Goal: Task Accomplishment & Management: Manage account settings

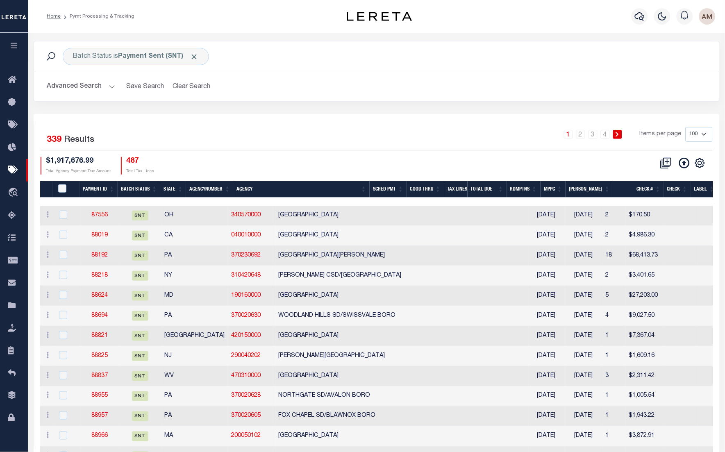
click at [107, 91] on button "Advanced Search" at bounding box center [81, 87] width 68 height 16
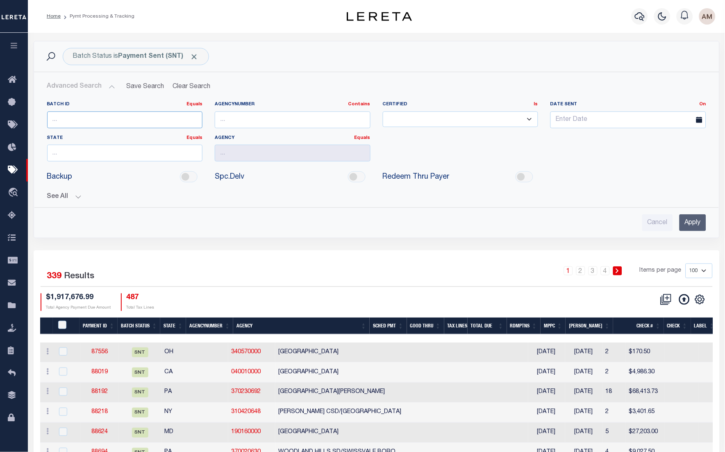
click at [102, 126] on input "number" at bounding box center [125, 120] width 156 height 17
type input "84075"
click at [697, 226] on input "Apply" at bounding box center [693, 222] width 27 height 17
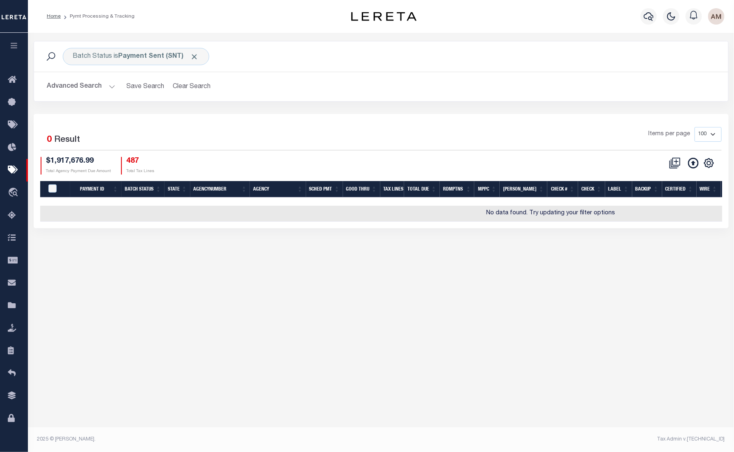
click at [97, 84] on button "Advanced Search" at bounding box center [81, 87] width 68 height 16
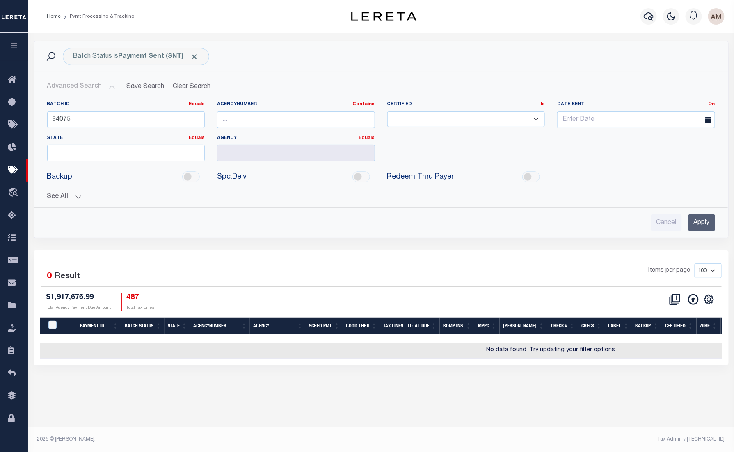
click at [74, 199] on button "See All" at bounding box center [381, 197] width 668 height 8
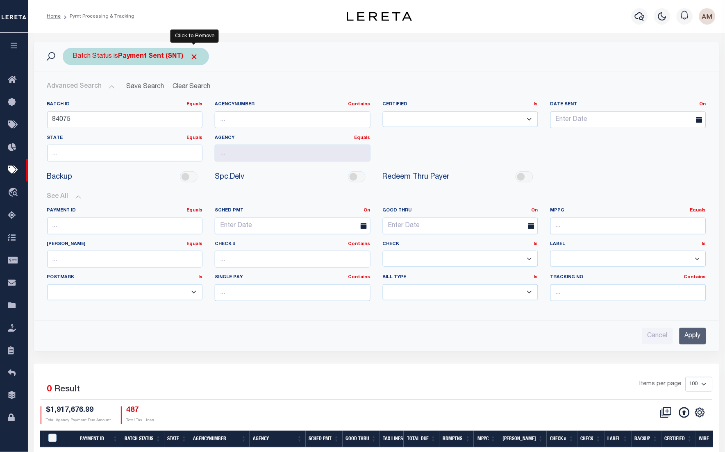
click at [191, 57] on span "Click to Remove" at bounding box center [194, 56] width 9 height 9
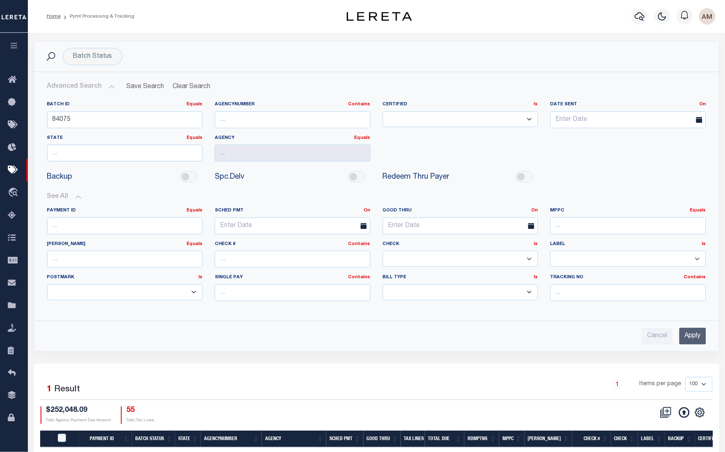
click at [697, 343] on input "Apply" at bounding box center [693, 336] width 27 height 17
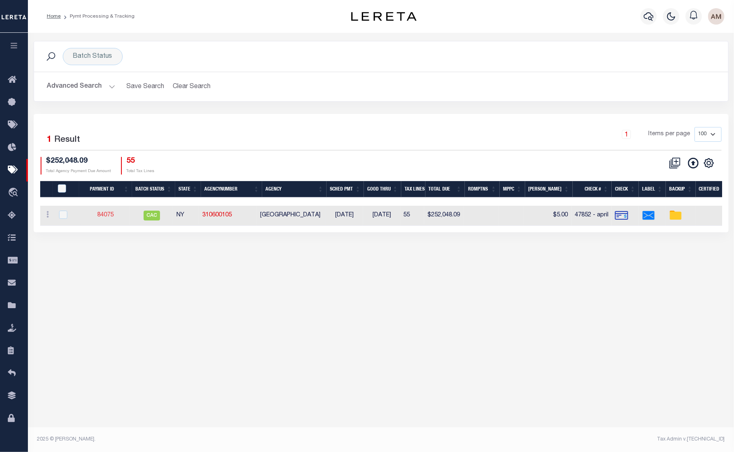
click at [114, 216] on link "84075" at bounding box center [105, 215] width 16 height 6
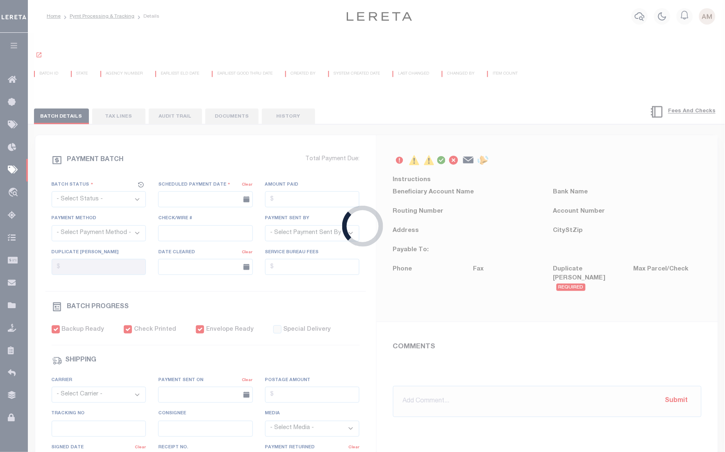
select select "CAC"
type input "01/22/2025"
type input "$252,048.09"
select select "CHK"
type input "47852 - april"
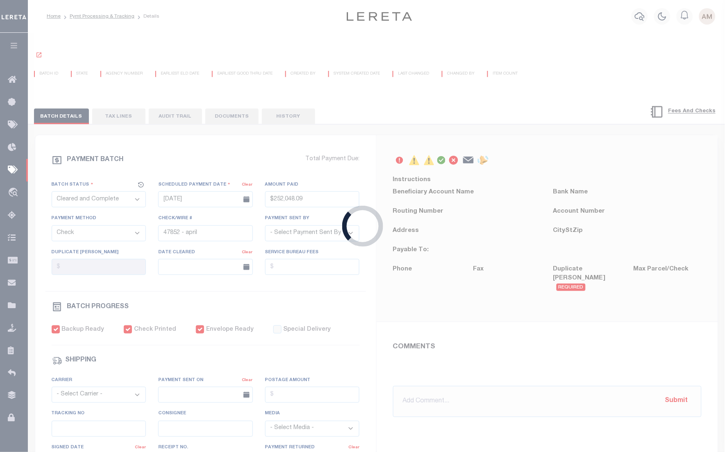
select select "Little, Audria"
checkbox input "true"
select select "FDX"
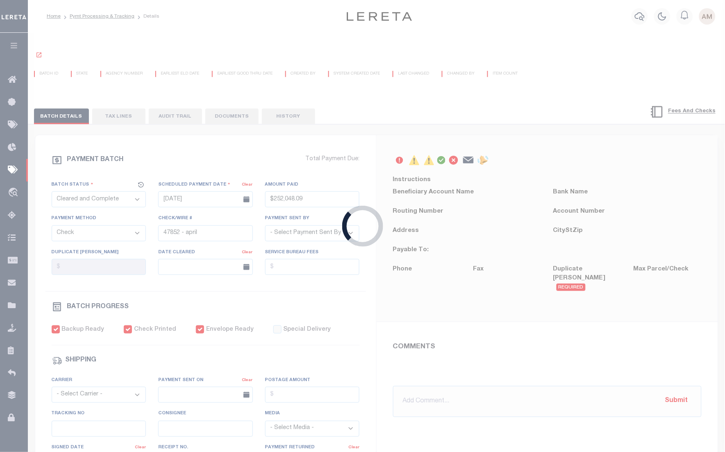
type input "01/22/2025"
type input "$23.13"
type input "771610521696"
type input "1"
radio input "true"
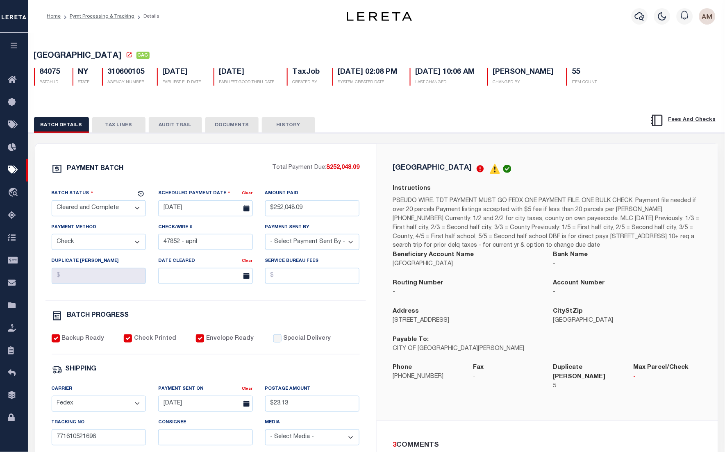
click at [137, 128] on button "TAX LINES" at bounding box center [118, 125] width 53 height 16
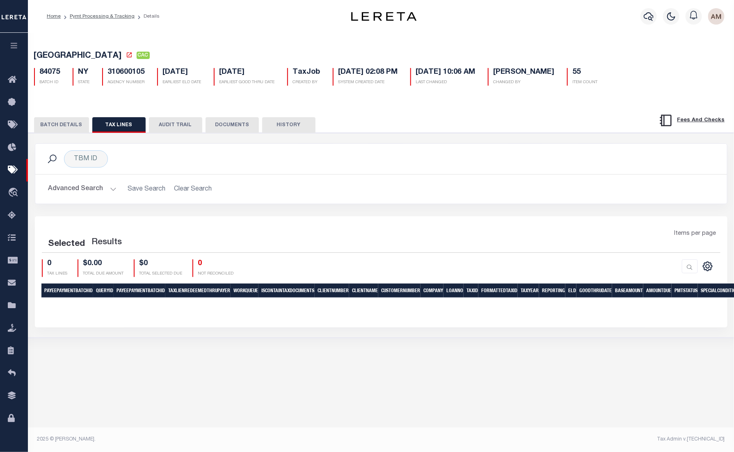
click at [104, 189] on button "Advanced Search" at bounding box center [82, 189] width 68 height 16
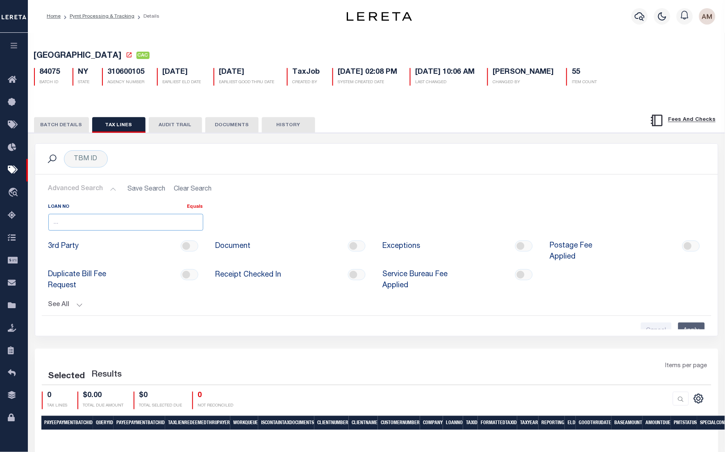
click at [137, 217] on input "number" at bounding box center [125, 222] width 155 height 17
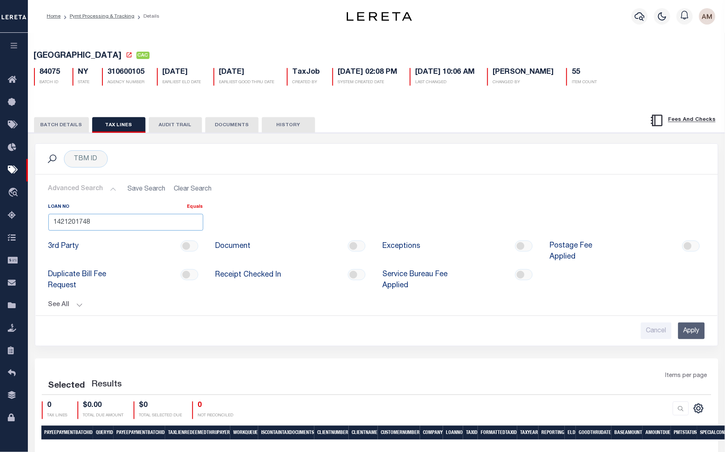
type input "1421201748"
click at [700, 323] on input "Apply" at bounding box center [692, 331] width 27 height 17
click at [699, 331] on input "Apply" at bounding box center [692, 331] width 27 height 17
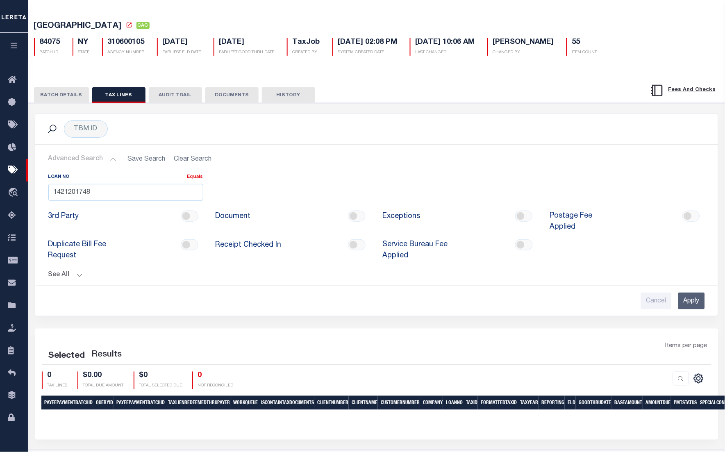
scroll to position [46, 0]
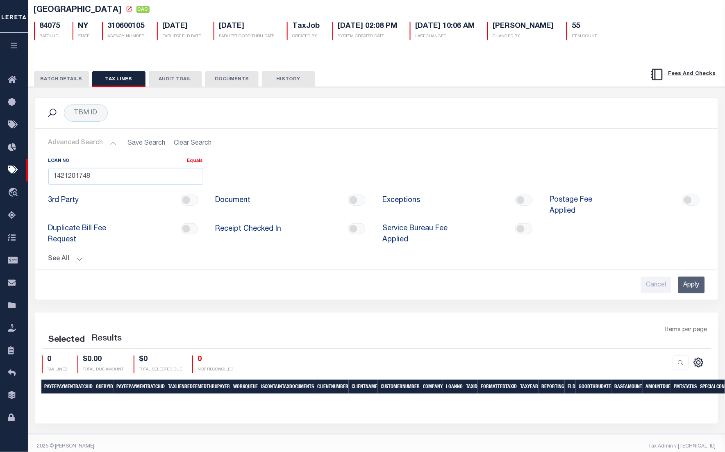
click at [72, 255] on button "See All" at bounding box center [376, 259] width 657 height 8
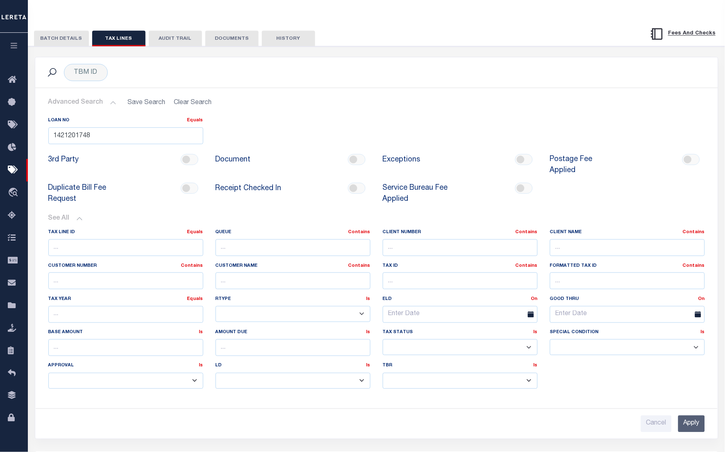
scroll to position [155, 0]
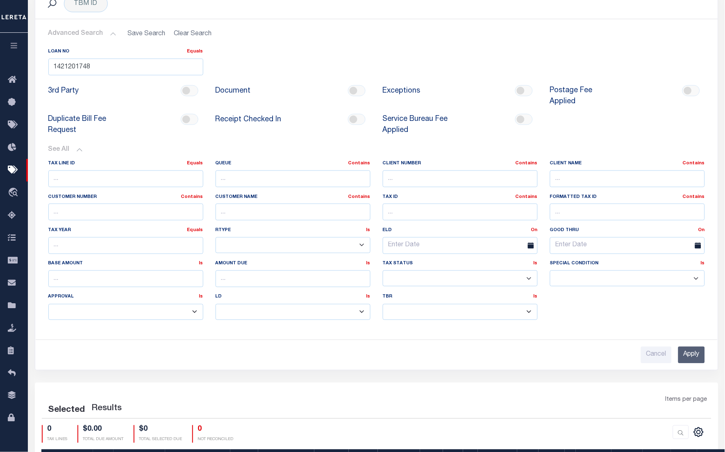
click at [688, 347] on input "Apply" at bounding box center [692, 355] width 27 height 17
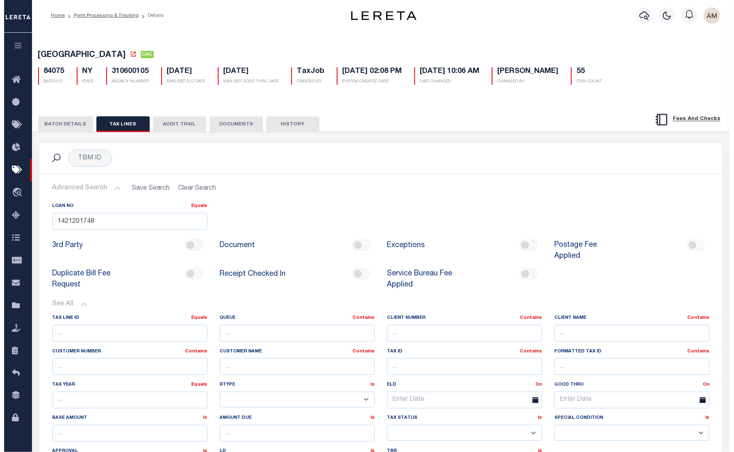
scroll to position [0, 0]
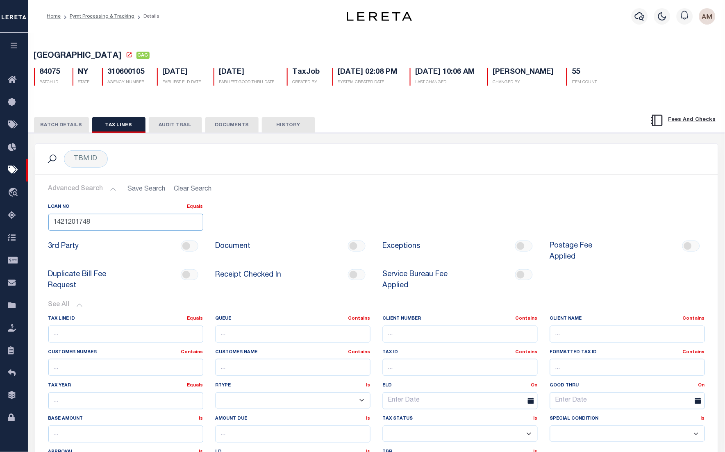
click at [116, 228] on input "1421201748" at bounding box center [125, 222] width 155 height 17
drag, startPoint x: 116, startPoint y: 228, endPoint x: 95, endPoint y: 224, distance: 20.9
click at [95, 224] on input "1421201748" at bounding box center [125, 222] width 155 height 17
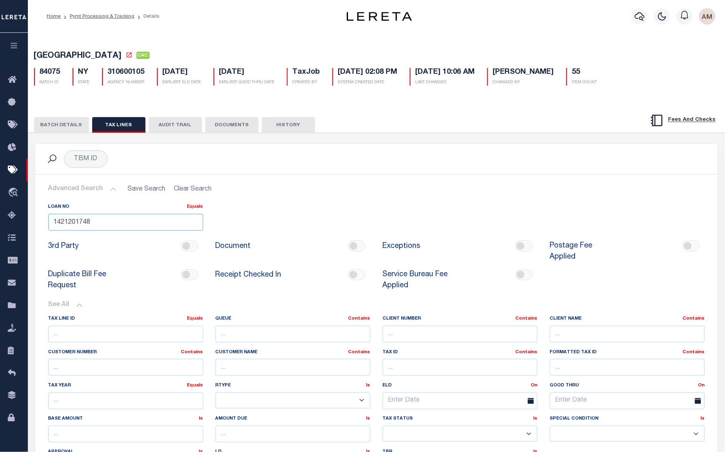
click at [95, 224] on input "1421201748" at bounding box center [125, 222] width 155 height 17
click at [643, 14] on icon "button" at bounding box center [640, 16] width 10 height 10
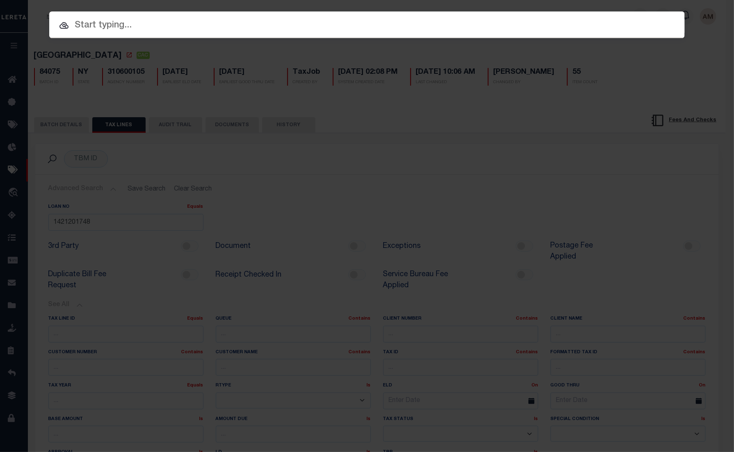
paste input "1421201748"
type input "1421201748"
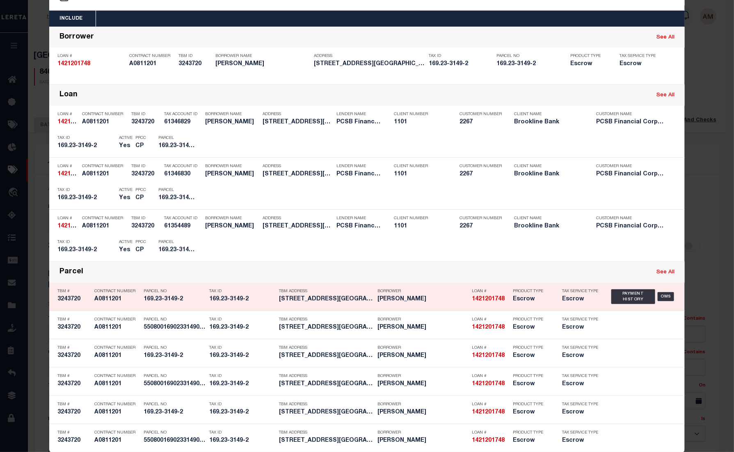
scroll to position [39, 0]
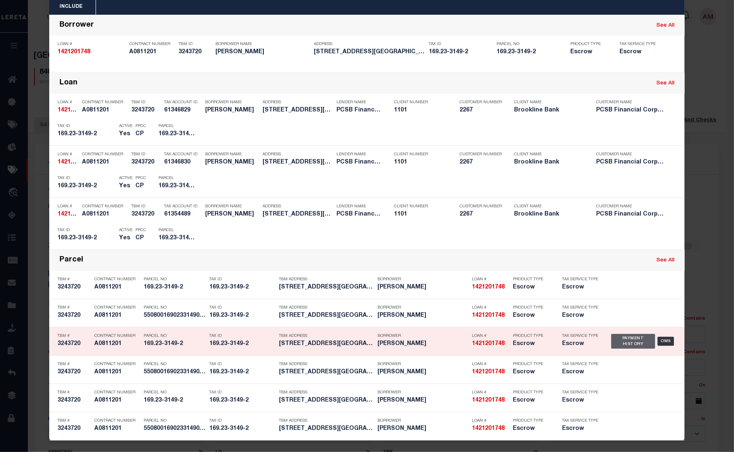
click at [629, 342] on div "Payment History" at bounding box center [633, 341] width 44 height 15
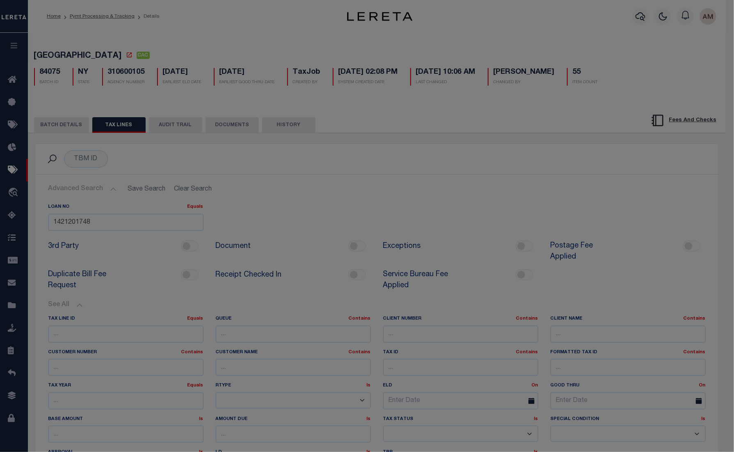
scroll to position [0, 0]
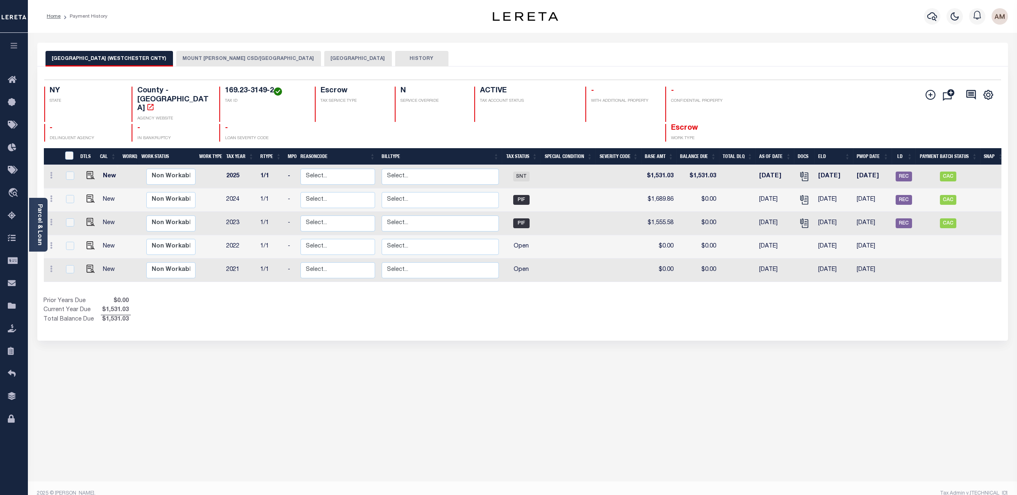
click at [327, 64] on button "[GEOGRAPHIC_DATA]" at bounding box center [358, 59] width 68 height 16
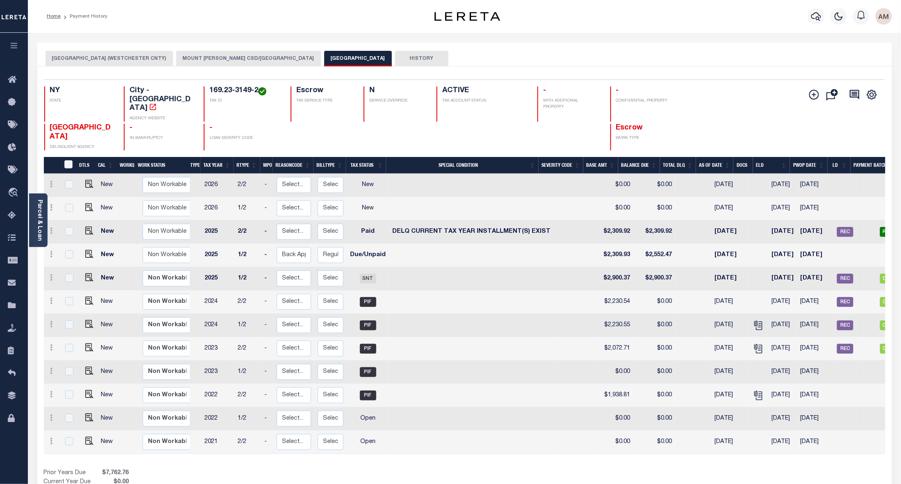
scroll to position [0, 14]
click at [325, 36] on div "Parcel & Loan Loan Details 1421201748 LOAN NO TKO" at bounding box center [464, 279] width 867 height 492
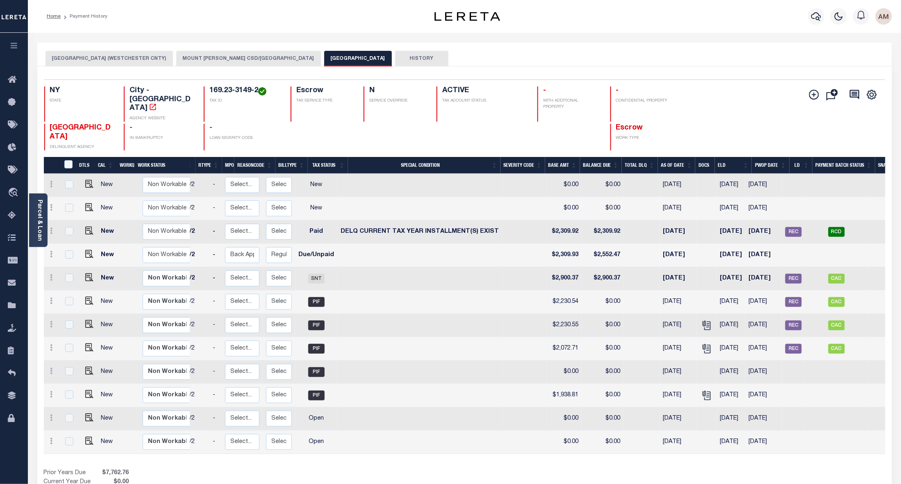
scroll to position [0, 67]
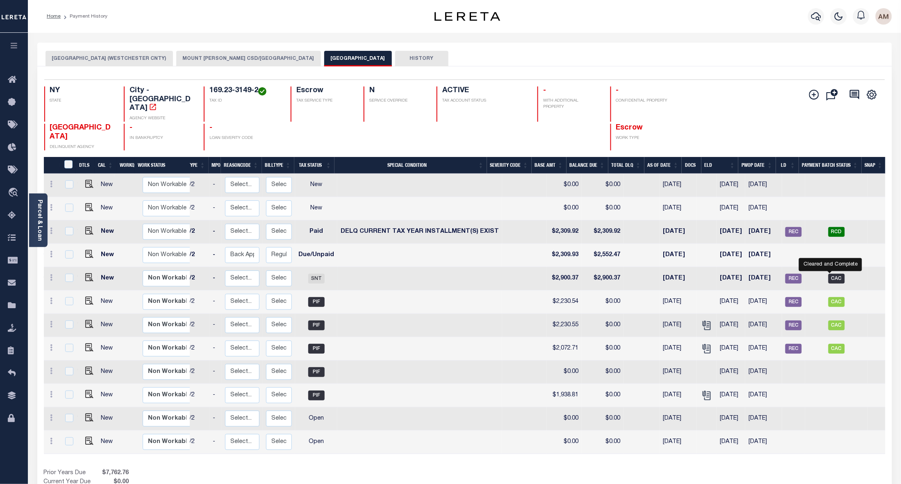
click at [733, 274] on span "CAC" at bounding box center [837, 279] width 16 height 10
checkbox input "true"
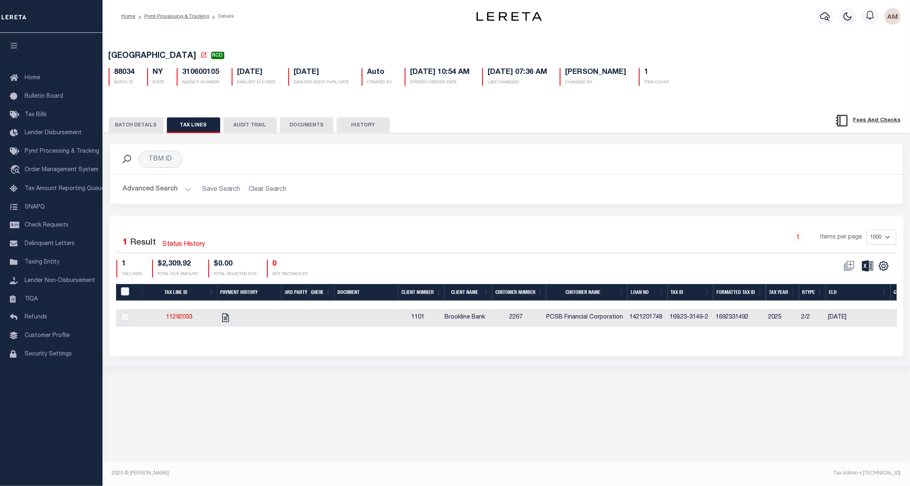
click at [137, 125] on button "BATCH DETAILS" at bounding box center [136, 125] width 55 height 16
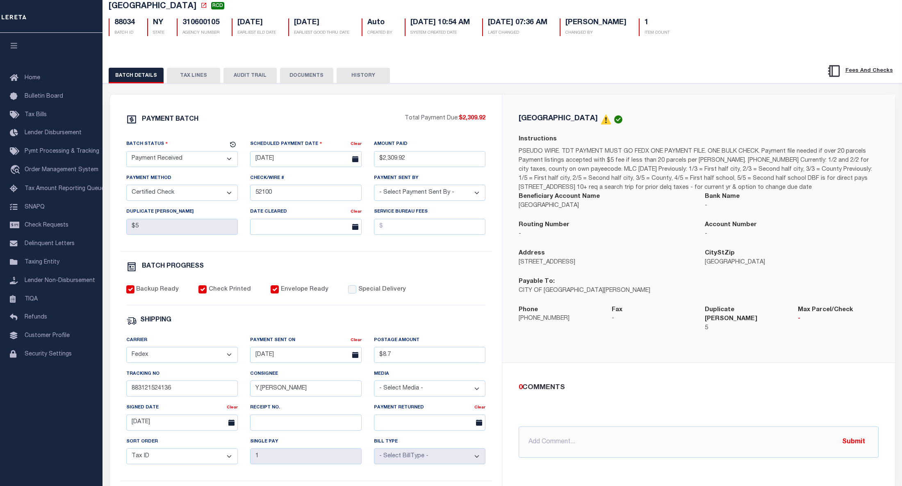
scroll to position [46, 0]
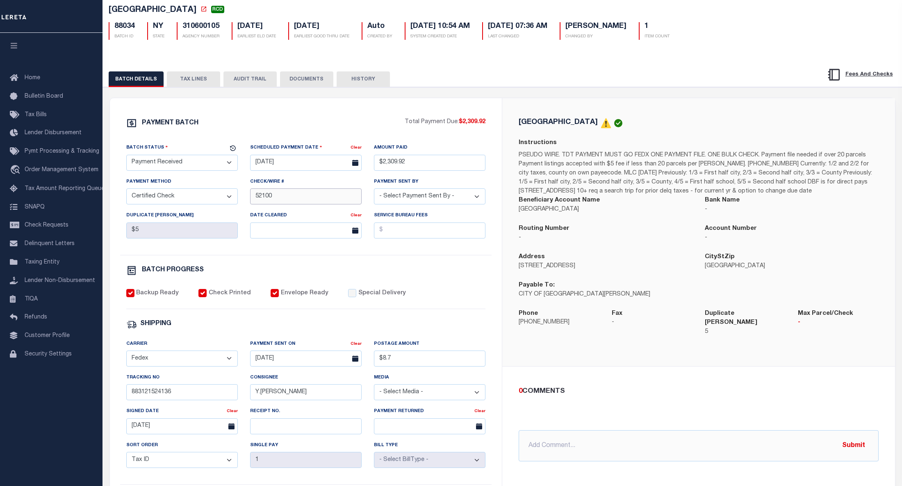
click at [311, 195] on input "52100" at bounding box center [306, 196] width 112 height 16
drag, startPoint x: 34, startPoint y: 15, endPoint x: 67, endPoint y: 12, distance: 32.9
click at [34, 15] on div at bounding box center [51, 16] width 103 height 33
drag, startPoint x: 180, startPoint y: 83, endPoint x: 187, endPoint y: 97, distance: 15.4
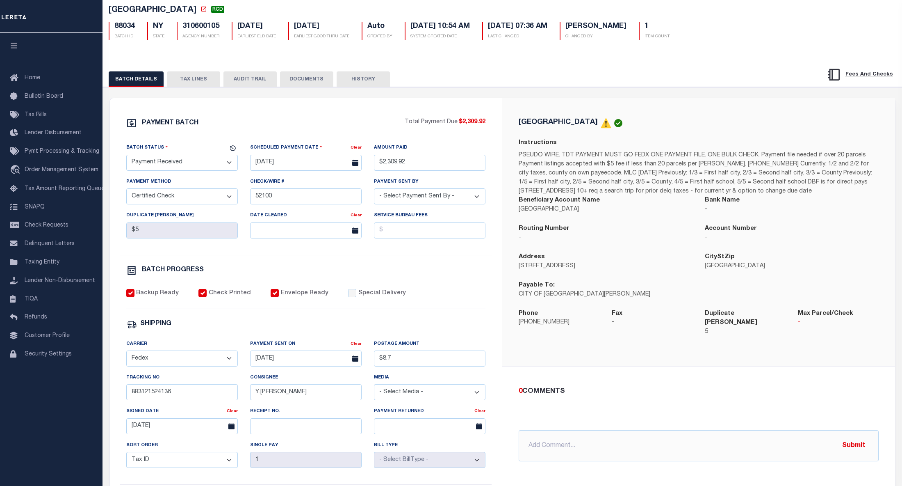
click at [179, 83] on button "TAX LINES" at bounding box center [193, 79] width 53 height 16
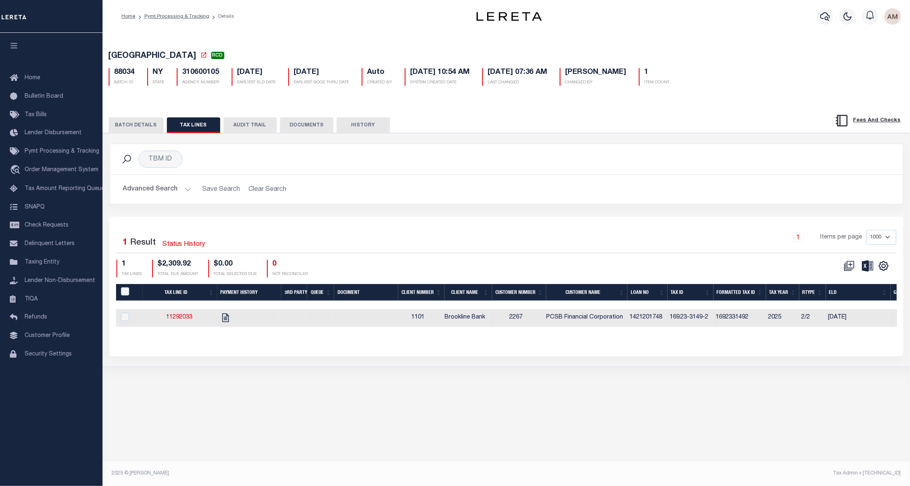
click at [114, 127] on button "BATCH DETAILS" at bounding box center [136, 125] width 55 height 16
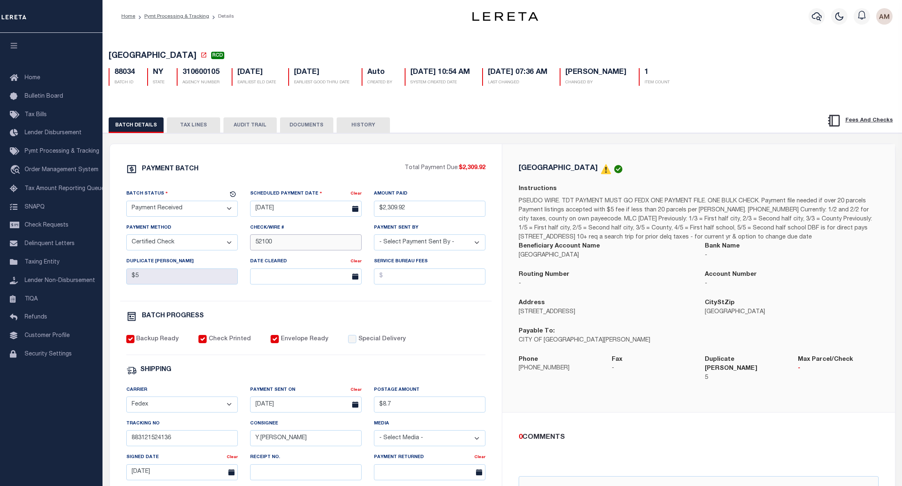
click at [306, 245] on input "52100" at bounding box center [306, 242] width 112 height 16
type input "52100- april M"
drag, startPoint x: 424, startPoint y: 355, endPoint x: 448, endPoint y: 359, distance: 24.5
click at [423, 355] on div "Backup Ready Check Printed Envelope Ready Special Delivery" at bounding box center [306, 345] width 360 height 20
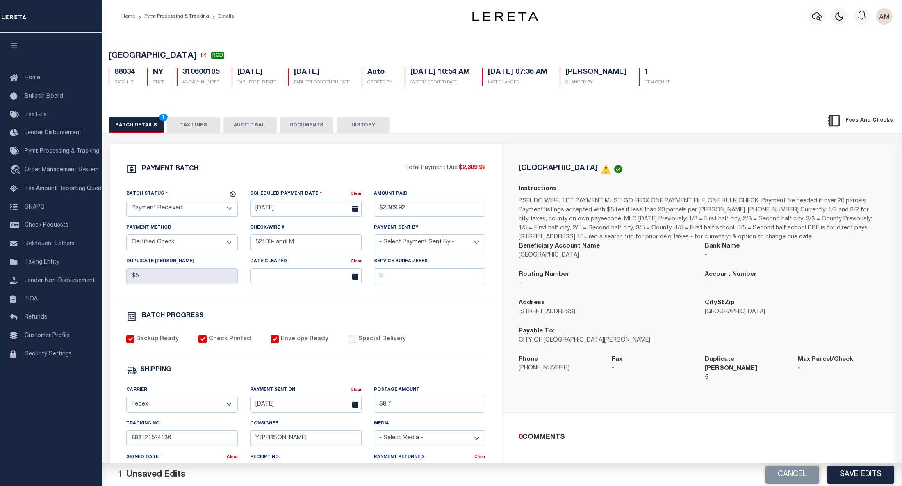
drag, startPoint x: 859, startPoint y: 477, endPoint x: 817, endPoint y: 434, distance: 59.7
click at [858, 476] on button "Save Edits" at bounding box center [861, 474] width 66 height 18
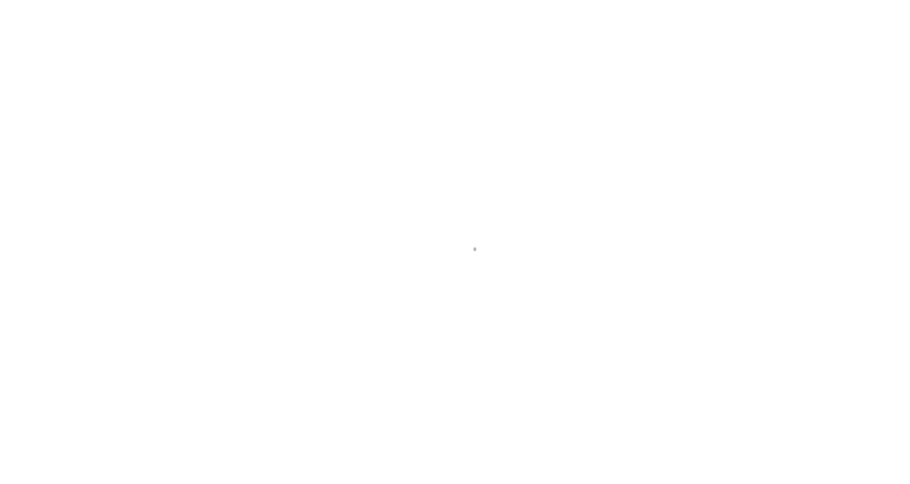
select select "CAC"
select select "CHK"
select select "[PERSON_NAME]"
select select "FDX"
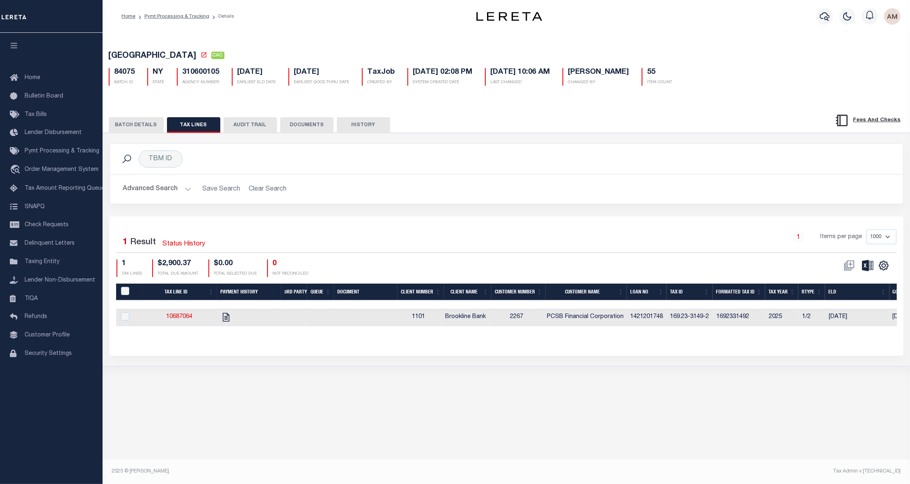
click at [148, 119] on button "BATCH DETAILS" at bounding box center [136, 125] width 55 height 16
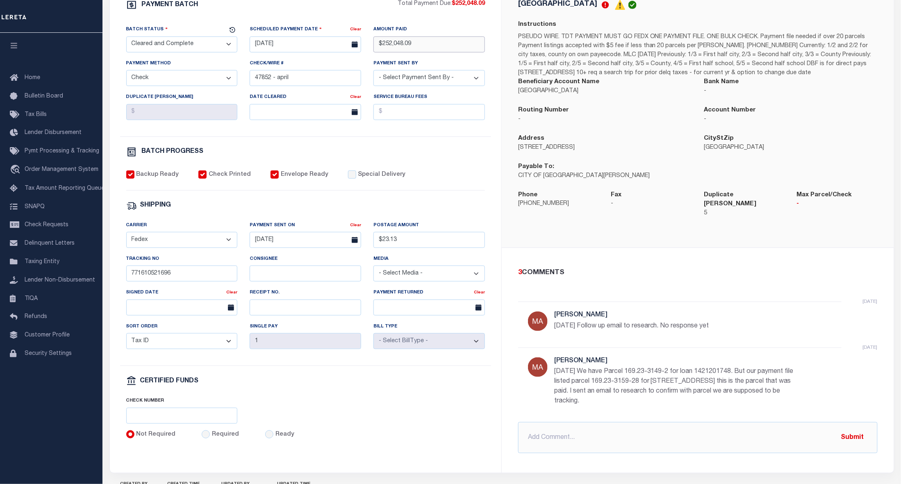
click at [382, 46] on input "$252,048.09" at bounding box center [430, 44] width 112 height 16
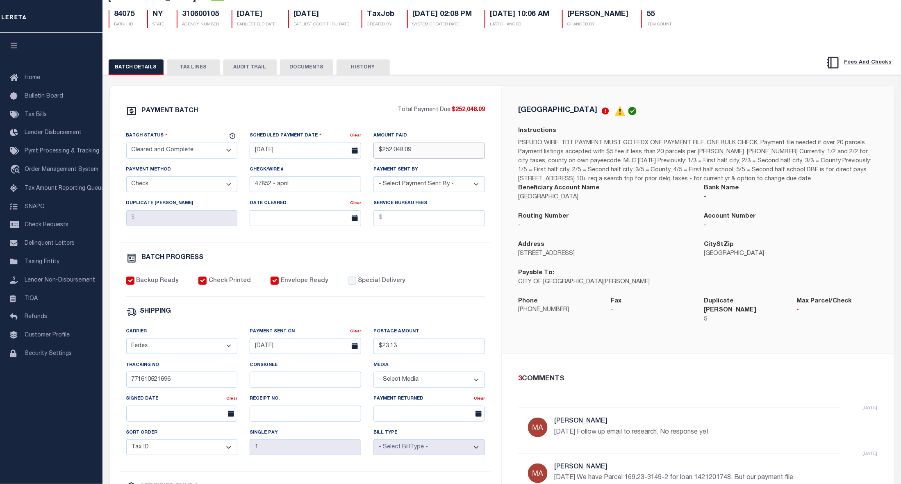
scroll to position [55, 0]
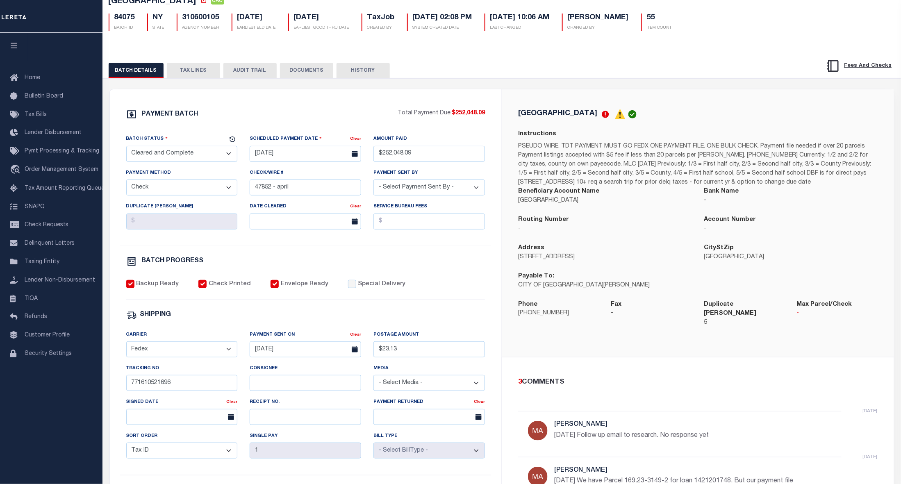
click at [190, 67] on button "TAX LINES" at bounding box center [193, 71] width 53 height 16
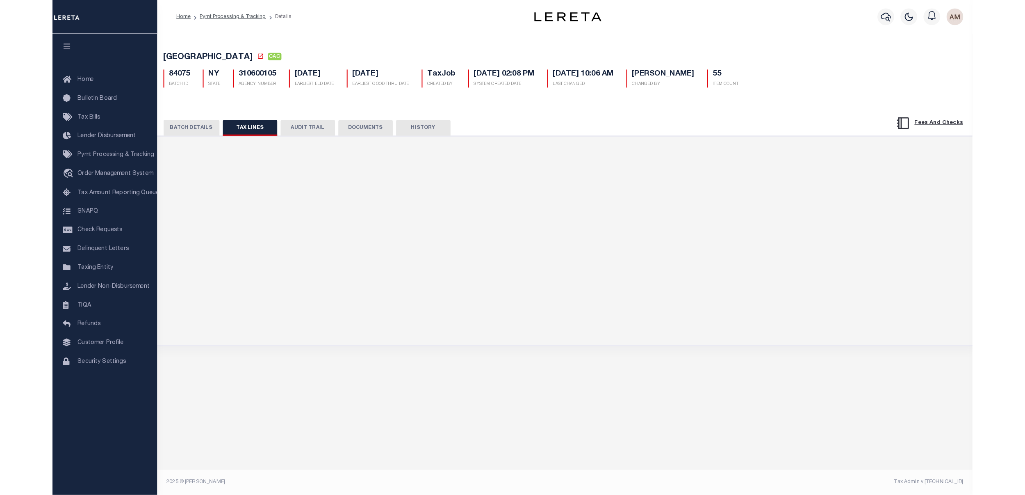
scroll to position [0, 0]
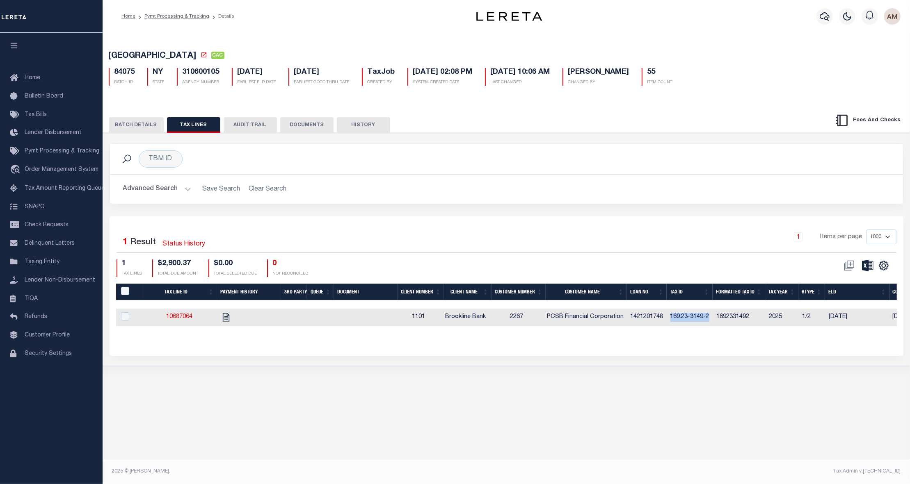
drag, startPoint x: 712, startPoint y: 318, endPoint x: 384, endPoint y: 245, distance: 336.1
click at [673, 322] on td "169.23-3149-2" at bounding box center [690, 318] width 46 height 18
checkbox input "true"
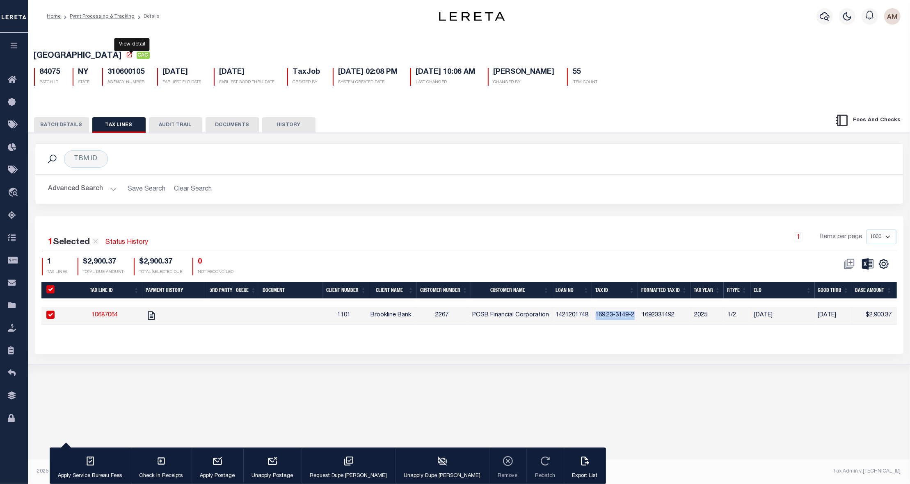
click at [130, 60] on link at bounding box center [130, 56] width 9 height 8
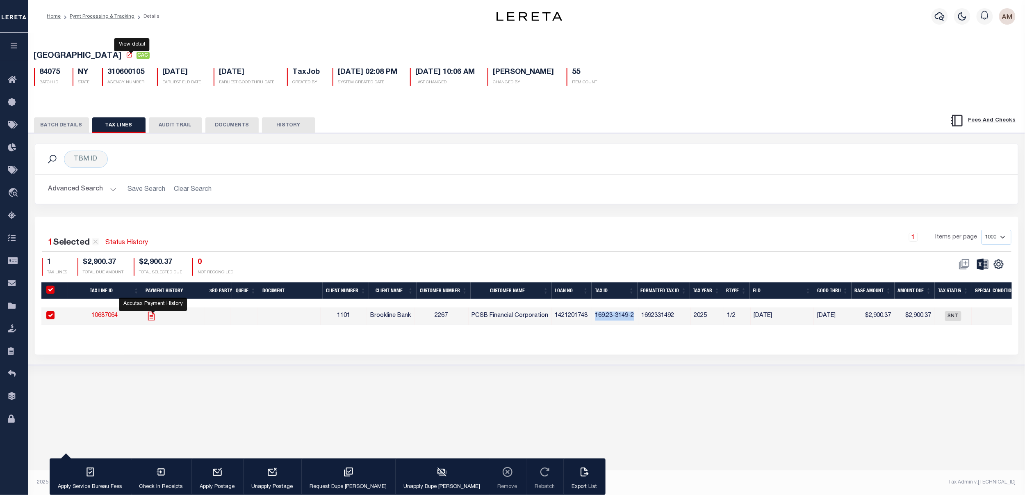
click at [152, 320] on icon "" at bounding box center [151, 315] width 11 height 11
checkbox input "false"
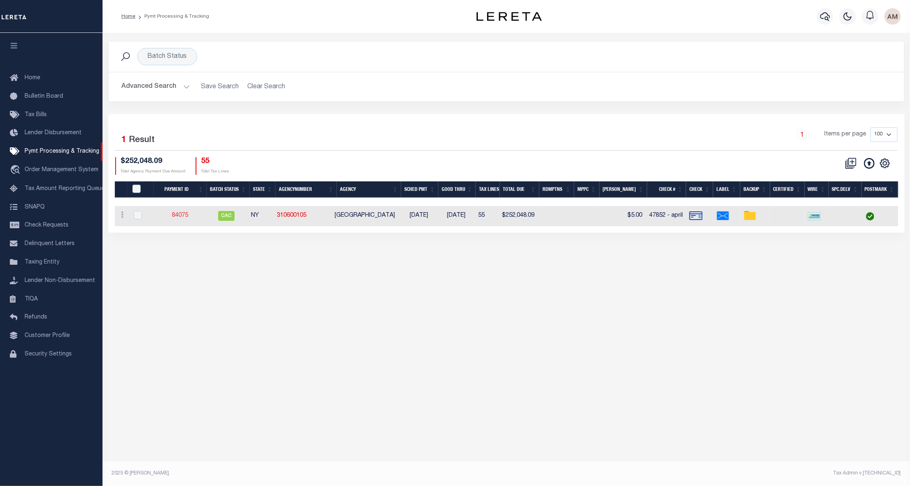
click at [173, 215] on td "84075" at bounding box center [180, 216] width 50 height 20
checkbox input "true"
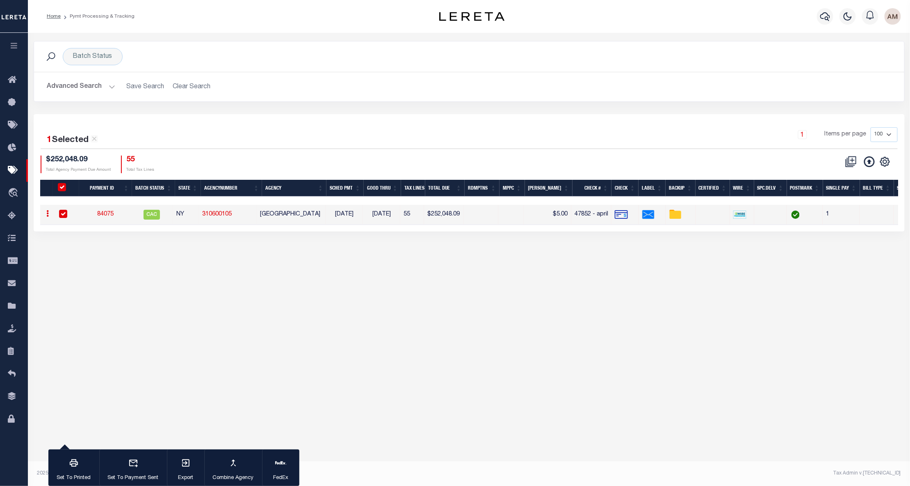
click at [109, 218] on td "84075" at bounding box center [106, 215] width 50 height 20
checkbox input "false"
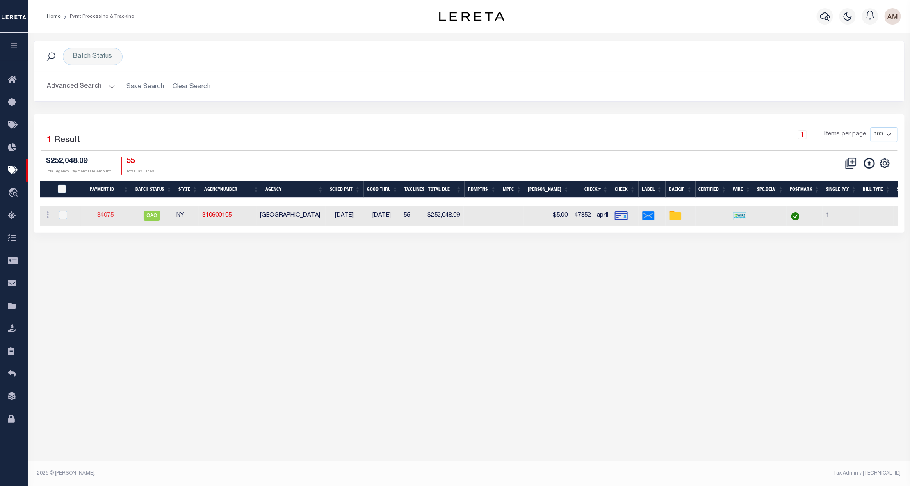
click at [107, 217] on link "84075" at bounding box center [105, 215] width 16 height 6
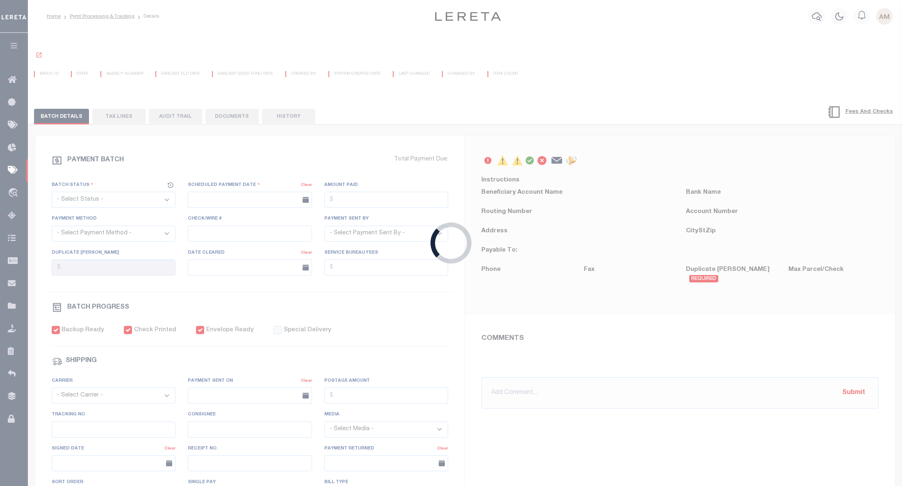
select select "CAC"
type input "01/22/2025"
type input "$252,048.09"
select select "CHK"
type input "47852 - april"
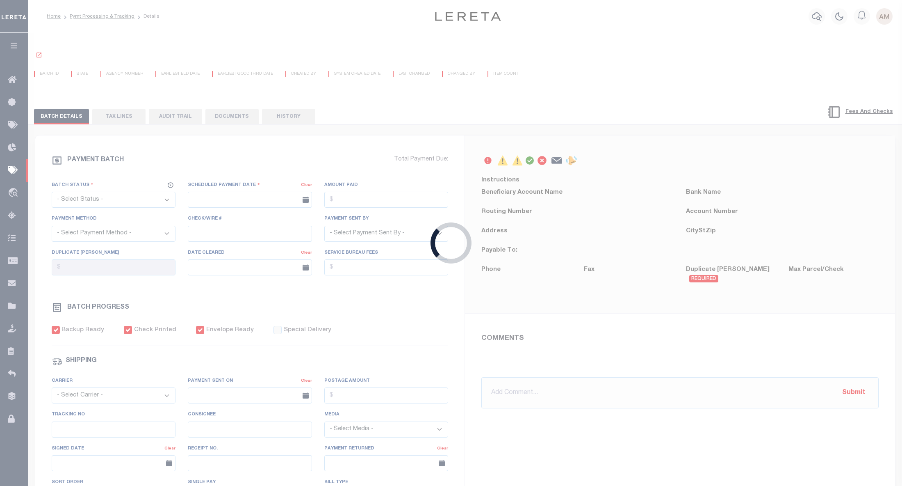
select select "[PERSON_NAME]"
checkbox input "true"
select select "FDX"
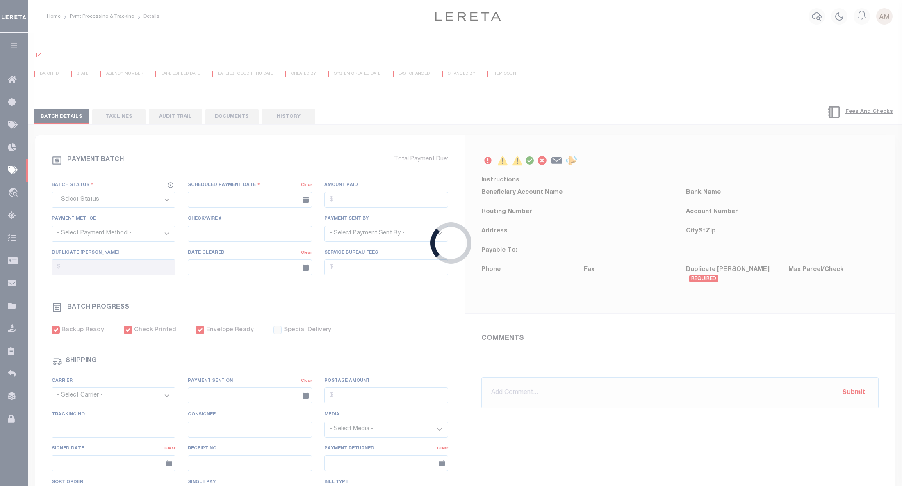
type input "01/22/2025"
type input "$23.13"
type input "771610521696"
type input "1"
radio input "true"
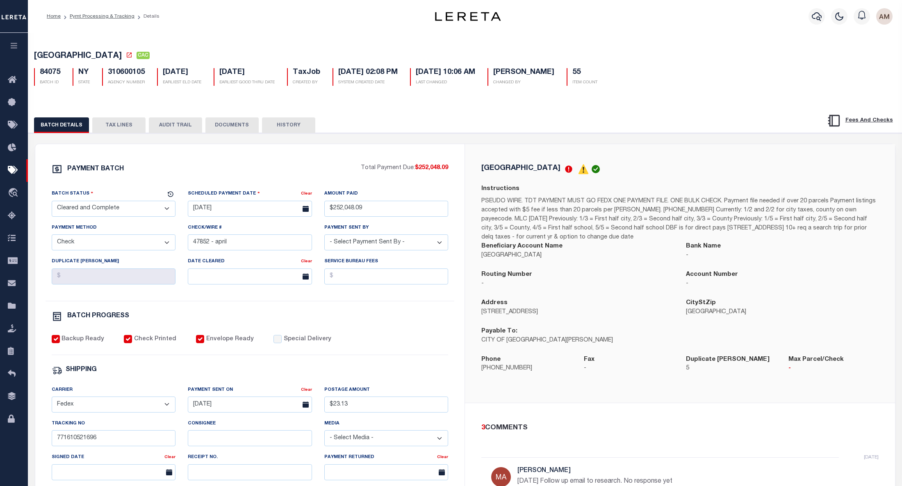
click at [124, 118] on div "BATCH DETAILS TAX LINES AUDIT TRAIL DOCUMENTS HISTORY" at bounding box center [465, 122] width 894 height 21
click at [126, 125] on button "TAX LINES" at bounding box center [118, 125] width 53 height 16
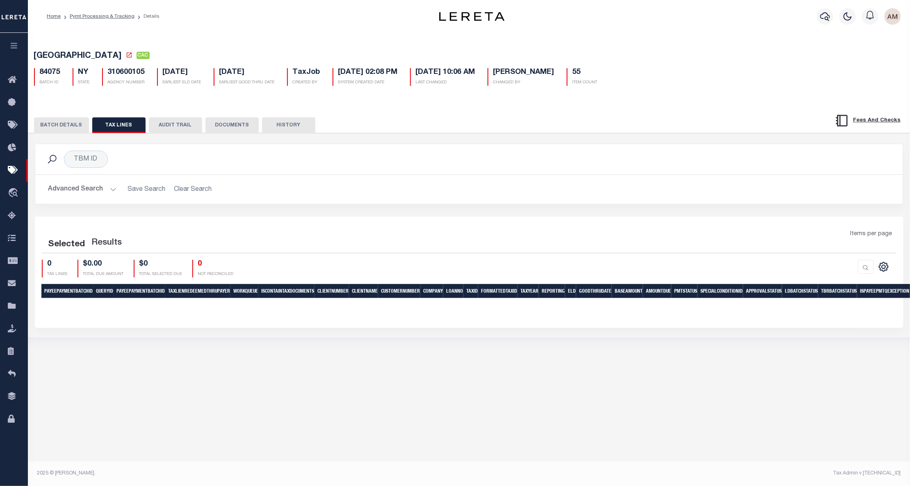
click at [85, 193] on button "Advanced Search" at bounding box center [82, 189] width 68 height 16
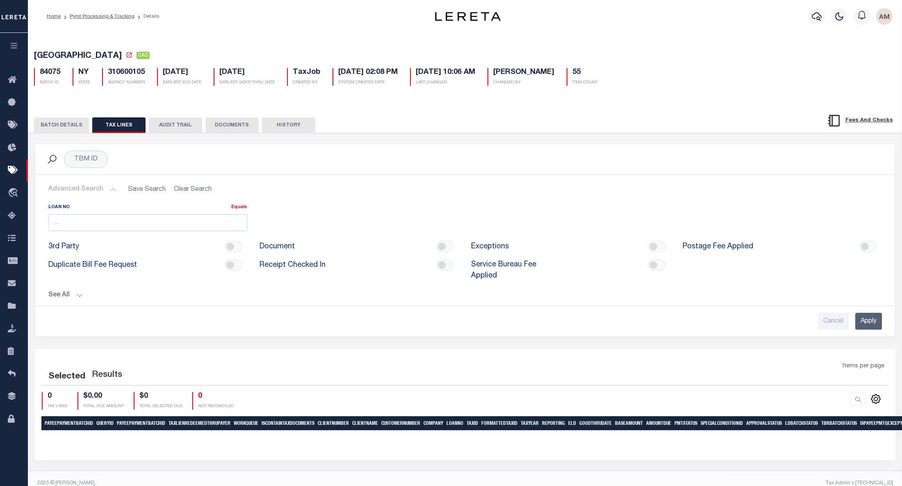
click at [79, 299] on button "See All" at bounding box center [465, 295] width 834 height 8
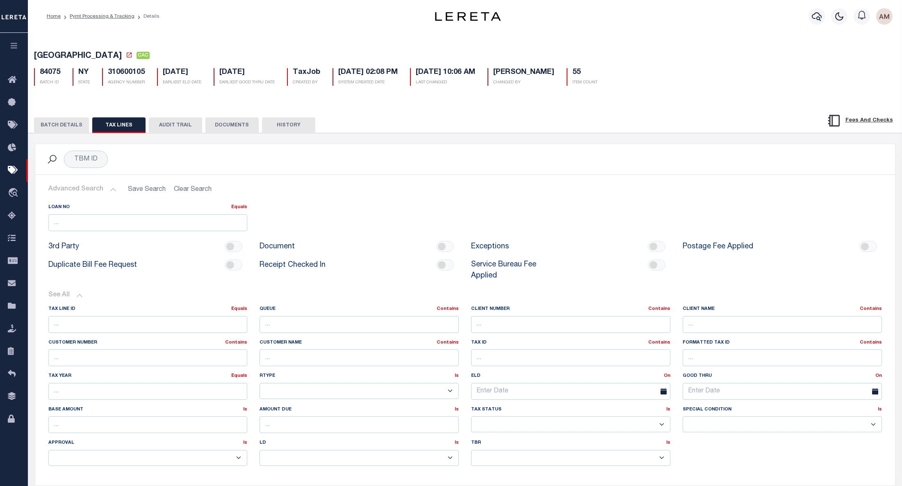
click at [52, 125] on button "BATCH DETAILS" at bounding box center [61, 125] width 55 height 16
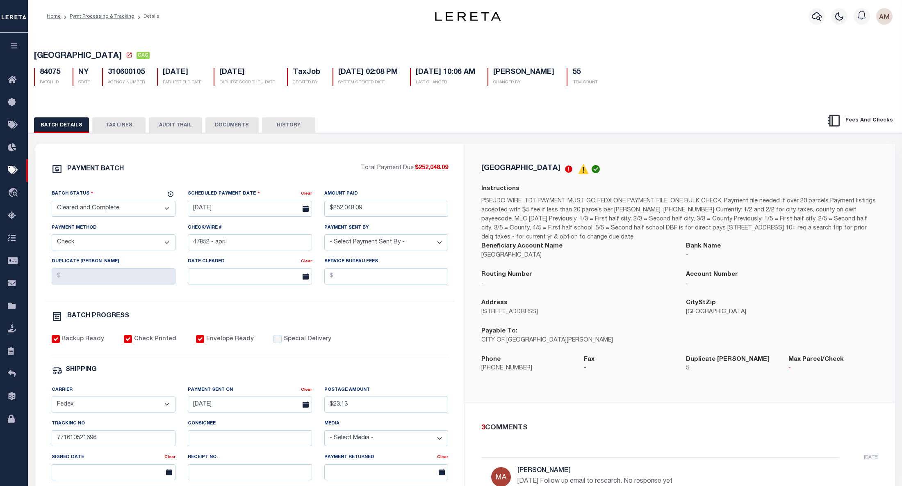
click at [121, 130] on button "TAX LINES" at bounding box center [118, 125] width 53 height 16
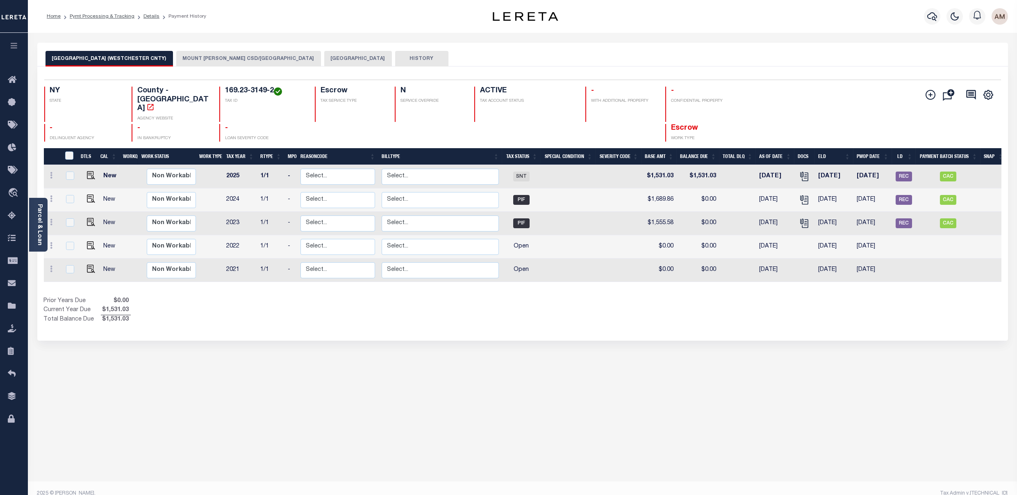
drag, startPoint x: 347, startPoint y: 52, endPoint x: 353, endPoint y: 55, distance: 6.8
click at [347, 52] on button "[GEOGRAPHIC_DATA]" at bounding box center [358, 59] width 68 height 16
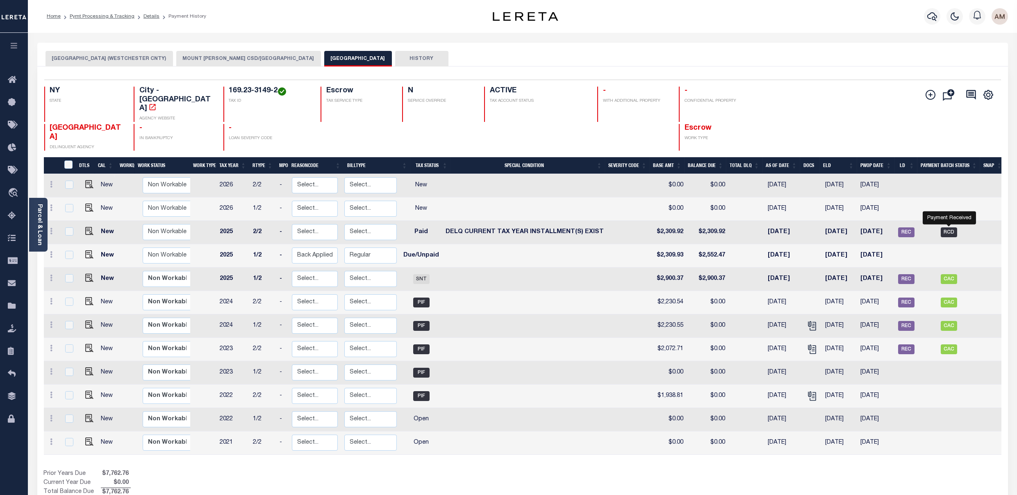
click at [950, 227] on span "RCD" at bounding box center [949, 232] width 16 height 10
checkbox input "true"
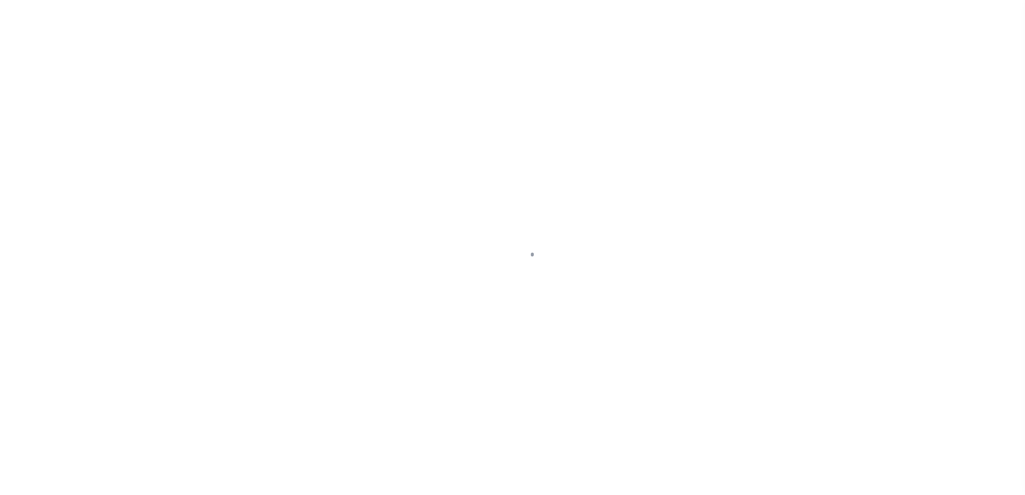
select select "RCD"
select select "CCK"
select select "[PERSON_NAME]"
select select "FDX"
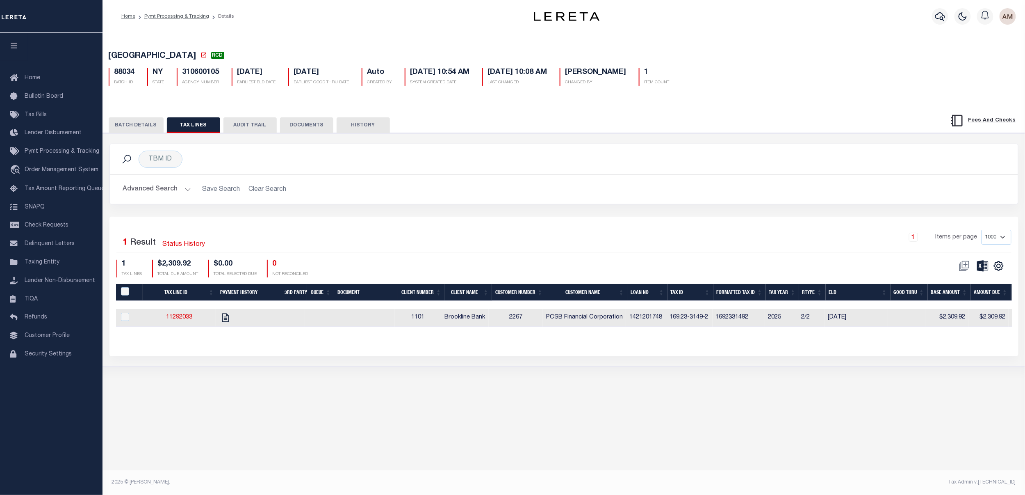
click at [126, 119] on button "BATCH DETAILS" at bounding box center [136, 125] width 55 height 16
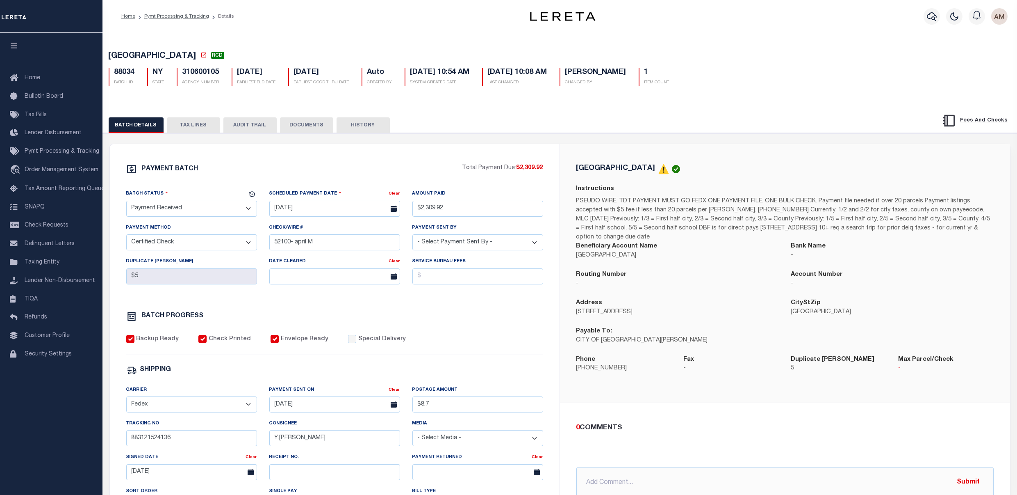
click at [183, 130] on button "TAX LINES" at bounding box center [193, 125] width 53 height 16
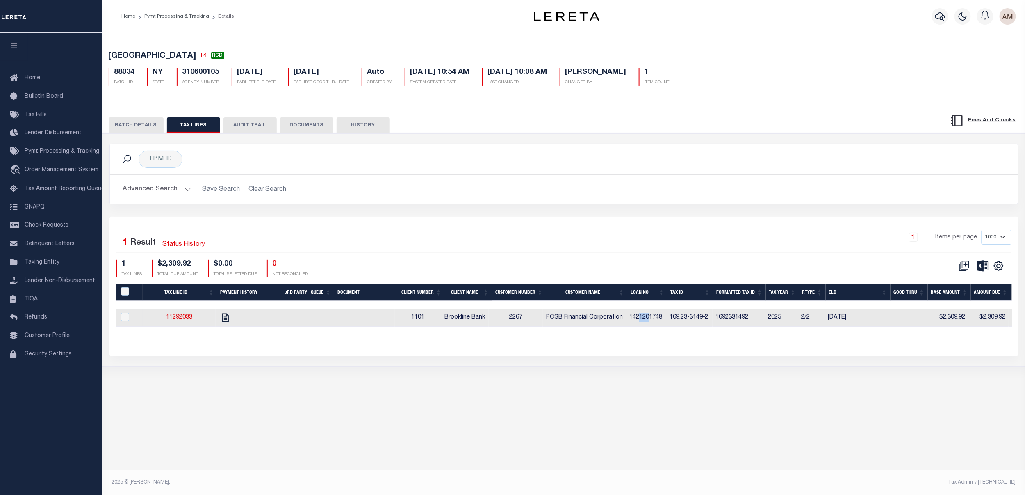
drag, startPoint x: 644, startPoint y: 322, endPoint x: 652, endPoint y: 323, distance: 7.6
click at [652, 323] on td "1421201748" at bounding box center [646, 318] width 40 height 18
checkbox input "true"
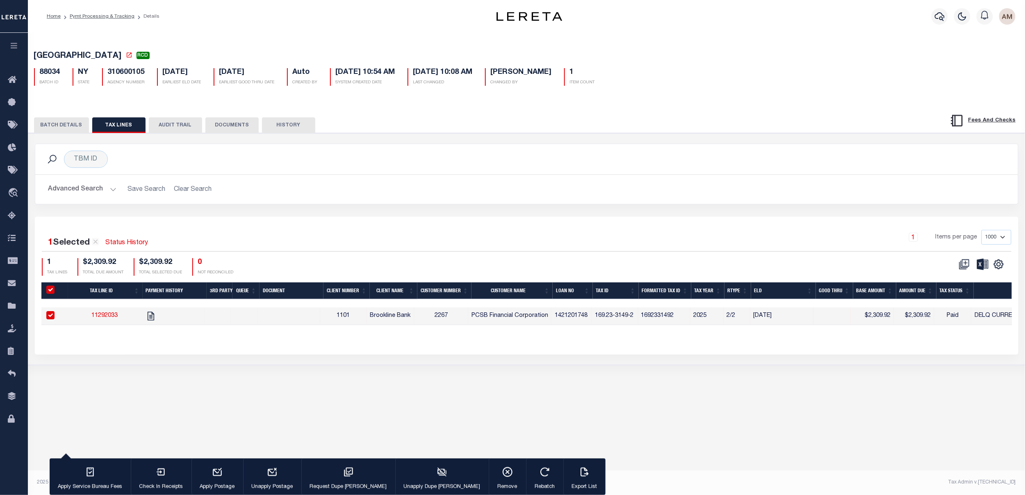
drag, startPoint x: 309, startPoint y: 34, endPoint x: 284, endPoint y: 58, distance: 35.1
click at [307, 33] on div "MOUNT VERNON CITY RCD 88034 BATCH ID NY STATE 310600105 AGENCY NUMBER Auto 1" at bounding box center [527, 198] width 1006 height 334
click at [74, 124] on button "BATCH DETAILS" at bounding box center [61, 125] width 55 height 16
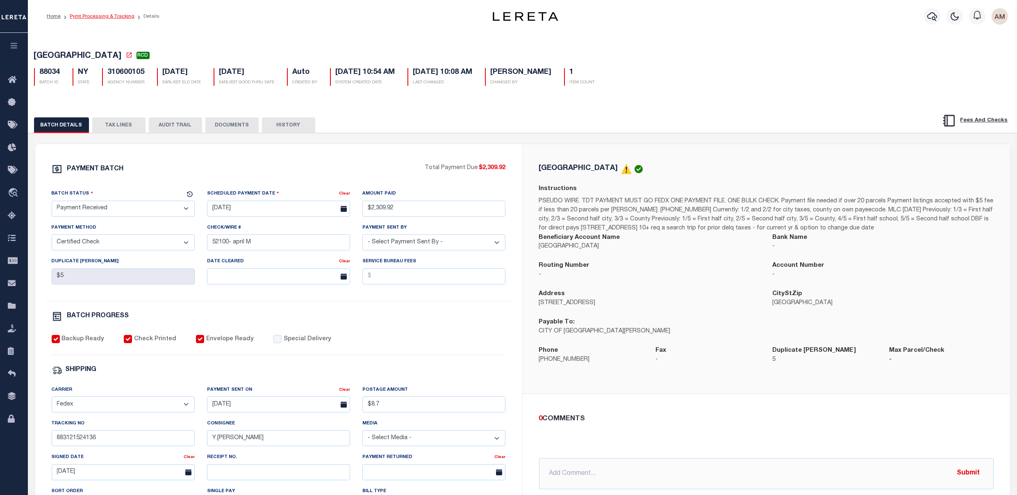
click at [105, 14] on link "Pymt Processing & Tracking" at bounding box center [102, 16] width 65 height 5
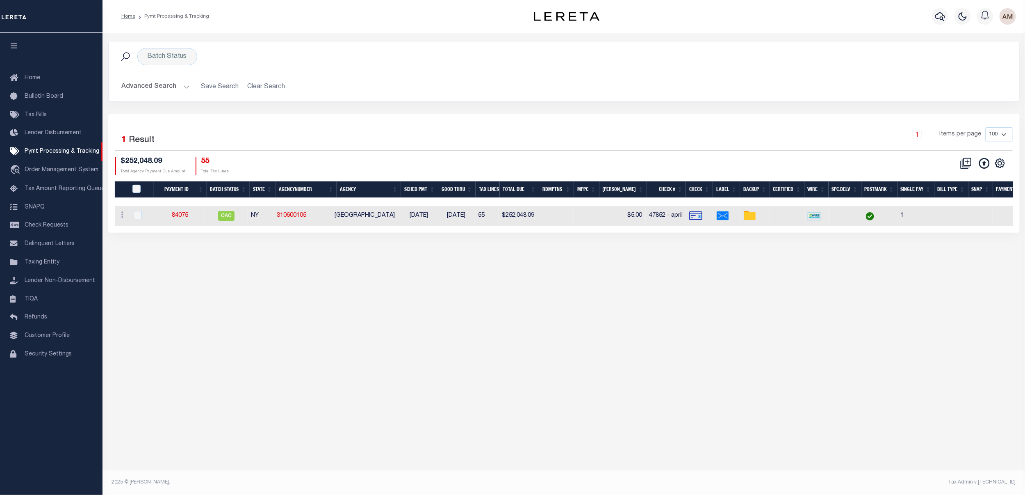
click at [144, 85] on button "Advanced Search" at bounding box center [156, 87] width 68 height 16
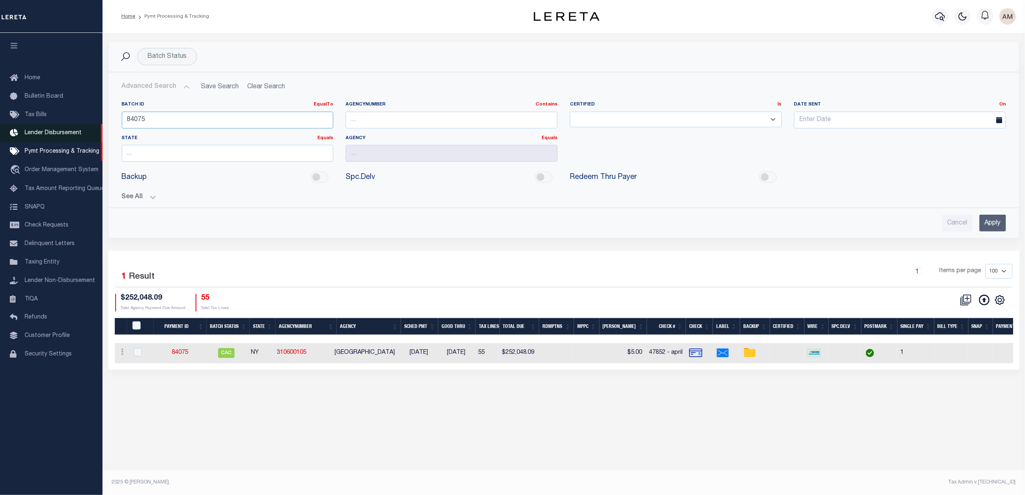
drag, startPoint x: 121, startPoint y: 121, endPoint x: 67, endPoint y: 130, distance: 54.0
click at [67, 130] on div "Home Pymt Processing & Tracking" at bounding box center [512, 239] width 1025 height 478
click at [128, 200] on button "See All" at bounding box center [564, 197] width 885 height 8
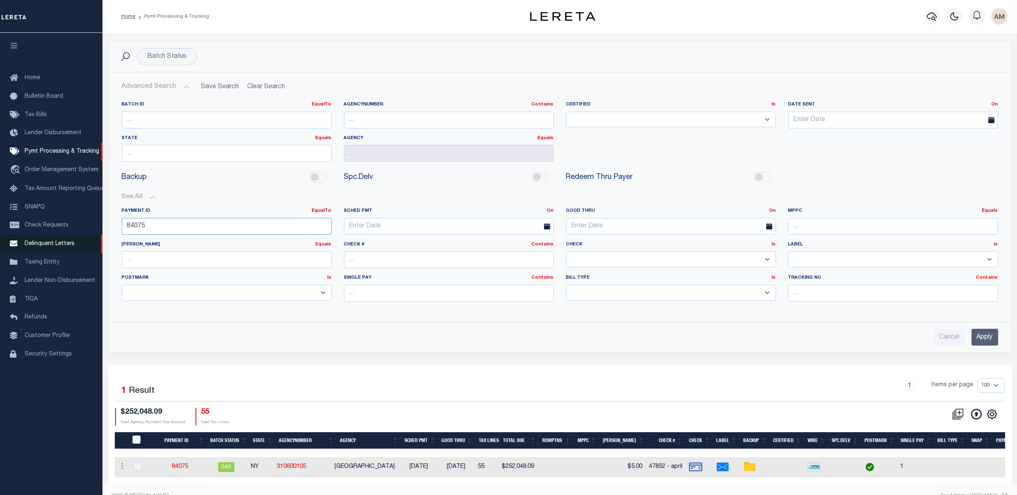
click at [71, 247] on div "Home Pymt Processing & Tracking" at bounding box center [508, 254] width 1017 height 508
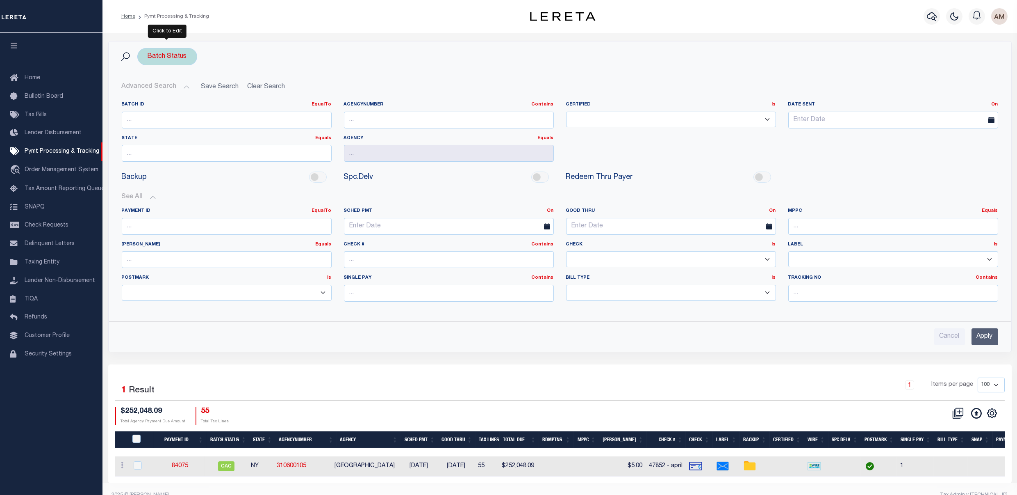
click at [163, 62] on div "Batch Status" at bounding box center [167, 56] width 60 height 17
click at [168, 90] on select "Awaiting Funds (AWF) Cleared and Complete (CAC) New Check Needed (NCN) Payment …" at bounding box center [208, 97] width 121 height 16
select select "RSR"
click at [148, 89] on select "Awaiting Funds (AWF) Cleared and Complete (CAC) New Check Needed (NCN) Payment …" at bounding box center [208, 97] width 121 height 16
click at [256, 114] on input "Apply" at bounding box center [256, 115] width 24 height 14
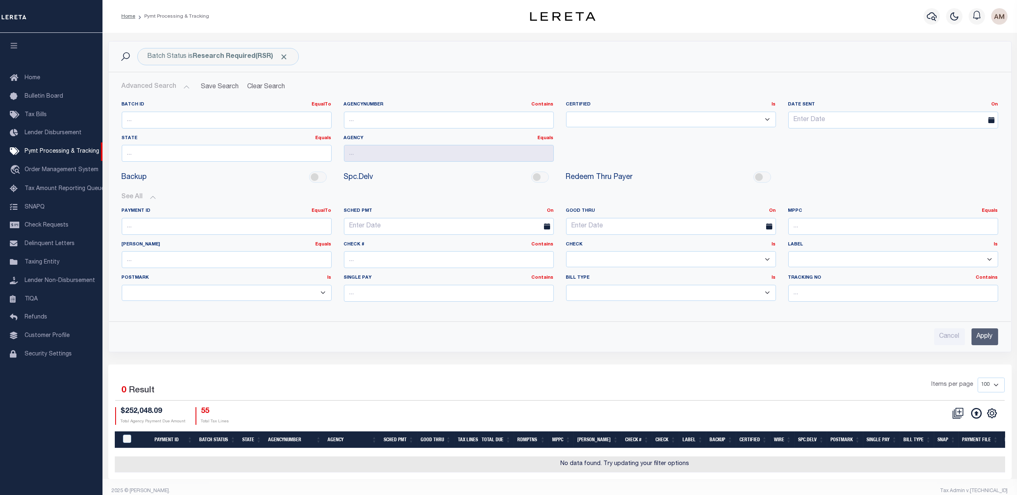
click at [986, 342] on input "Apply" at bounding box center [985, 336] width 27 height 17
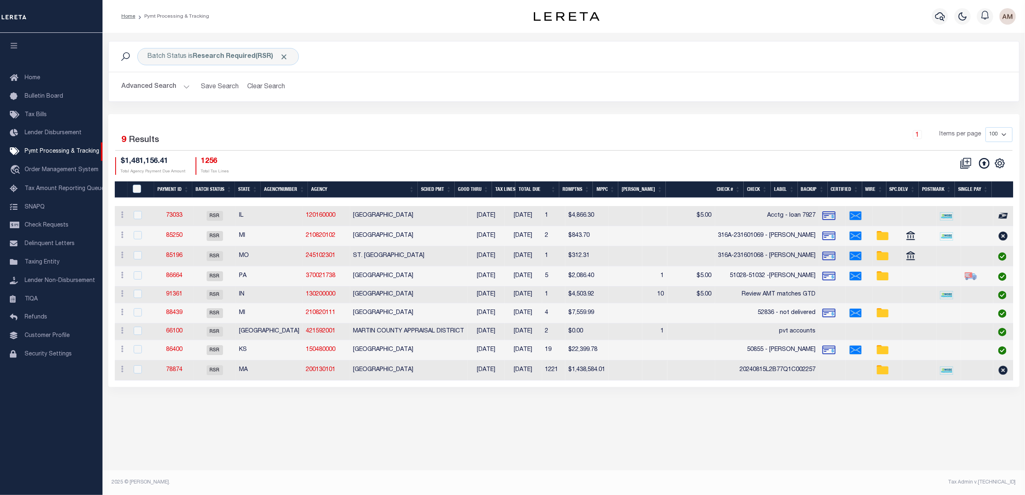
click at [180, 91] on button "Advanced Search" at bounding box center [156, 87] width 68 height 16
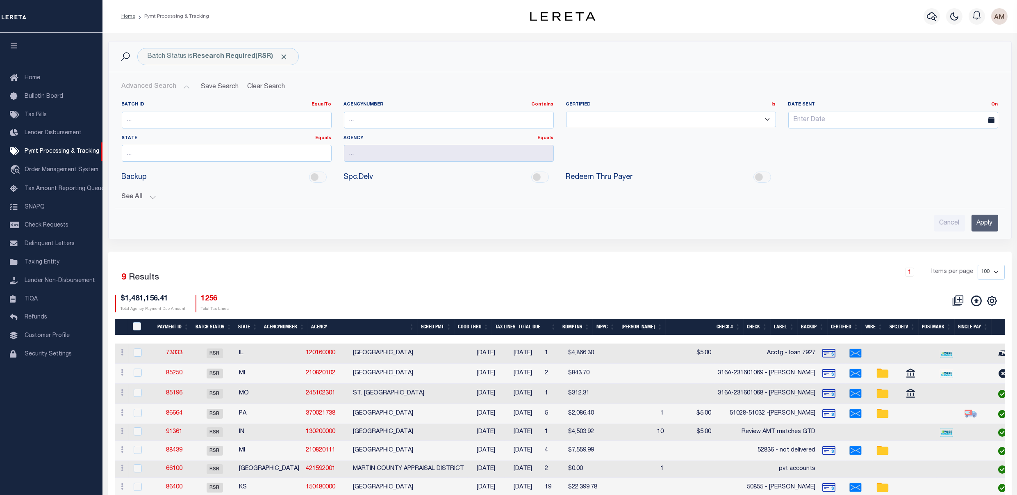
click at [150, 201] on button "See All" at bounding box center [560, 197] width 877 height 8
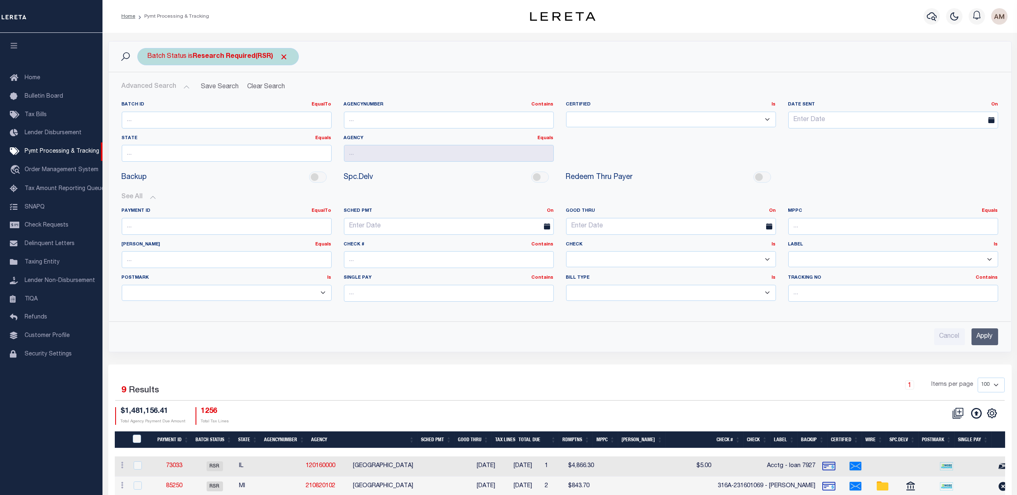
click at [210, 66] on div "Batch Status is Research Required(RSR) Search" at bounding box center [560, 56] width 903 height 30
click at [198, 59] on b "Research Required(RSR)" at bounding box center [241, 56] width 96 height 7
click at [196, 92] on select "Awaiting Funds (AWF) Cleared and Complete (CAC) New Check Needed (NCN) Payment …" at bounding box center [208, 97] width 121 height 16
select select "RCD"
click at [148, 89] on select "Awaiting Funds (AWF) Cleared and Complete (CAC) New Check Needed (NCN) Payment …" at bounding box center [208, 97] width 121 height 16
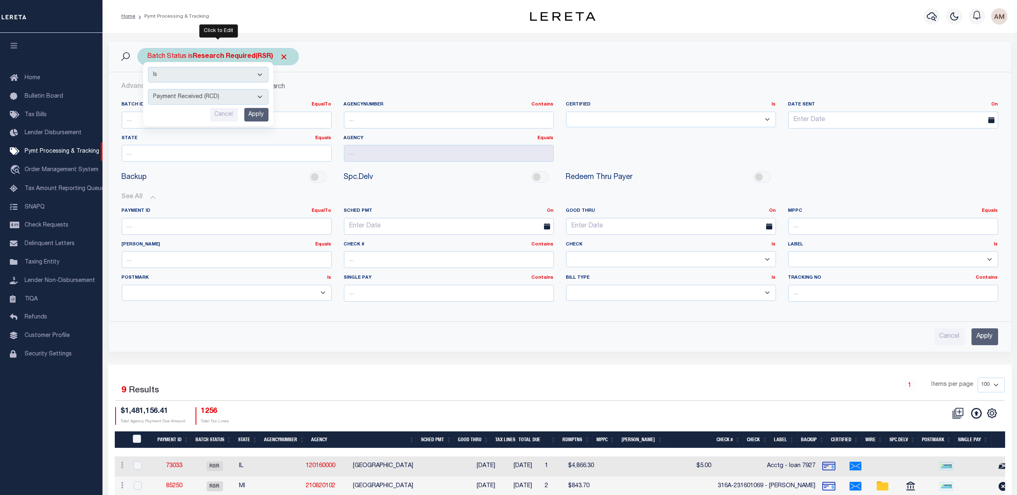
click at [262, 114] on input "Apply" at bounding box center [256, 115] width 24 height 14
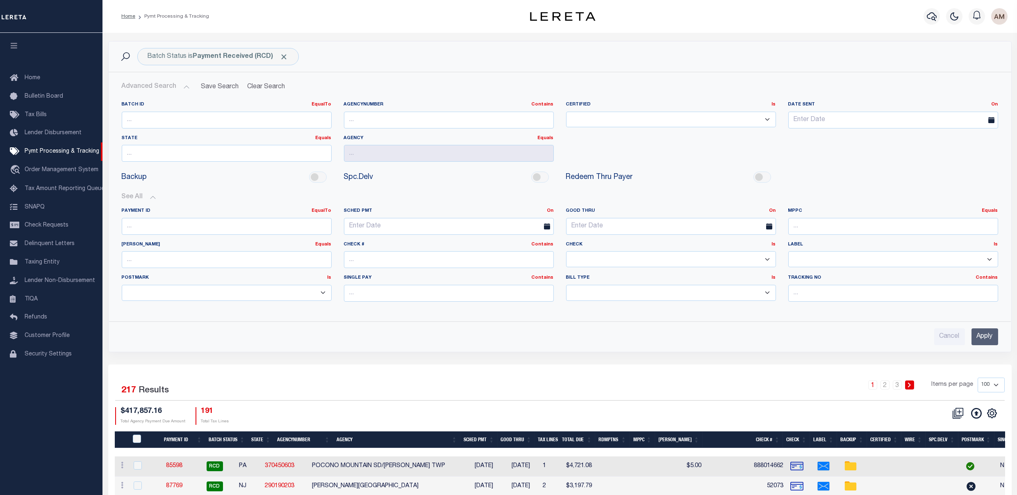
click at [296, 129] on div "Batch ID EqualTo Equals Is Not Equal To Is Greater Than Is Less Than" at bounding box center [227, 118] width 222 height 34
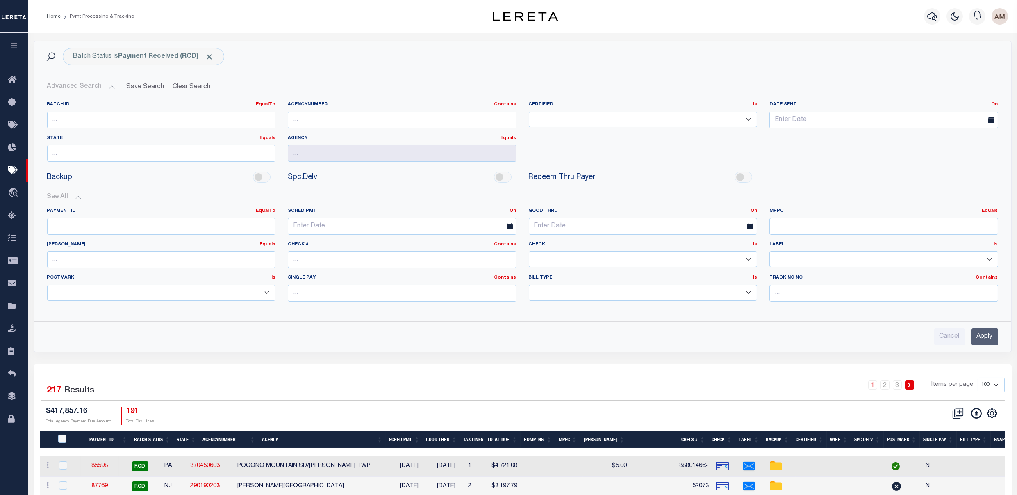
click at [67, 90] on button "Advanced Search" at bounding box center [81, 87] width 68 height 16
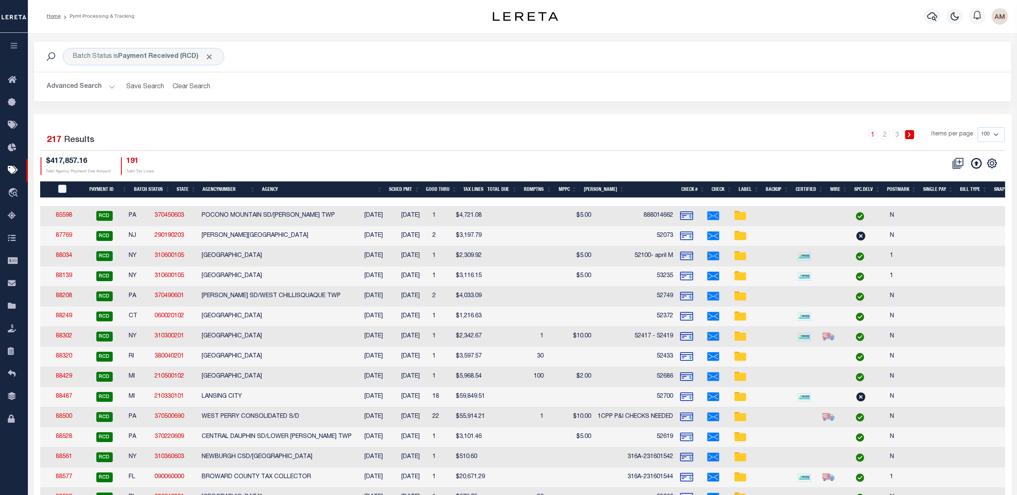
scroll to position [0, 224]
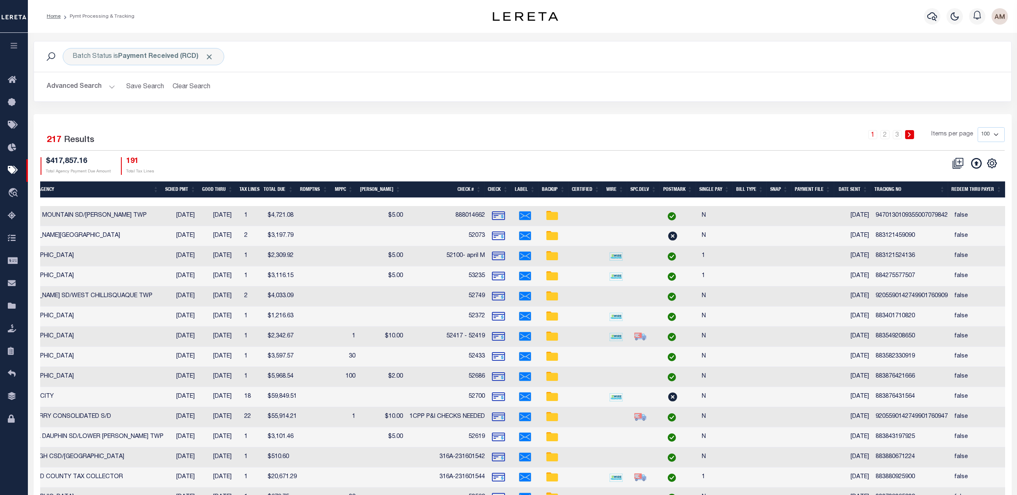
click at [851, 192] on th "Date Sent" at bounding box center [853, 189] width 37 height 17
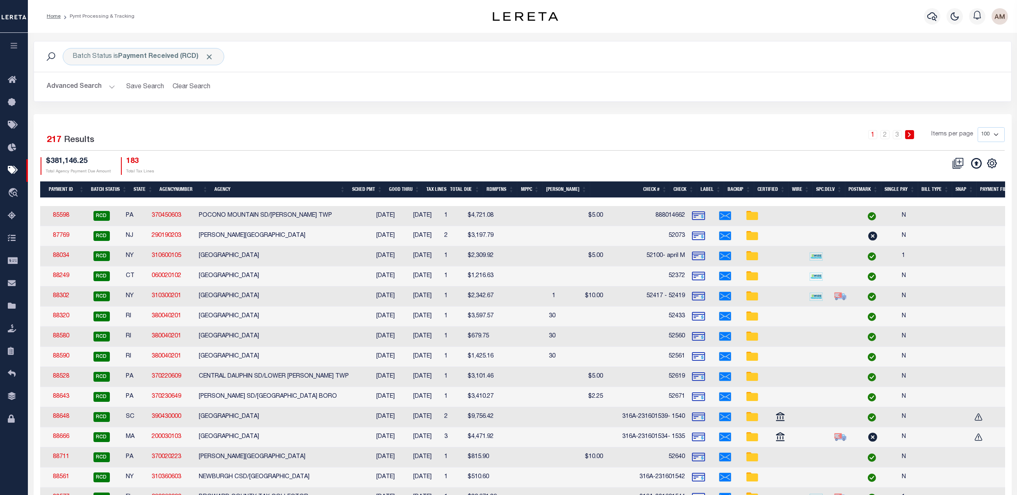
scroll to position [0, 0]
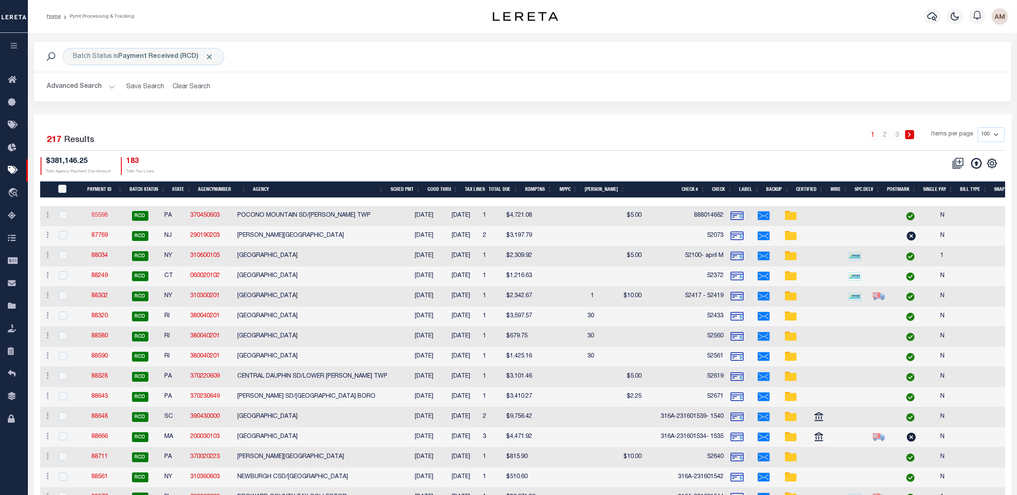
click at [108, 218] on link "85598" at bounding box center [99, 215] width 16 height 6
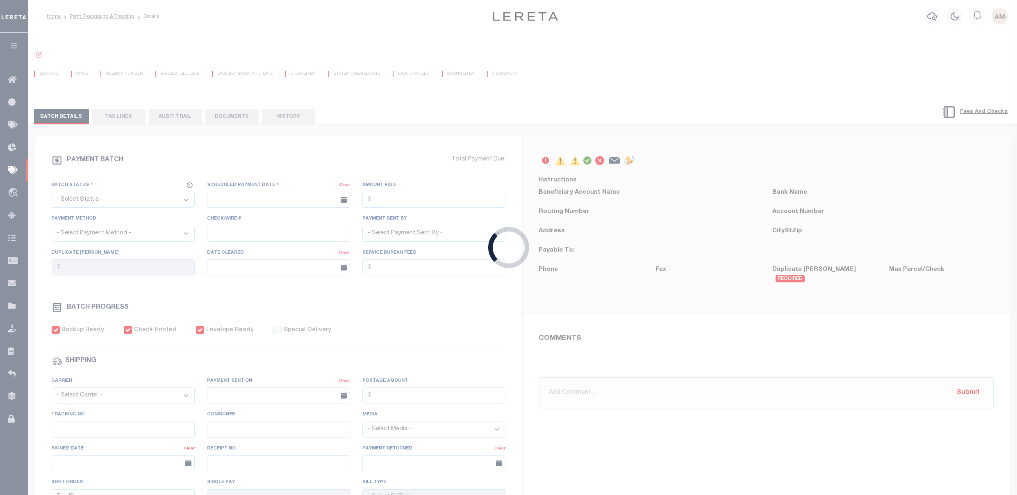
select select "RCD"
type input "[DATE]"
type input "$4,721.08"
select select "CCK"
type input "888014662"
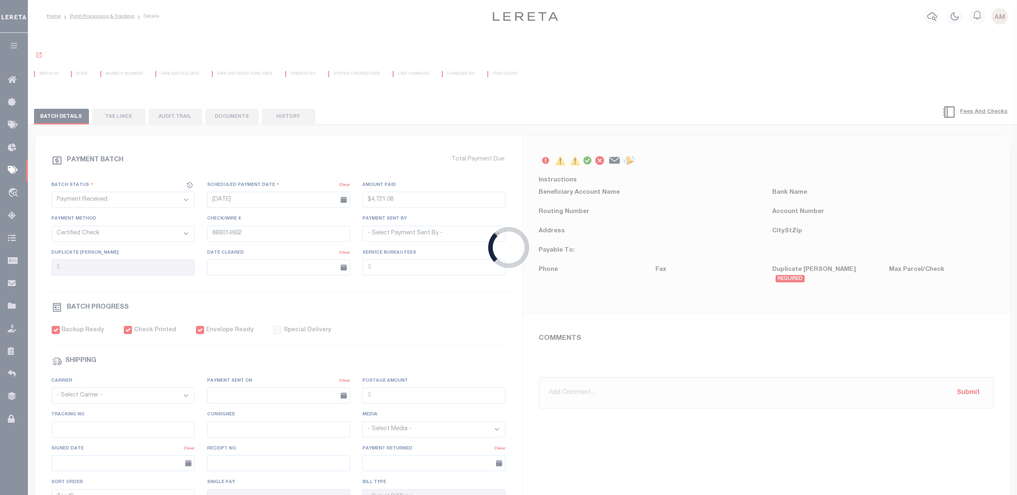
select select "[PERSON_NAME]"
checkbox input "true"
select select "USS"
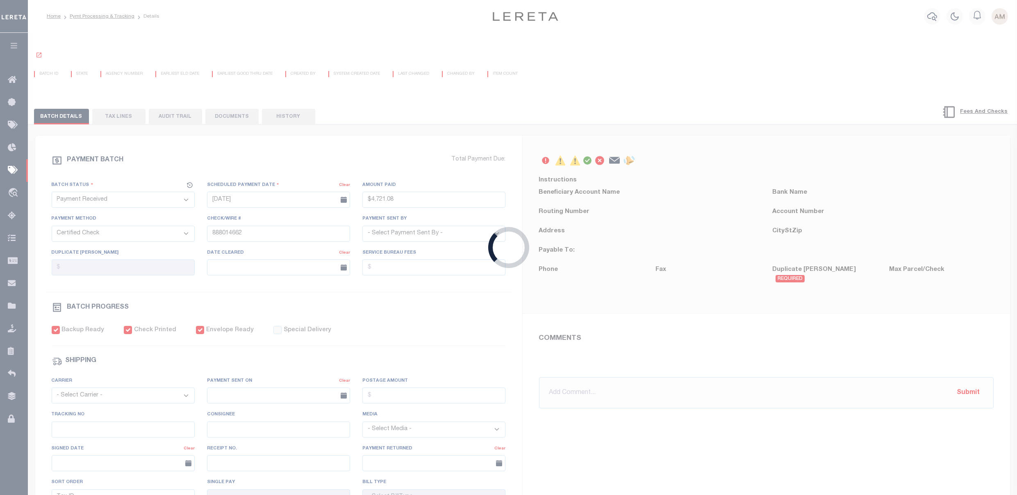
type input "[DATE]"
type input "9470130109355007079842"
type input "Delivered, In/At Mailbox"
type input "05/02/2025"
type input "N"
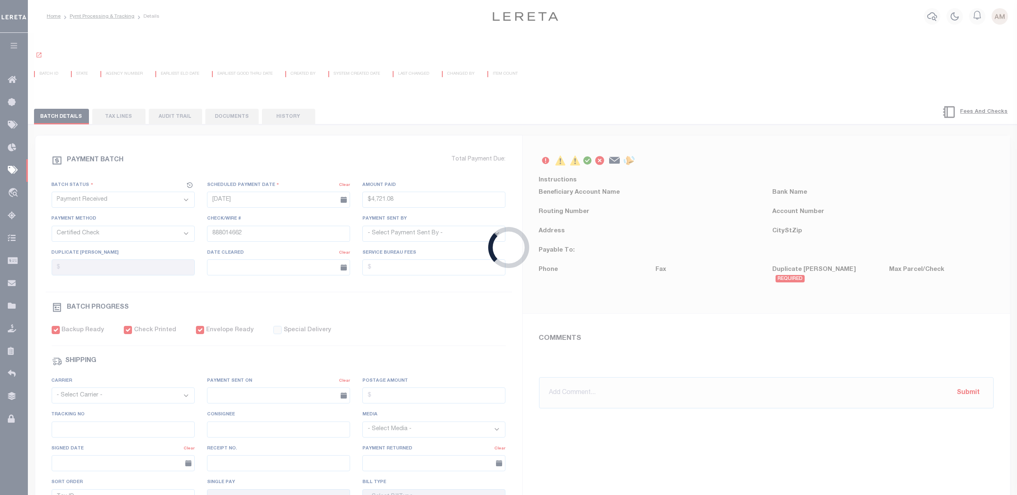
radio input "true"
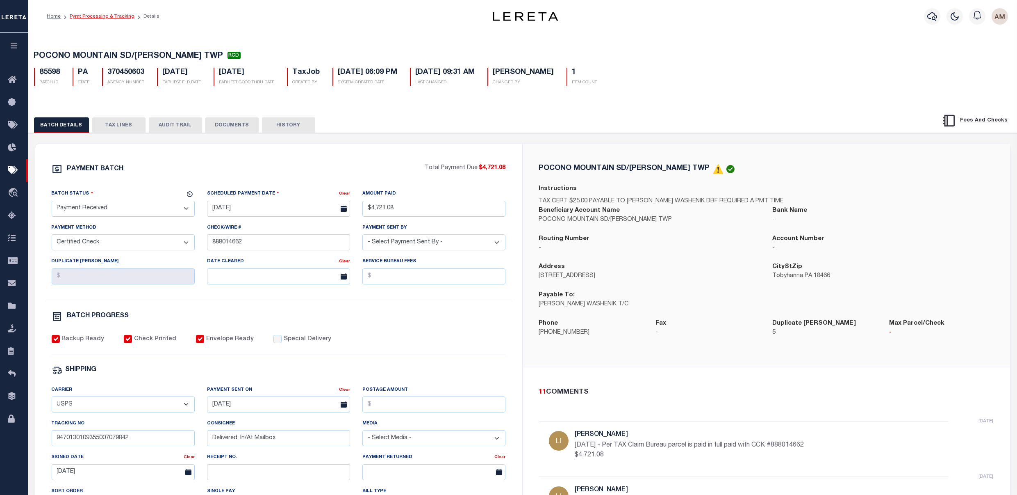
click at [119, 16] on link "Pymt Processing & Tracking" at bounding box center [102, 16] width 65 height 5
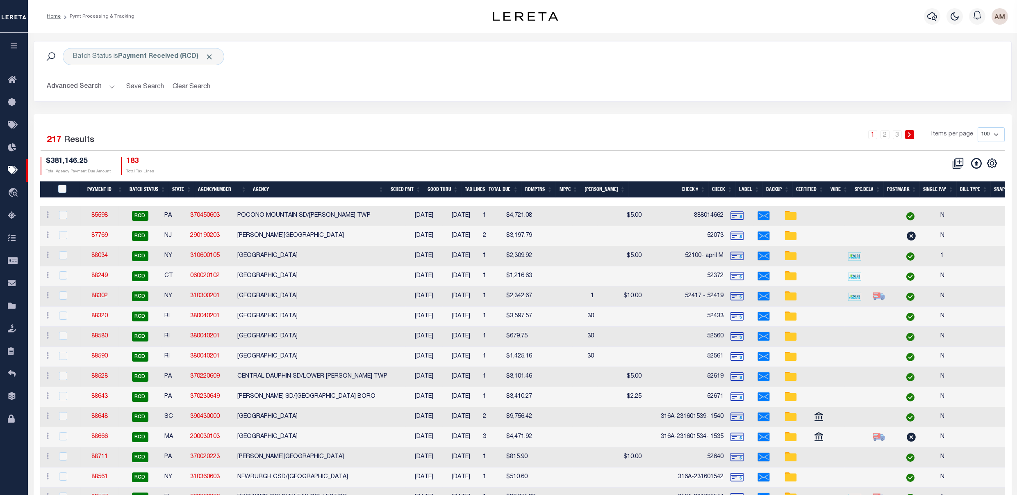
click at [105, 238] on link "87769" at bounding box center [99, 236] width 16 height 6
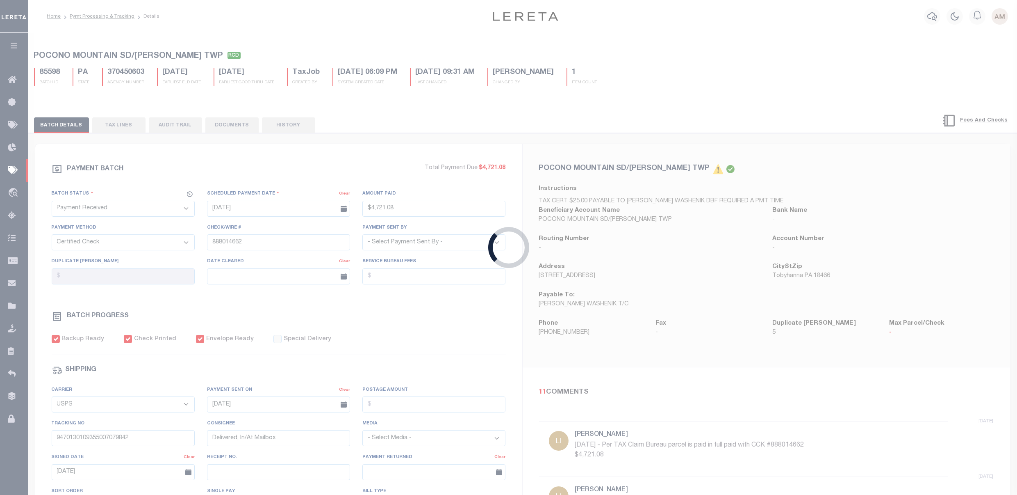
type input "[DATE]"
type input "$3,197.79"
select select "CHK"
type input "52073"
select select "[PERSON_NAME]"
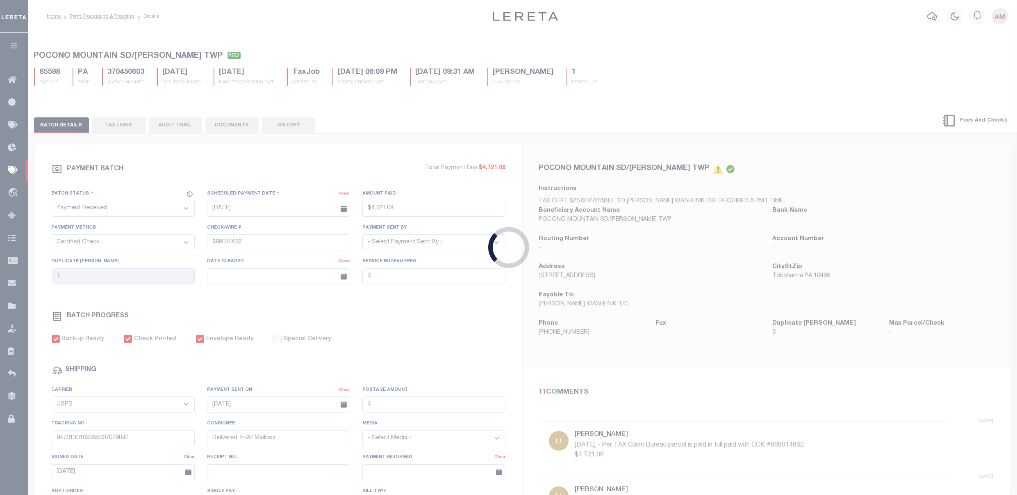
select select "FDX"
type input "[DATE]"
type input "$8.7"
type input "883121459090"
type input "M.Mia"
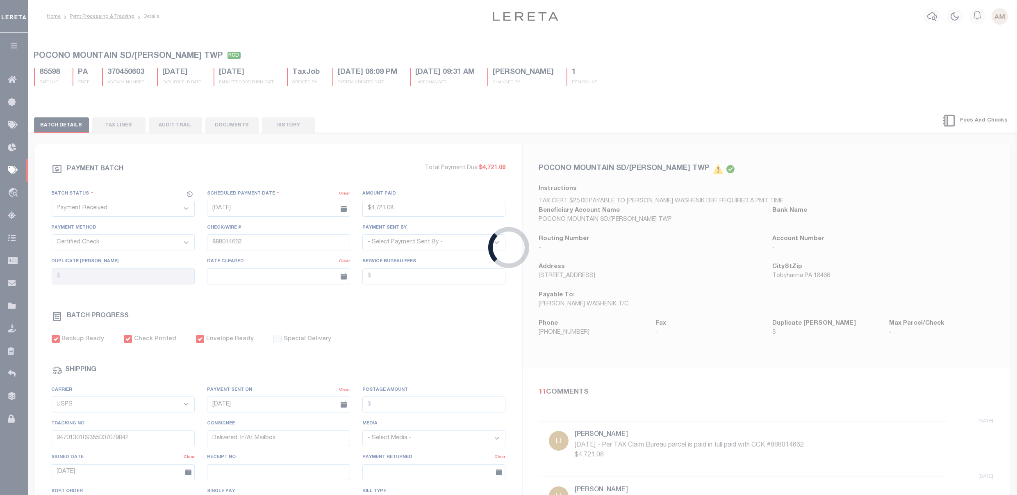
type input "07/30/2025"
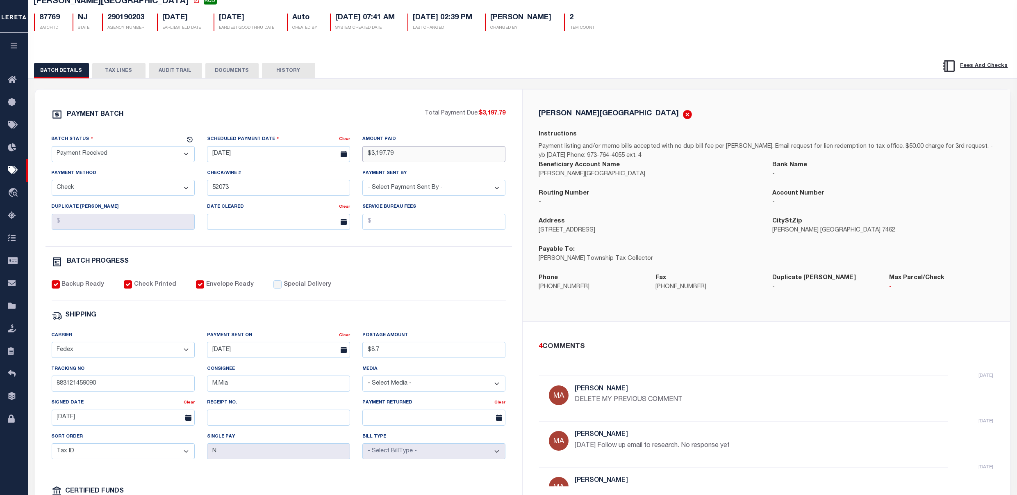
drag, startPoint x: 407, startPoint y: 154, endPoint x: 370, endPoint y: 151, distance: 36.6
click at [370, 151] on input "$3,197.79" at bounding box center [434, 154] width 143 height 16
click at [166, 153] on select "- Select Status - Scheduled for Payment Ready For Payment Payment Sent Cleared …" at bounding box center [123, 154] width 143 height 16
select select "RSR"
click at [52, 148] on select "- Select Status - Scheduled for Payment Ready For Payment Payment Sent Cleared …" at bounding box center [123, 154] width 143 height 16
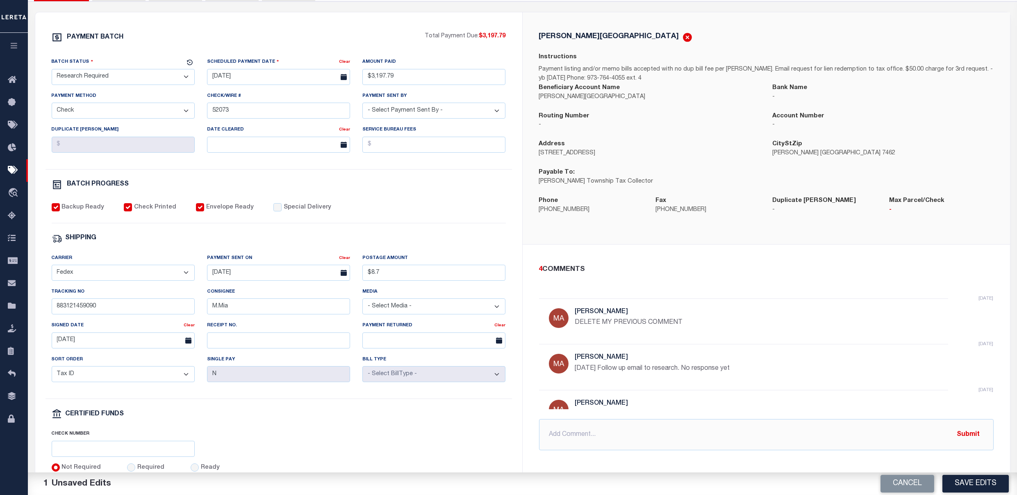
scroll to position [164, 0]
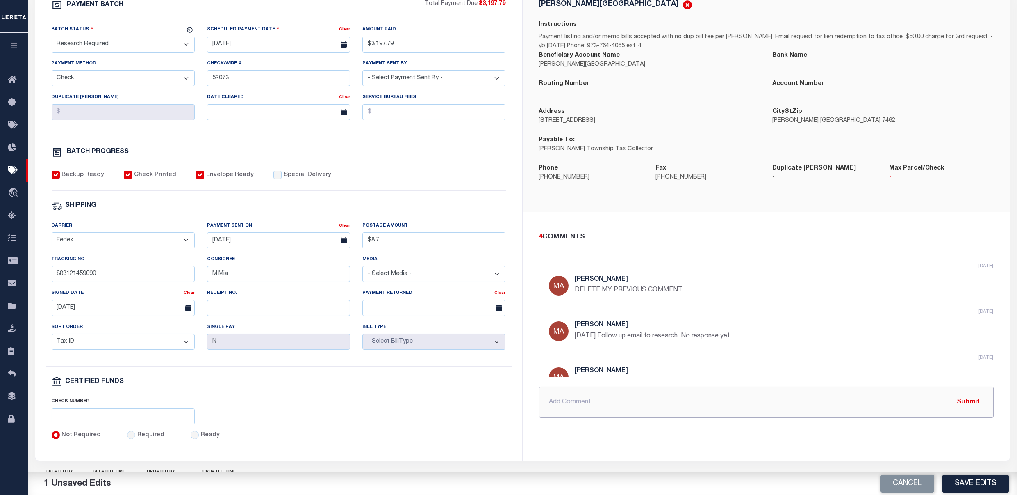
click at [581, 398] on input "text" at bounding box center [766, 401] width 455 height 31
drag, startPoint x: 845, startPoint y: 406, endPoint x: 869, endPoint y: 408, distance: 24.3
click at [847, 406] on input "Check returned 9/23/25 - checks in house log states returned due to incorrect a…" at bounding box center [766, 401] width 455 height 31
type input "Check returned 9/23/25 - checks in house log states returned due to incorrect a…"
click at [967, 408] on button "Submit" at bounding box center [969, 401] width 34 height 17
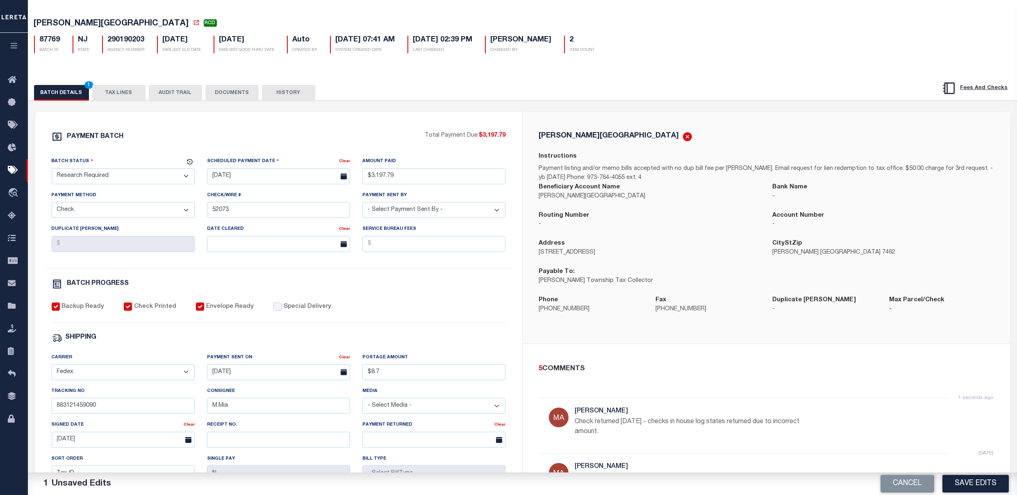
scroll to position [0, 0]
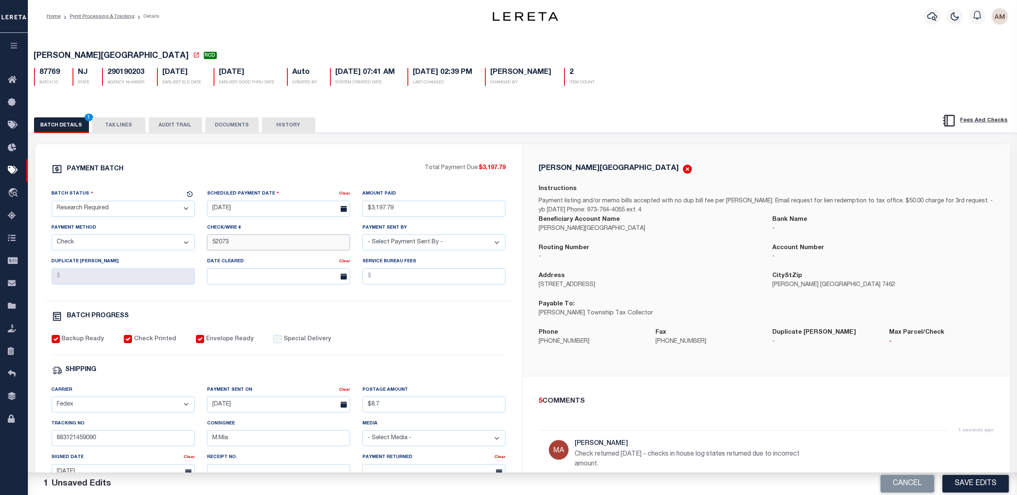
click at [282, 246] on input "52073" at bounding box center [278, 242] width 143 height 16
type input "52073 - april"
click at [996, 487] on button "Save Edits" at bounding box center [976, 483] width 66 height 18
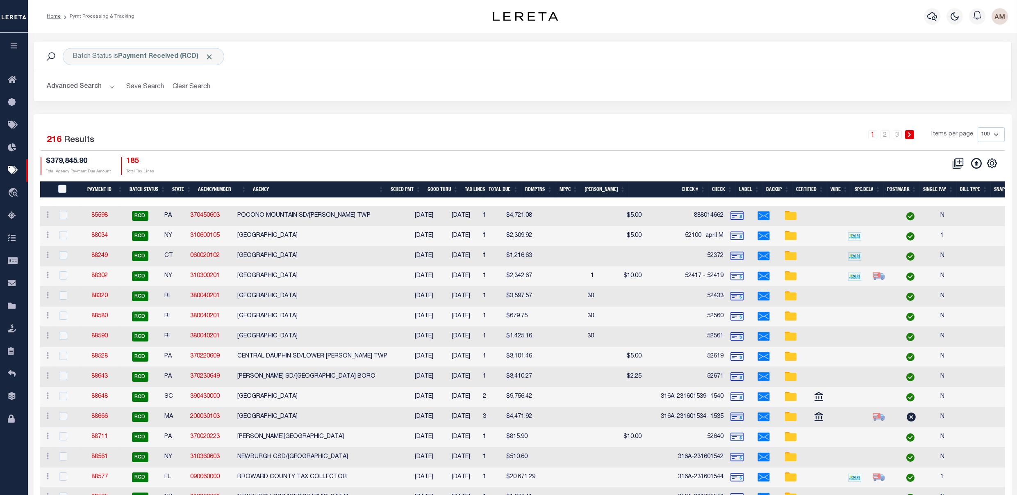
drag, startPoint x: 316, startPoint y: 226, endPoint x: 314, endPoint y: 217, distance: 9.0
click at [315, 226] on td "POCONO MOUNTAIN SD/[PERSON_NAME] TWP" at bounding box center [320, 216] width 171 height 20
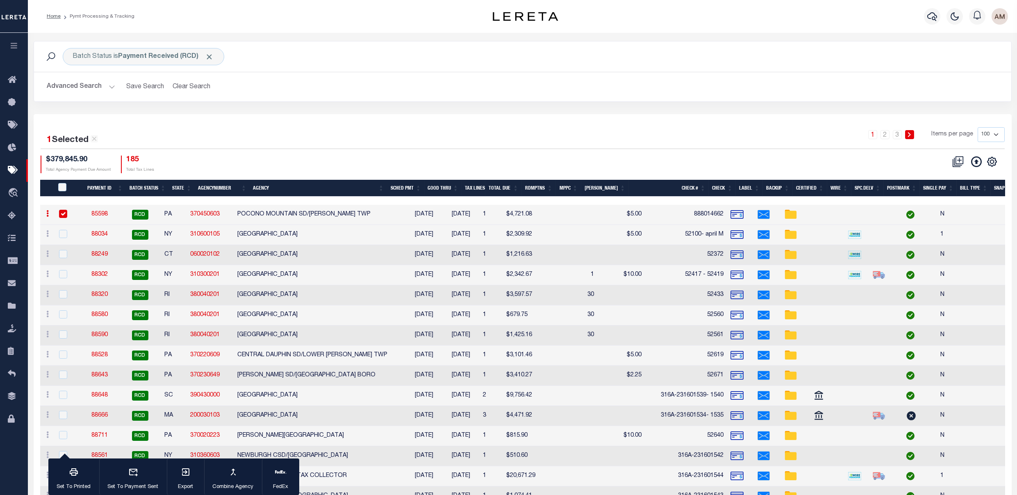
click at [271, 132] on div "1 Selected 216 Results" at bounding box center [157, 137] width 232 height 20
click at [62, 214] on input "checkbox" at bounding box center [63, 214] width 8 height 8
checkbox input "false"
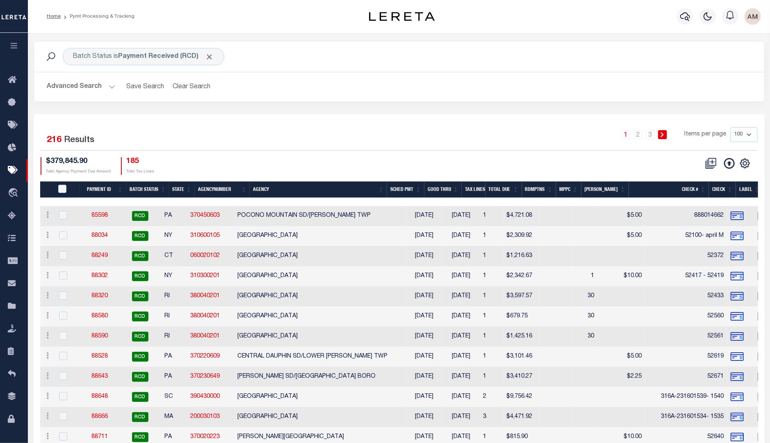
drag, startPoint x: 12, startPoint y: 127, endPoint x: 47, endPoint y: 105, distance: 41.3
click at [47, 105] on div "Batch Status is Payment Received (RCD) Search Advanced Search Save Search Clear…" at bounding box center [399, 77] width 744 height 73
drag, startPoint x: 71, startPoint y: 114, endPoint x: 103, endPoint y: 98, distance: 36.5
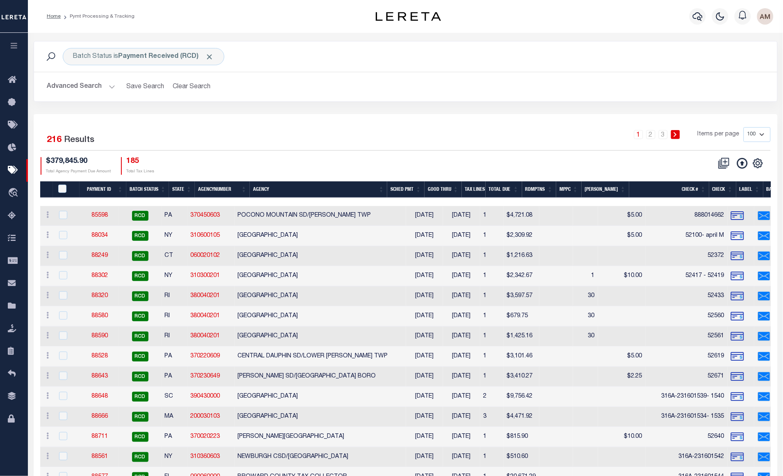
click at [333, 31] on div "Home Pymt Processing & Tracking" at bounding box center [405, 16] width 755 height 33
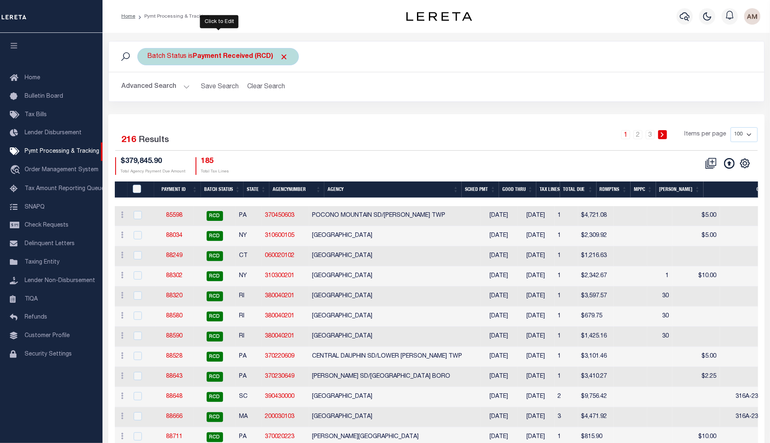
click at [179, 62] on div "Batch Status is Payment Received (RCD)" at bounding box center [218, 56] width 162 height 17
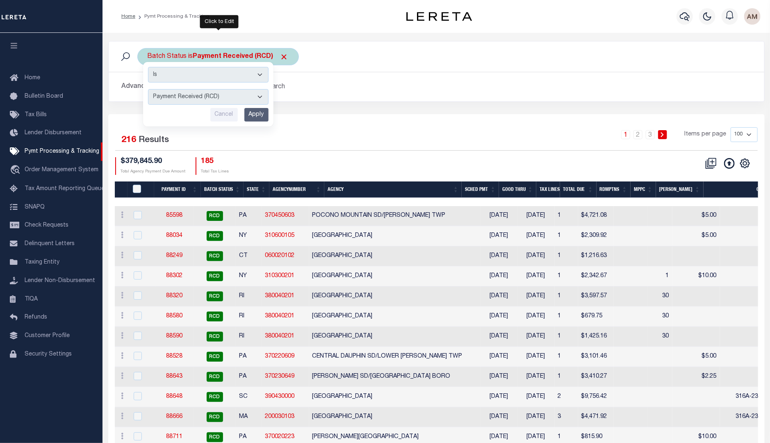
click at [185, 91] on select "Awaiting Funds (AWF) Cleared and Complete (CAC) New Check Needed (NCN) Payment …" at bounding box center [208, 97] width 121 height 16
select select "SNT"
click at [148, 89] on select "Awaiting Funds (AWF) Cleared and Complete (CAC) New Check Needed (NCN) Payment …" at bounding box center [208, 97] width 121 height 16
click at [259, 119] on input "Apply" at bounding box center [256, 115] width 24 height 14
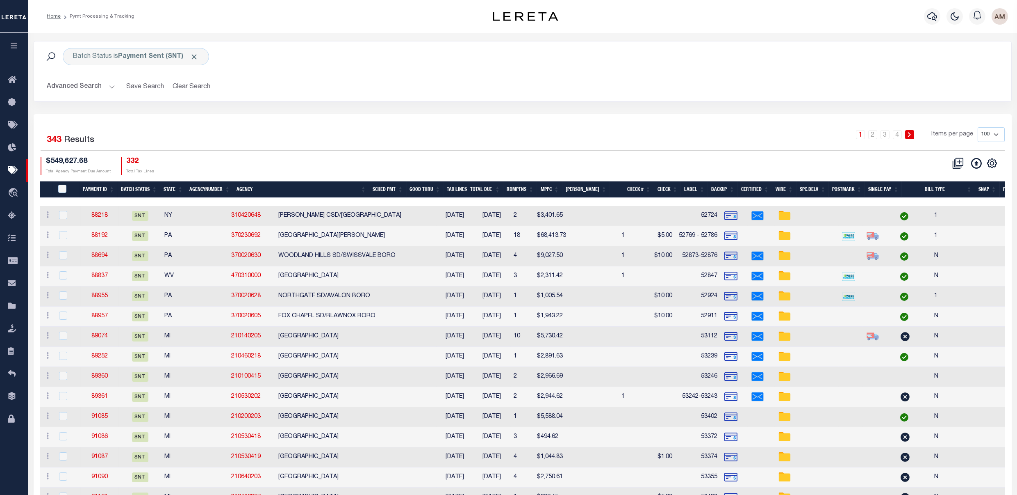
click at [142, 44] on div "Batch Status is Payment Sent (SNT) Search" at bounding box center [523, 56] width 978 height 30
click at [137, 54] on b "Payment Sent (SNT)" at bounding box center [159, 56] width 80 height 7
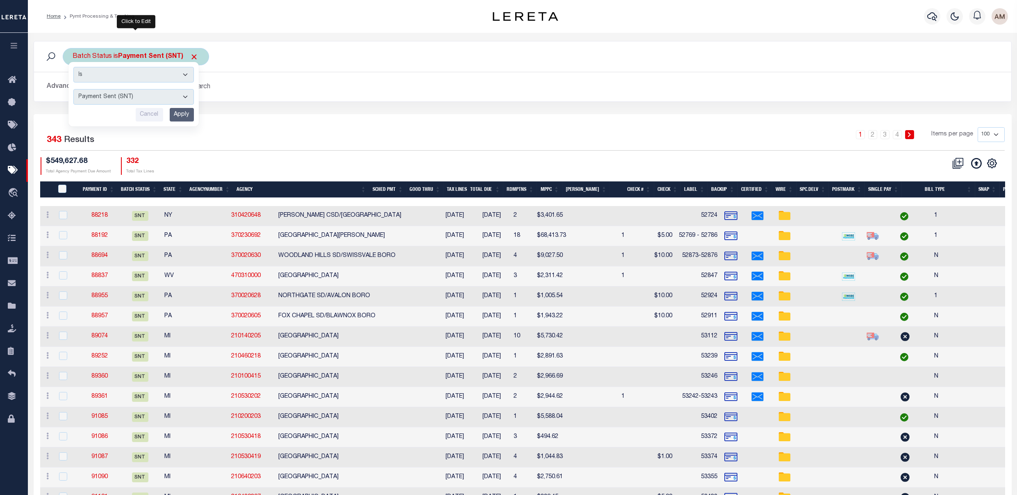
drag, startPoint x: 155, startPoint y: 96, endPoint x: 158, endPoint y: 102, distance: 6.3
click at [155, 96] on select "Awaiting Funds (AWF) Cleared and Complete (CAC) New Check Needed (NCN) Payment …" at bounding box center [133, 97] width 121 height 16
select select "RCD"
click at [73, 89] on select "Awaiting Funds (AWF) Cleared and Complete (CAC) New Check Needed (NCN) Payment …" at bounding box center [133, 97] width 121 height 16
click at [184, 109] on input "Apply" at bounding box center [182, 115] width 24 height 14
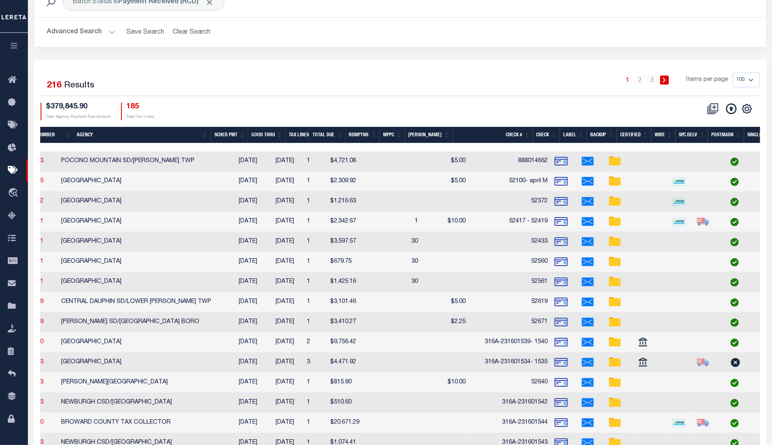
scroll to position [0, 108]
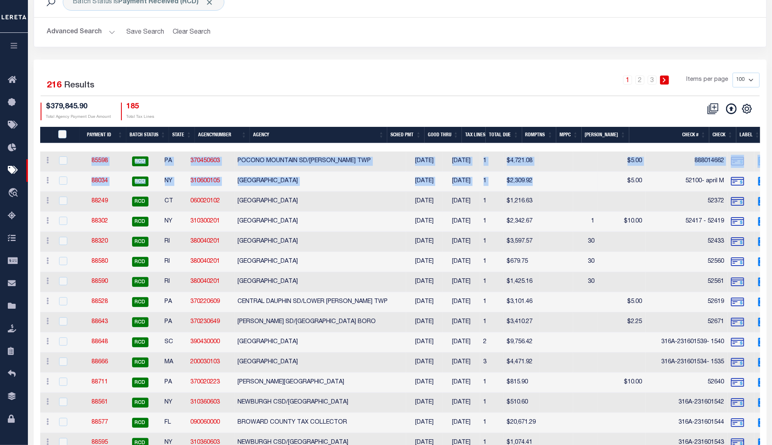
drag, startPoint x: 158, startPoint y: 147, endPoint x: 545, endPoint y: 187, distance: 389.5
click at [459, 146] on div at bounding box center [634, 147] width 1189 height 8
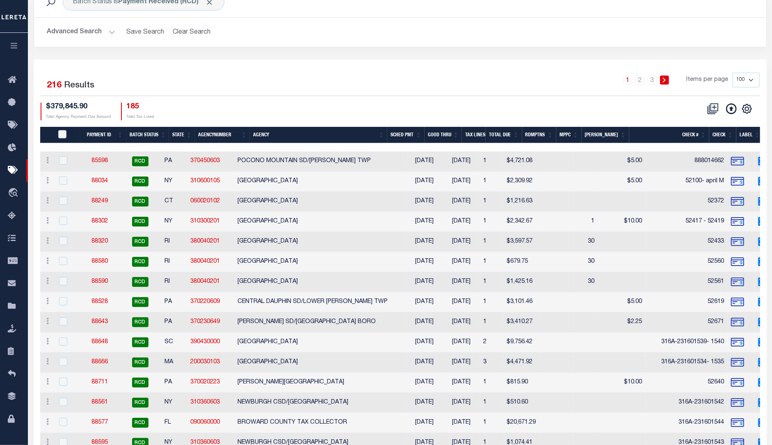
click at [359, 97] on div "Selected 216 Results 1 2 3 Items per page 100 200 500 1000 $379,845.90 Total Ag…" at bounding box center [400, 96] width 732 height 47
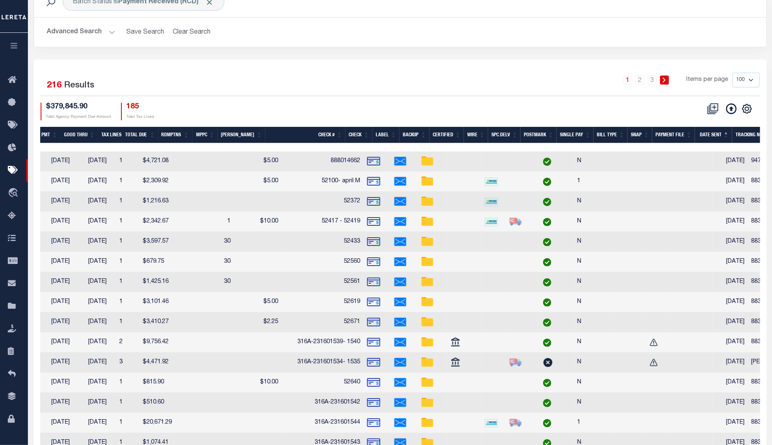
scroll to position [0, 365]
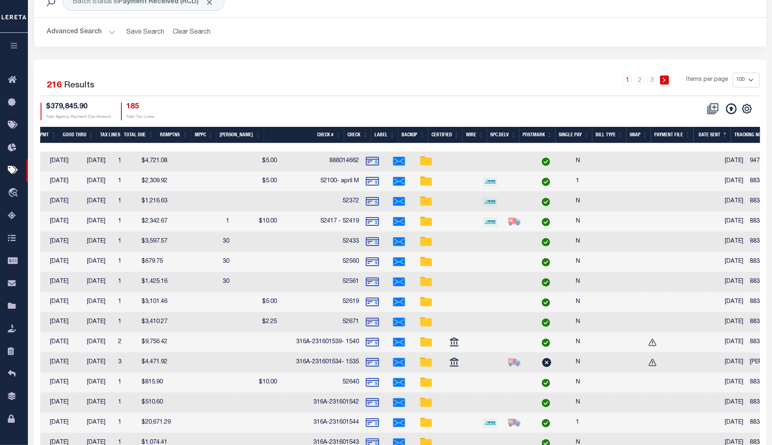
click at [36, 46] on div "Batch Status is Payment Received (RCD) Search Advanced Search Save Search Clear…" at bounding box center [400, 16] width 733 height 61
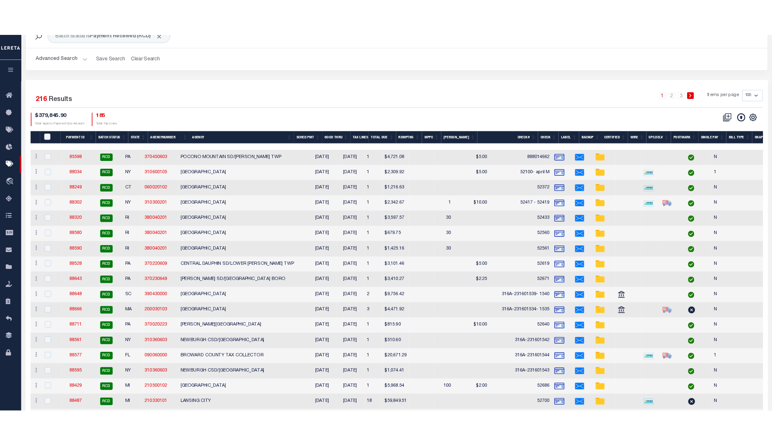
scroll to position [34, 0]
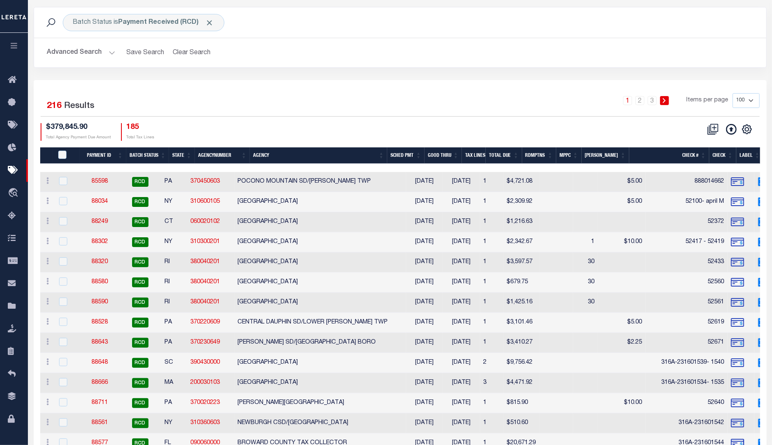
click at [90, 57] on button "Advanced Search" at bounding box center [81, 53] width 68 height 16
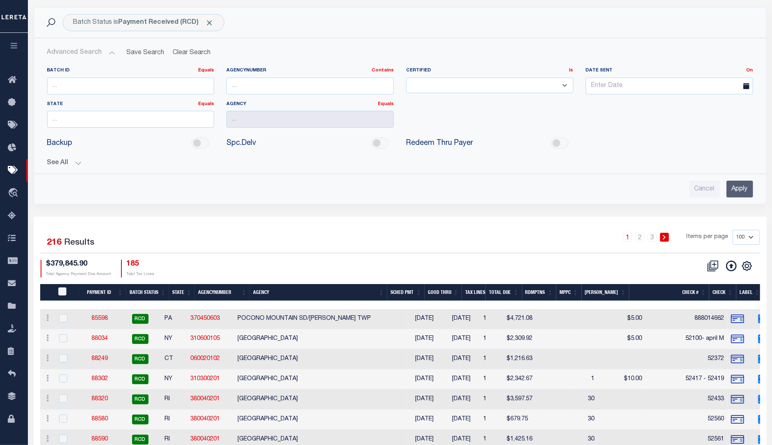
click at [74, 162] on button "See All" at bounding box center [400, 163] width 706 height 8
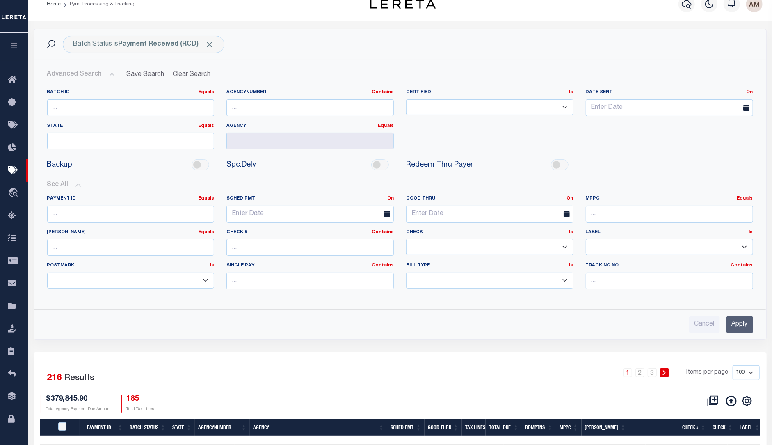
scroll to position [0, 0]
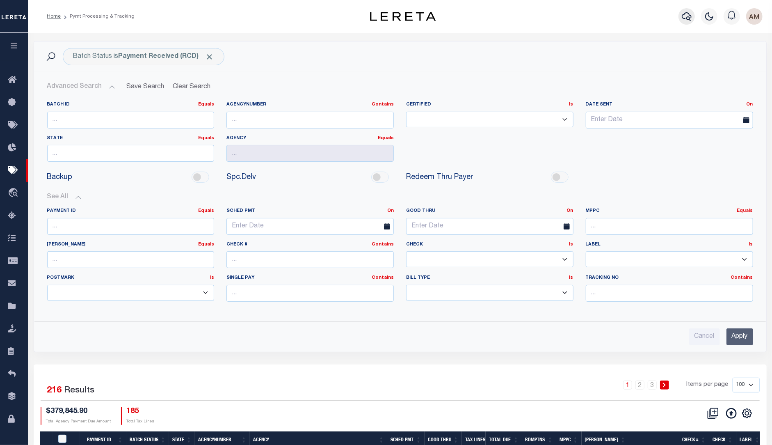
click at [684, 19] on icon "button" at bounding box center [687, 16] width 10 height 9
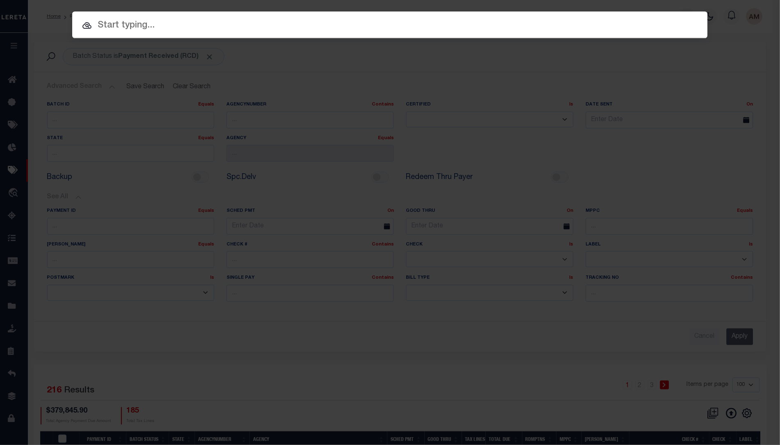
click at [573, 24] on input "text" at bounding box center [389, 25] width 635 height 14
paste input "202380645"
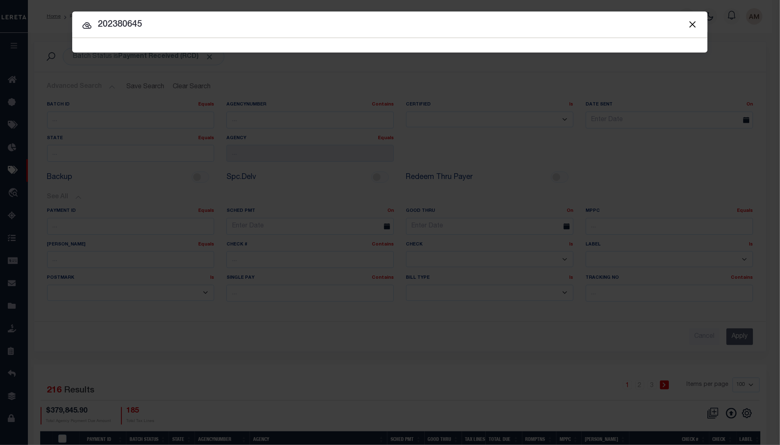
type input "202380645"
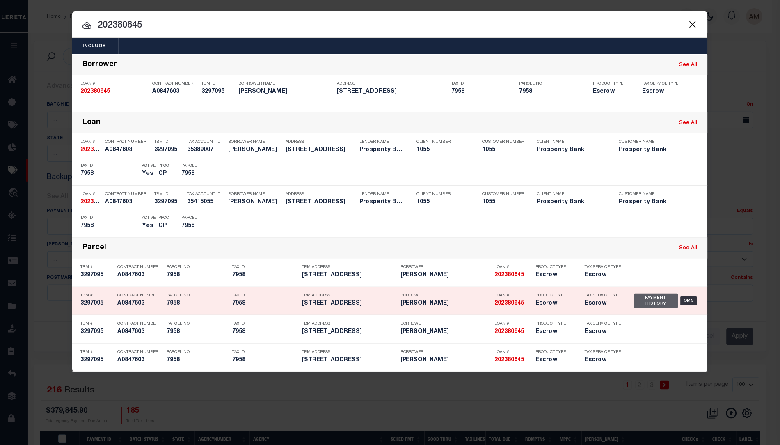
click at [664, 298] on div "Payment History" at bounding box center [656, 300] width 44 height 15
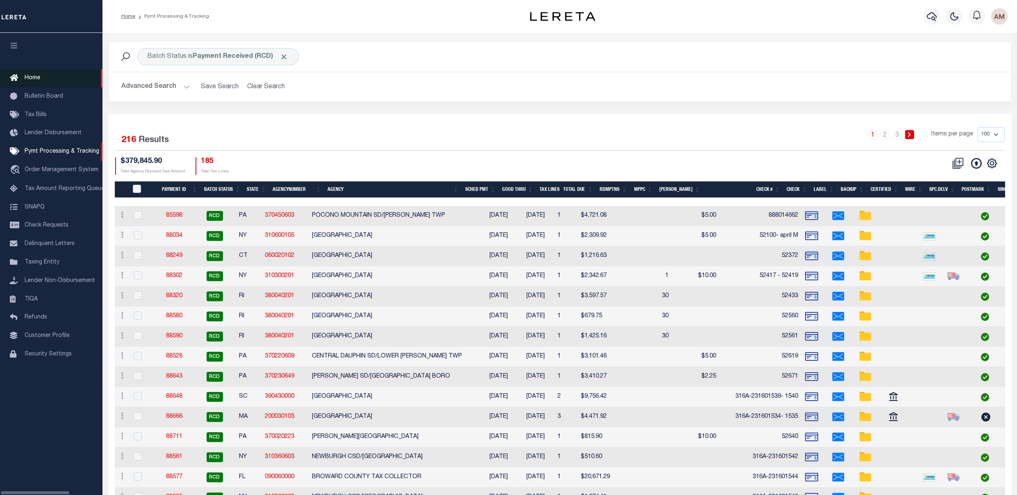
click at [46, 76] on link "Home" at bounding box center [51, 78] width 103 height 18
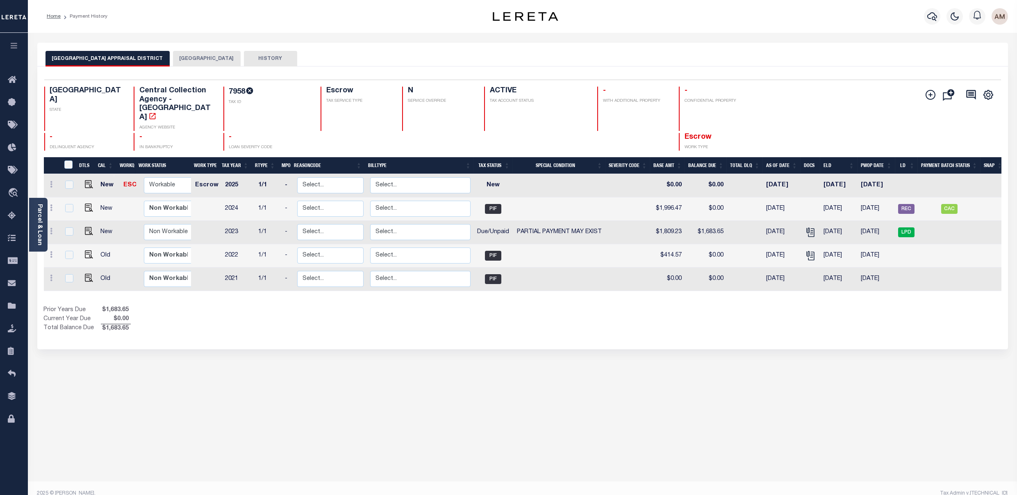
click at [203, 56] on button "[GEOGRAPHIC_DATA]" at bounding box center [207, 59] width 68 height 16
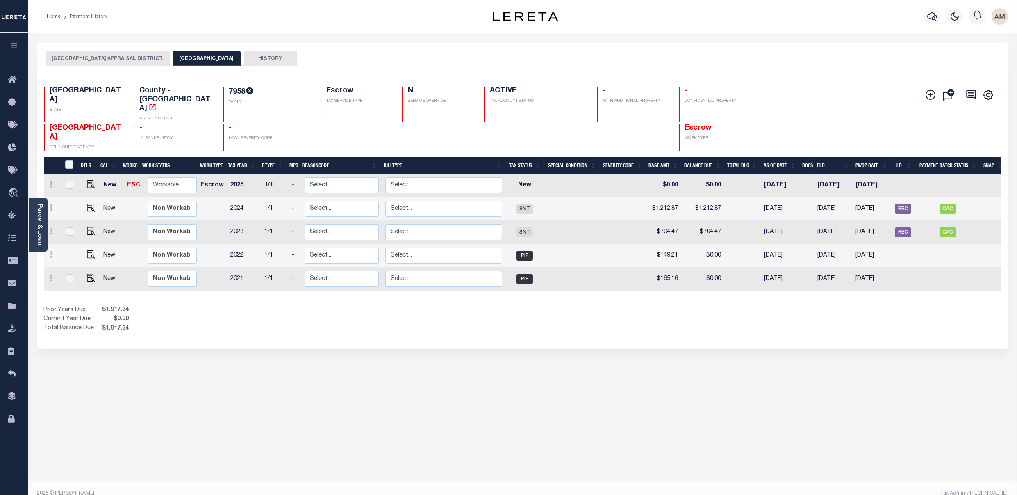
drag, startPoint x: 383, startPoint y: 285, endPoint x: 435, endPoint y: 292, distance: 52.5
click at [435, 292] on div "DTLS CAL WorkQ Work Status Work Type Tax Year RType MPO ReasonCode BillType Tax…" at bounding box center [523, 245] width 958 height 176
click at [771, 198] on td "CAC" at bounding box center [947, 208] width 65 height 23
checkbox input "true"
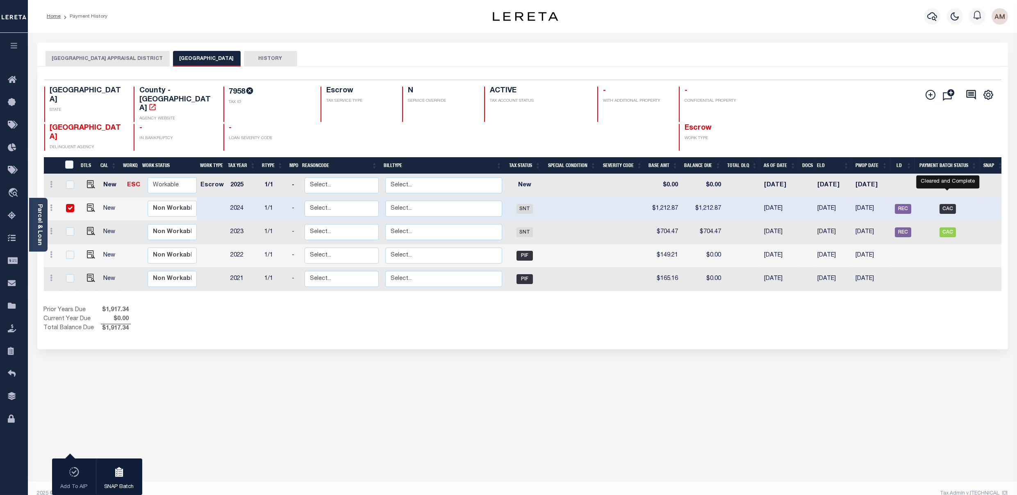
click at [771, 204] on span "CAC" at bounding box center [948, 209] width 16 height 10
checkbox input "false"
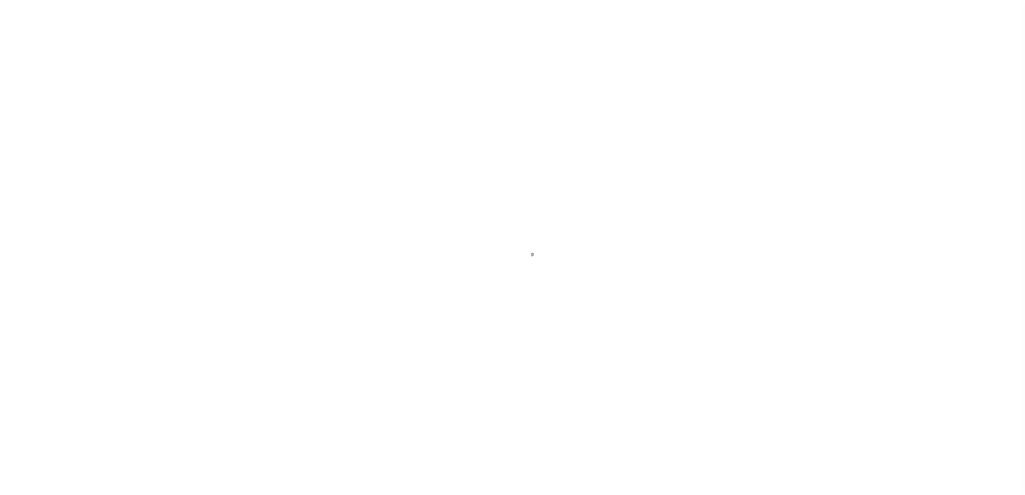
select select "CAC"
select select "CHK"
select select "[PERSON_NAME]"
select select "FDX"
select select
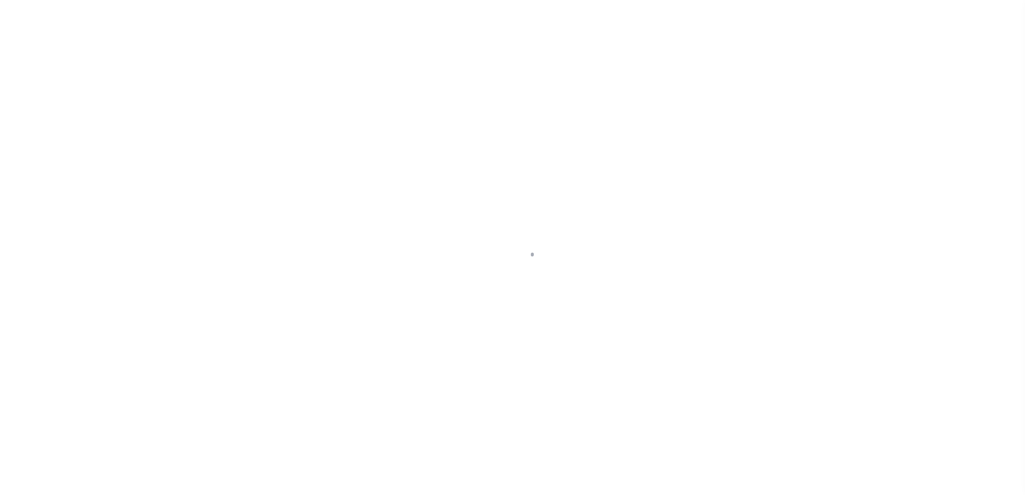
select select "37"
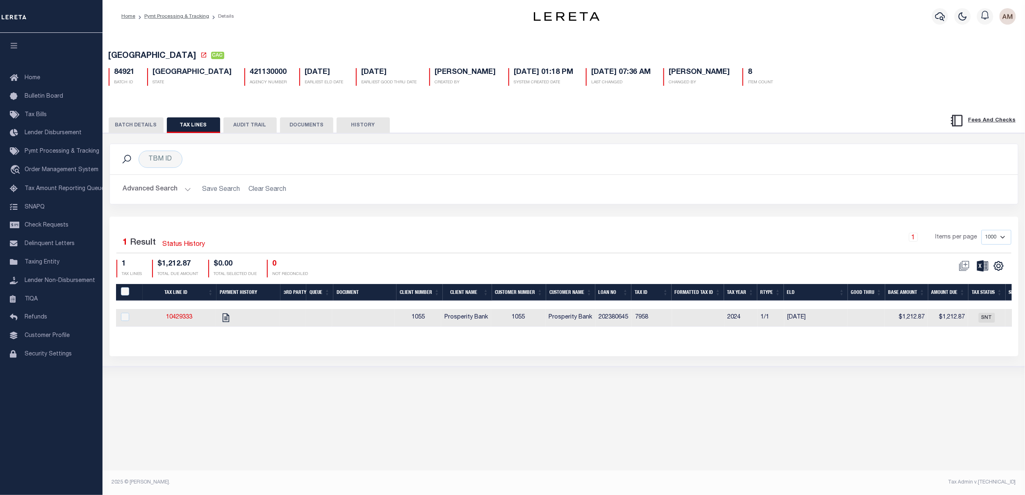
click at [135, 123] on button "BATCH DETAILS" at bounding box center [136, 125] width 55 height 16
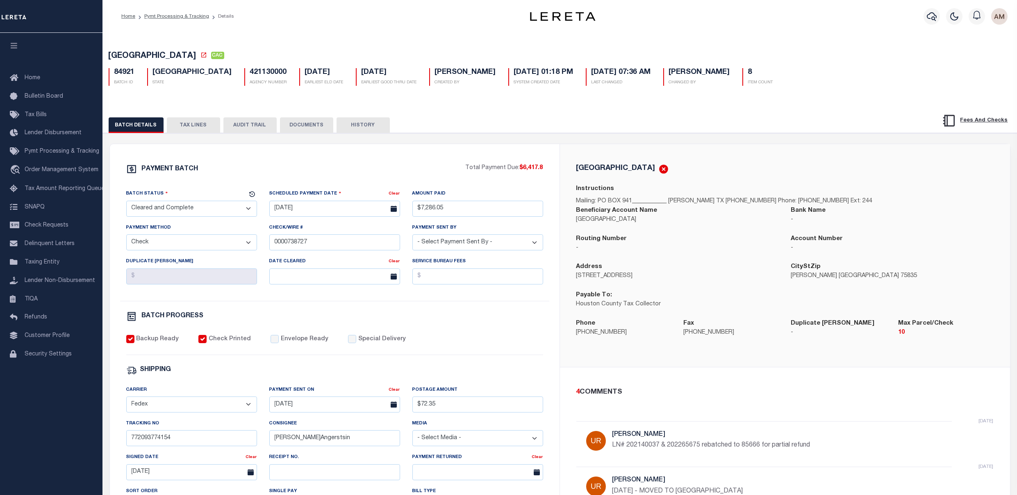
click at [208, 130] on button "TAX LINES" at bounding box center [193, 125] width 53 height 16
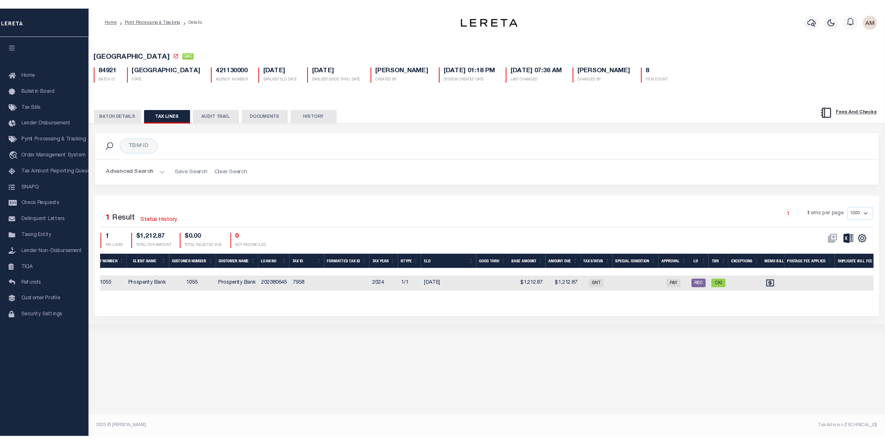
scroll to position [0, 164]
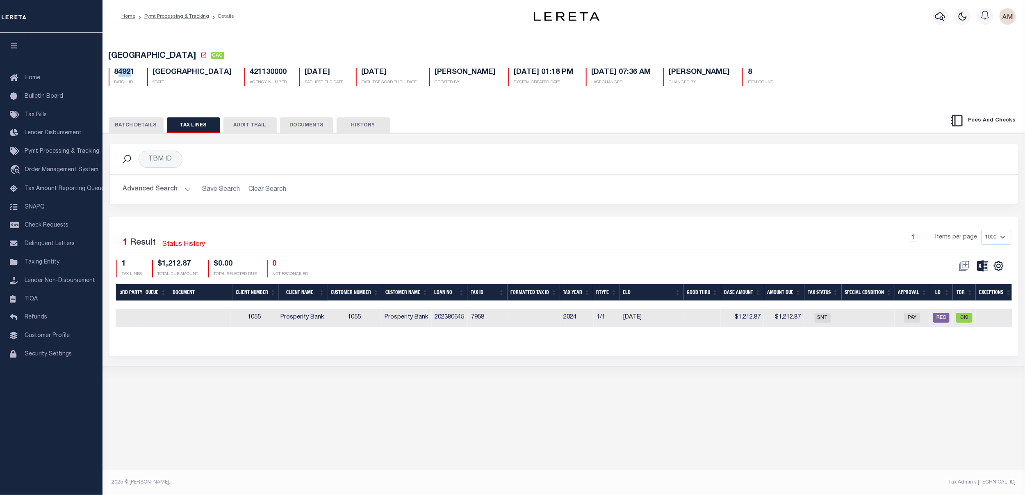
drag, startPoint x: 133, startPoint y: 68, endPoint x: 116, endPoint y: 74, distance: 17.6
click at [116, 74] on div "84921 BATCH ID TX STATE 421130000 AGENCY NUMBER 01/31/2025 EARLIEST ELD DATE 01…" at bounding box center [564, 74] width 923 height 24
drag, startPoint x: 133, startPoint y: 73, endPoint x: 116, endPoint y: 74, distance: 17.3
click at [116, 74] on h5 "84921" at bounding box center [124, 72] width 21 height 9
drag, startPoint x: 114, startPoint y: 73, endPoint x: 133, endPoint y: 79, distance: 20.5
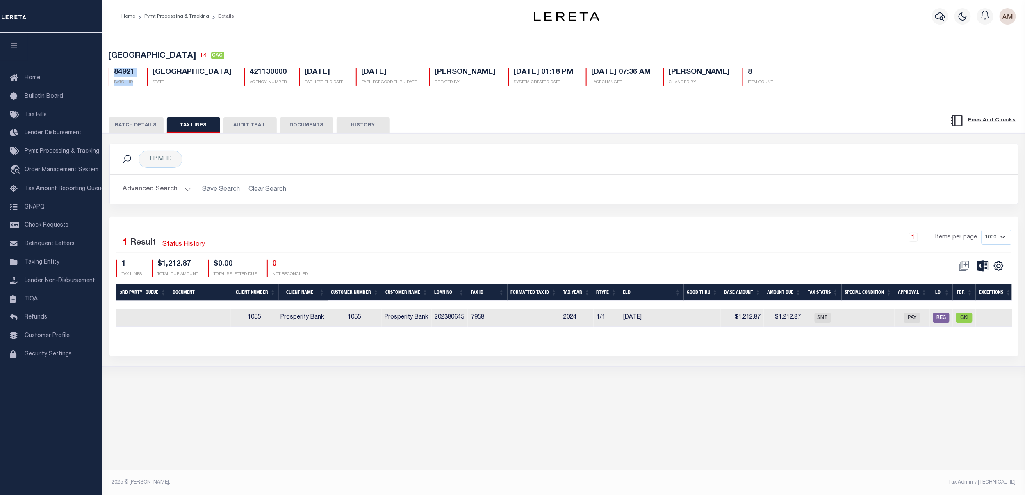
click at [133, 79] on div "84921 BATCH ID" at bounding box center [122, 77] width 26 height 18
click at [133, 76] on h5 "84921" at bounding box center [124, 72] width 21 height 9
drag, startPoint x: 134, startPoint y: 74, endPoint x: 114, endPoint y: 71, distance: 20.0
click at [114, 71] on h5 "84921" at bounding box center [124, 72] width 21 height 9
copy h5 "84921"
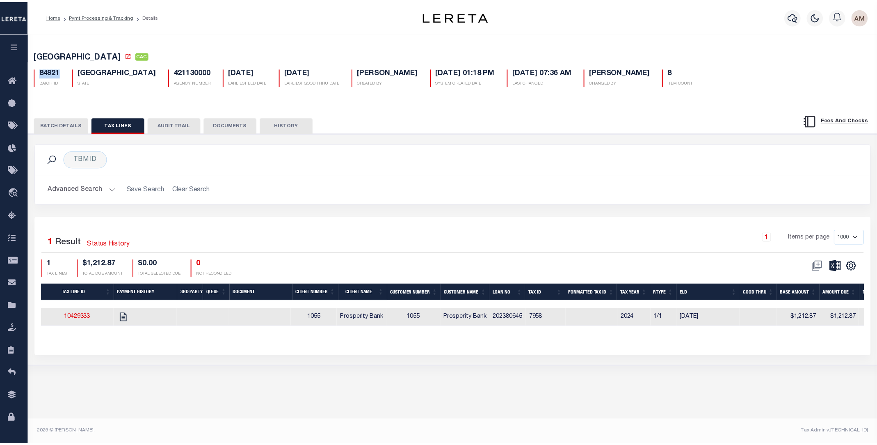
scroll to position [0, 0]
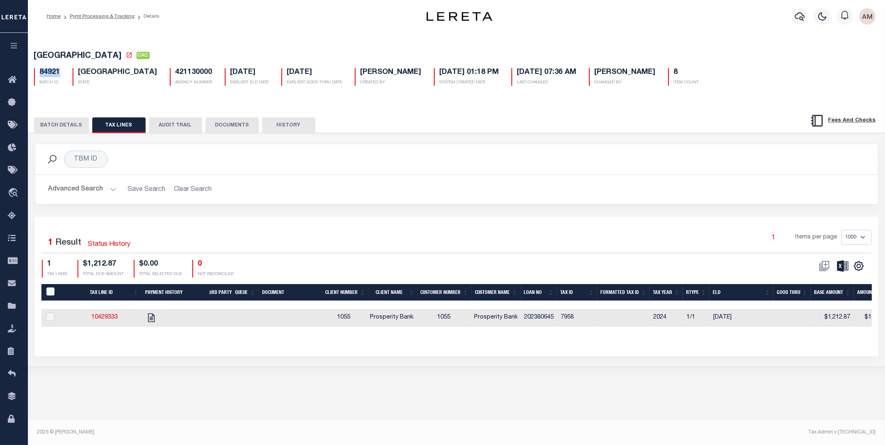
click at [82, 129] on button "BATCH DETAILS" at bounding box center [61, 125] width 55 height 16
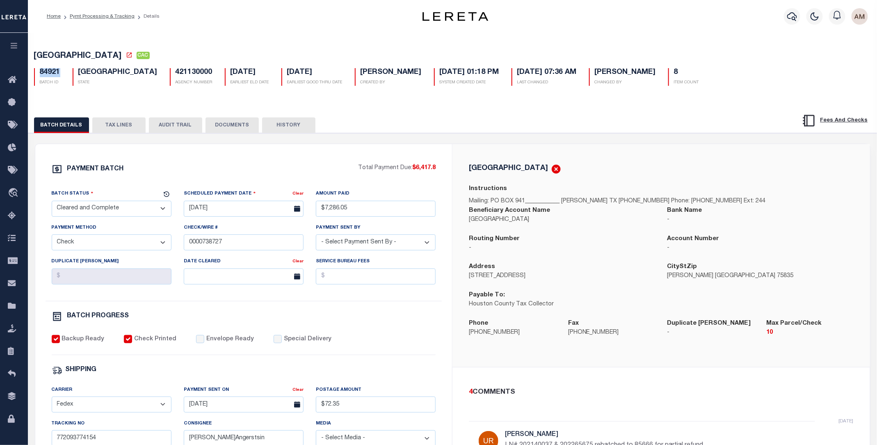
click at [111, 129] on button "TAX LINES" at bounding box center [118, 125] width 53 height 16
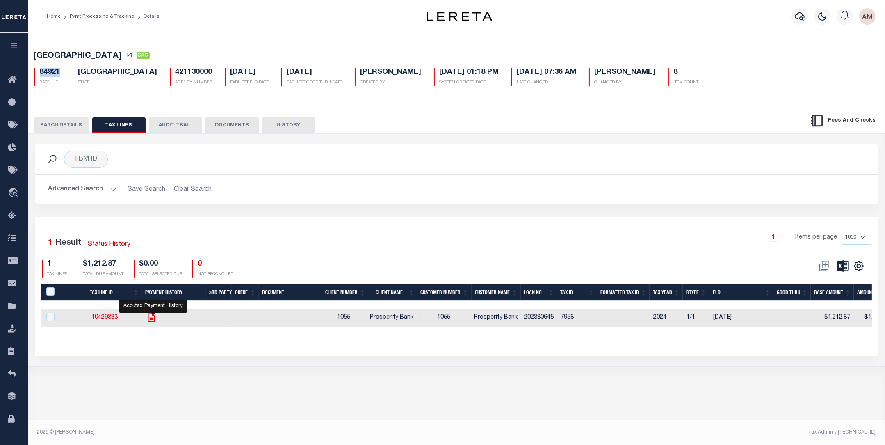
click at [155, 319] on icon "" at bounding box center [151, 317] width 11 height 11
checkbox input "true"
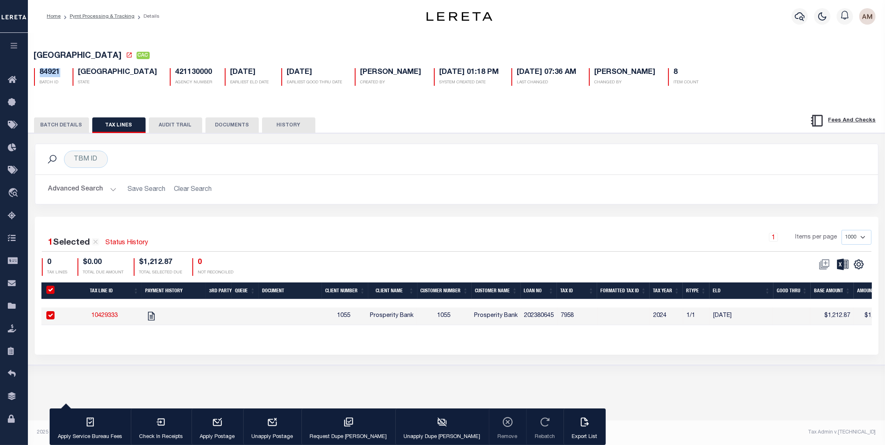
click at [76, 125] on button "BATCH DETAILS" at bounding box center [61, 125] width 55 height 16
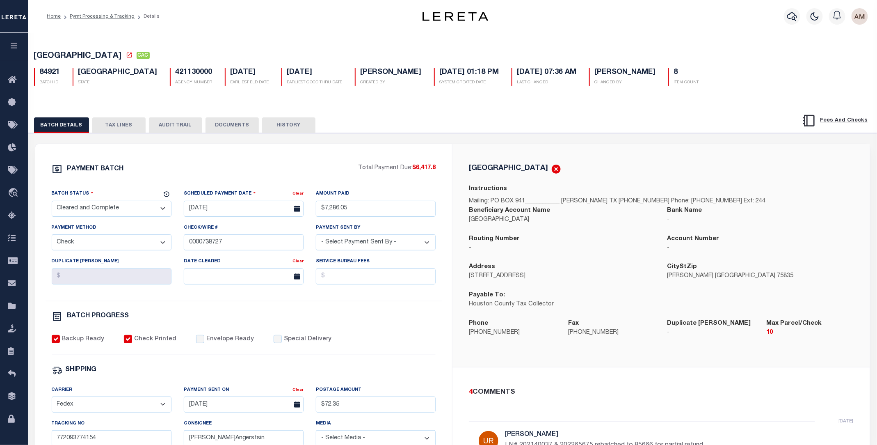
click at [129, 118] on div "BATCH DETAILS TAX LINES AUDIT TRAIL DOCUMENTS HISTORY" at bounding box center [452, 122] width 869 height 21
click at [132, 121] on button "TAX LINES" at bounding box center [118, 125] width 53 height 16
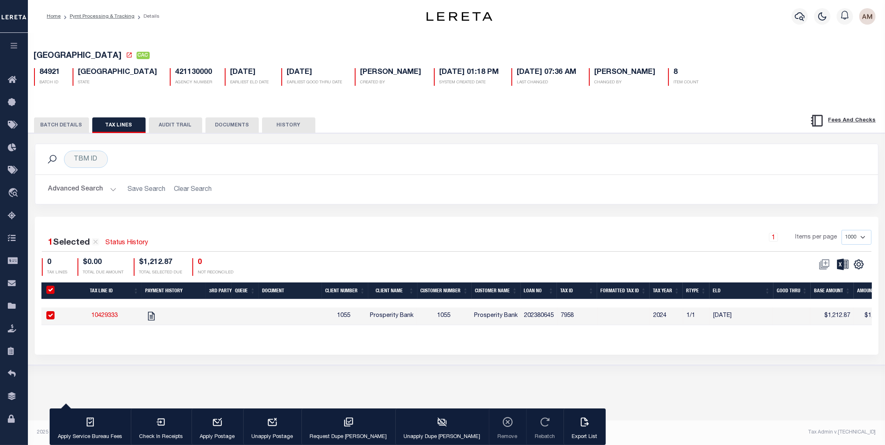
click at [74, 123] on button "BATCH DETAILS" at bounding box center [61, 125] width 55 height 16
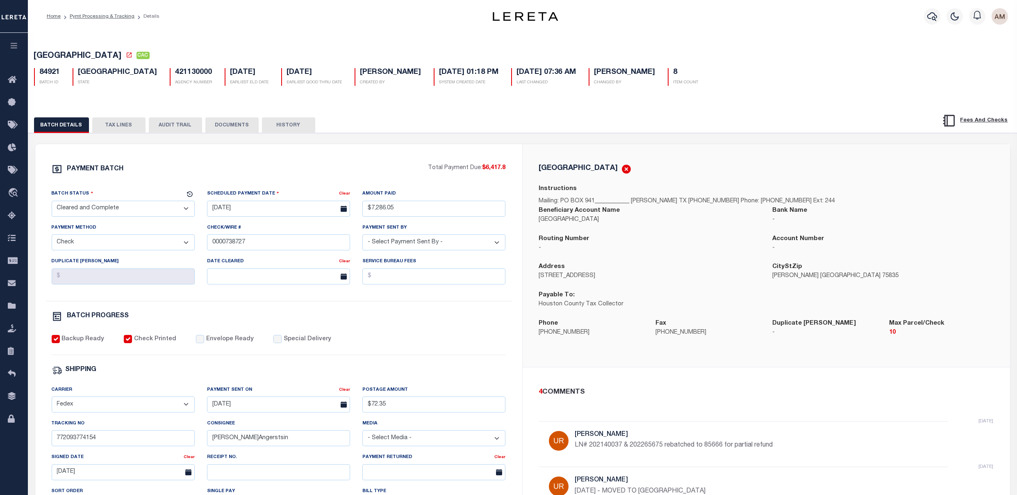
click at [881, 66] on div "84921 BATCH ID TX STATE 421130000 AGENCY NUMBER 01/31/2025 EARLIEST ELD DATE 01…" at bounding box center [523, 74] width 990 height 24
click at [941, 95] on div "HOUSTON COUNTY CAC 84921 BATCH ID TX STATE 421130000 AGENCY NUMBER 8" at bounding box center [523, 347] width 998 height 633
drag, startPoint x: 738, startPoint y: 29, endPoint x: 747, endPoint y: 34, distance: 10.8
click at [745, 34] on div "Home Pymt Processing & Tracking Details Profile Sign out" at bounding box center [508, 344] width 1017 height 689
click at [803, 86] on div "84921 BATCH ID TX STATE 421130000 AGENCY NUMBER 01/31/2025 EARLIEST ELD DATE 01…" at bounding box center [523, 74] width 990 height 24
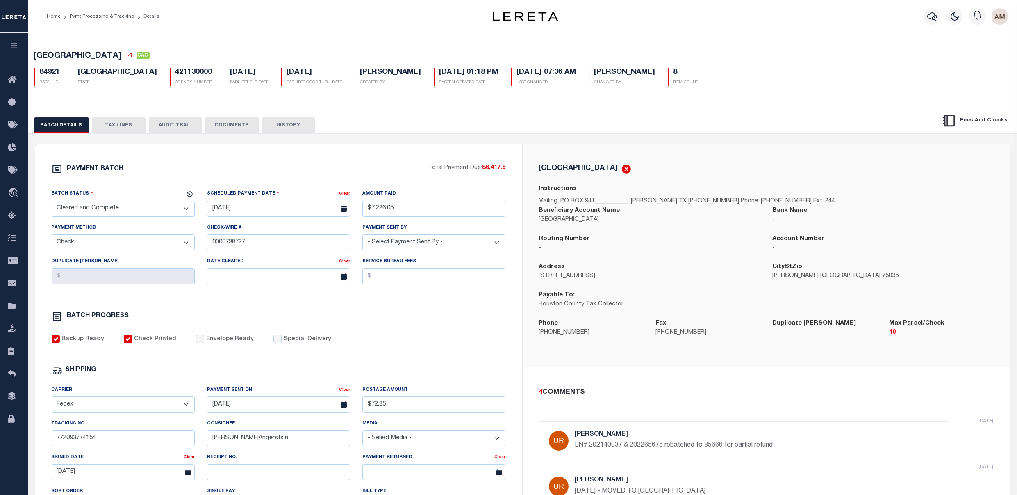
drag, startPoint x: 816, startPoint y: 90, endPoint x: 805, endPoint y: 78, distance: 15.7
click at [809, 80] on div "HOUSTON COUNTY CAC 84921 BATCH ID TX STATE 421130000 8" at bounding box center [522, 66] width 997 height 51
click at [802, 82] on div "84921 BATCH ID TX STATE 421130000 AGENCY NUMBER 01/31/2025 EARLIEST ELD DATE 01…" at bounding box center [523, 74] width 990 height 24
click at [828, 90] on div "HOUSTON COUNTY CAC 84921 BATCH ID TX STATE 421130000 8" at bounding box center [522, 66] width 997 height 51
drag, startPoint x: 822, startPoint y: 65, endPoint x: 826, endPoint y: 62, distance: 5.0
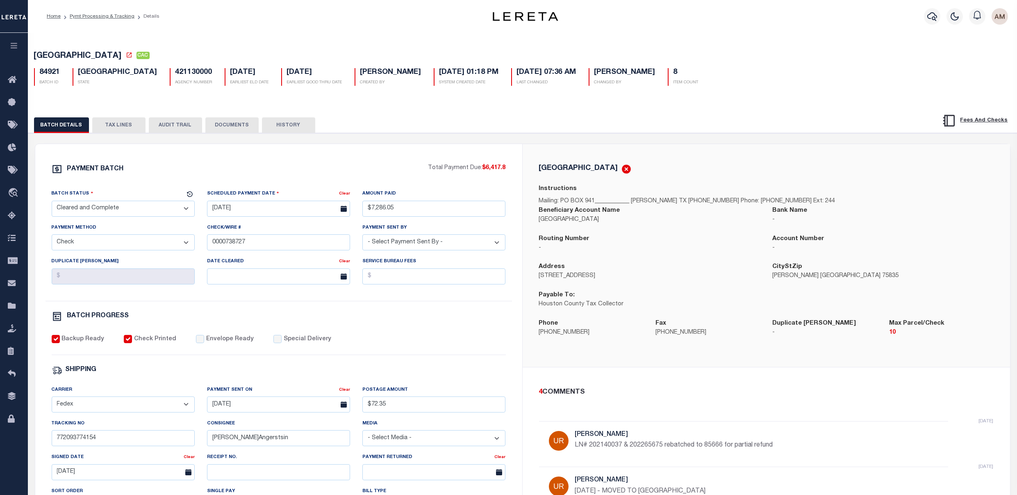
click at [828, 64] on div "84921 BATCH ID TX STATE 421130000 AGENCY NUMBER 01/31/2025 EARLIEST ELD DATE 01…" at bounding box center [523, 74] width 990 height 24
click at [929, 83] on div "84921 BATCH ID TX STATE 421130000 AGENCY NUMBER 01/31/2025 EARLIEST ELD DATE 01…" at bounding box center [523, 74] width 990 height 24
click at [884, 81] on div "84921 BATCH ID TX STATE 421130000 AGENCY NUMBER 01/31/2025 EARLIEST ELD DATE 01…" at bounding box center [523, 74] width 990 height 24
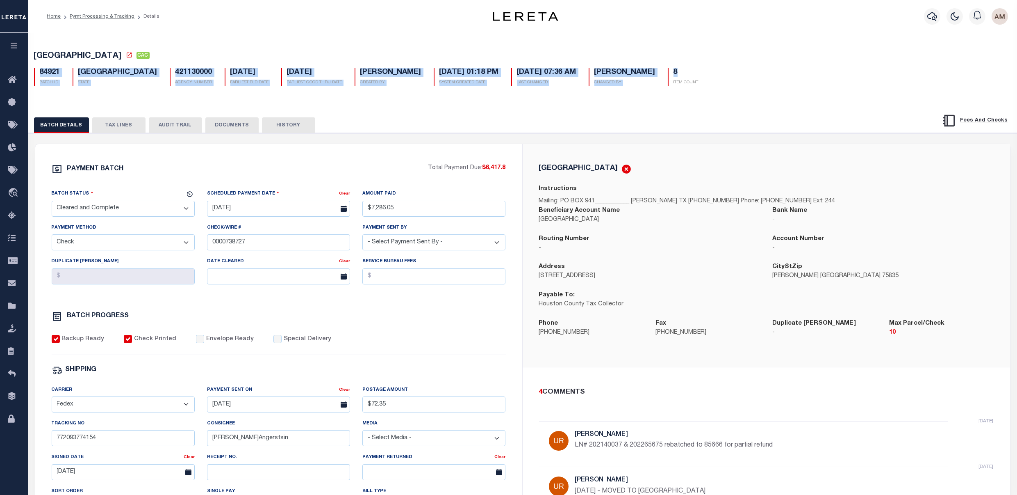
drag, startPoint x: 907, startPoint y: 62, endPoint x: 907, endPoint y: 67, distance: 5.3
click at [908, 65] on div "HOUSTON COUNTY CAC 84921 BATCH ID TX STATE 421130000 8" at bounding box center [522, 66] width 997 height 51
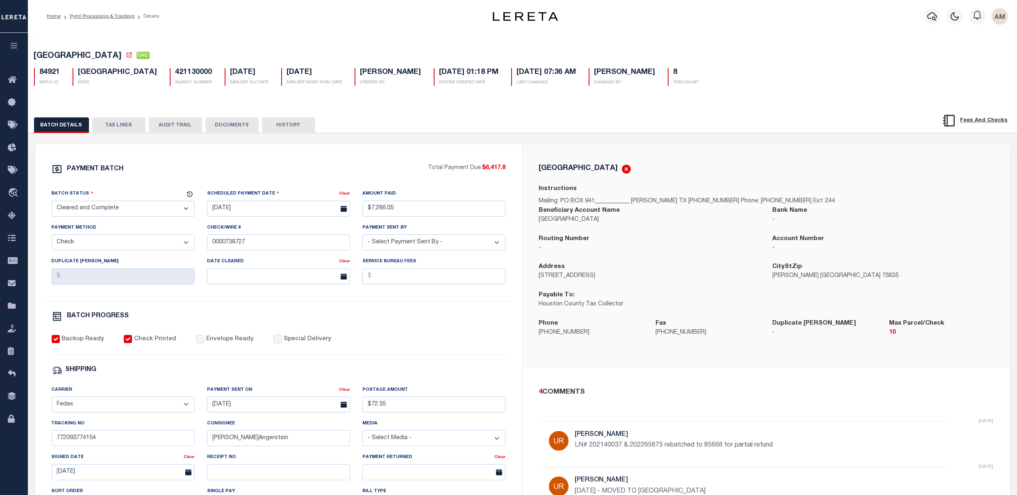
click at [941, 213] on div "Bank Name -" at bounding box center [883, 215] width 221 height 18
click at [889, 157] on div "HOUSTON COUNTY Instructions Mailing: PO BOX 941____________ CROCKETT TX 75835-0…" at bounding box center [767, 255] width 488 height 223
click at [929, 142] on div "PAYMENT BATCH Total Payment Due: $6,417.8 Batch Status" at bounding box center [522, 398] width 997 height 531
click at [132, 121] on button "TAX LINES" at bounding box center [118, 125] width 53 height 16
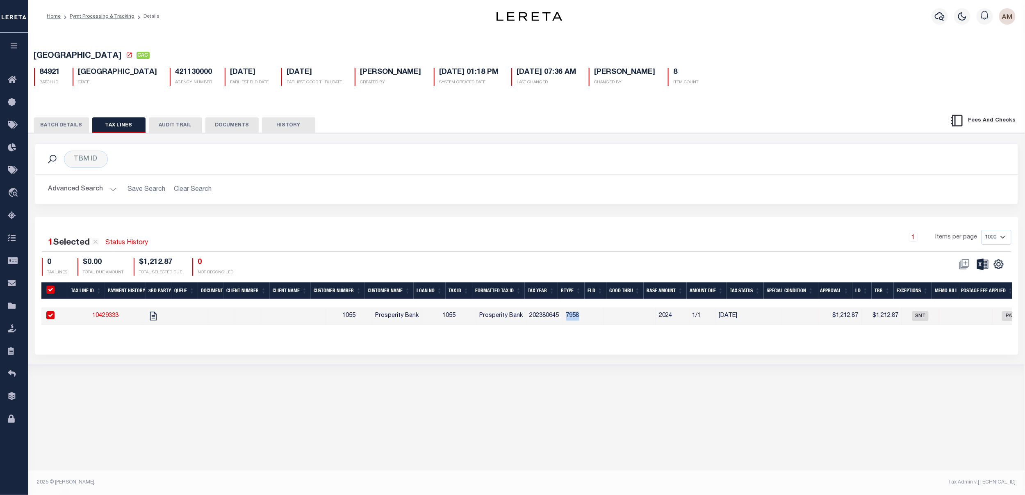
drag, startPoint x: 578, startPoint y: 316, endPoint x: 562, endPoint y: 315, distance: 16.0
click at [563, 315] on td "7958" at bounding box center [583, 316] width 41 height 18
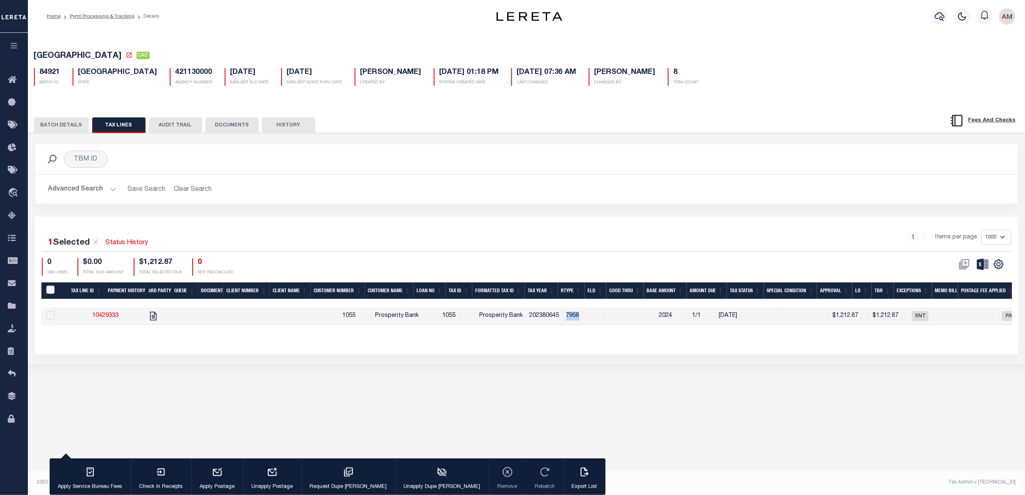
checkbox input "false"
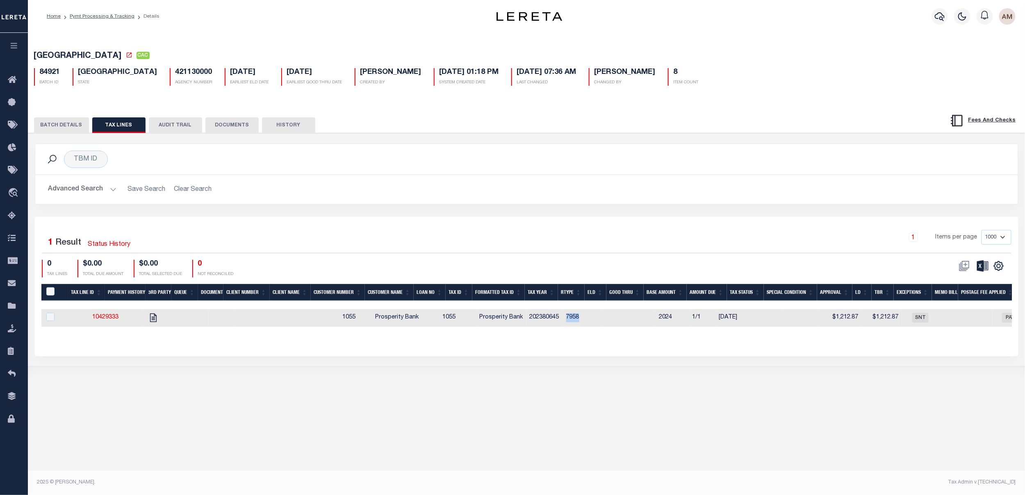
copy td "7958"
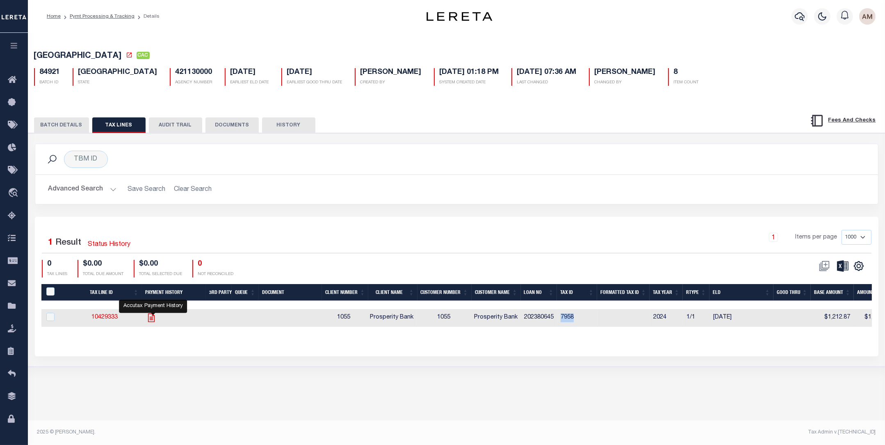
click at [147, 319] on link "" at bounding box center [151, 317] width 13 height 6
checkbox input "true"
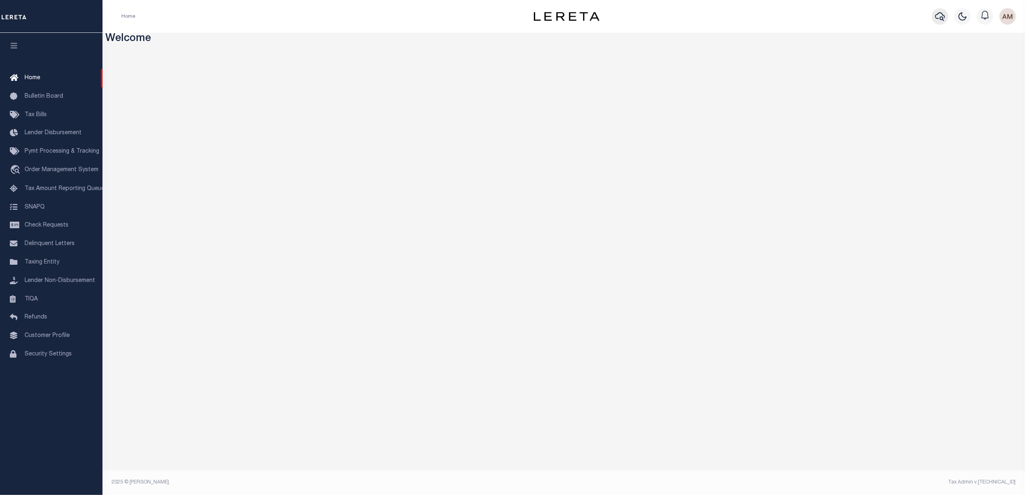
click at [933, 16] on button "button" at bounding box center [940, 16] width 16 height 16
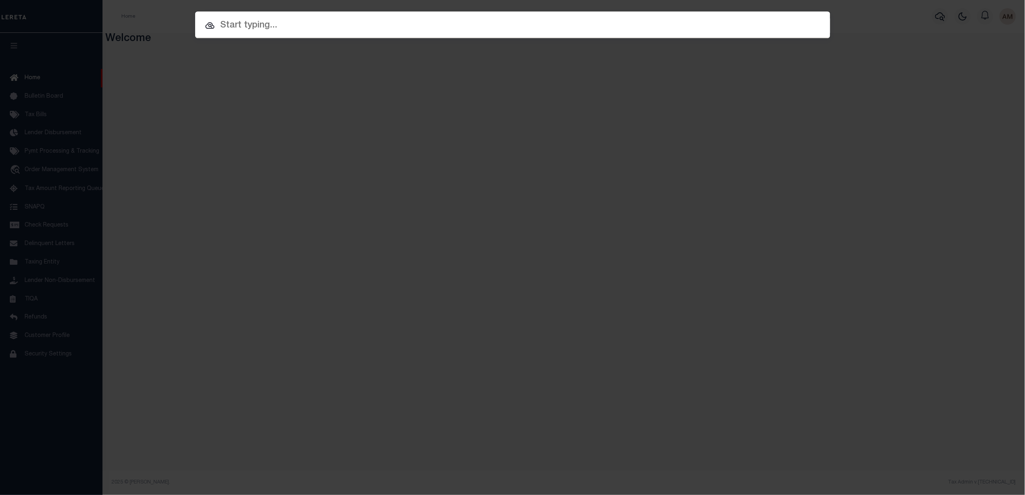
paste input "84921"
type input "84921"
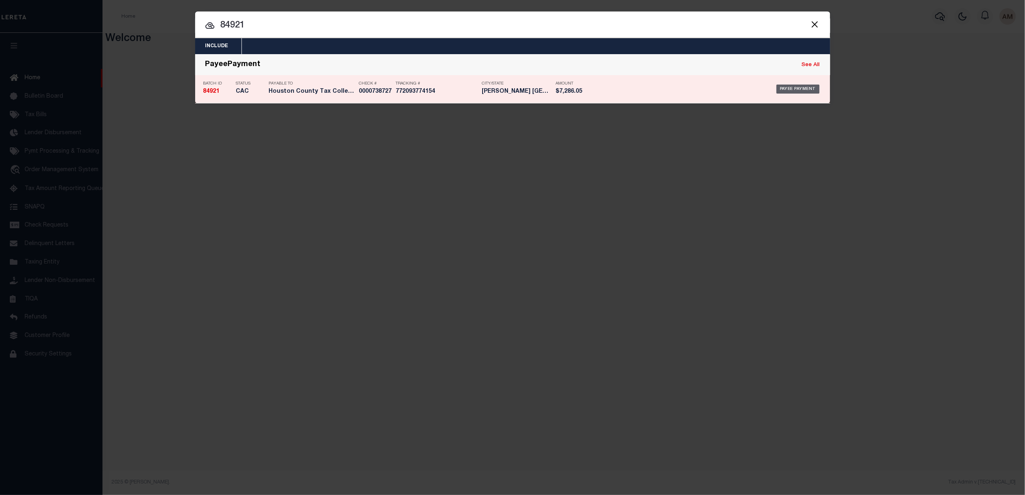
click at [804, 86] on div "Payee Payment" at bounding box center [798, 88] width 43 height 9
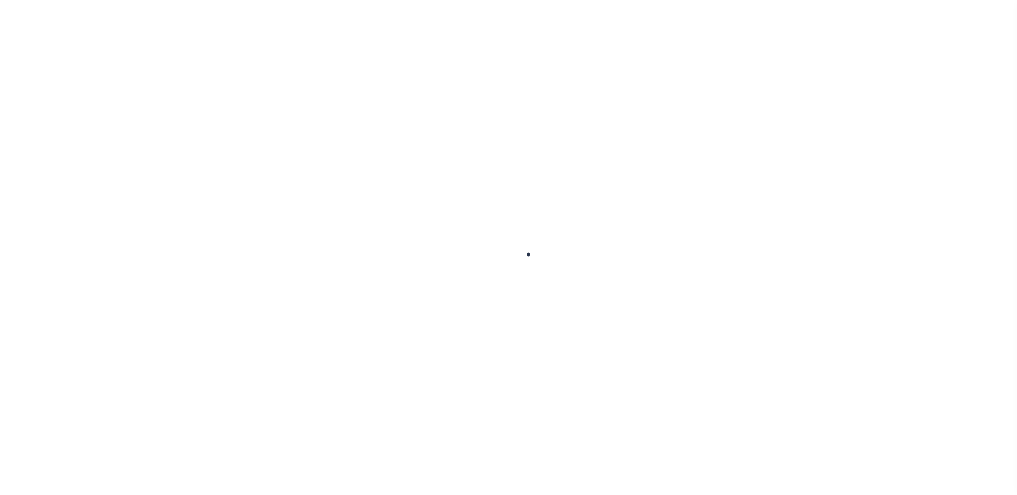
select select "CAC"
type input "[DATE]"
type input "$7,286.05"
select select "CHK"
type input "0000738727"
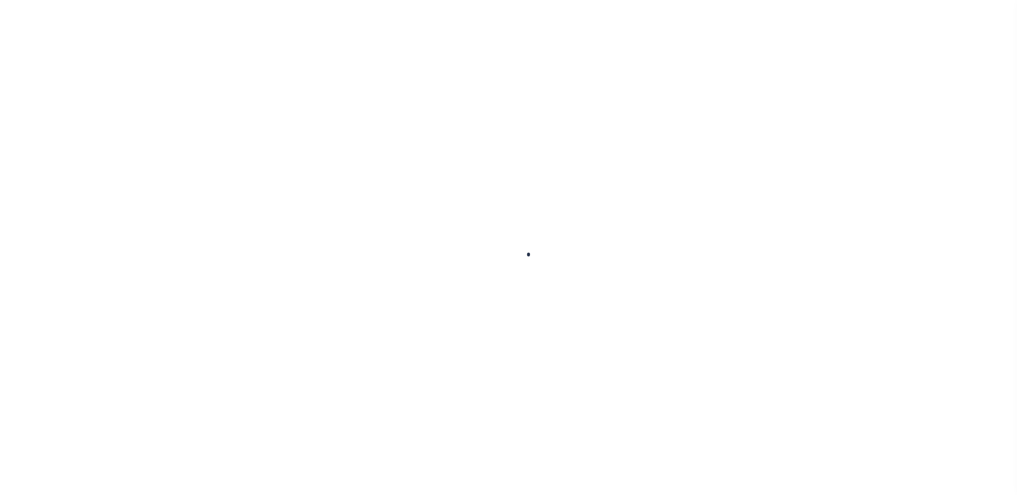
select select "[PERSON_NAME]"
checkbox input "true"
select select "FDX"
type input "[DATE]"
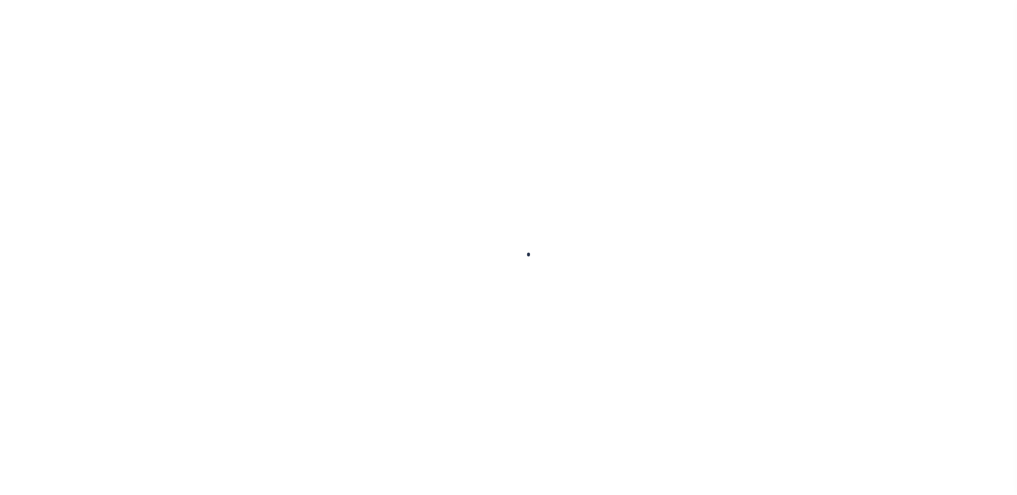
type input "$72.35"
type input "772093774154"
type input "J.Angerstsin"
type input "02/18/2025"
select select
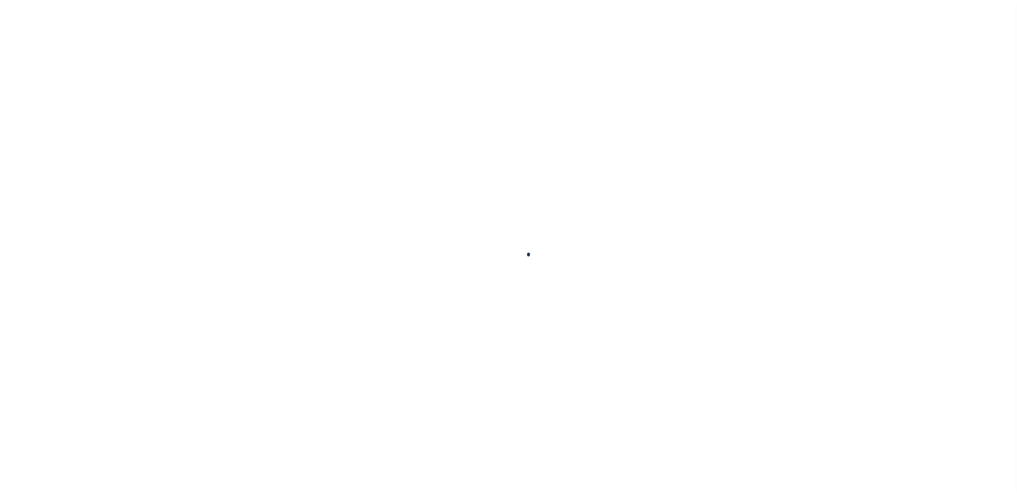
type input "N"
select select "37"
radio input "true"
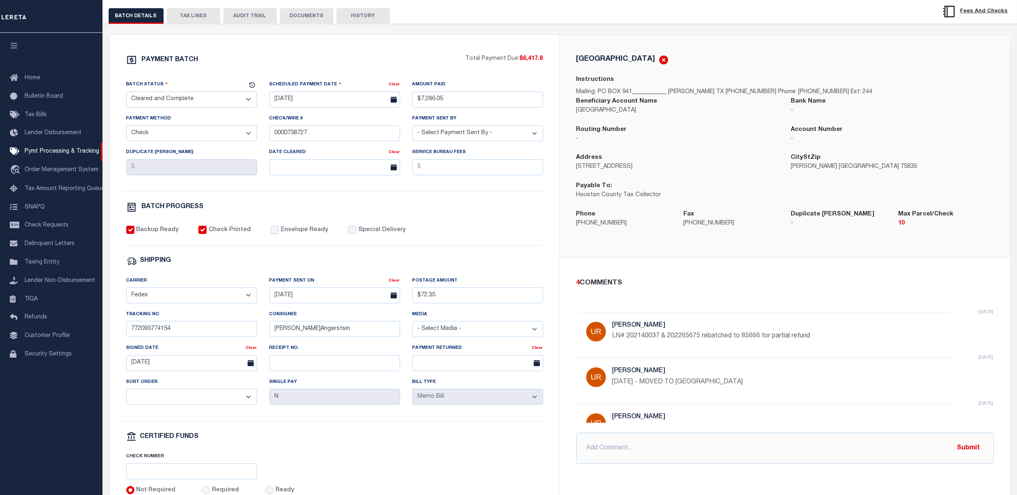
scroll to position [55, 0]
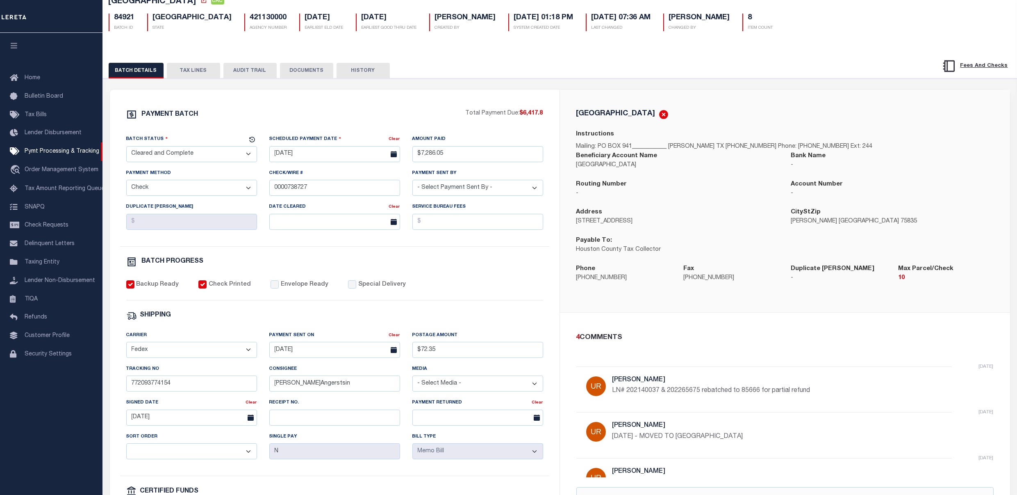
click at [207, 75] on button "TAX LINES" at bounding box center [193, 71] width 53 height 16
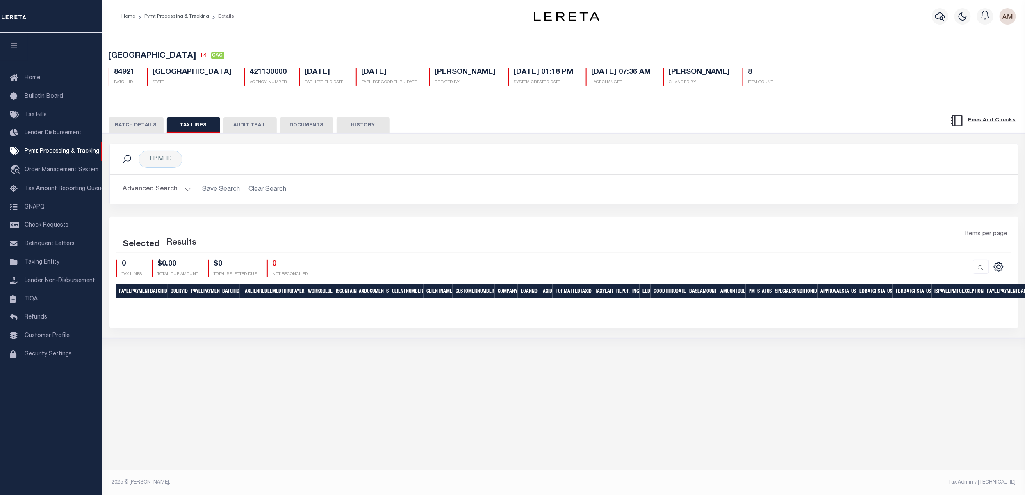
click at [149, 184] on button "Advanced Search" at bounding box center [157, 189] width 68 height 16
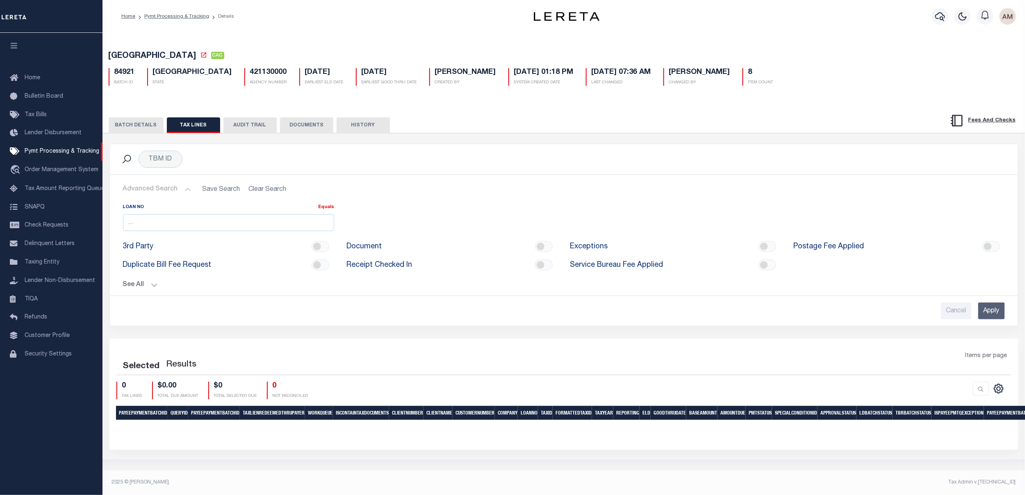
drag, startPoint x: 150, startPoint y: 285, endPoint x: 163, endPoint y: 291, distance: 14.2
click at [150, 285] on button "See All" at bounding box center [564, 285] width 882 height 8
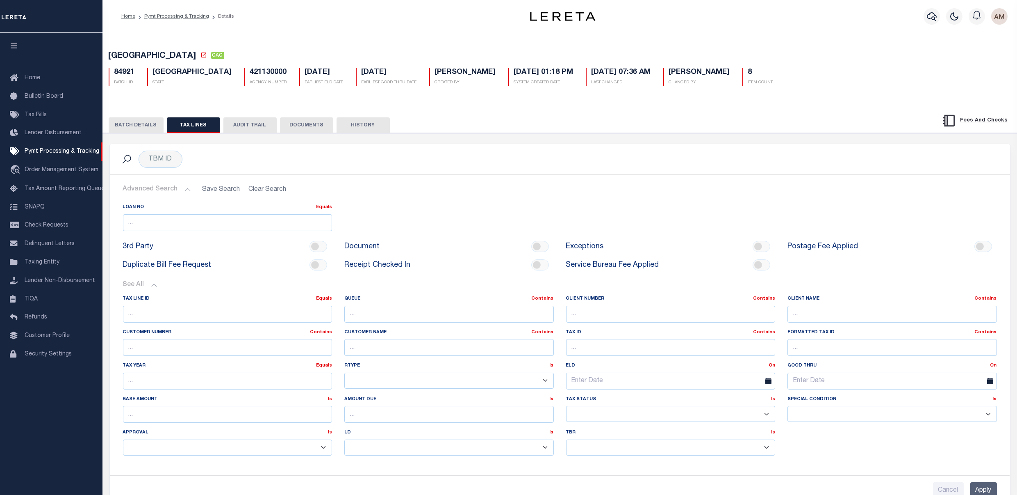
scroll to position [109, 0]
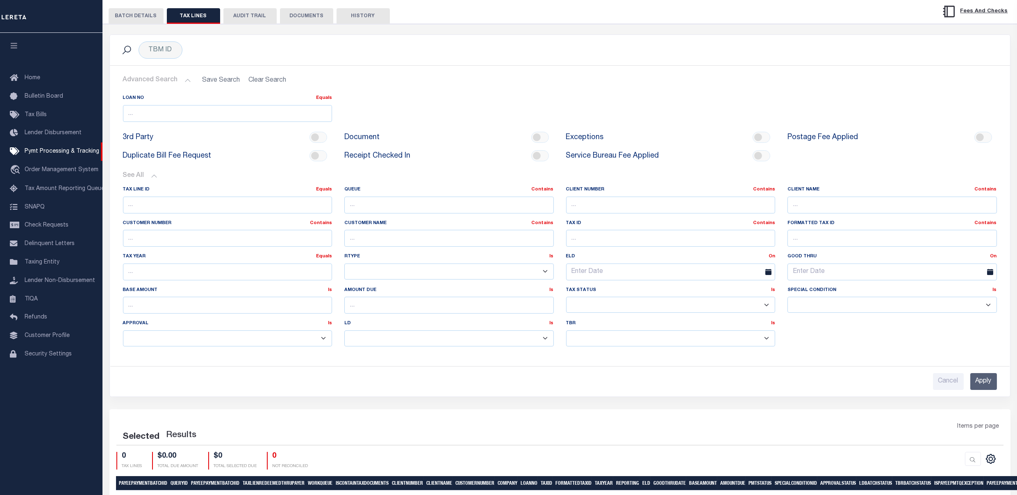
click at [994, 376] on input "Apply" at bounding box center [984, 381] width 27 height 17
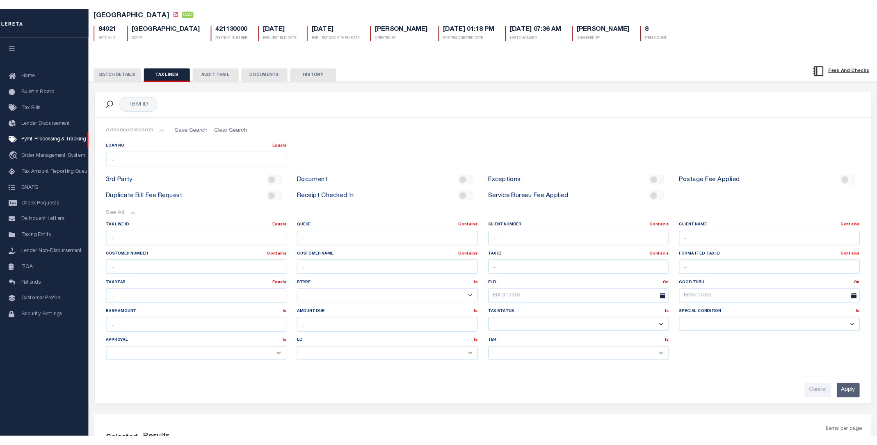
scroll to position [0, 0]
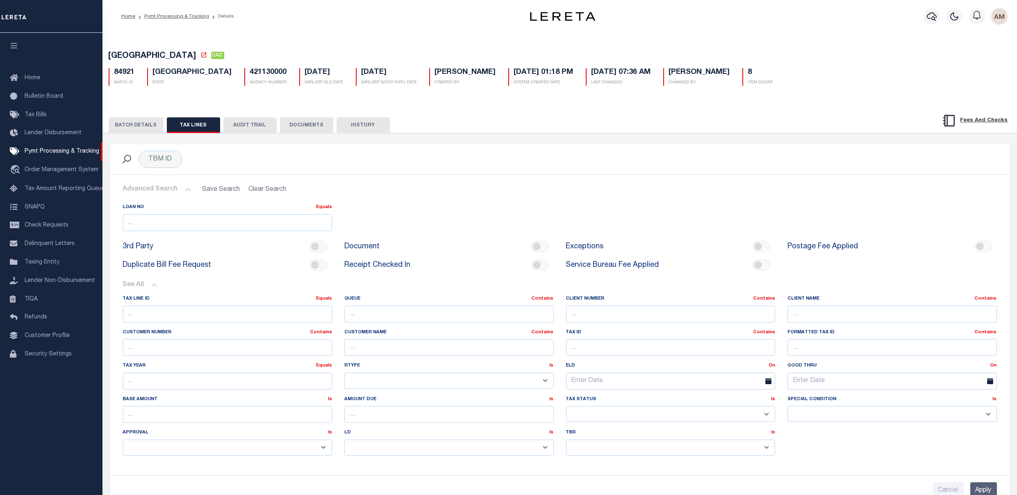
click at [142, 123] on button "BATCH DETAILS" at bounding box center [136, 125] width 55 height 16
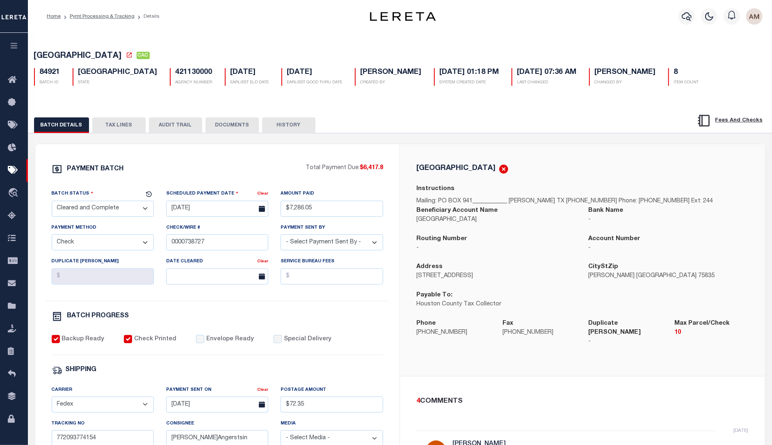
click at [717, 217] on div "Bank Name -" at bounding box center [669, 215] width 160 height 18
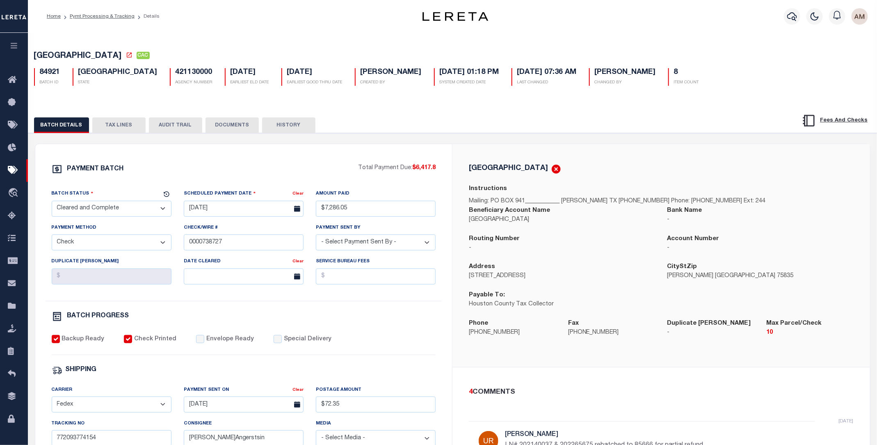
click at [704, 36] on div "HOUSTON COUNTY CAC 84921 BATCH ID TX STATE 421130000 AGENCY NUMBER 8" at bounding box center [453, 347] width 858 height 633
click at [114, 119] on button "TAX LINES" at bounding box center [118, 125] width 53 height 16
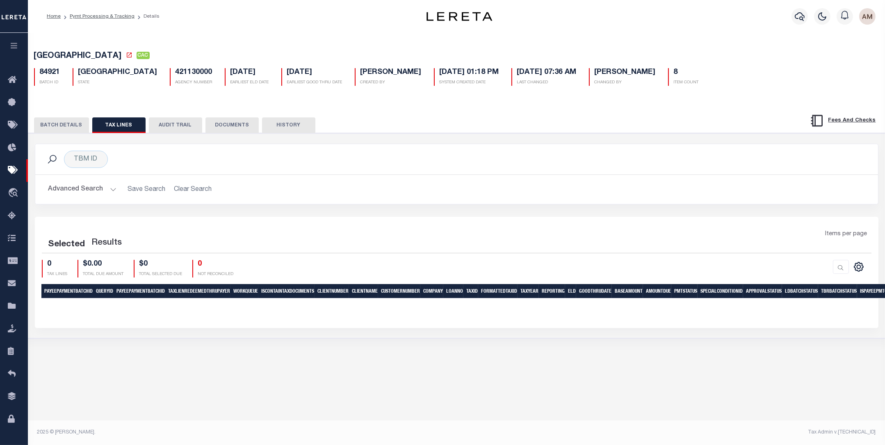
click at [84, 195] on button "Advanced Search" at bounding box center [82, 189] width 68 height 16
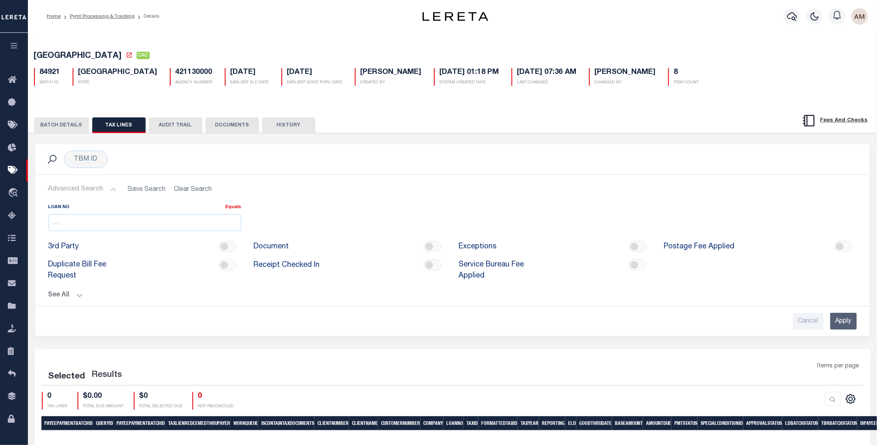
click at [82, 299] on button "See All" at bounding box center [452, 295] width 808 height 8
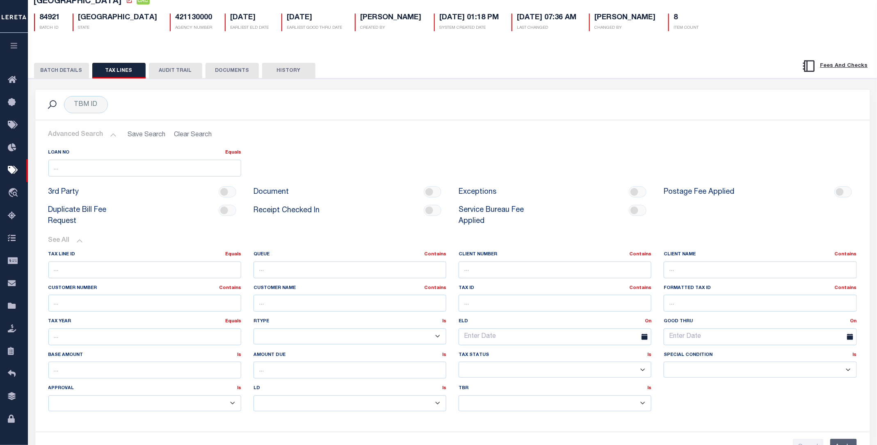
scroll to position [109, 0]
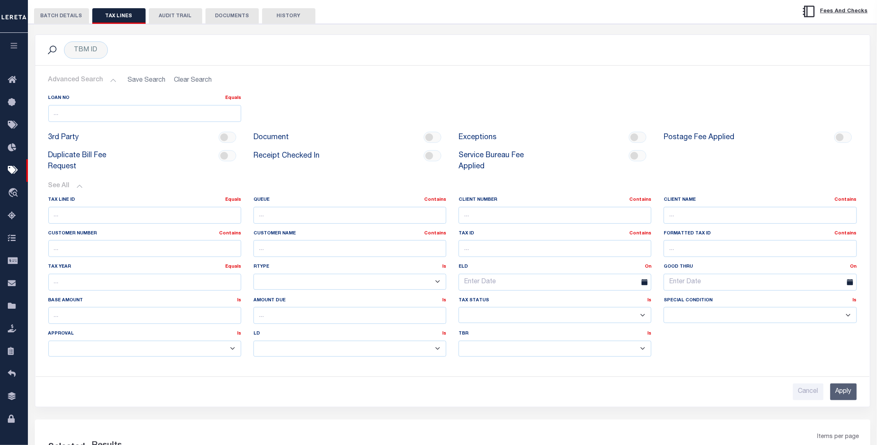
click at [845, 406] on div "Advanced Search Save Search Clear Search Loan No Equals Equals Is Not Equal To …" at bounding box center [452, 236] width 835 height 340
drag, startPoint x: 844, startPoint y: 402, endPoint x: 844, endPoint y: 395, distance: 6.6
click at [844, 399] on input "Apply" at bounding box center [843, 391] width 27 height 17
click at [844, 395] on input "Apply" at bounding box center [843, 391] width 27 height 17
click at [845, 394] on input "Apply" at bounding box center [843, 391] width 27 height 17
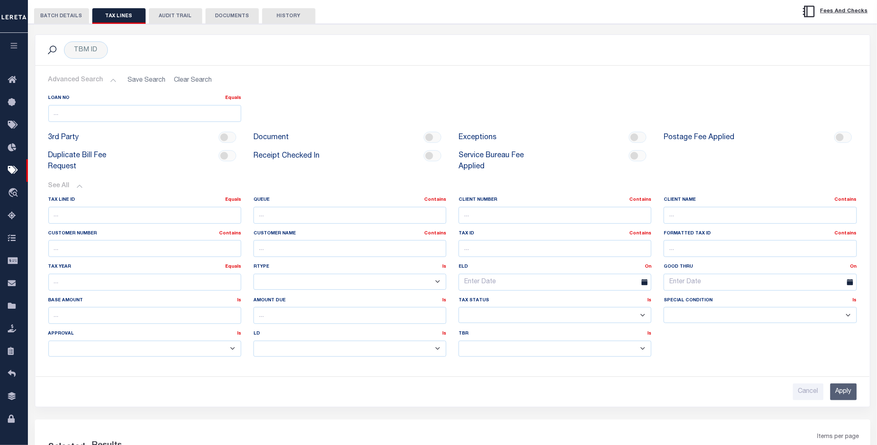
click at [845, 394] on input "Apply" at bounding box center [843, 391] width 27 height 17
click at [846, 394] on input "Apply" at bounding box center [843, 391] width 27 height 17
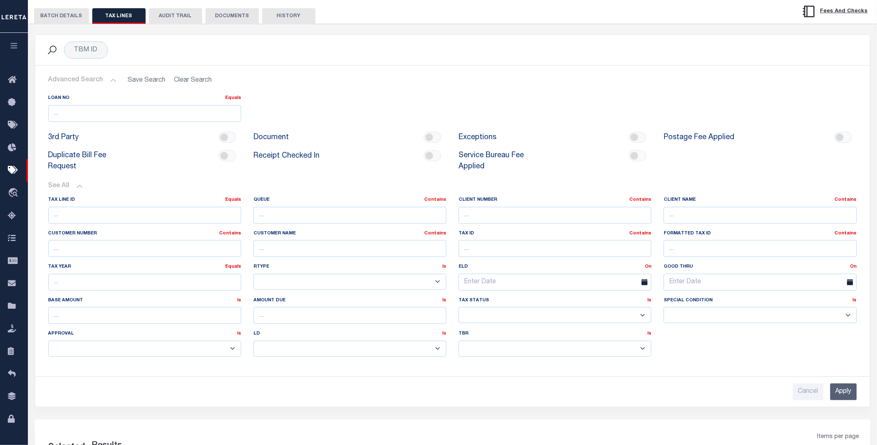
click at [194, 79] on h2 "Advanced Search Save Search Clear Search" at bounding box center [452, 80] width 821 height 16
click at [194, 80] on h2 "Advanced Search Save Search Clear Search" at bounding box center [452, 80] width 821 height 16
click at [194, 81] on h2 "Advanced Search Save Search Clear Search" at bounding box center [452, 80] width 821 height 16
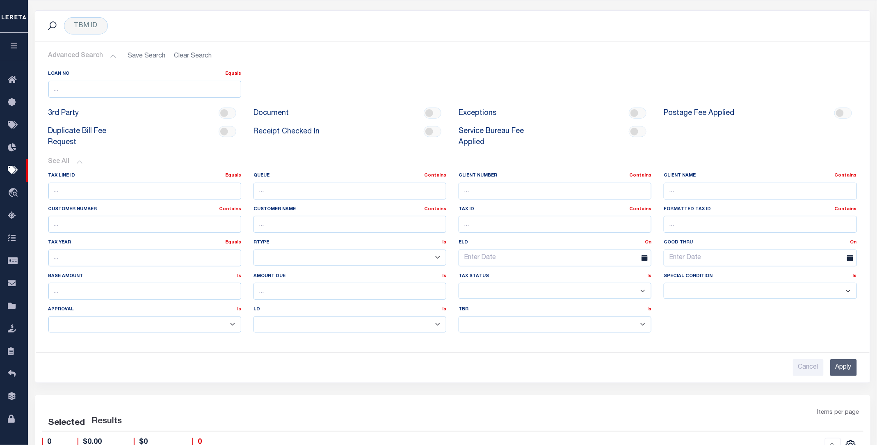
scroll to position [125, 0]
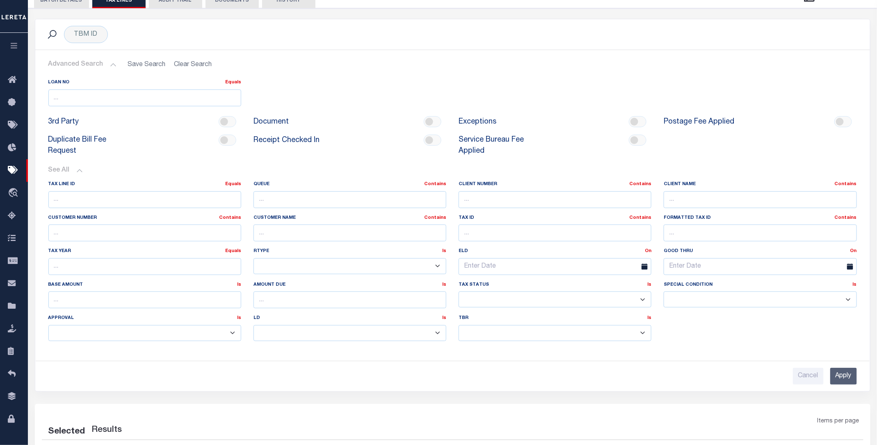
click at [858, 384] on div "Cancel Apply" at bounding box center [452, 372] width 821 height 23
click at [854, 380] on input "Apply" at bounding box center [843, 375] width 27 height 17
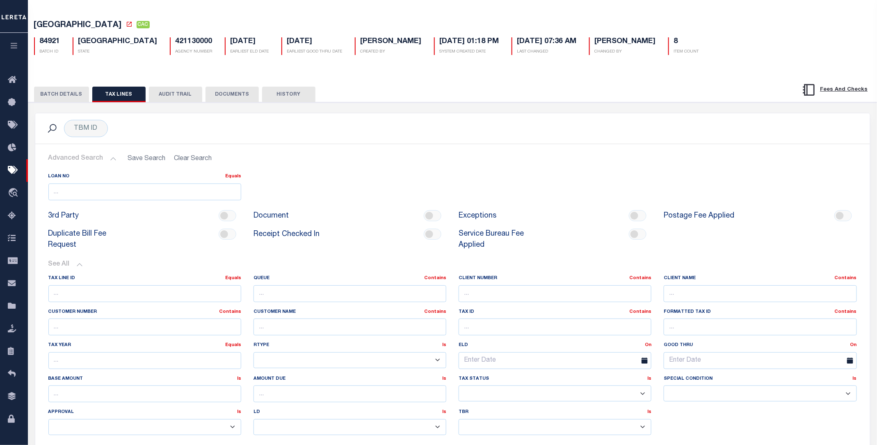
scroll to position [15, 0]
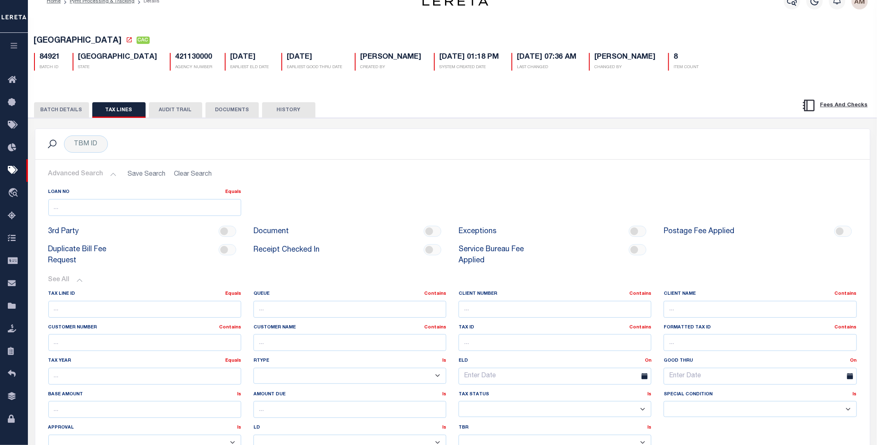
click at [58, 116] on button "BATCH DETAILS" at bounding box center [61, 110] width 55 height 16
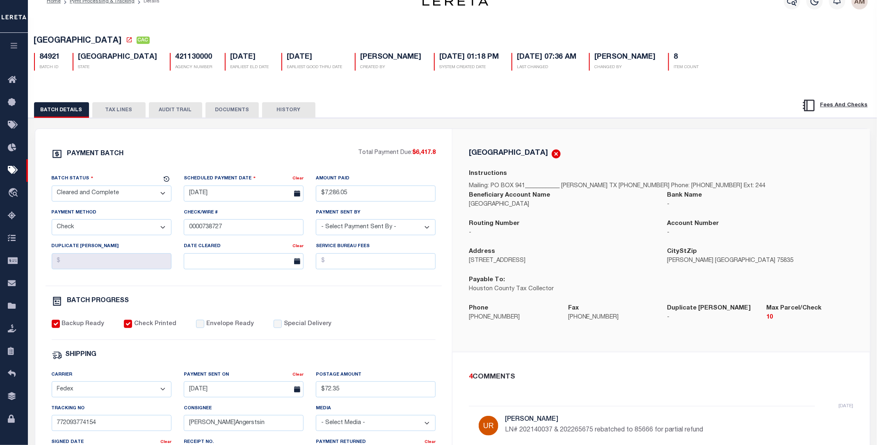
drag, startPoint x: 136, startPoint y: 109, endPoint x: 144, endPoint y: 111, distance: 8.1
click at [137, 109] on button "TAX LINES" at bounding box center [118, 110] width 53 height 16
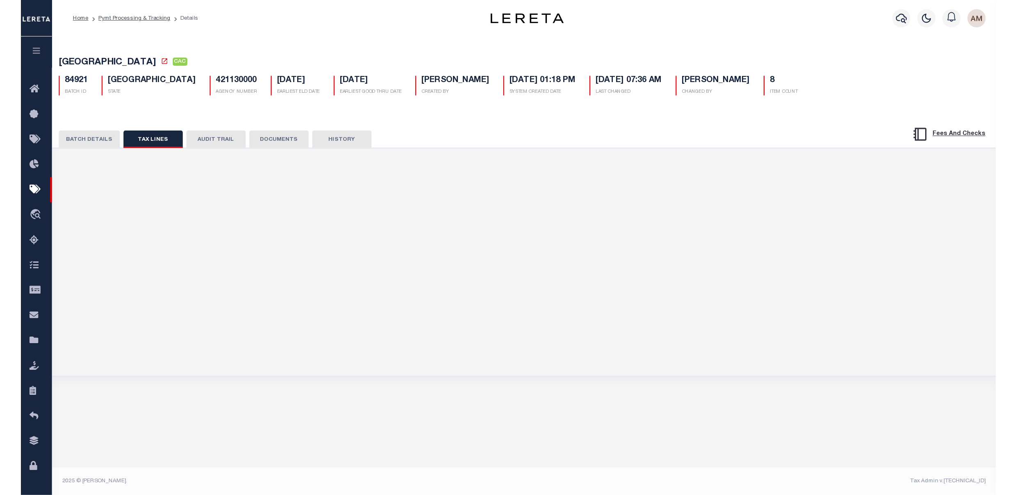
scroll to position [0, 0]
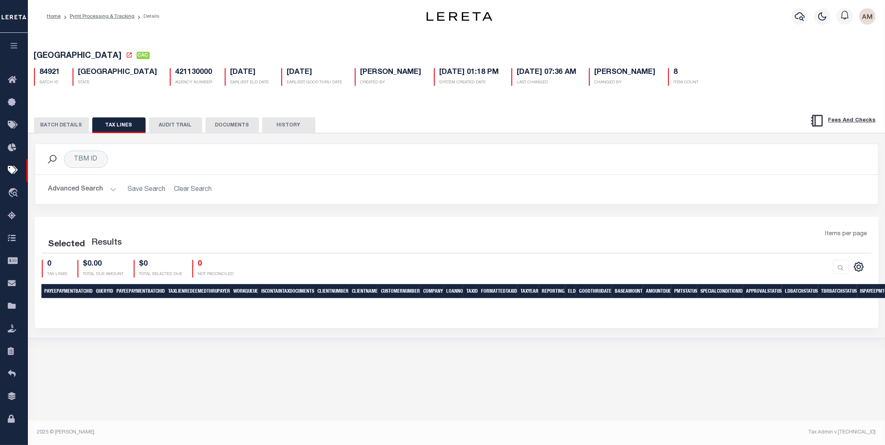
click at [235, 127] on button "DOCUMENTS" at bounding box center [231, 125] width 53 height 16
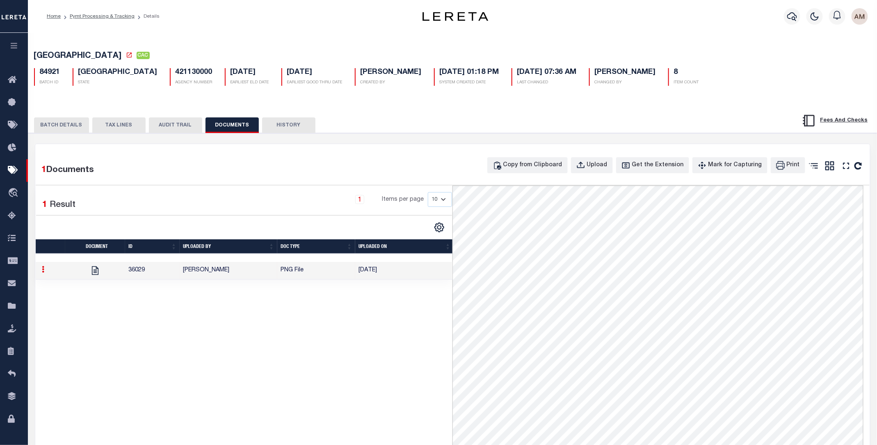
click at [281, 279] on td "PNG File" at bounding box center [316, 271] width 78 height 18
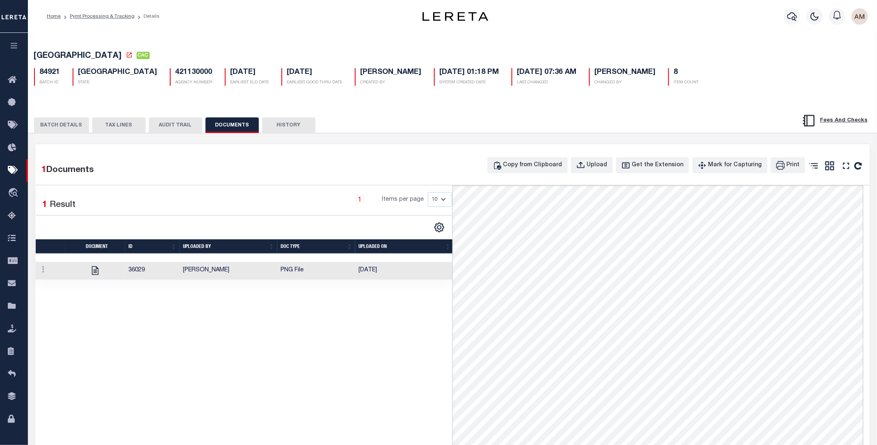
click at [63, 126] on button "BATCH DETAILS" at bounding box center [61, 125] width 55 height 16
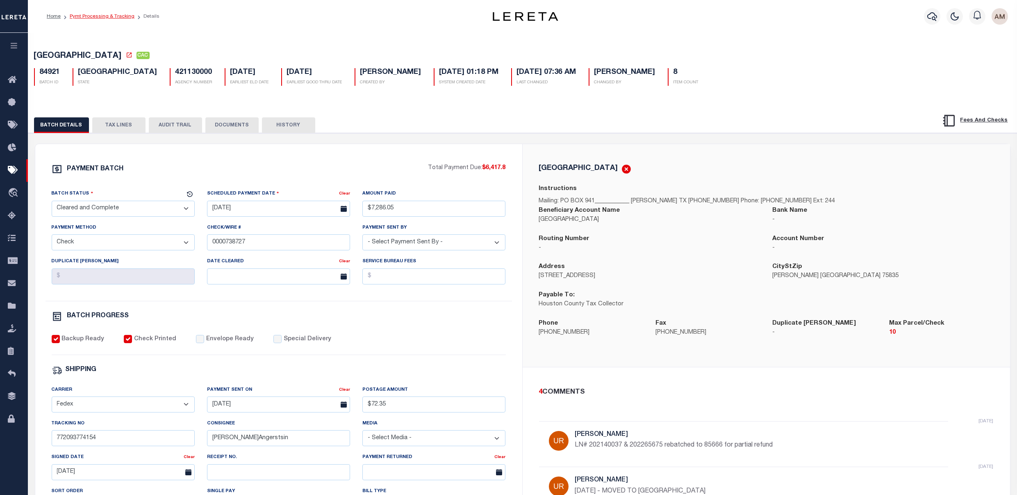
click at [109, 19] on link "Pymt Processing & Tracking" at bounding box center [102, 16] width 65 height 5
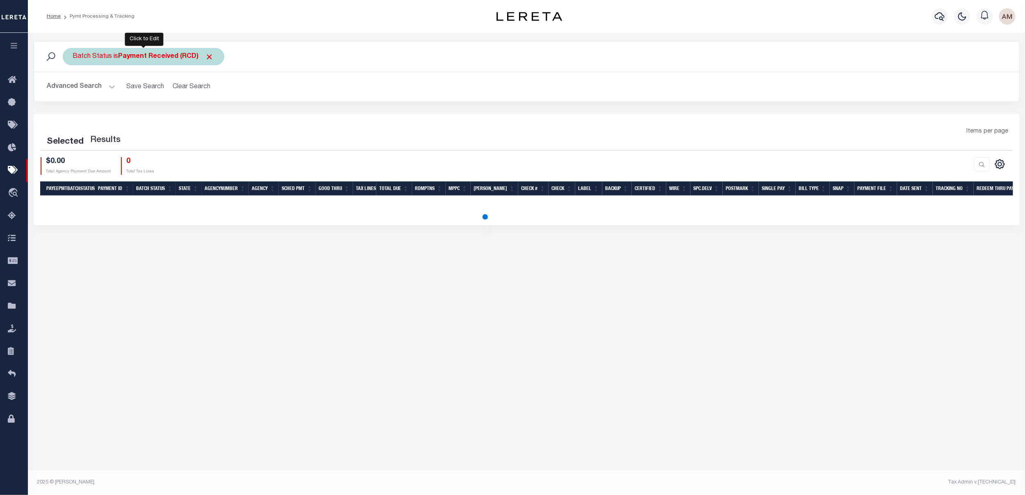
click at [142, 57] on b "Payment Received (RCD)" at bounding box center [167, 56] width 96 height 7
select select "RCD"
click at [134, 98] on select "Awaiting Funds (AWF) Cleared and Complete (CAC) New Check Needed (NCN) Payment …" at bounding box center [133, 97] width 121 height 16
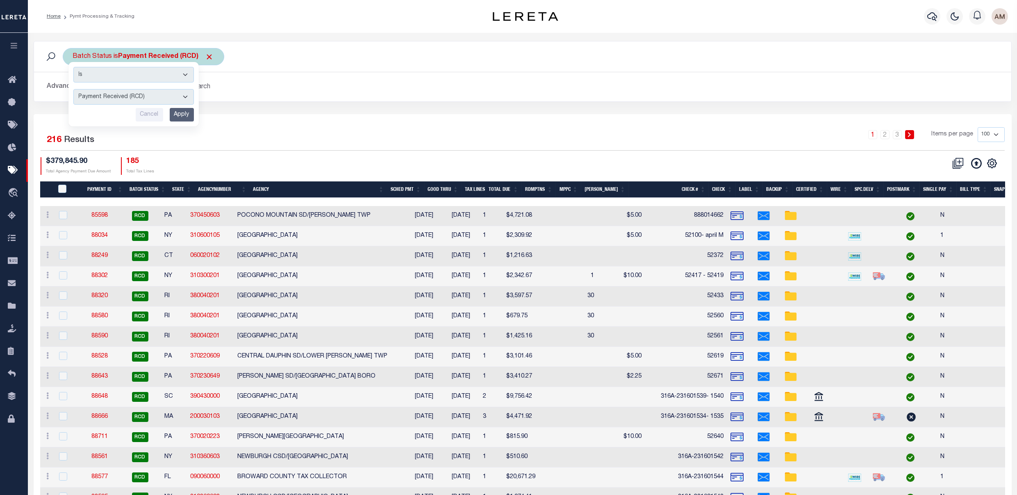
click at [176, 98] on select "Awaiting Funds (AWF) Cleared and Complete (CAC) New Check Needed (NCN) Payment …" at bounding box center [133, 97] width 121 height 16
click at [184, 97] on select "Awaiting Funds (AWF) Cleared and Complete (CAC) New Check Needed (NCN) Payment …" at bounding box center [133, 97] width 121 height 16
drag, startPoint x: 55, startPoint y: 89, endPoint x: 72, endPoint y: 93, distance: 17.3
click at [57, 89] on button "Advanced Search" at bounding box center [81, 87] width 68 height 16
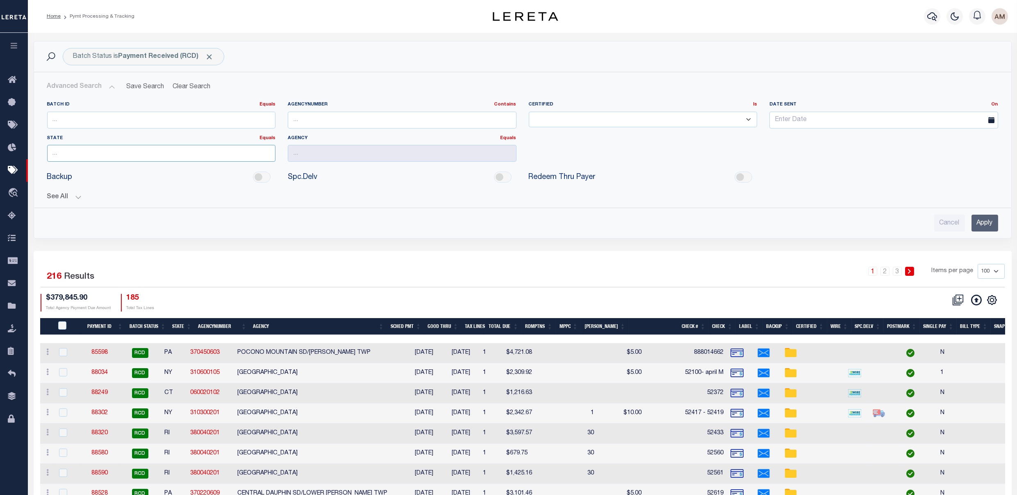
click at [130, 159] on input "text" at bounding box center [161, 153] width 229 height 17
click at [121, 172] on div "[GEOGRAPHIC_DATA]" at bounding box center [162, 169] width 228 height 13
type input "[GEOGRAPHIC_DATA]"
click at [80, 194] on button "See All" at bounding box center [522, 197] width 951 height 8
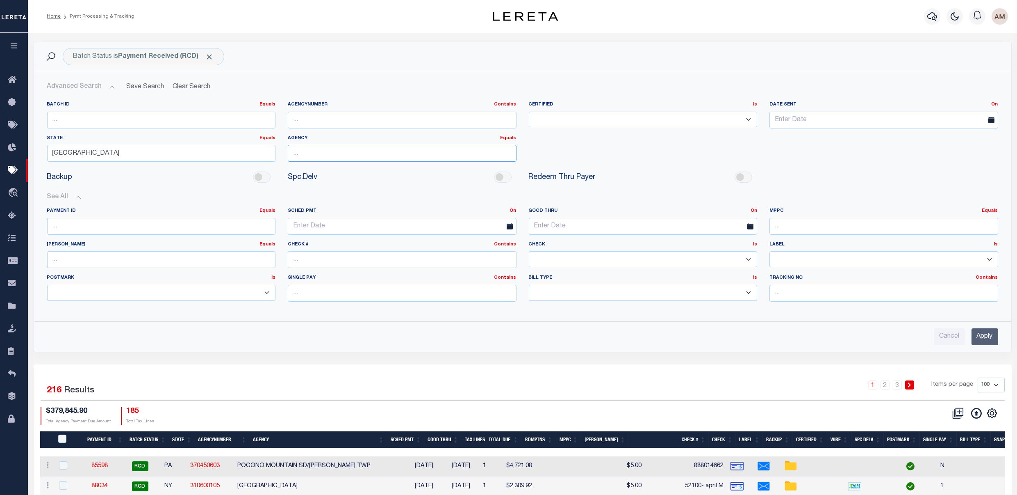
click at [308, 146] on input "text" at bounding box center [402, 153] width 229 height 17
click at [351, 170] on div "HOUSTON COUNTY" at bounding box center [402, 169] width 228 height 13
type input "HOUSTON COUNTY"
click at [990, 342] on input "Apply" at bounding box center [985, 336] width 27 height 17
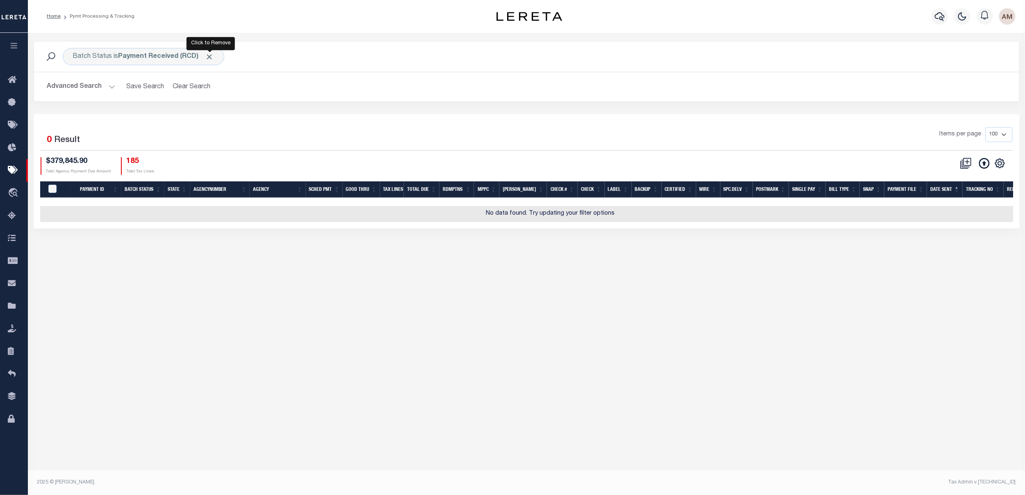
click at [210, 57] on span "Click to Remove" at bounding box center [209, 56] width 9 height 9
click at [93, 86] on button "Advanced Search" at bounding box center [81, 87] width 68 height 16
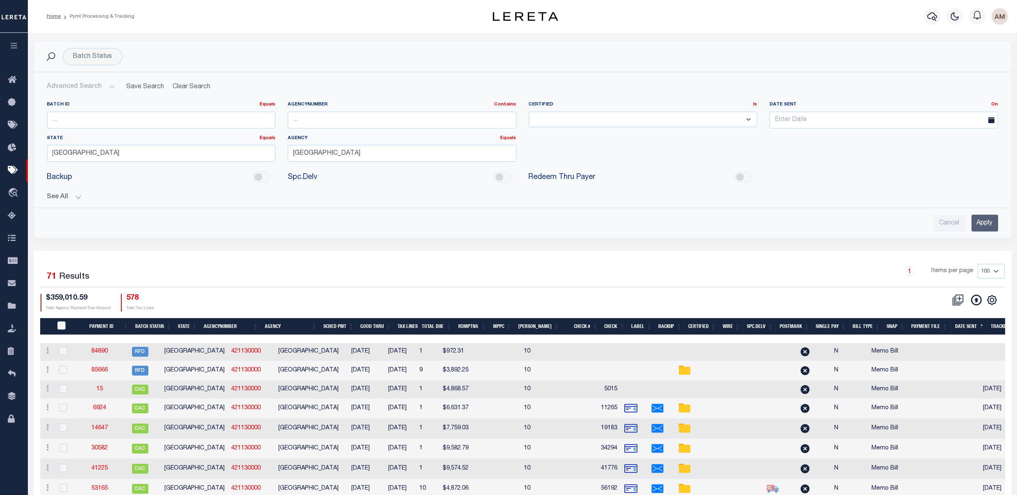
click at [82, 84] on button "Advanced Search" at bounding box center [81, 87] width 68 height 16
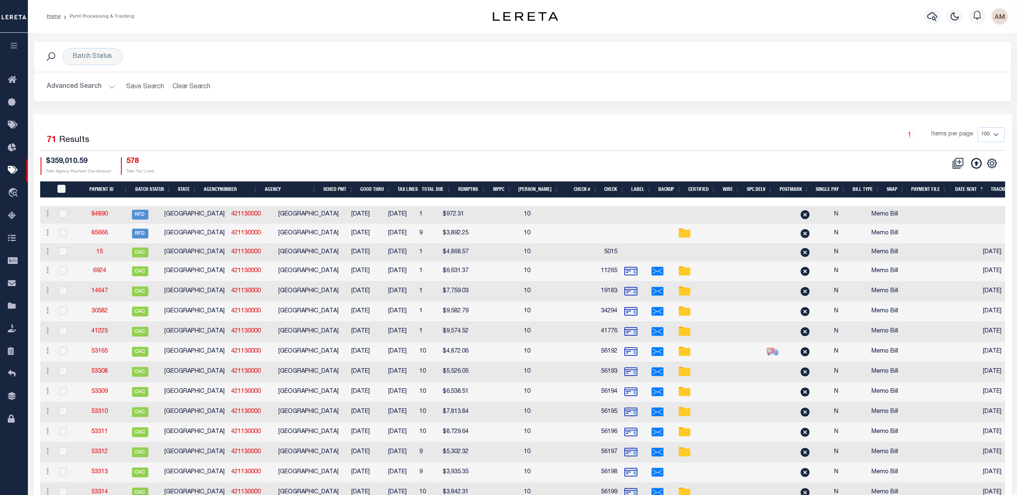
click at [100, 189] on th "Payment ID" at bounding box center [105, 189] width 53 height 17
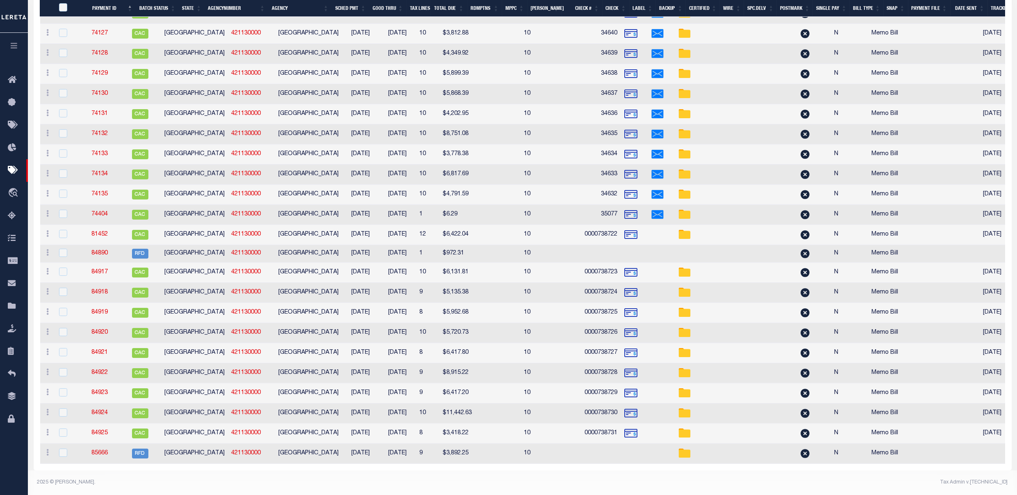
scroll to position [1170, 0]
click at [65, 348] on input "checkbox" at bounding box center [63, 352] width 8 height 8
checkbox input "true"
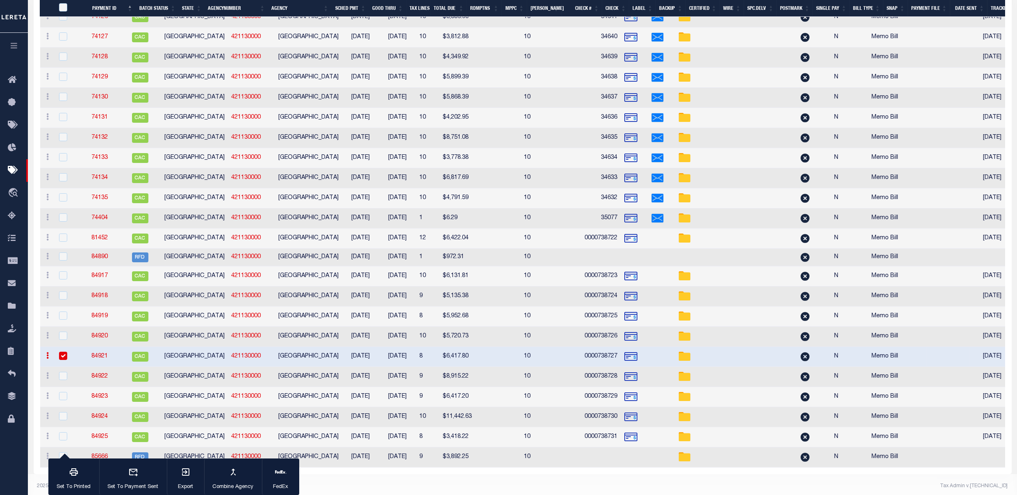
scroll to position [1168, 0]
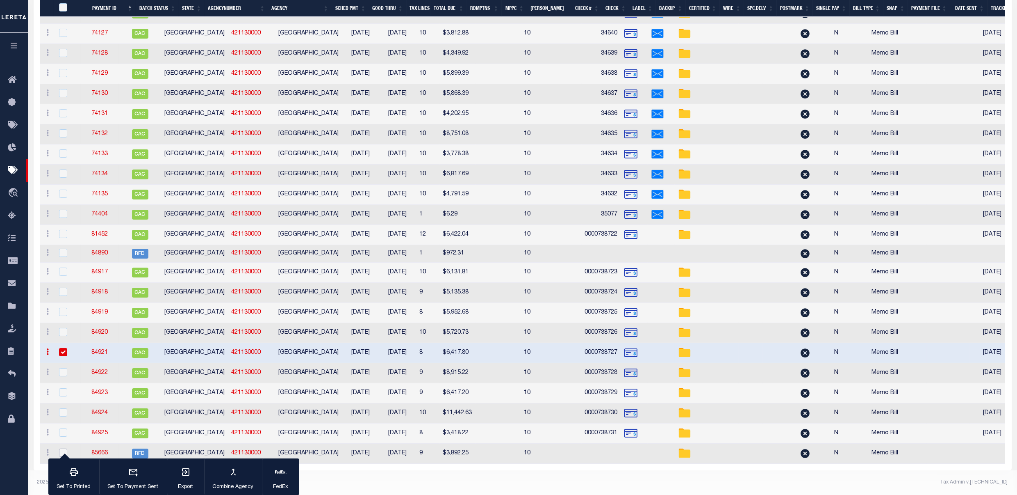
click at [64, 449] on input "checkbox" at bounding box center [63, 452] width 8 height 8
checkbox input "true"
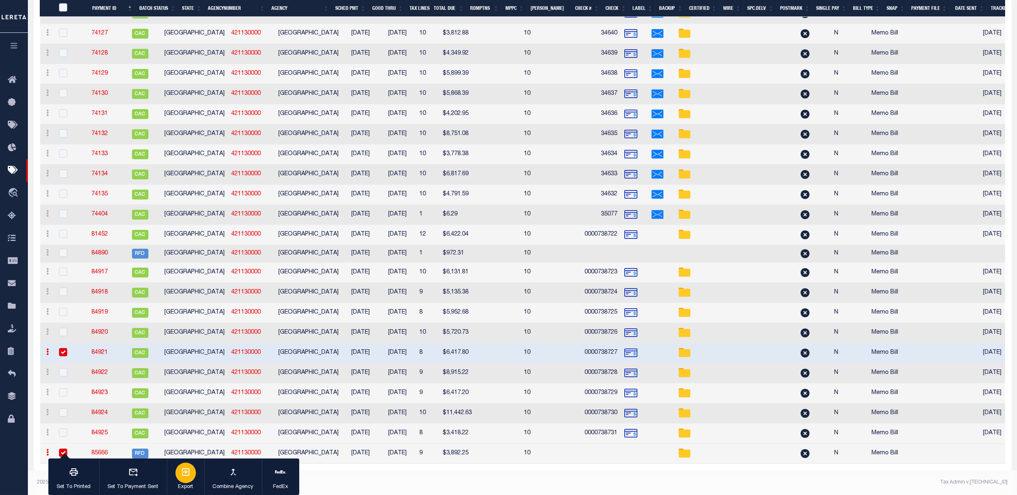
scroll to position [1151, 0]
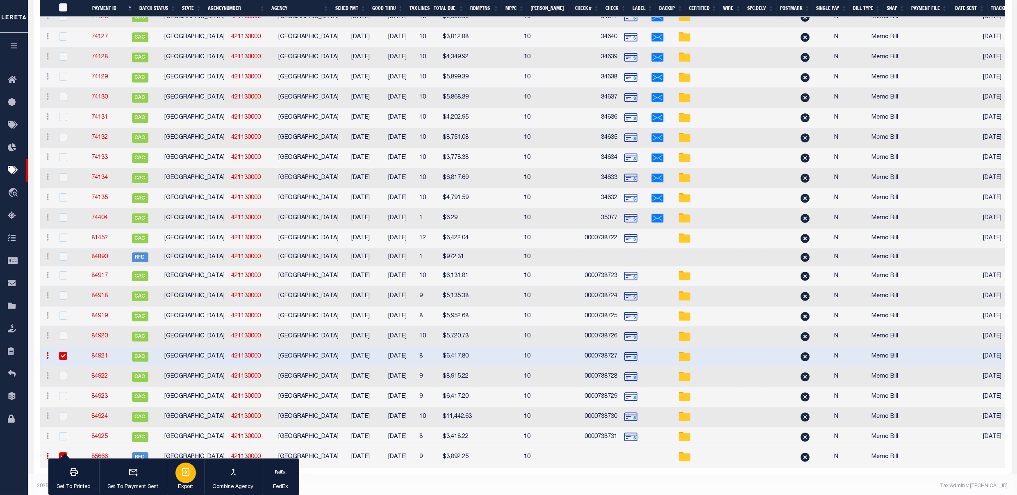
click at [192, 479] on div "button" at bounding box center [186, 472] width 21 height 21
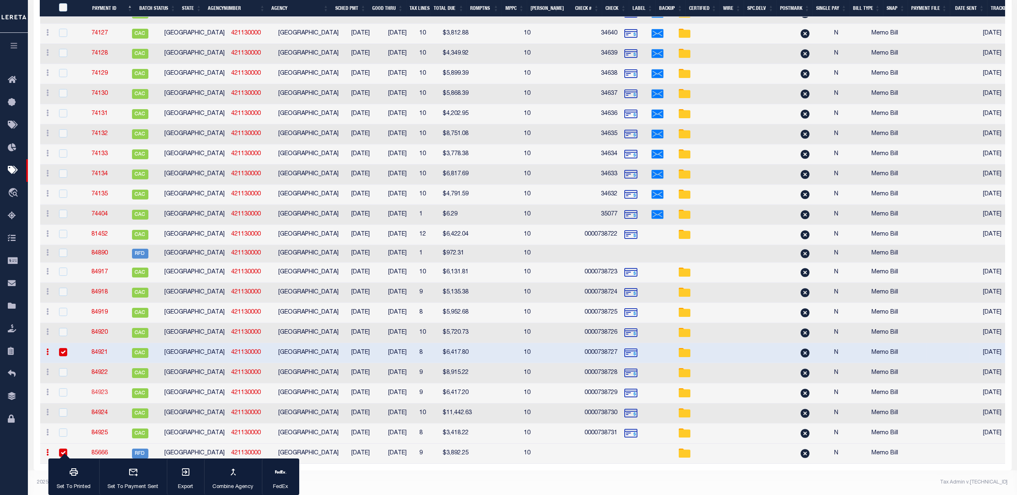
scroll to position [1168, 0]
click at [106, 349] on link "84921" at bounding box center [99, 352] width 16 height 6
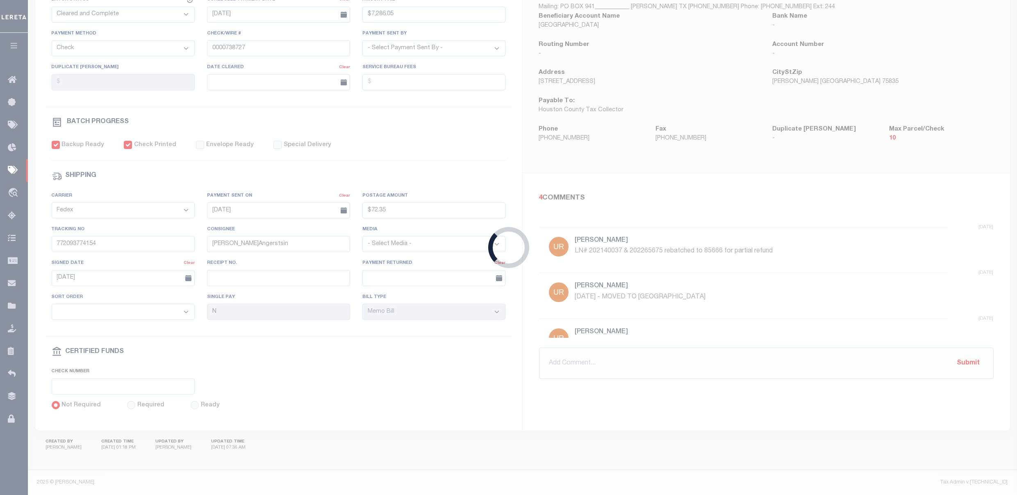
type input "$7,286.05"
type input "$72.35"
select select
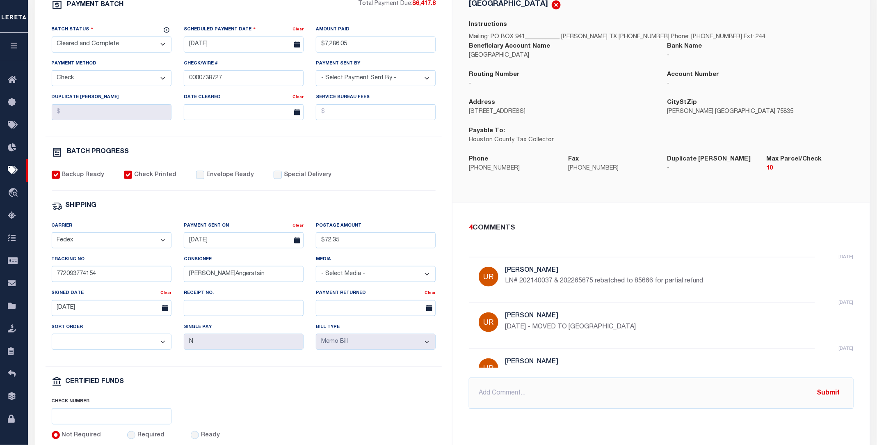
click at [840, 120] on div "CityStZip Crockett TX 75835" at bounding box center [760, 112] width 198 height 28
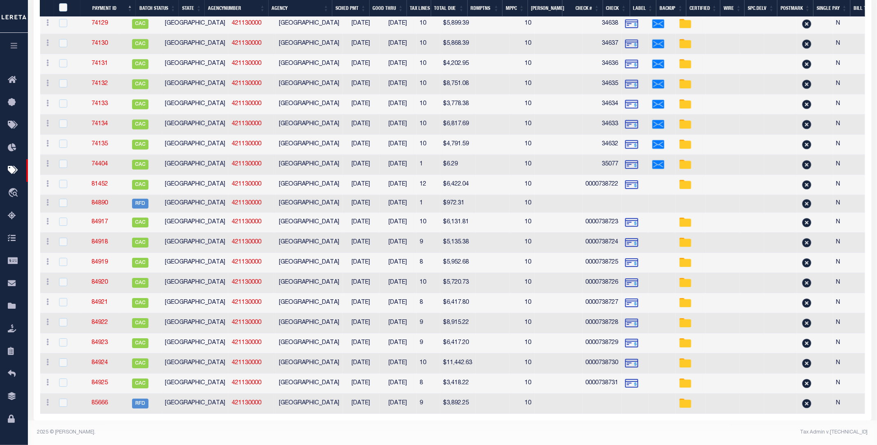
scroll to position [1220, 0]
click at [108, 299] on link "84921" at bounding box center [99, 302] width 16 height 6
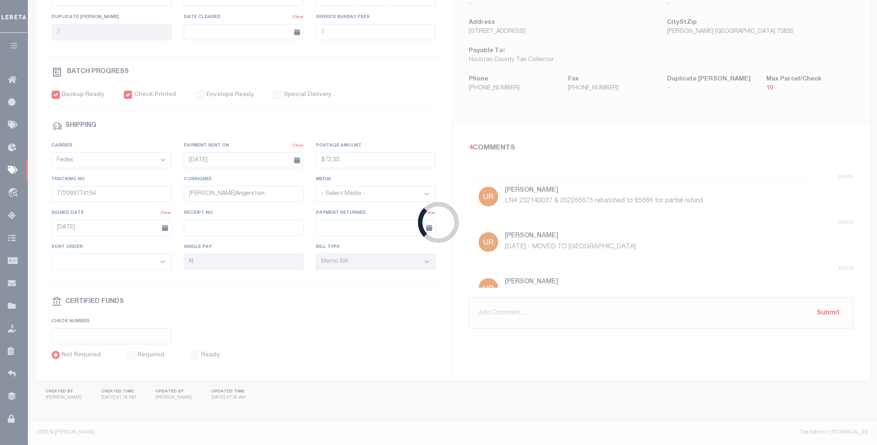
type input "$7,286.05"
type input "$72.35"
select select
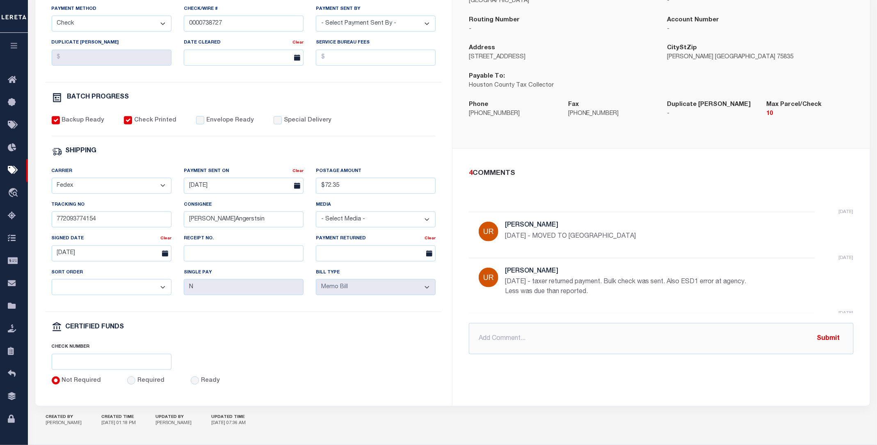
scroll to position [91, 0]
drag, startPoint x: 832, startPoint y: 27, endPoint x: 810, endPoint y: 5, distance: 31.0
click at [831, 27] on p "-" at bounding box center [760, 29] width 186 height 9
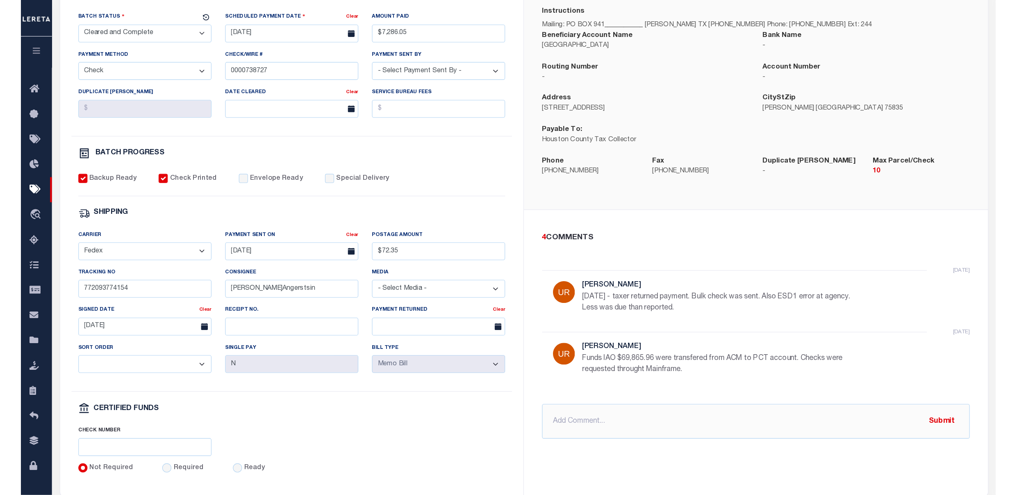
scroll to position [109, 0]
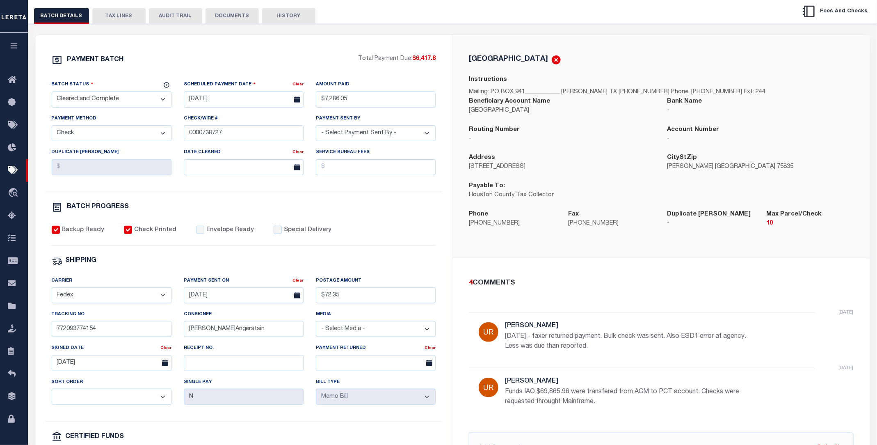
click at [254, 20] on button "DOCUMENTS" at bounding box center [231, 16] width 53 height 16
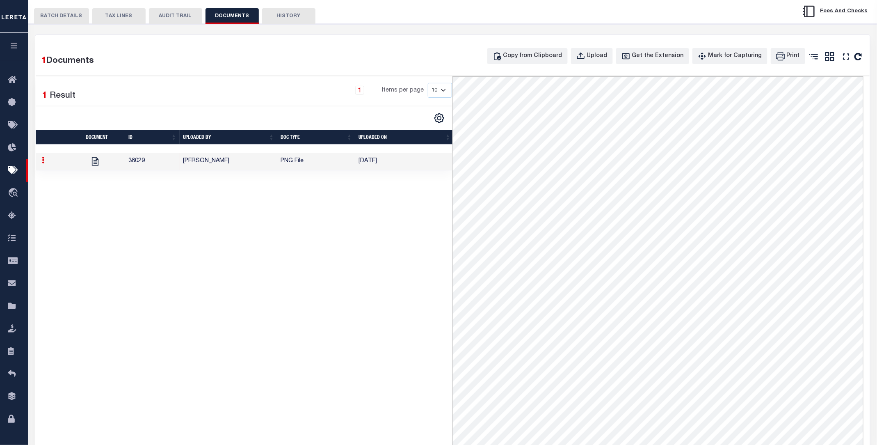
drag, startPoint x: 301, startPoint y: 162, endPoint x: 307, endPoint y: 163, distance: 5.9
click at [303, 162] on td "PNG File" at bounding box center [316, 162] width 78 height 18
drag, startPoint x: 65, startPoint y: 22, endPoint x: 130, endPoint y: 33, distance: 66.1
click at [65, 22] on button "BATCH DETAILS" at bounding box center [61, 16] width 55 height 16
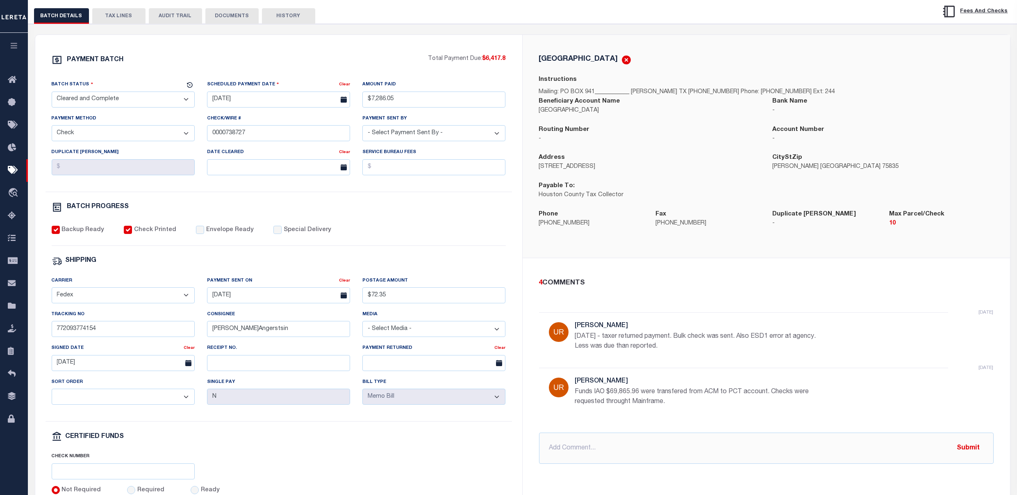
click at [121, 22] on button "TAX LINES" at bounding box center [118, 16] width 53 height 16
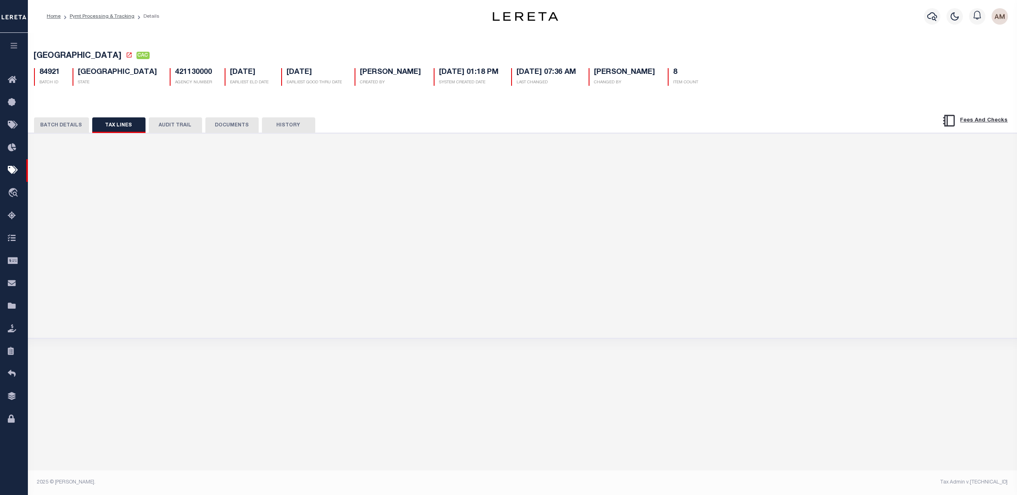
scroll to position [0, 0]
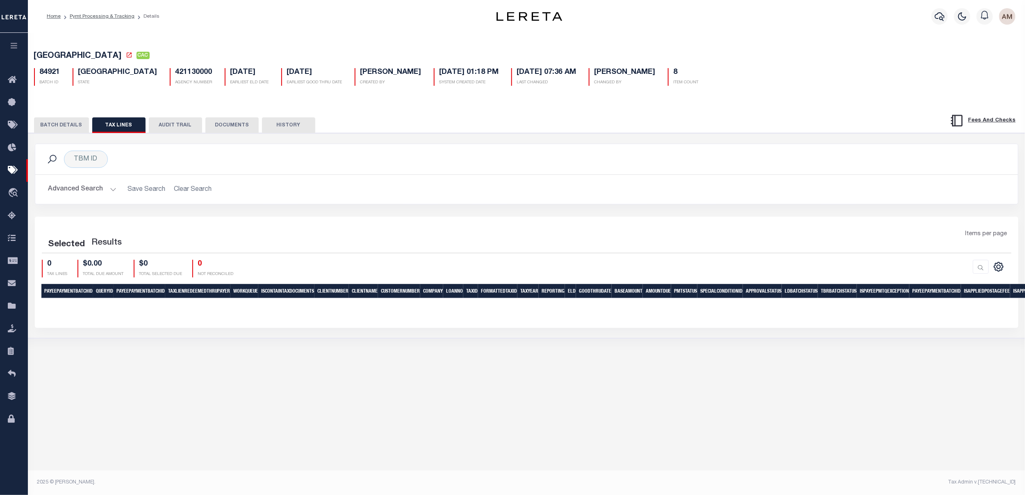
click at [95, 185] on button "Advanced Search" at bounding box center [82, 189] width 68 height 16
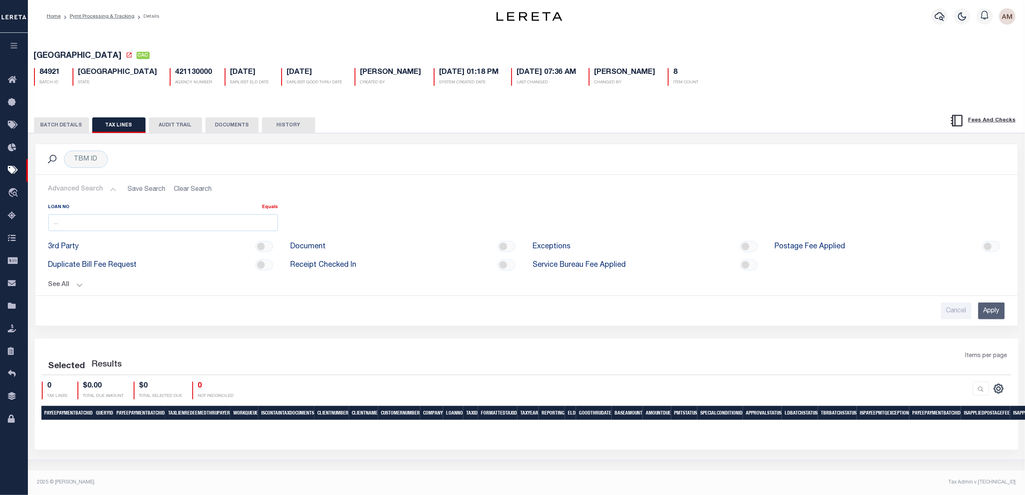
click at [76, 286] on button "See All" at bounding box center [526, 285] width 957 height 8
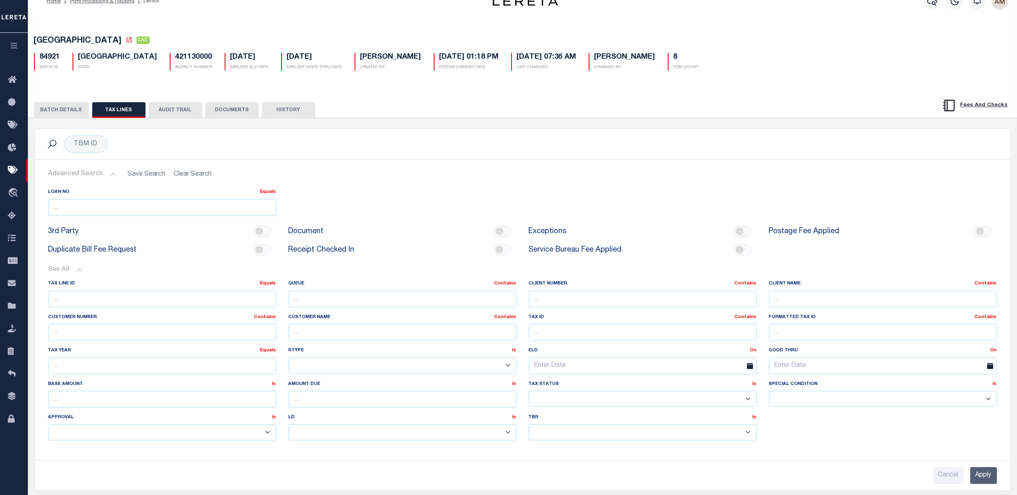
scroll to position [10, 0]
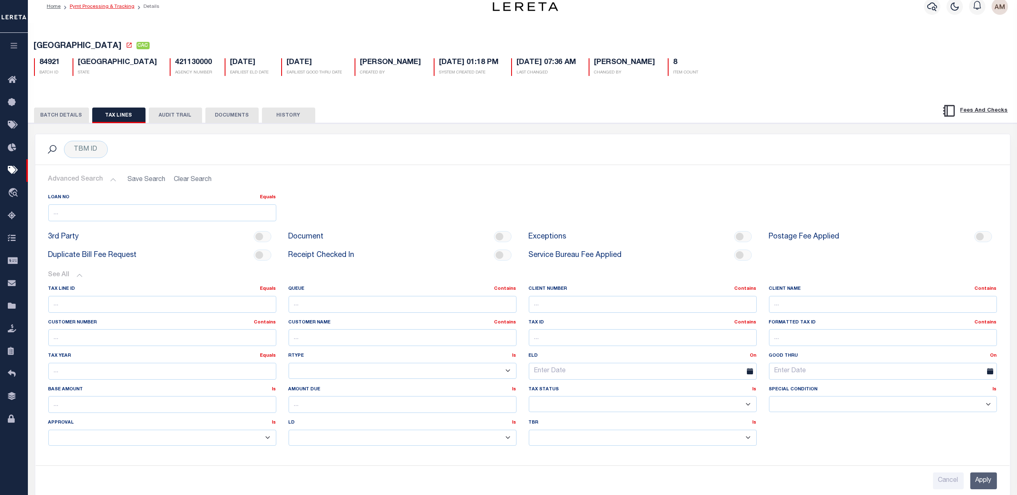
click at [116, 8] on link "Pymt Processing & Tracking" at bounding box center [102, 6] width 65 height 5
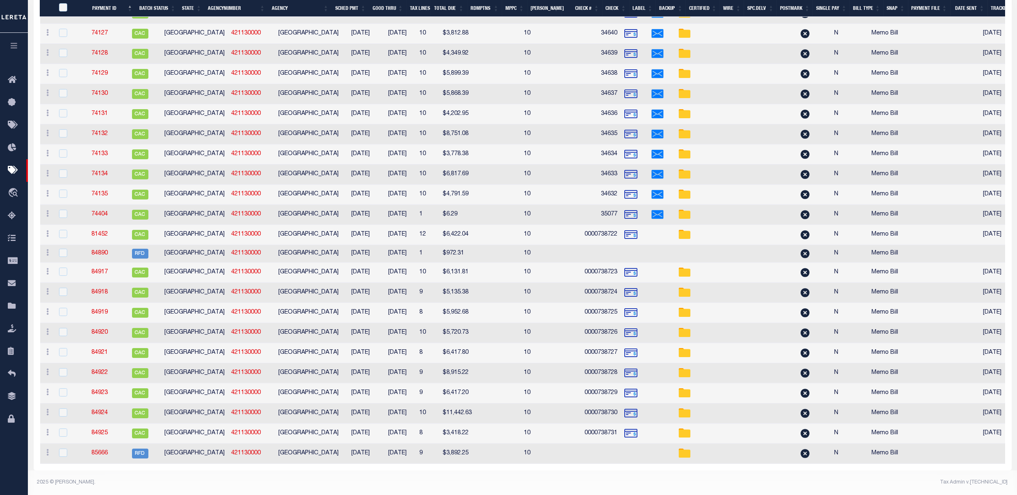
scroll to position [1170, 0]
click at [108, 349] on link "84921" at bounding box center [99, 352] width 16 height 6
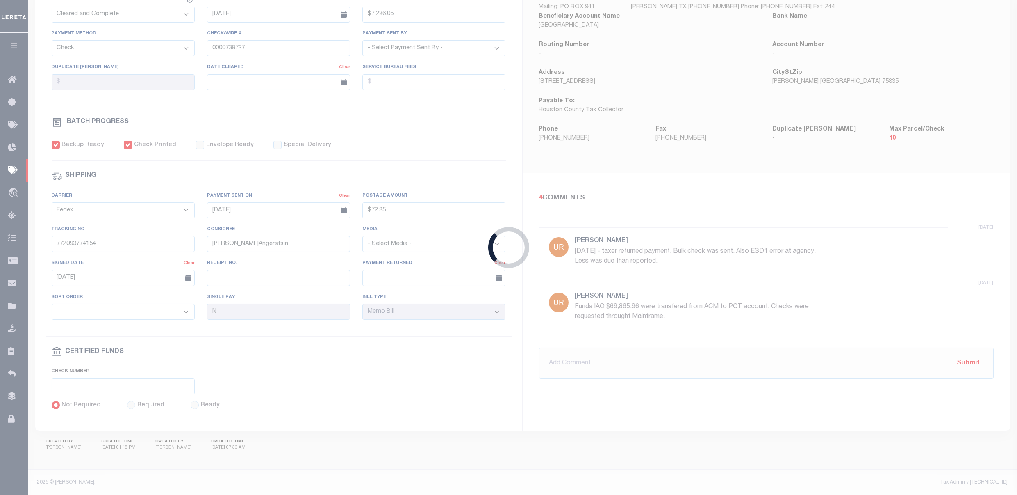
type input "$7,286.05"
type input "$72.35"
select select
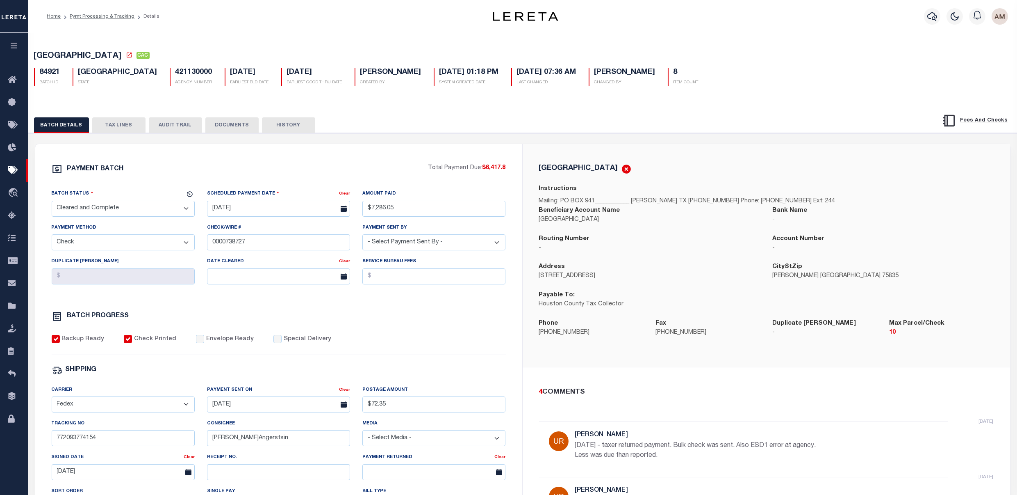
click at [130, 128] on button "TAX LINES" at bounding box center [118, 125] width 53 height 16
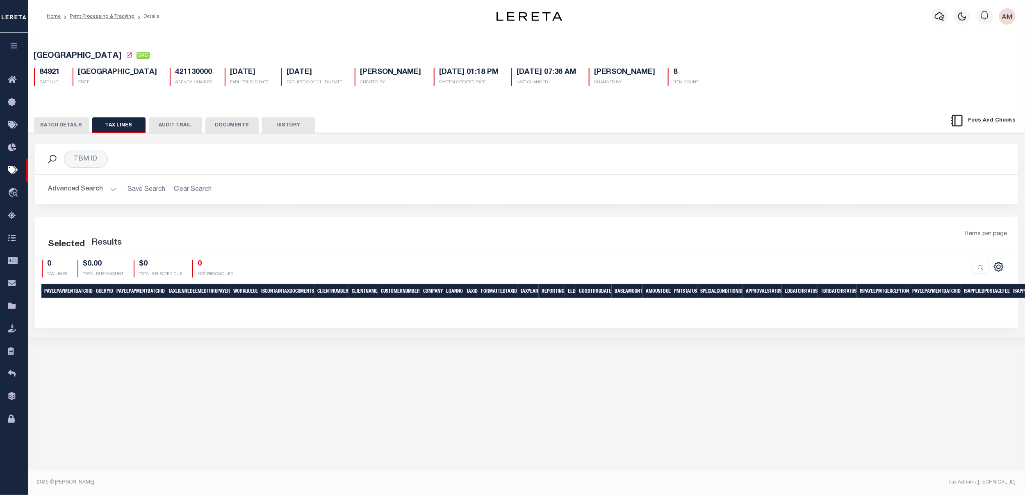
click at [104, 190] on button "Advanced Search" at bounding box center [82, 189] width 68 height 16
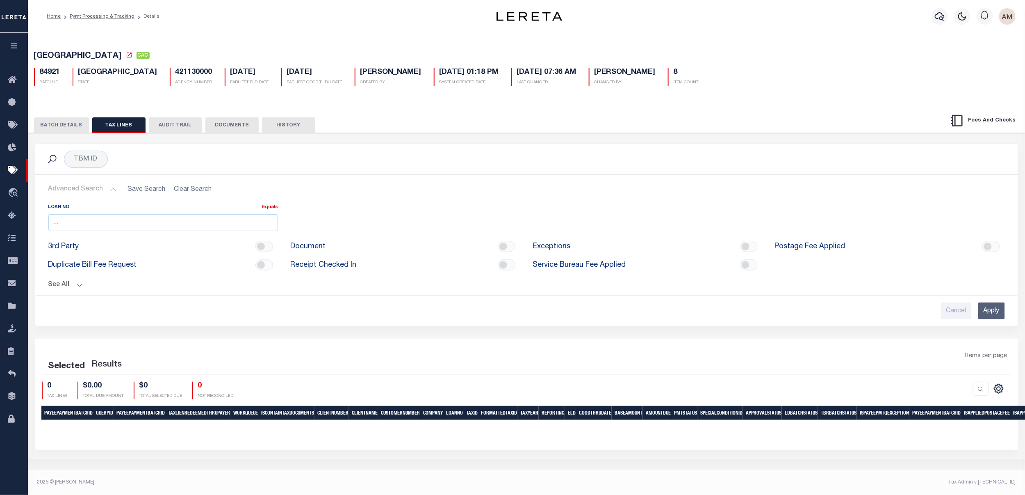
click at [86, 283] on button "See All" at bounding box center [526, 285] width 957 height 8
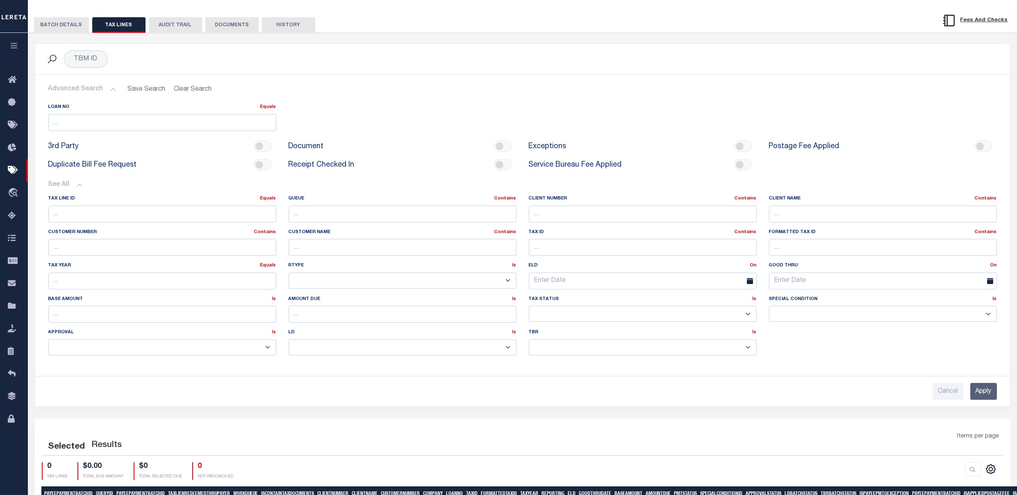
scroll to position [109, 0]
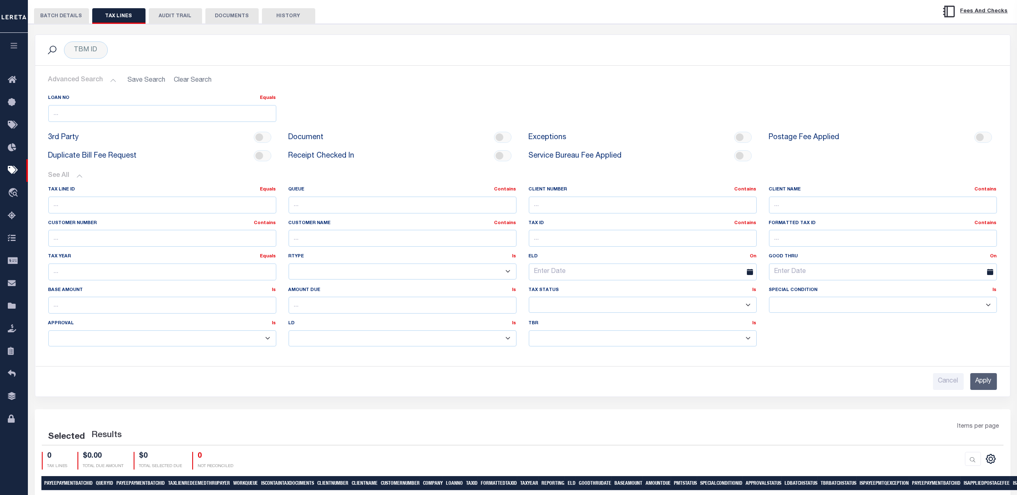
click at [986, 382] on input "Apply" at bounding box center [984, 381] width 27 height 17
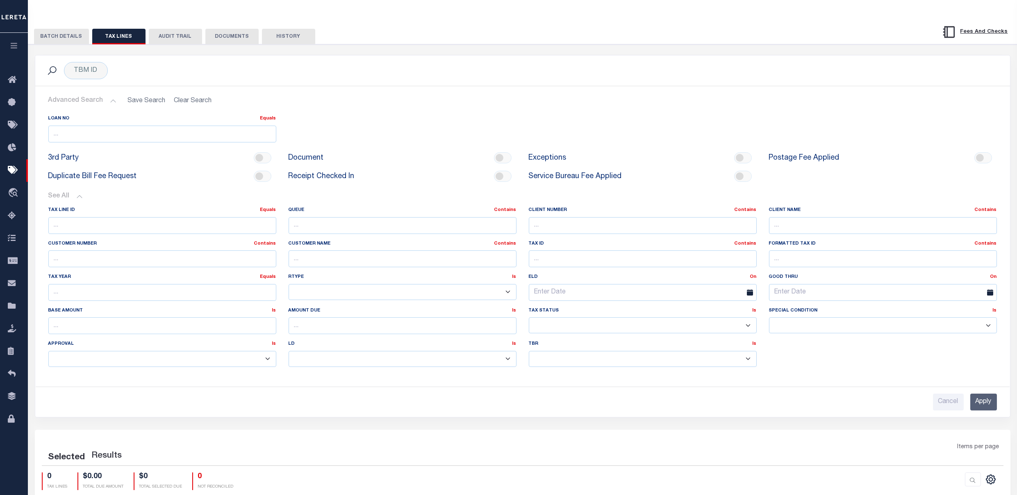
scroll to position [65, 0]
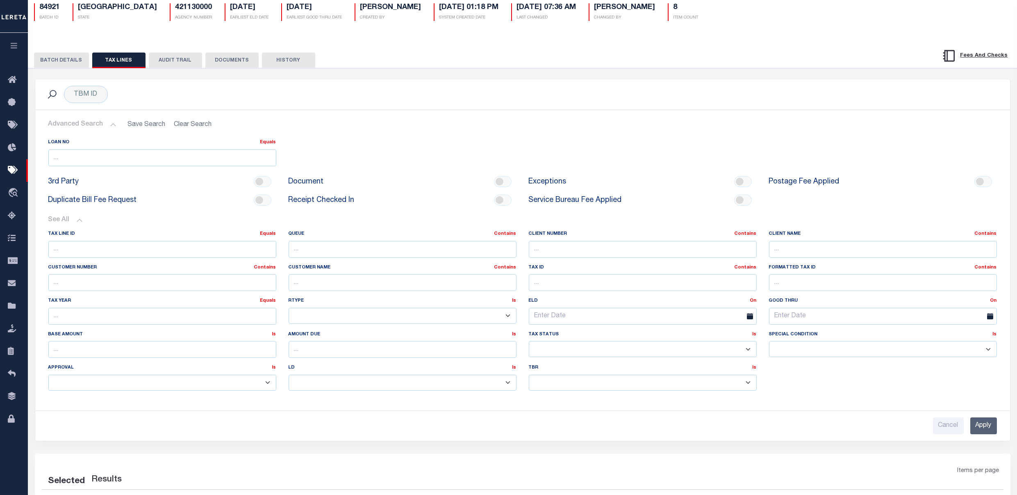
click at [61, 66] on button "BATCH DETAILS" at bounding box center [61, 60] width 55 height 16
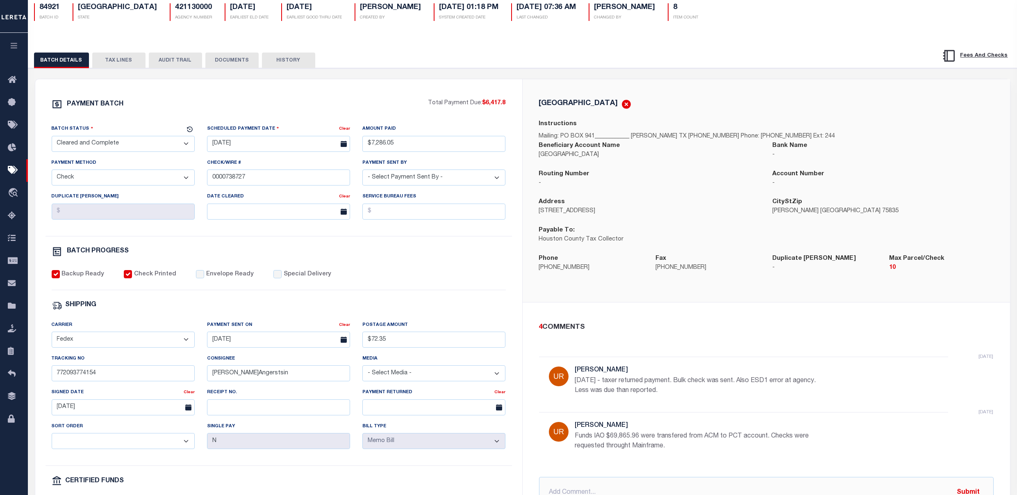
scroll to position [119, 0]
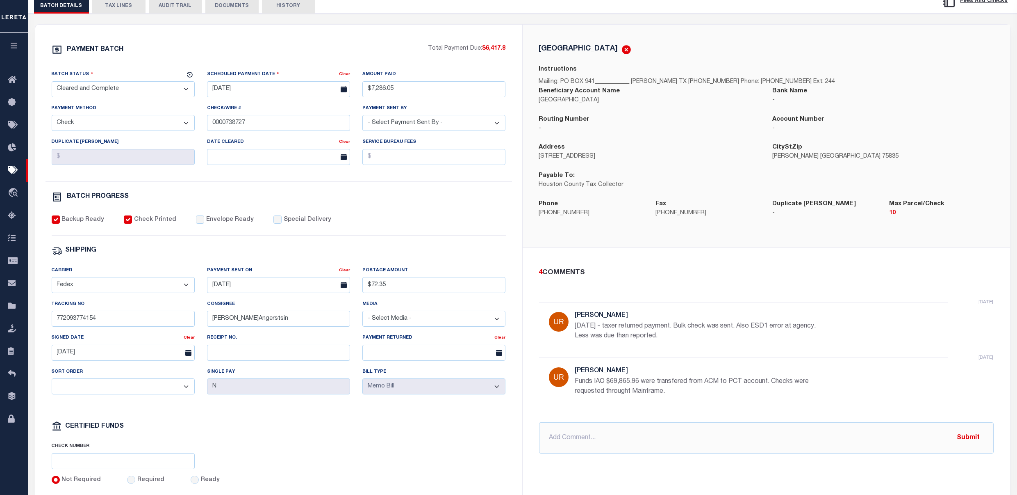
click at [112, 13] on button "TAX LINES" at bounding box center [118, 6] width 53 height 16
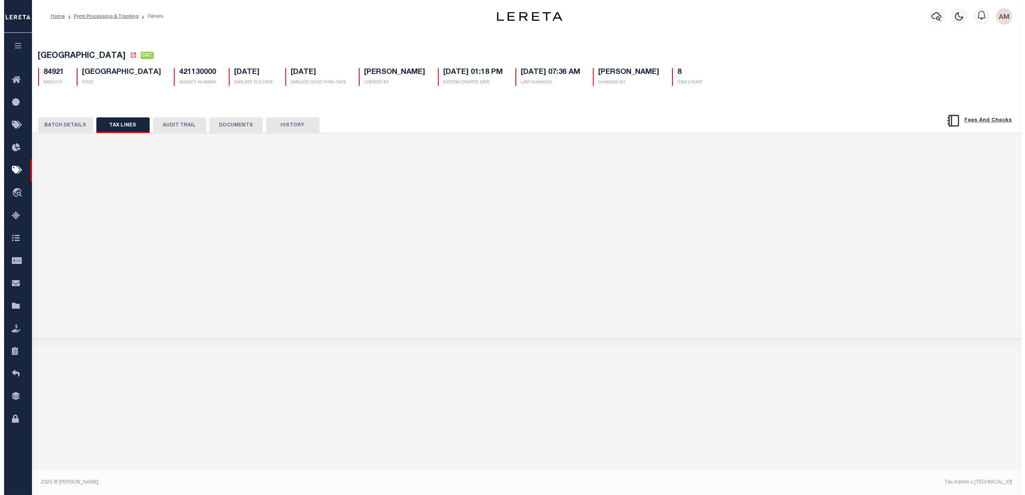
scroll to position [0, 0]
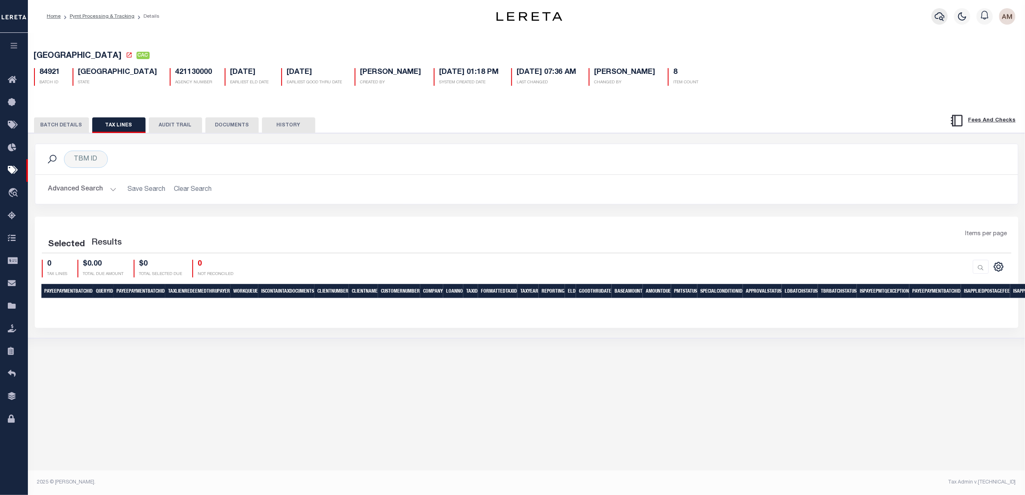
click at [935, 11] on button "button" at bounding box center [940, 16] width 16 height 16
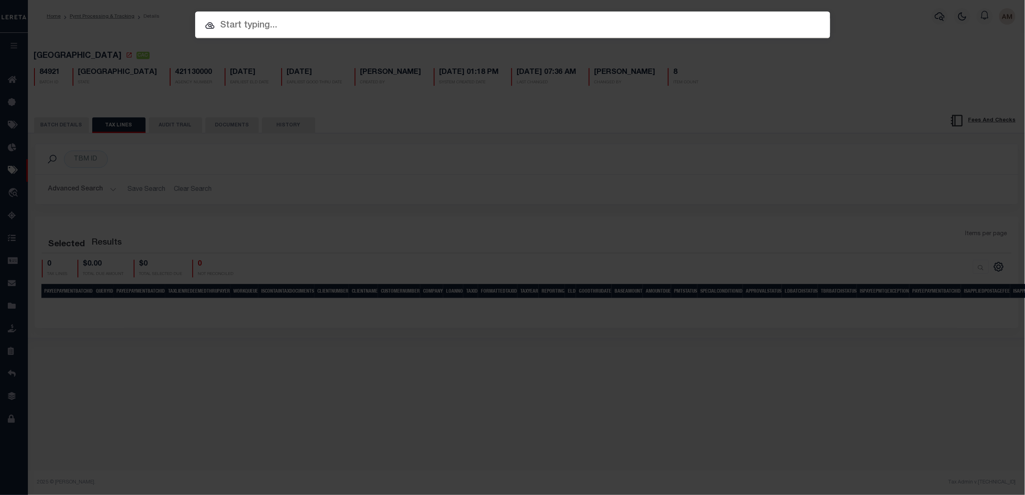
paste input "202380645"
type input "202380645"
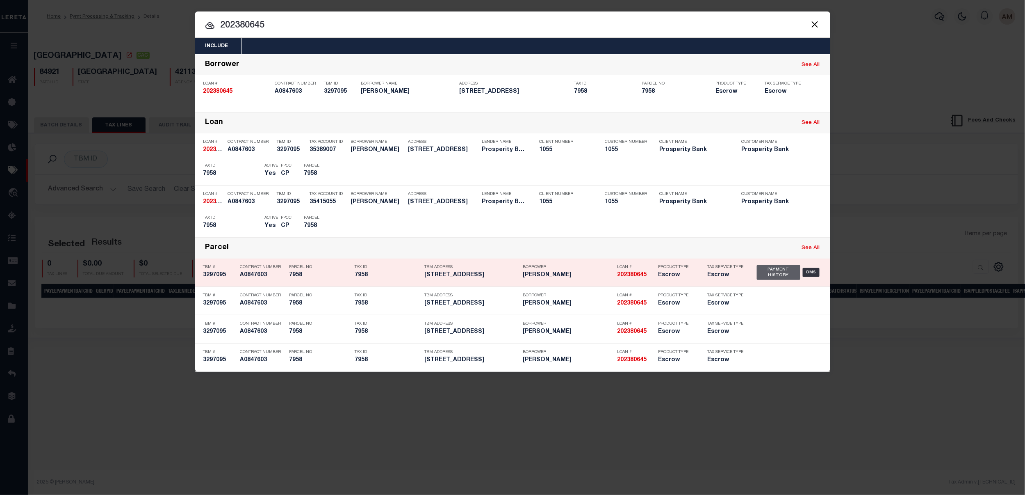
click at [772, 273] on div "Payment History" at bounding box center [779, 272] width 44 height 15
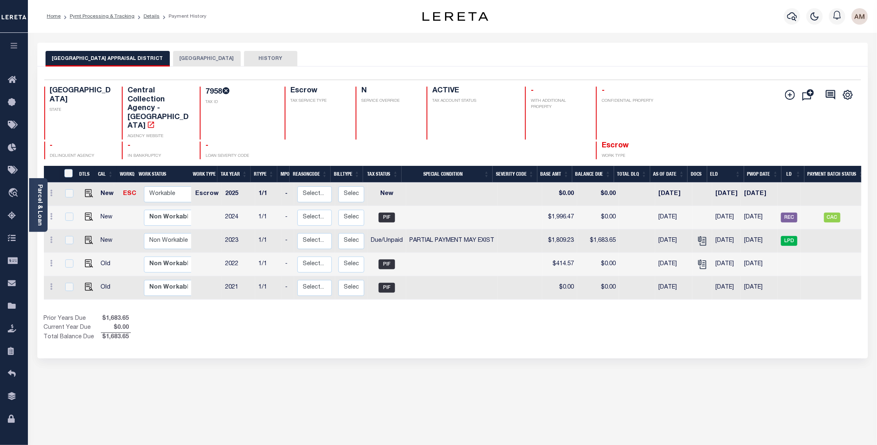
click at [189, 57] on button "[GEOGRAPHIC_DATA]" at bounding box center [207, 59] width 68 height 16
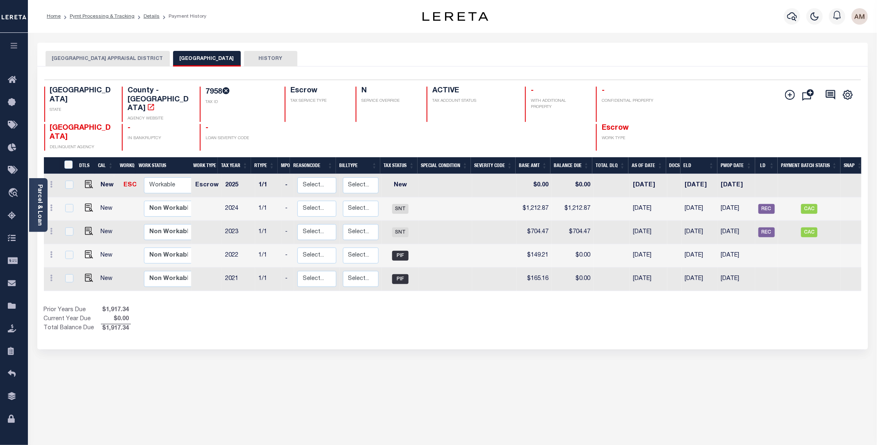
click at [130, 60] on button "[GEOGRAPHIC_DATA] APPRAISAL DISTRICT" at bounding box center [108, 59] width 124 height 16
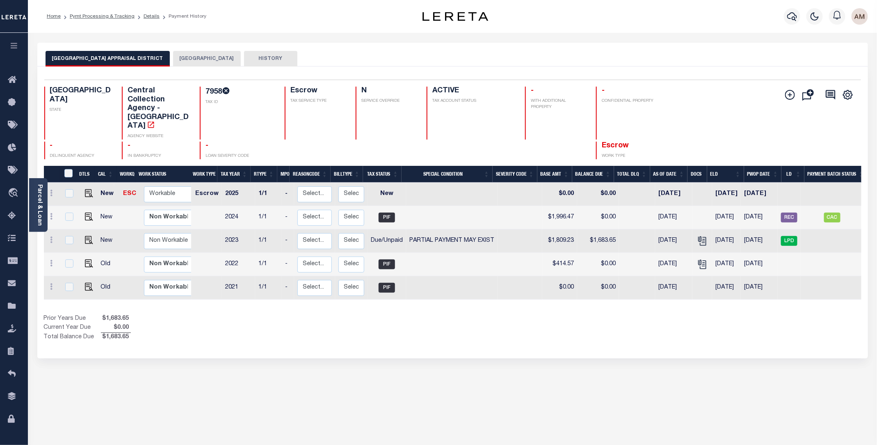
click at [196, 51] on button "[GEOGRAPHIC_DATA]" at bounding box center [207, 59] width 68 height 16
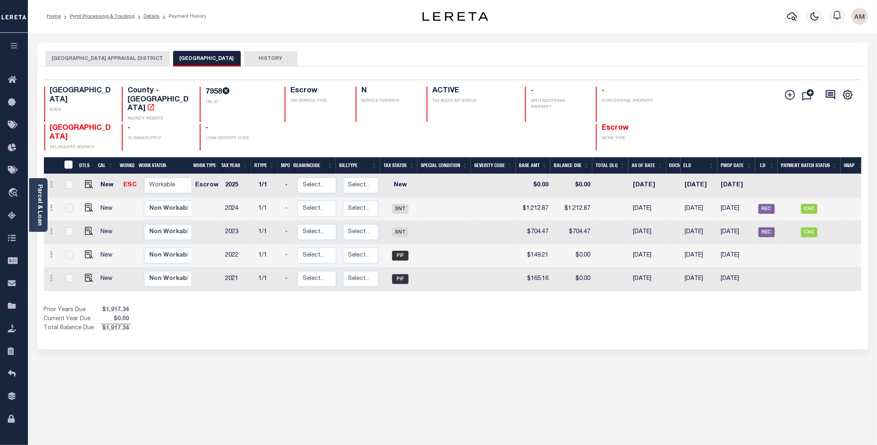
click at [128, 52] on button "[GEOGRAPHIC_DATA] APPRAISAL DISTRICT" at bounding box center [108, 59] width 124 height 16
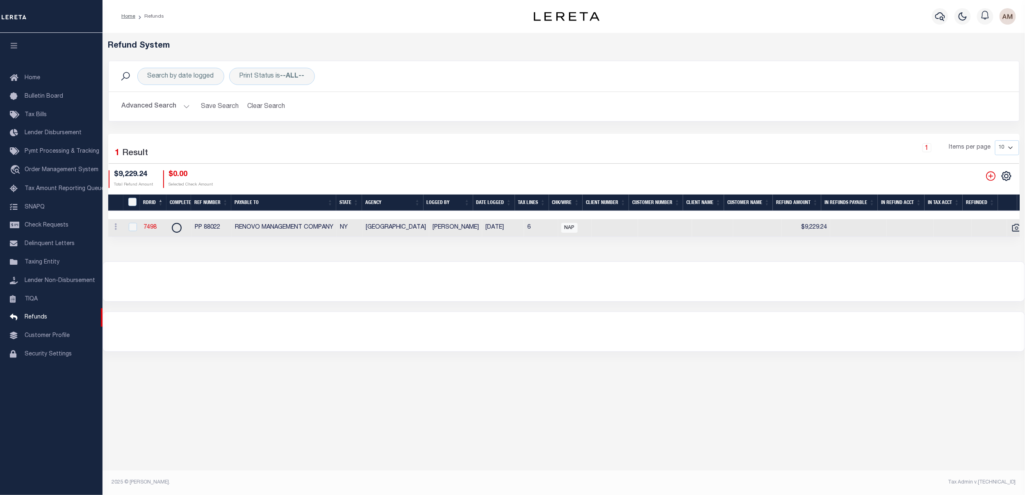
click at [161, 104] on button "Advanced Search" at bounding box center [156, 106] width 68 height 16
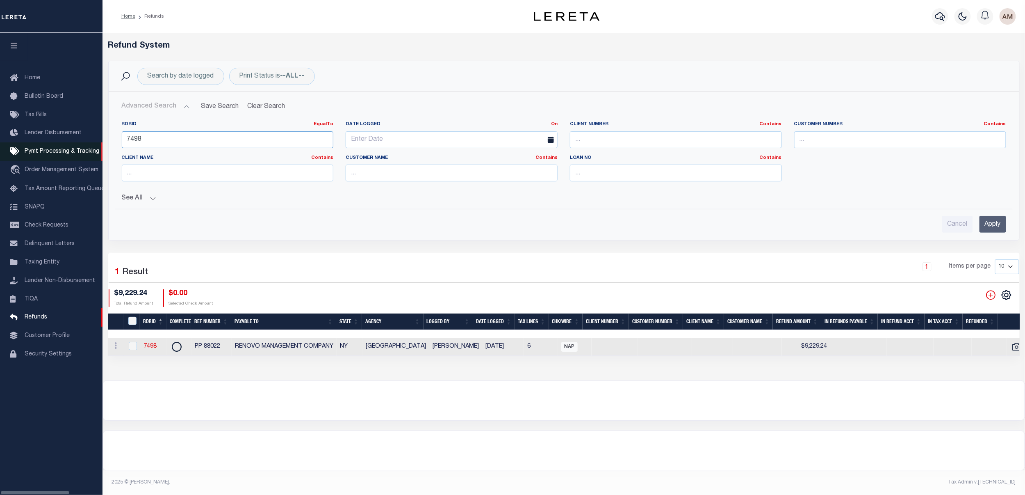
drag, startPoint x: 161, startPoint y: 143, endPoint x: 91, endPoint y: 154, distance: 70.2
click at [89, 154] on div "Home Refunds" at bounding box center [512, 240] width 1025 height 480
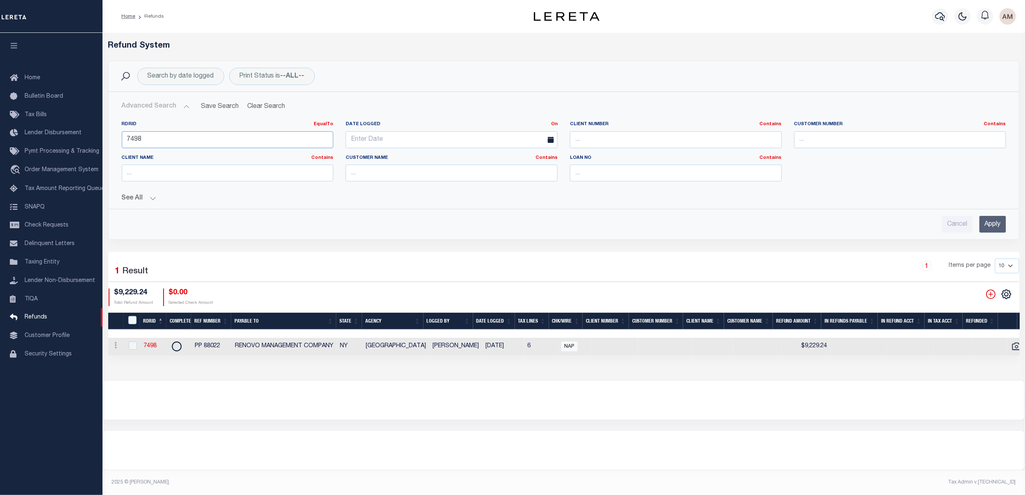
paste input "95"
type input "7958"
click at [138, 197] on button "See All" at bounding box center [564, 198] width 885 height 8
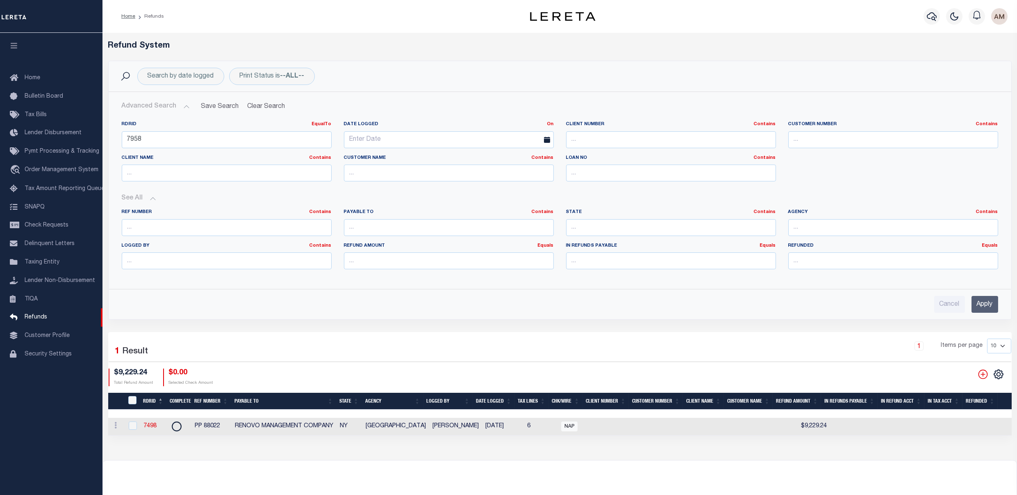
click at [976, 305] on input "Apply" at bounding box center [985, 304] width 27 height 17
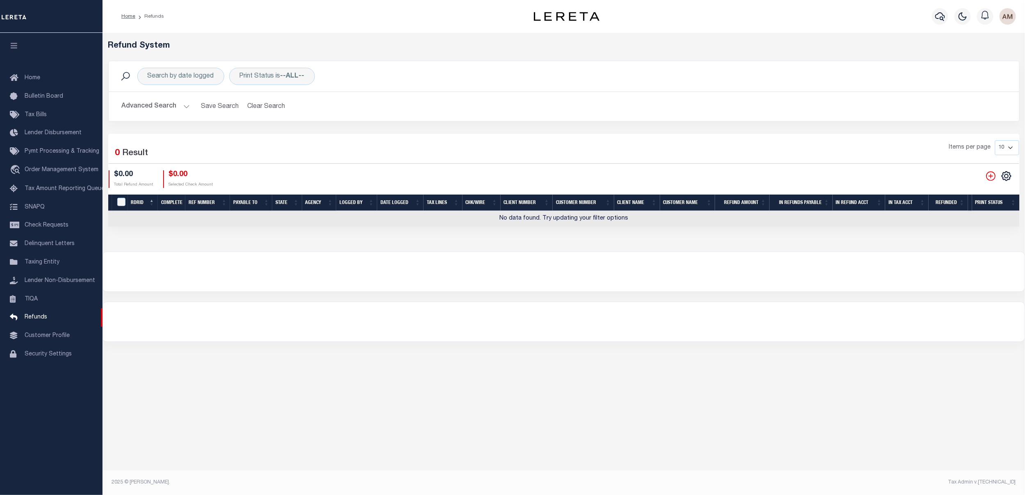
click at [146, 114] on button "Advanced Search" at bounding box center [156, 106] width 68 height 16
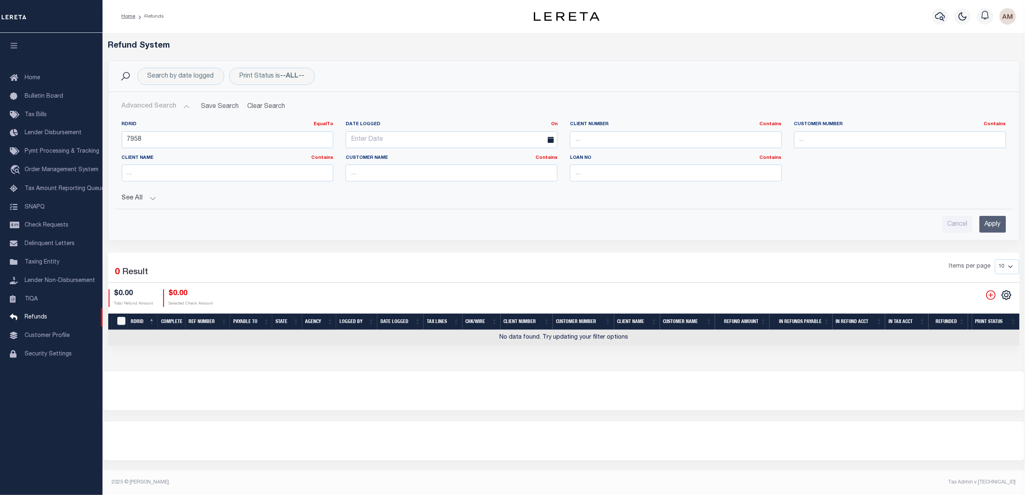
click at [144, 196] on button "See All" at bounding box center [564, 198] width 885 height 8
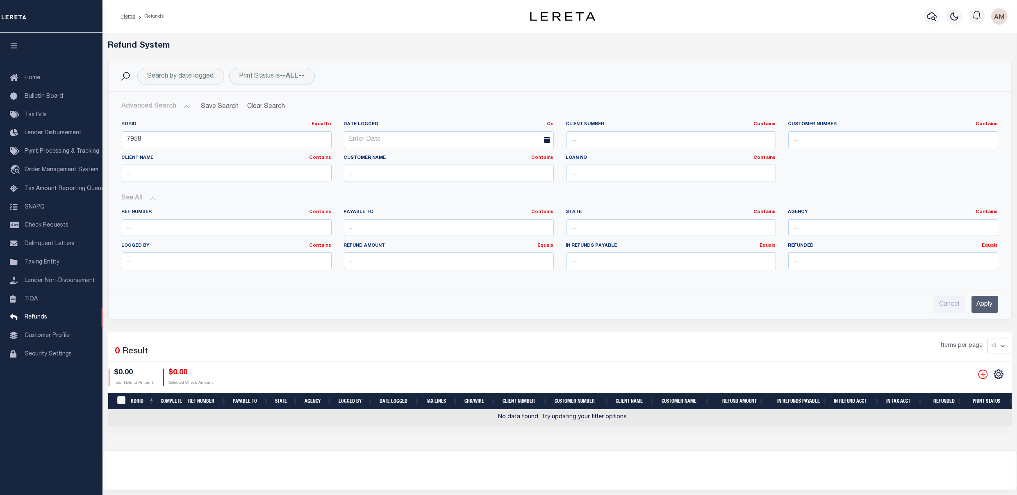
click at [992, 300] on input "Apply" at bounding box center [985, 304] width 27 height 17
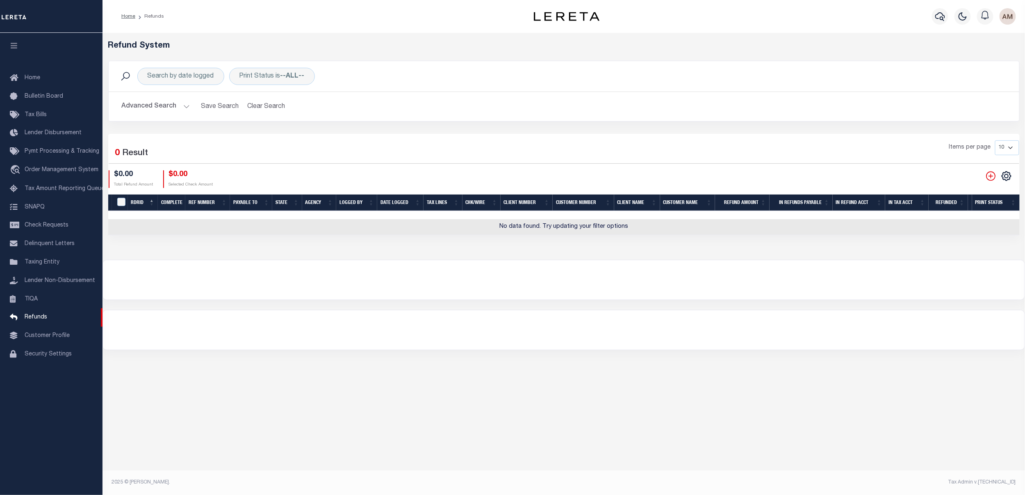
click at [175, 108] on button "Advanced Search" at bounding box center [156, 106] width 68 height 16
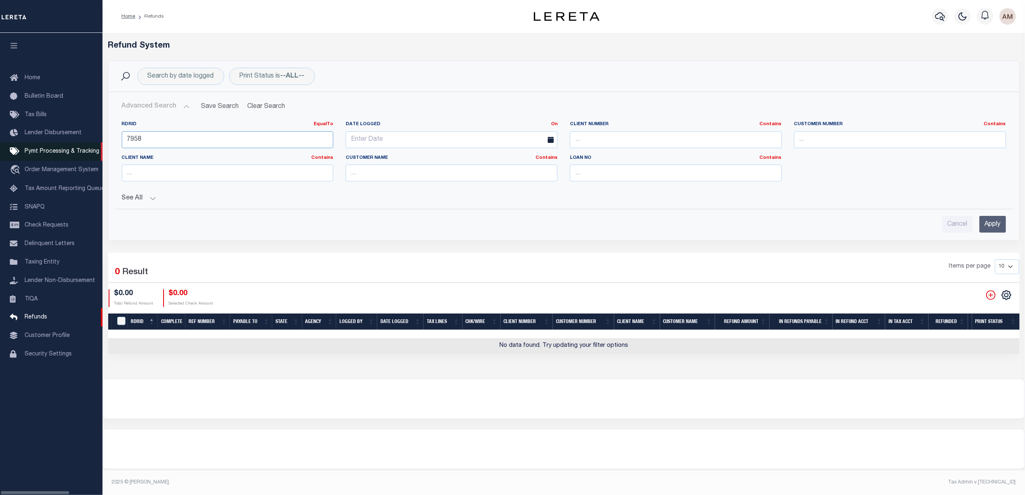
drag, startPoint x: 137, startPoint y: 141, endPoint x: 41, endPoint y: 146, distance: 96.1
click at [31, 144] on div "Home Refunds" at bounding box center [512, 239] width 1025 height 479
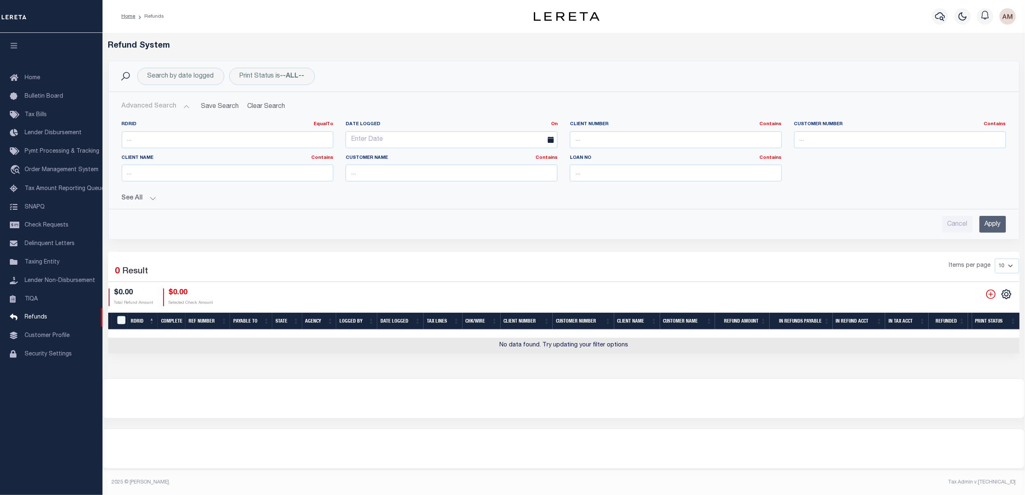
click at [148, 200] on button "See All" at bounding box center [564, 198] width 885 height 8
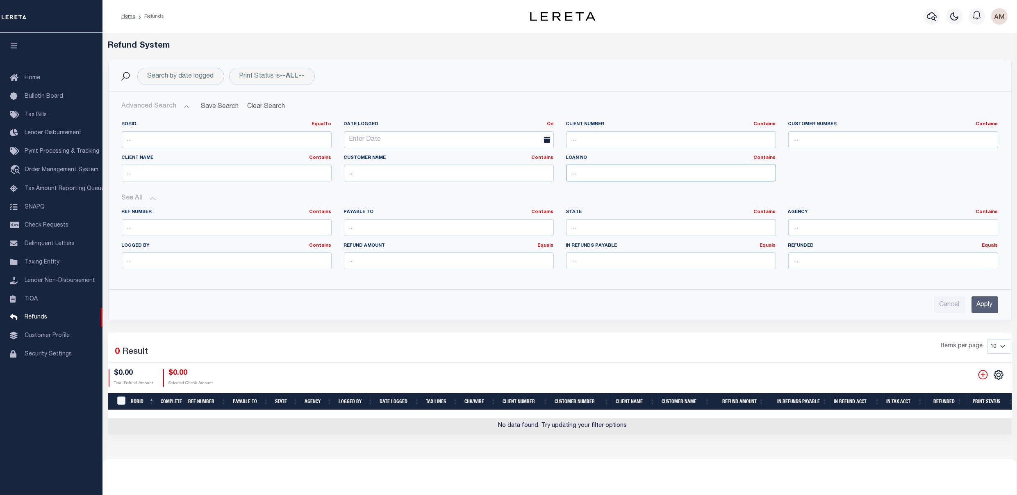
click at [661, 172] on input "text" at bounding box center [671, 172] width 210 height 17
paste input "7958"
type input "7958"
click at [985, 308] on input "Apply" at bounding box center [985, 304] width 27 height 17
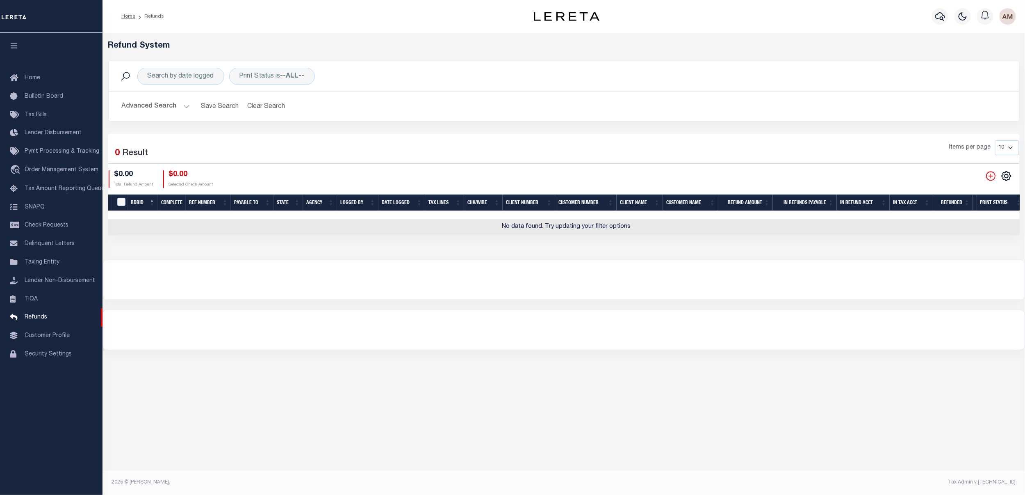
click at [187, 109] on button "Advanced Search" at bounding box center [156, 106] width 68 height 16
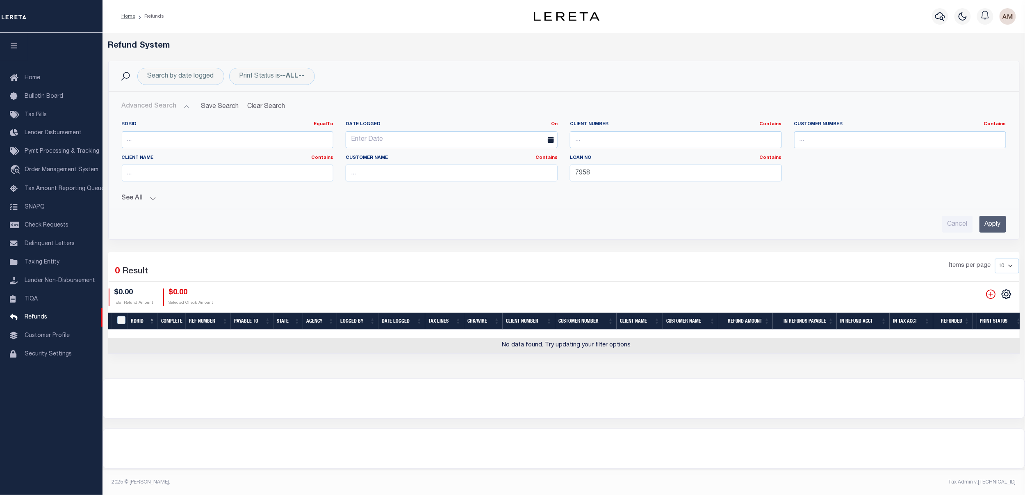
click at [155, 198] on button "See All" at bounding box center [564, 198] width 885 height 8
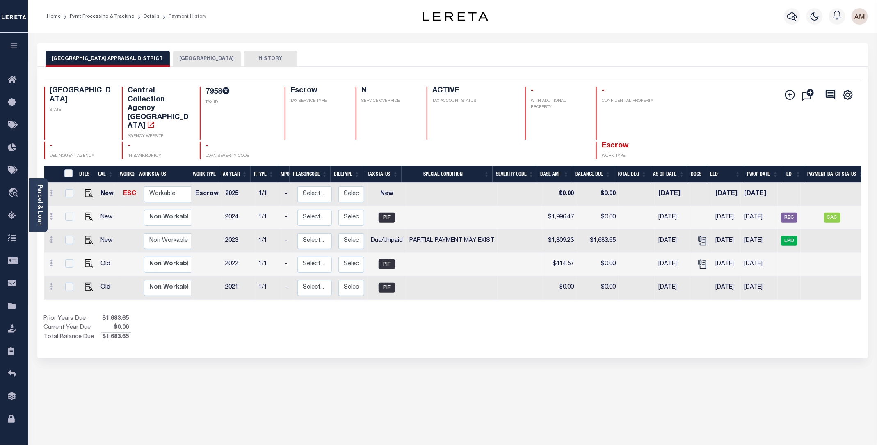
click at [196, 60] on button "[GEOGRAPHIC_DATA]" at bounding box center [207, 59] width 68 height 16
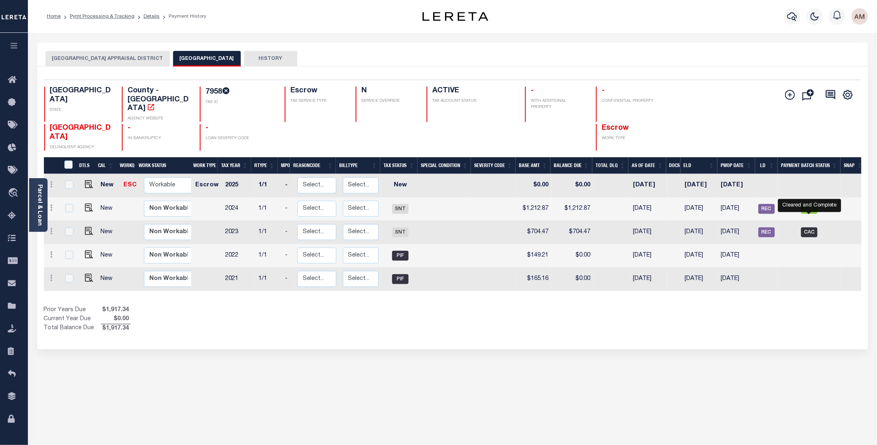
click at [816, 227] on span "CAC" at bounding box center [809, 232] width 16 height 10
checkbox input "true"
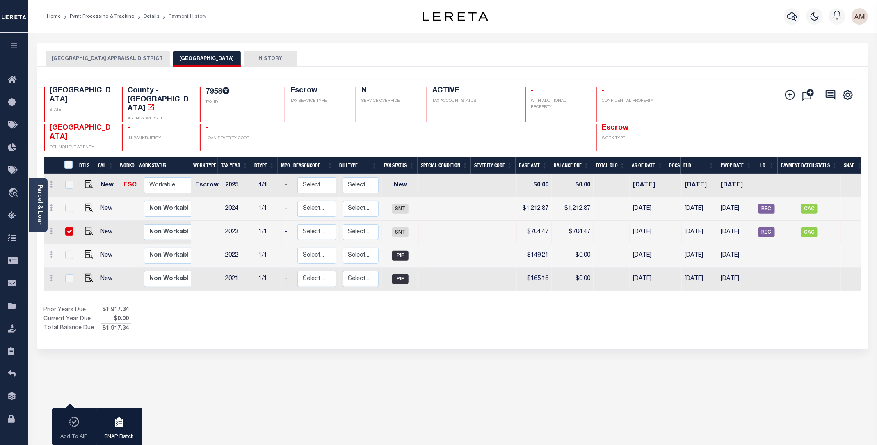
click at [114, 57] on button "[GEOGRAPHIC_DATA] APPRAISAL DISTRICT" at bounding box center [108, 59] width 124 height 16
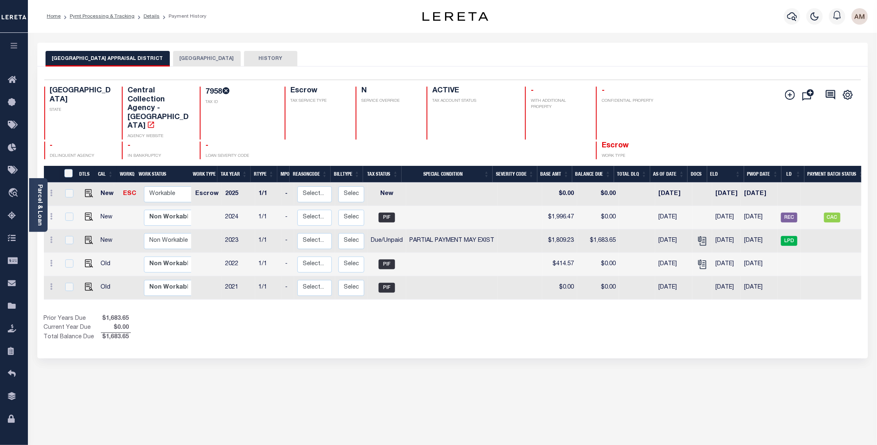
click at [203, 57] on button "[GEOGRAPHIC_DATA]" at bounding box center [207, 59] width 68 height 16
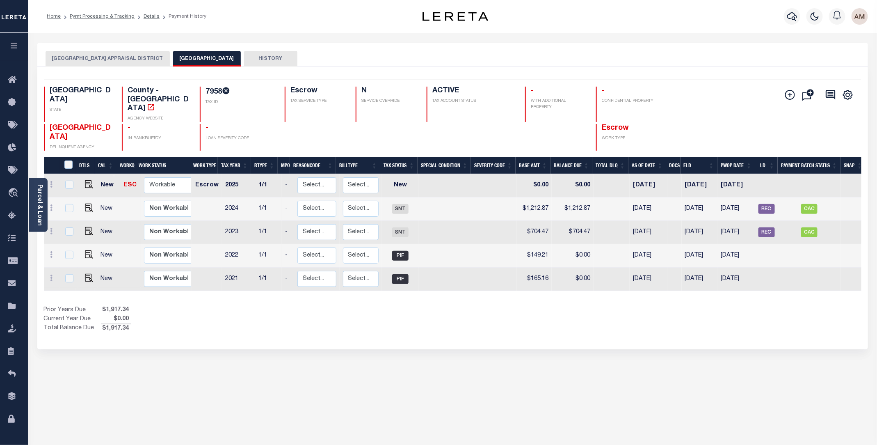
click at [803, 339] on div "[GEOGRAPHIC_DATA] APPRAISAL DISTRICT HOUSTON COUNTY HISTORY Selected 5" at bounding box center [452, 274] width 843 height 463
click at [129, 60] on button "[GEOGRAPHIC_DATA] APPRAISAL DISTRICT" at bounding box center [108, 59] width 124 height 16
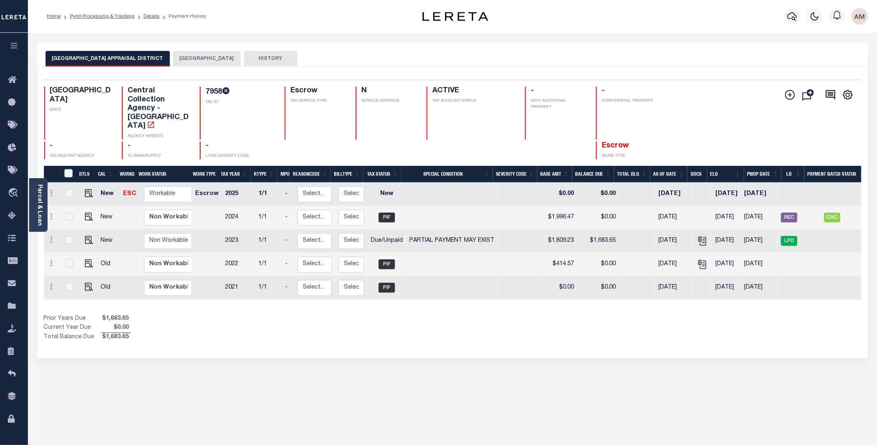
click at [182, 64] on button "[GEOGRAPHIC_DATA]" at bounding box center [207, 59] width 68 height 16
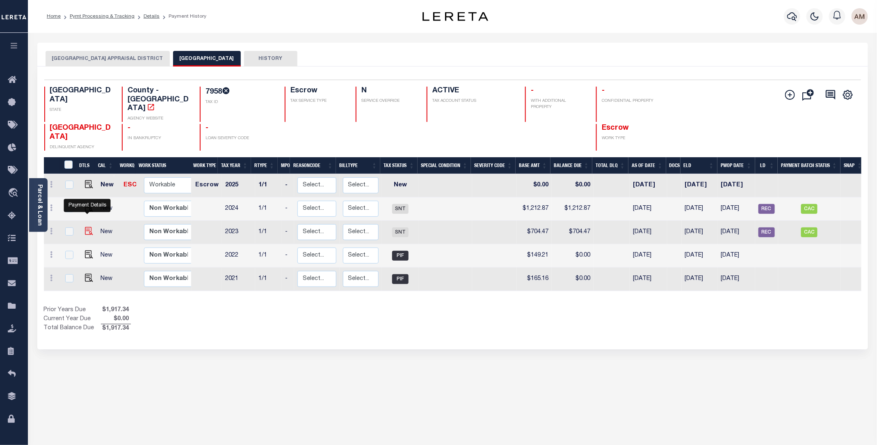
click at [88, 227] on img "" at bounding box center [89, 231] width 8 height 8
checkbox input "true"
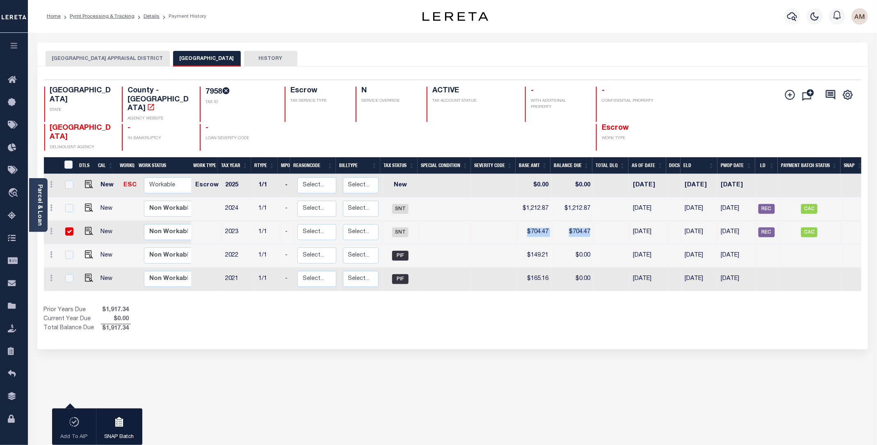
drag, startPoint x: 526, startPoint y: 219, endPoint x: 591, endPoint y: 221, distance: 64.8
click at [591, 221] on tr "New Non Workable Workable 2023 1/1 - Select... Payment Reversal Taxable Value C…" at bounding box center [455, 232] width 822 height 23
click at [89, 227] on img "" at bounding box center [89, 231] width 8 height 8
checkbox input "false"
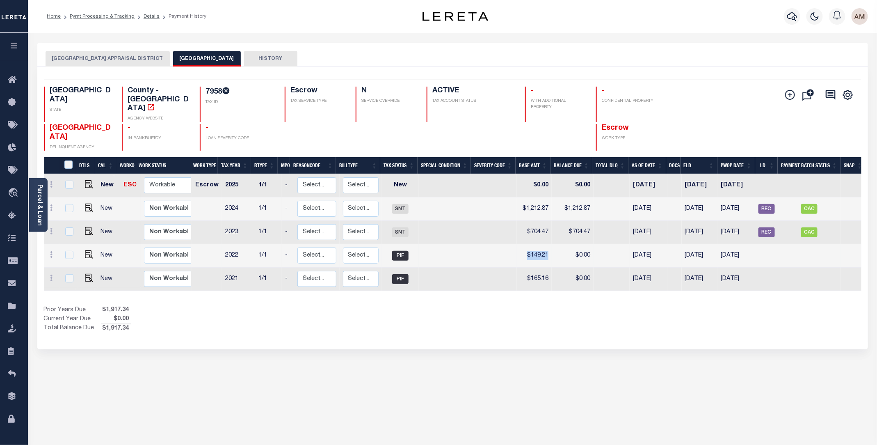
drag, startPoint x: 547, startPoint y: 246, endPoint x: 524, endPoint y: 245, distance: 23.4
click at [524, 245] on td "$149.21" at bounding box center [534, 255] width 35 height 23
checkbox input "true"
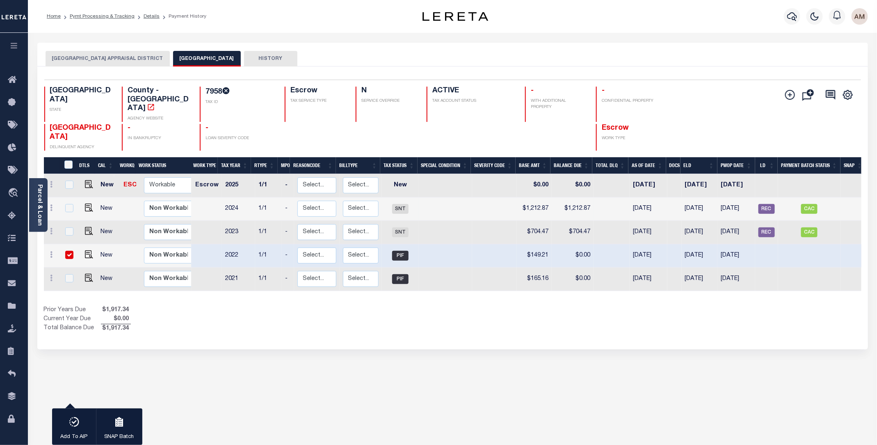
drag, startPoint x: 516, startPoint y: 212, endPoint x: 509, endPoint y: 204, distance: 11.3
click at [517, 221] on td "$704.47" at bounding box center [534, 232] width 35 height 23
checkbox input "true"
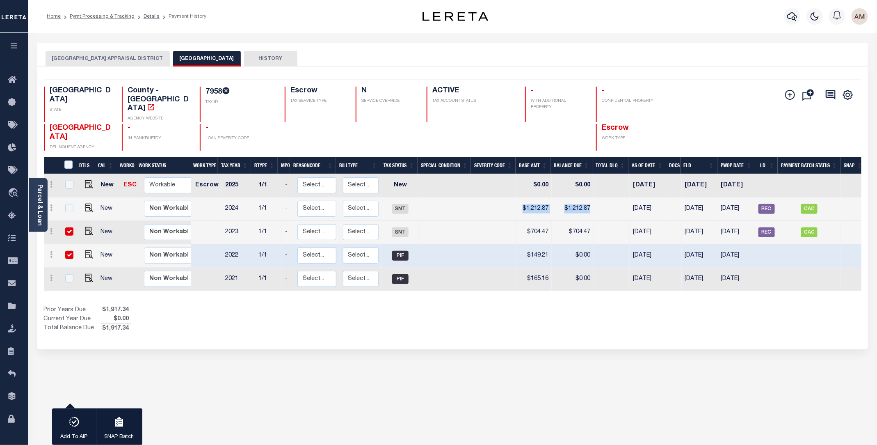
drag, startPoint x: 513, startPoint y: 201, endPoint x: 590, endPoint y: 197, distance: 76.8
click at [590, 197] on tr "New Non Workable Workable 2024 1/1 - Select... Payment Reversal Taxable Value C…" at bounding box center [455, 208] width 822 height 23
click at [121, 57] on button "[GEOGRAPHIC_DATA] APPRAISAL DISTRICT" at bounding box center [108, 59] width 124 height 16
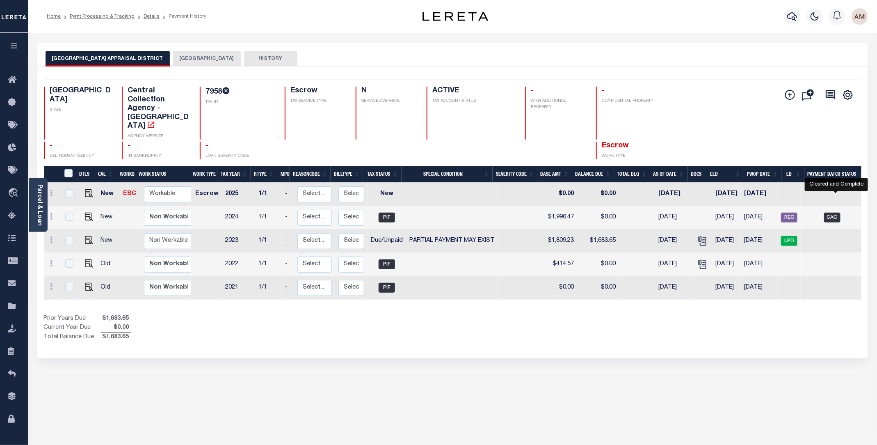
click at [833, 212] on span "CAC" at bounding box center [832, 217] width 16 height 10
checkbox input "true"
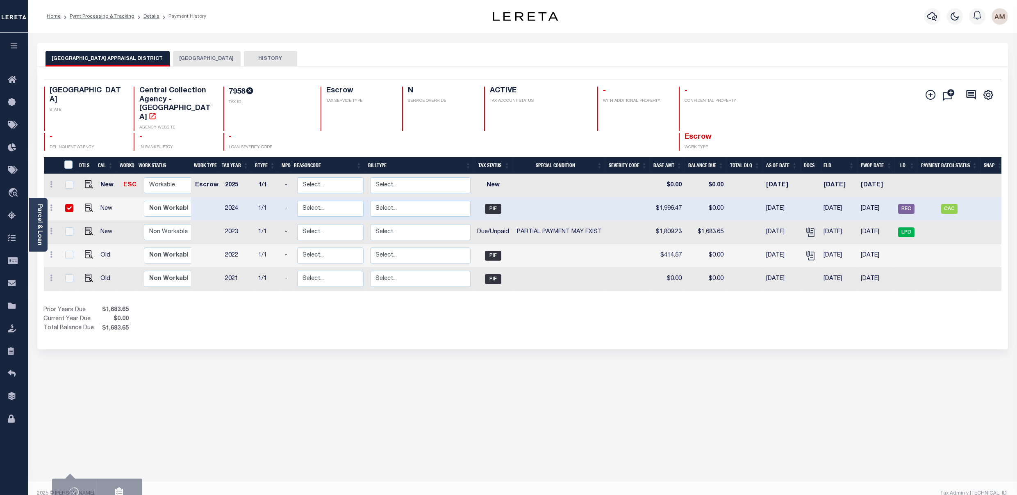
click at [203, 56] on button "[GEOGRAPHIC_DATA]" at bounding box center [207, 59] width 68 height 16
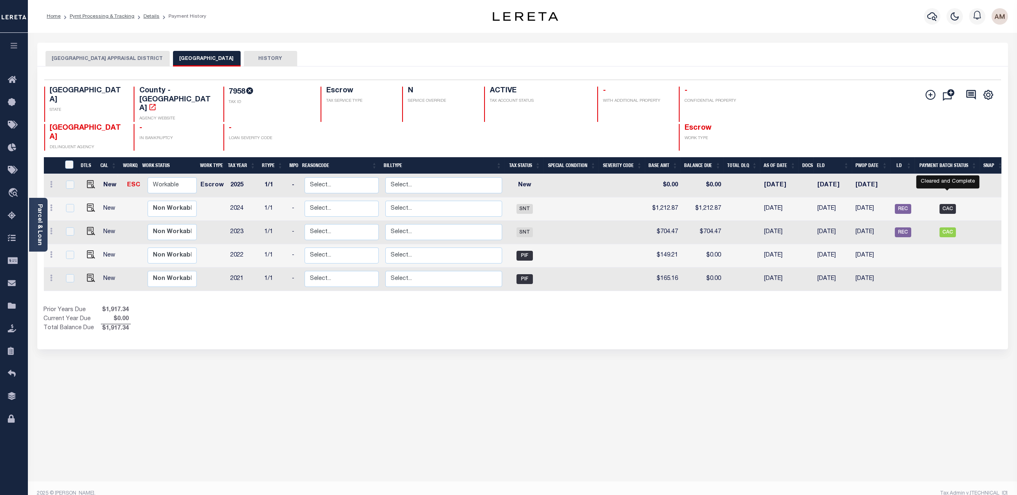
click at [885, 204] on span "CAC" at bounding box center [948, 209] width 16 height 10
checkbox input "true"
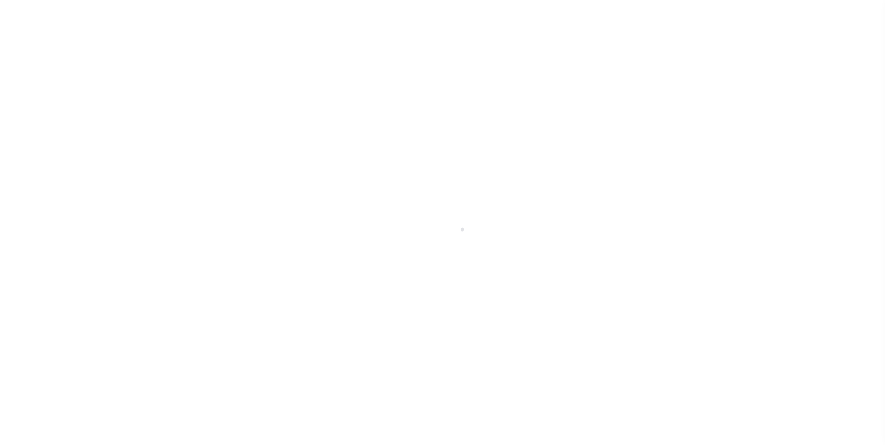
select select "CAC"
select select "CHK"
select select "[PERSON_NAME]"
select select "FDX"
select select "37"
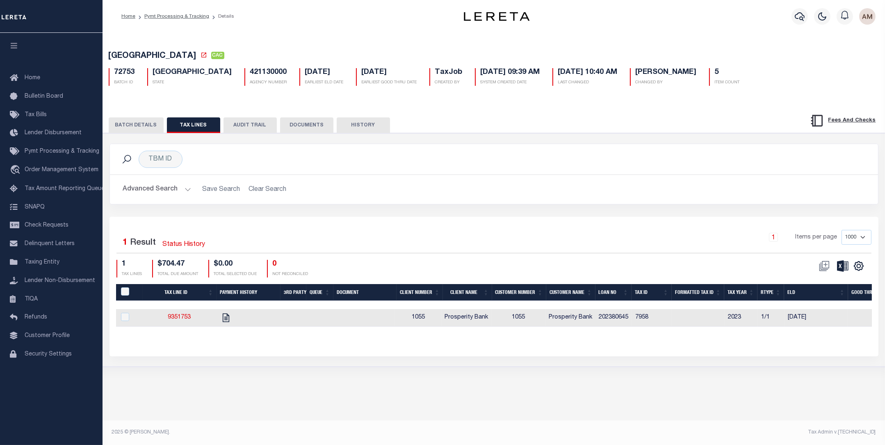
click at [133, 133] on button "BATCH DETAILS" at bounding box center [136, 125] width 55 height 16
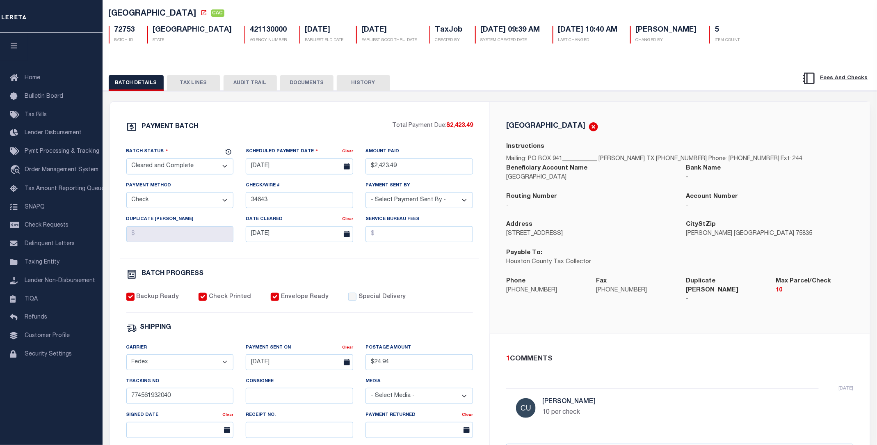
scroll to position [55, 0]
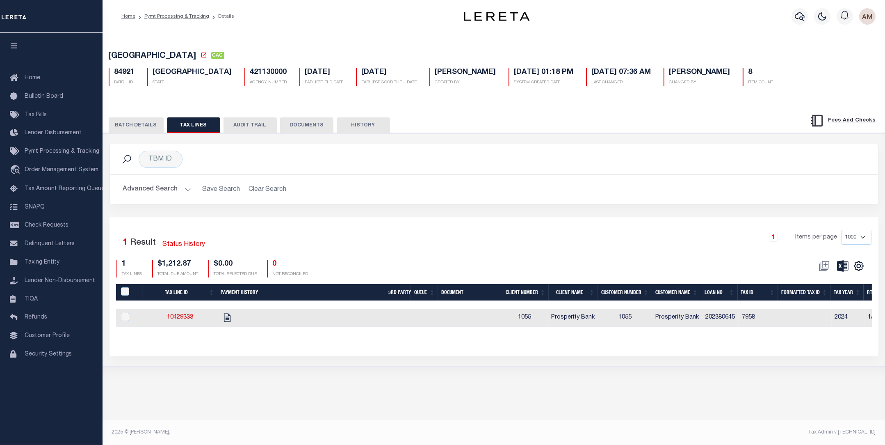
click at [137, 117] on div "BATCH DETAILS TAX LINES AUDIT TRAIL DOCUMENTS HISTORY" at bounding box center [494, 122] width 803 height 21
click at [141, 128] on button "BATCH DETAILS" at bounding box center [136, 125] width 55 height 16
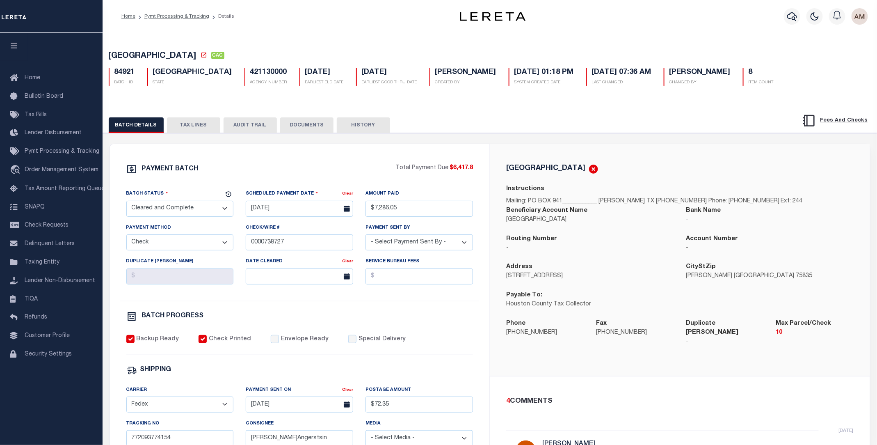
drag, startPoint x: 188, startPoint y: 137, endPoint x: 198, endPoint y: 135, distance: 10.9
click at [187, 135] on div "PAYMENT BATCH Total Payment Due: $6,417.8 Batch Status" at bounding box center [490, 398] width 782 height 531
click at [205, 130] on button "TAX LINES" at bounding box center [193, 125] width 53 height 16
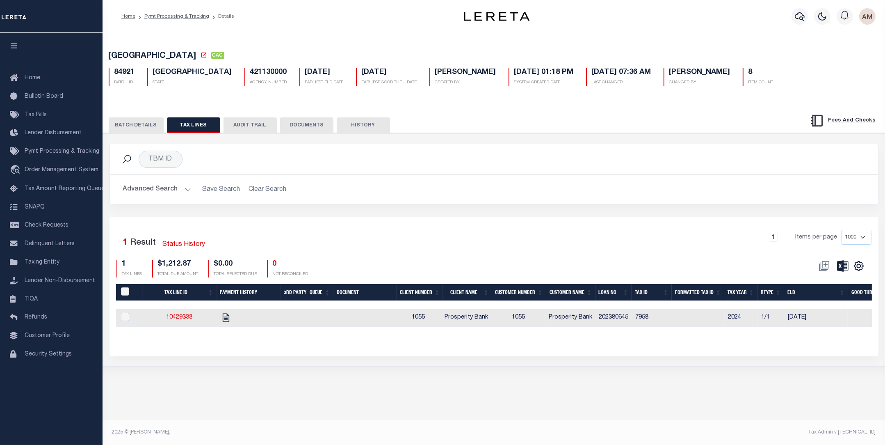
click at [130, 128] on button "BATCH DETAILS" at bounding box center [136, 125] width 55 height 16
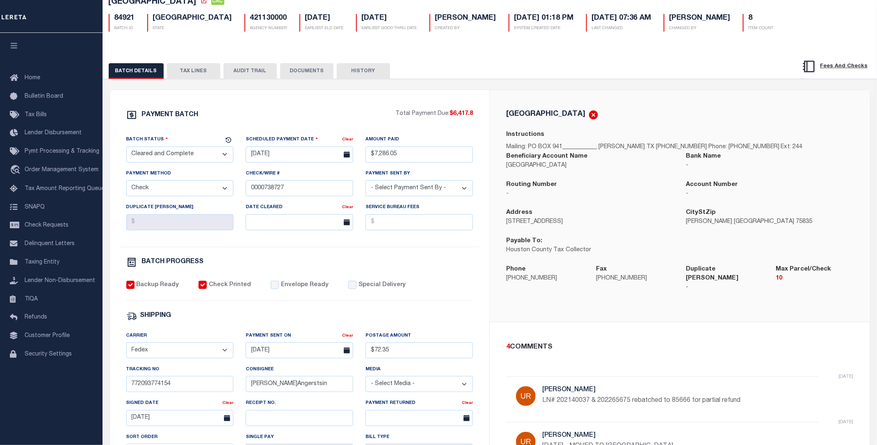
scroll to position [55, 0]
click at [858, 126] on div "[GEOGRAPHIC_DATA] Instructions Mailing: [STREET_ADDRESS][PERSON_NAME][PHONE_NUM…" at bounding box center [680, 205] width 360 height 192
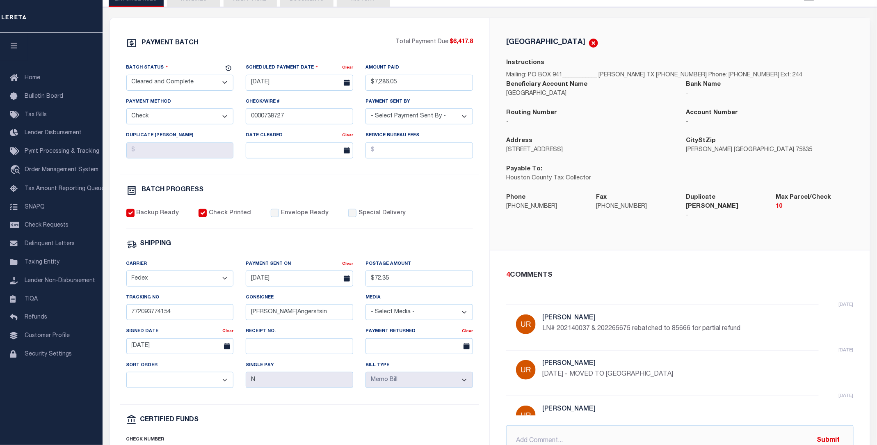
scroll to position [109, 0]
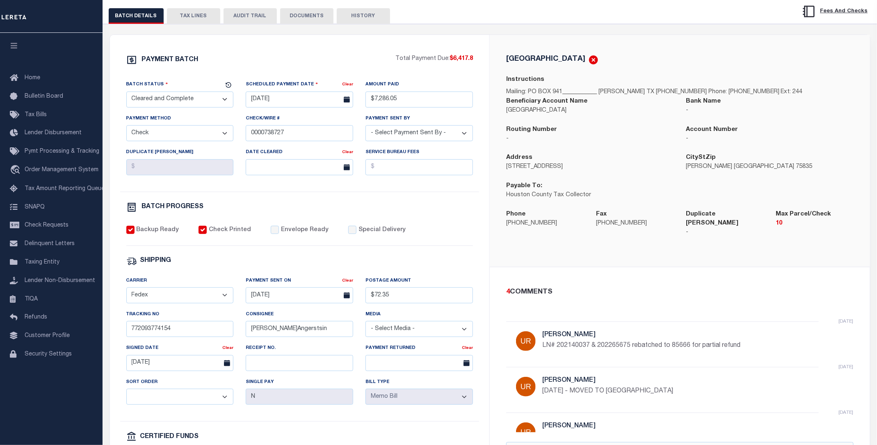
click at [304, 22] on button "DOCUMENTS" at bounding box center [306, 16] width 53 height 16
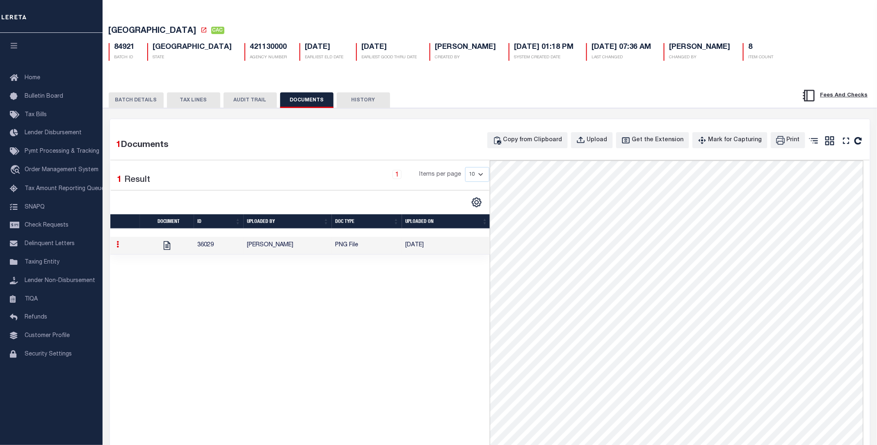
scroll to position [0, 0]
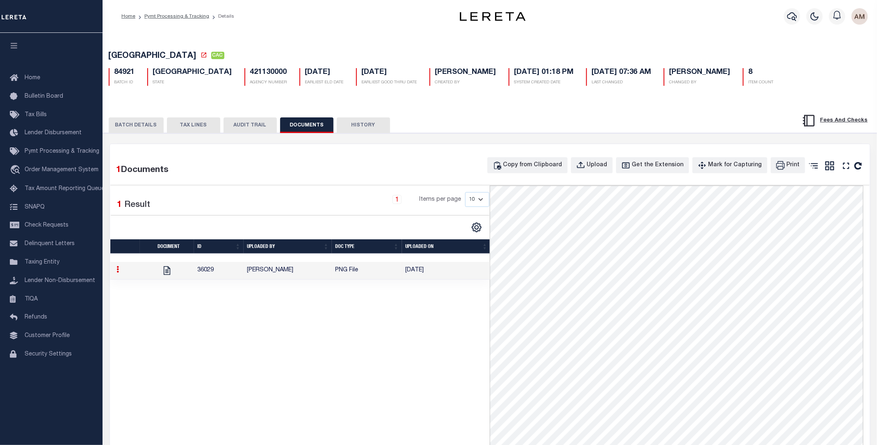
click at [147, 127] on button "BATCH DETAILS" at bounding box center [136, 125] width 55 height 16
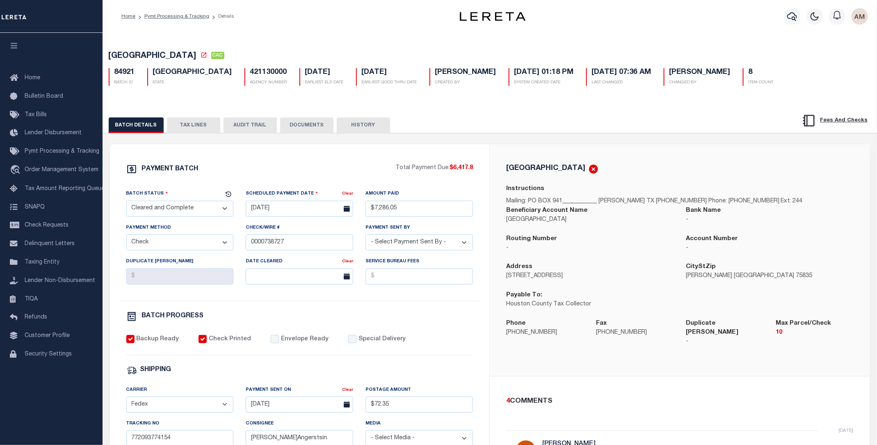
click at [321, 127] on button "DOCUMENTS" at bounding box center [306, 125] width 53 height 16
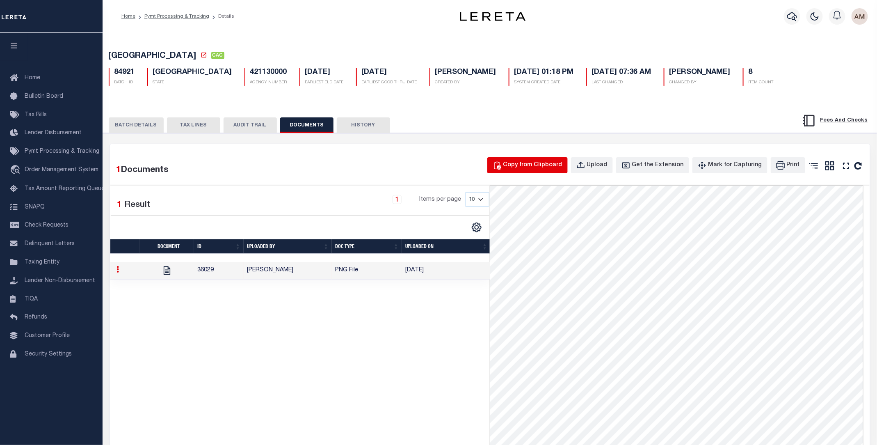
click at [564, 160] on button "Copy from Clipboard" at bounding box center [527, 165] width 80 height 16
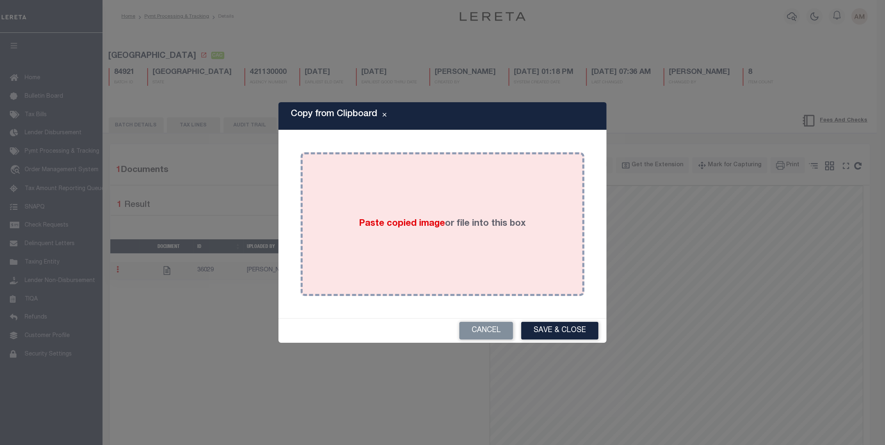
click at [501, 249] on div "Paste copied image or file into this box" at bounding box center [442, 223] width 271 height 131
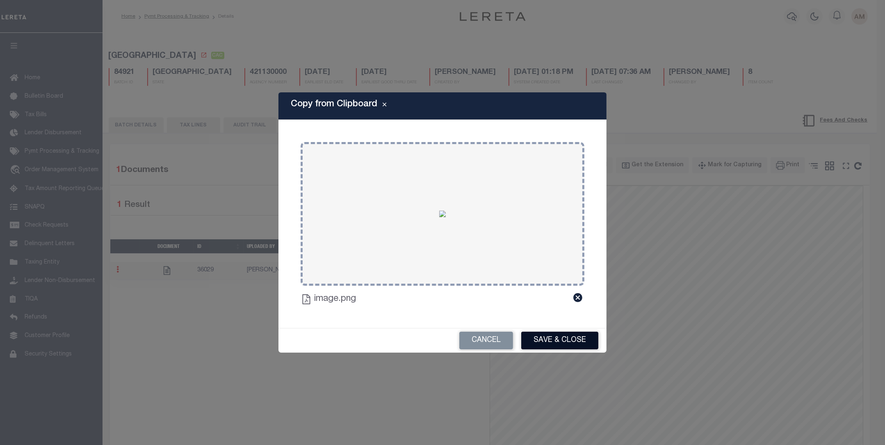
click at [581, 335] on button "Save & Close" at bounding box center [559, 340] width 77 height 18
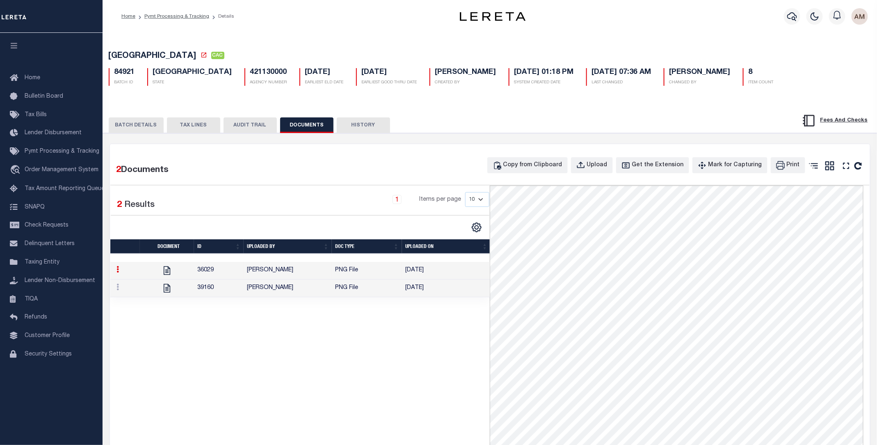
click at [137, 127] on button "BATCH DETAILS" at bounding box center [136, 125] width 55 height 16
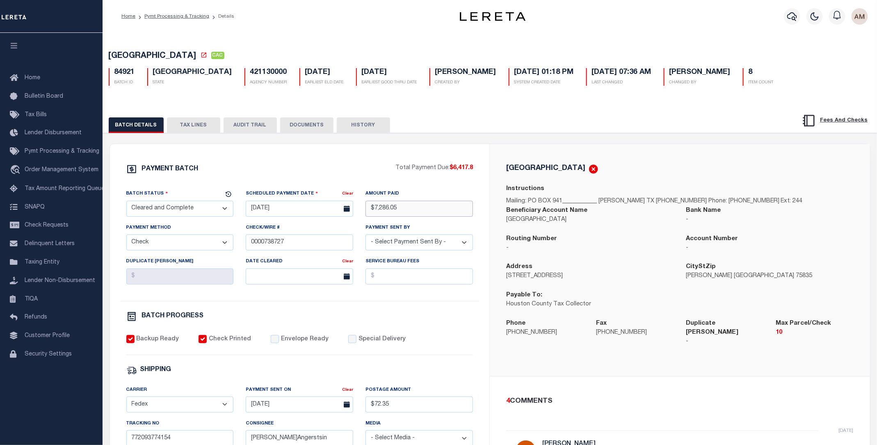
drag, startPoint x: 415, startPoint y: 212, endPoint x: 367, endPoint y: 212, distance: 47.6
click at [367, 212] on input "$7,286.05" at bounding box center [418, 209] width 107 height 16
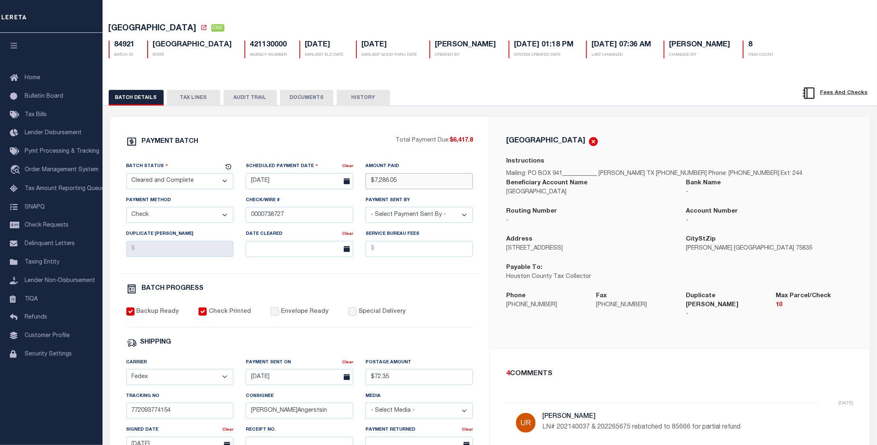
scroll to position [55, 0]
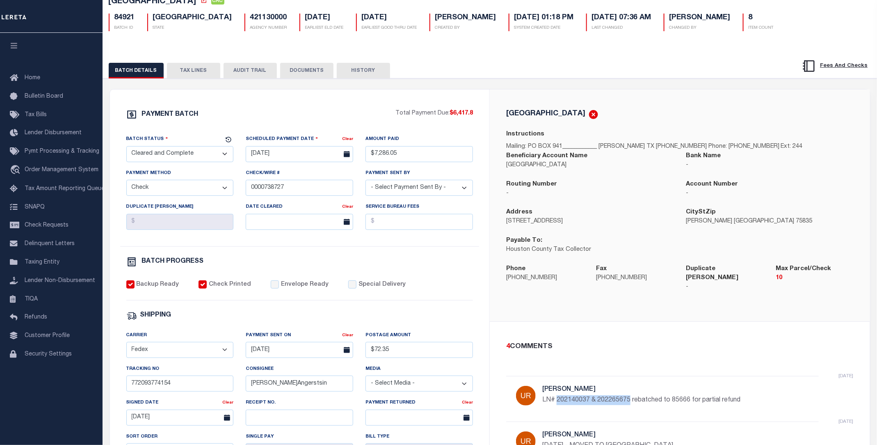
drag, startPoint x: 556, startPoint y: 394, endPoint x: 631, endPoint y: 396, distance: 75.1
click at [631, 396] on p "LN# 202140037 & 202265675 rebatched to 85666 for partial refund" at bounding box center [665, 400] width 246 height 10
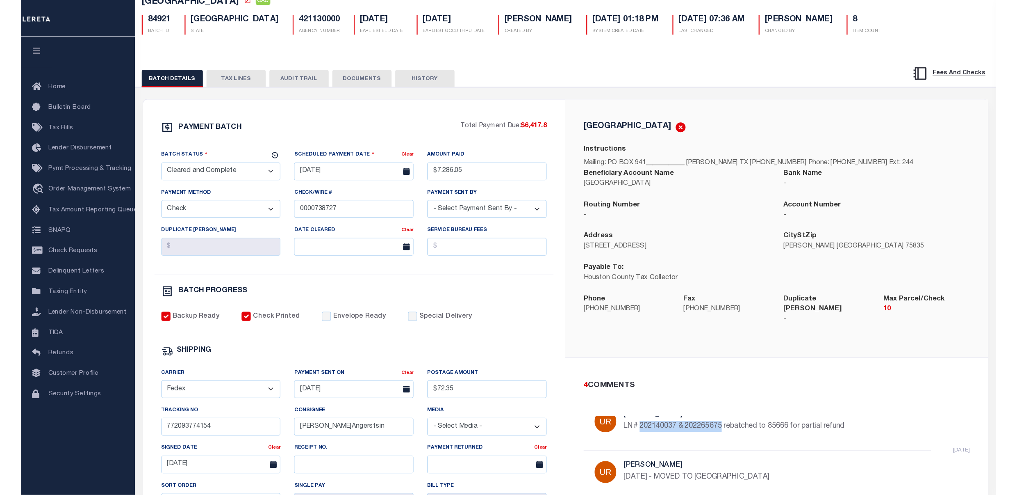
scroll to position [0, 0]
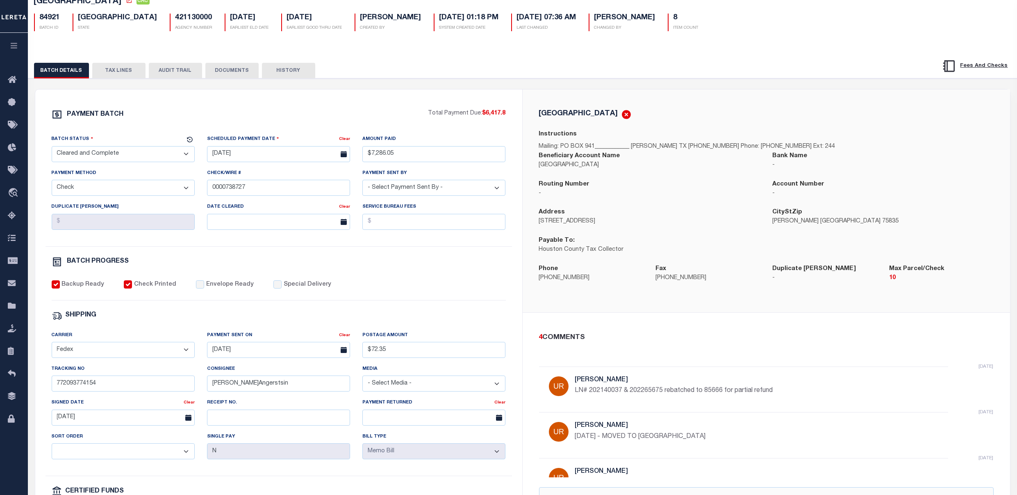
click at [669, 399] on div "5 months ago Urbina, Matthew LN# 202140037 & 202265675 rebatched to 85666 for p…" at bounding box center [698, 389] width 246 height 26
drag, startPoint x: 659, startPoint y: 395, endPoint x: 632, endPoint y: 392, distance: 26.8
click at [632, 392] on p "LN# 202140037 & 202265675 rebatched to 85666 for partial refund" at bounding box center [698, 391] width 246 height 10
click at [818, 426] on h5 "Urbina, Matthew" at bounding box center [698, 426] width 246 height 8
click at [208, 78] on button "DOCUMENTS" at bounding box center [231, 71] width 53 height 16
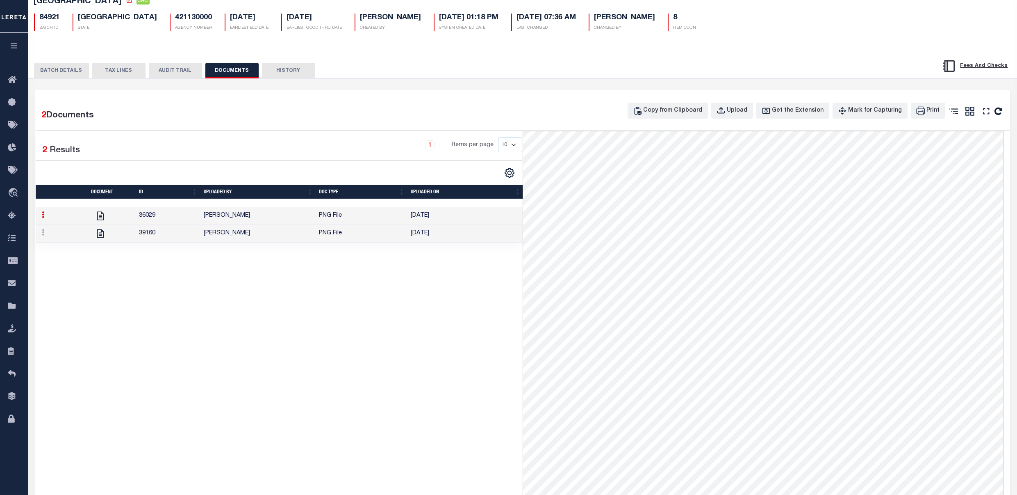
click at [63, 66] on button "BATCH DETAILS" at bounding box center [61, 71] width 55 height 16
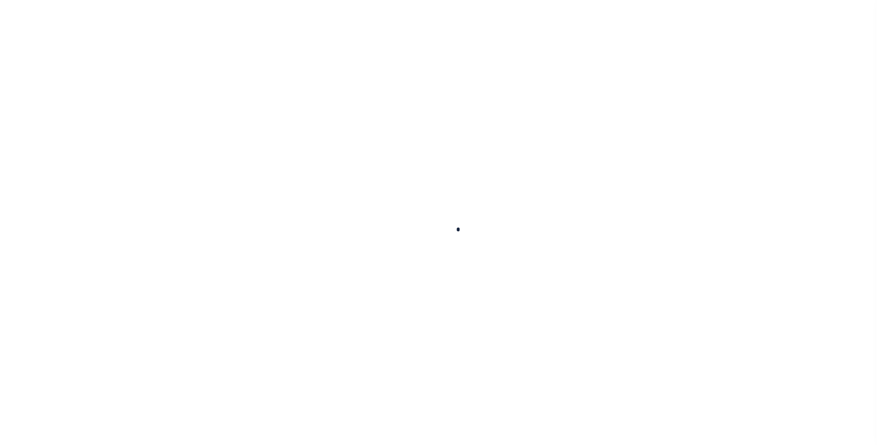
checkbox input "false"
type input "[DATE]"
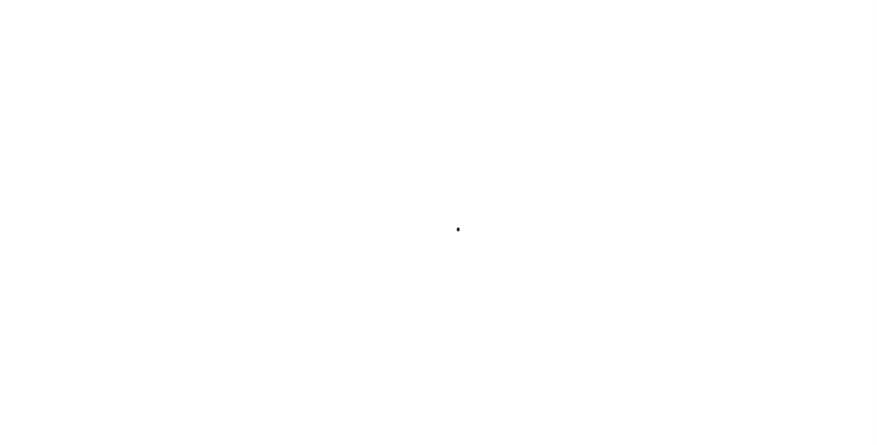
type input "$704.47"
select select "SNT"
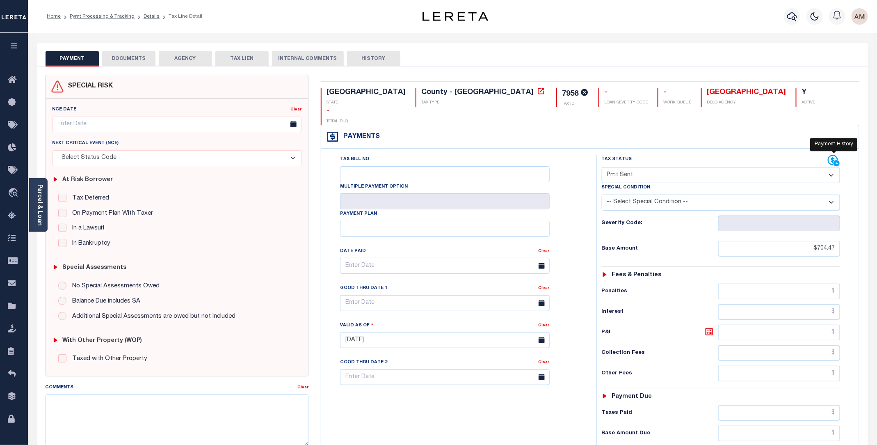
click at [833, 155] on icon at bounding box center [833, 160] width 10 height 10
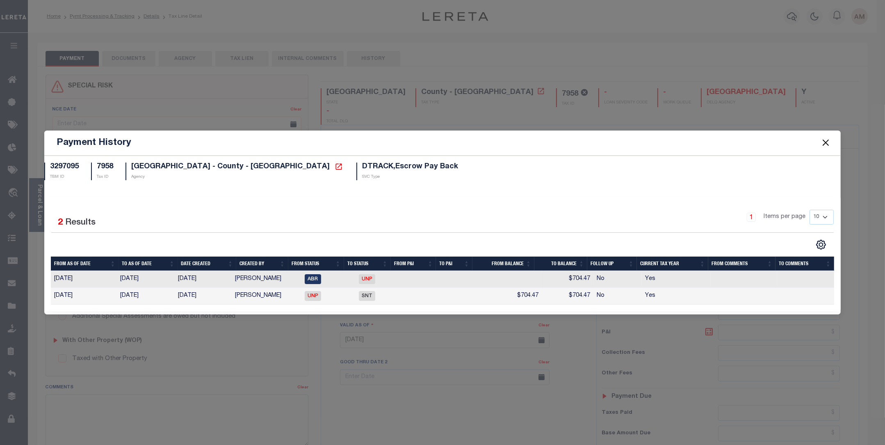
click at [828, 146] on button "Close" at bounding box center [825, 142] width 11 height 11
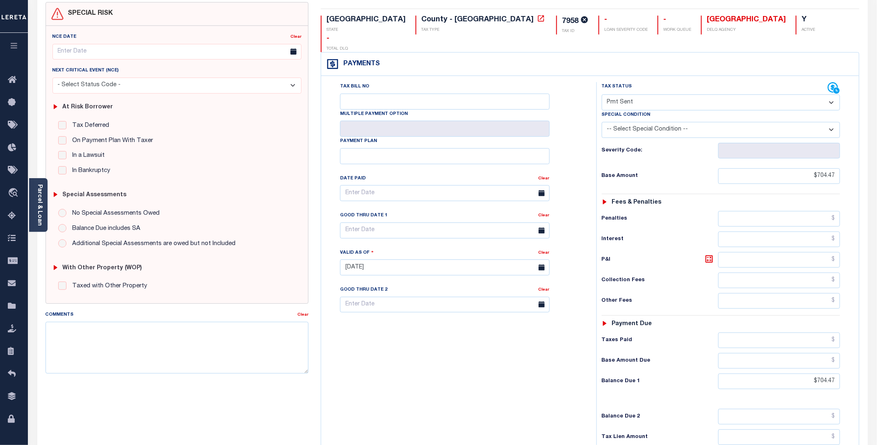
scroll to position [55, 0]
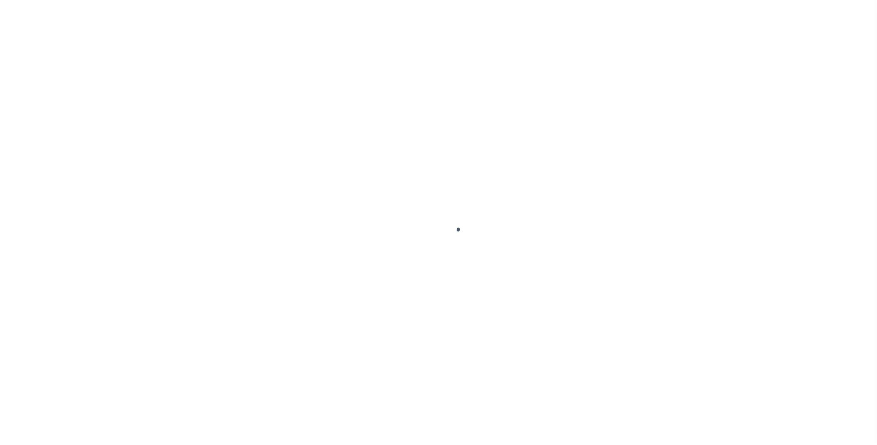
checkbox input "false"
type input "[DATE]"
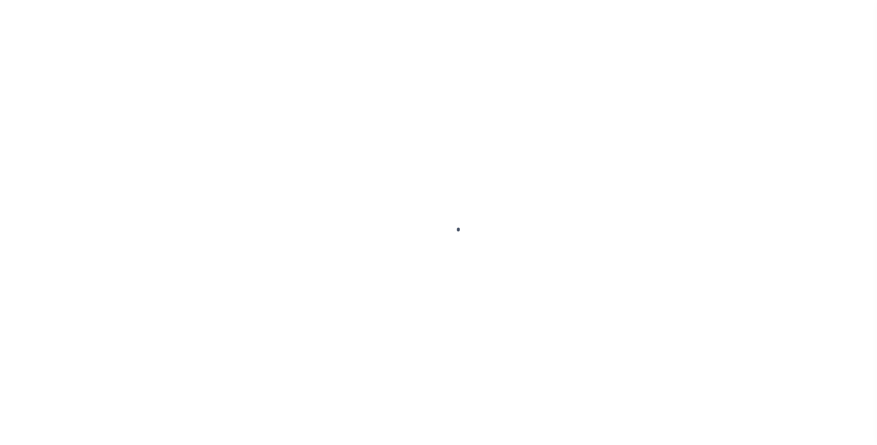
type input "$704.47"
select select "SNT"
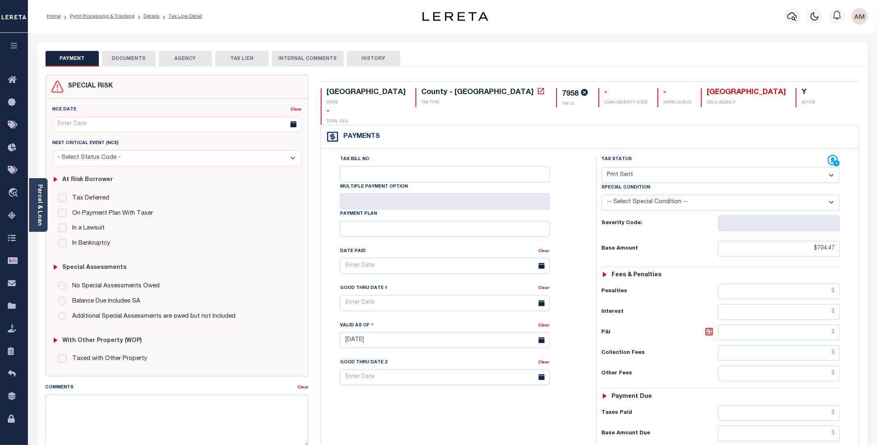
drag, startPoint x: 371, startPoint y: 53, endPoint x: 387, endPoint y: 57, distance: 16.5
click at [371, 54] on button "HISTORY" at bounding box center [373, 59] width 53 height 16
select select "50"
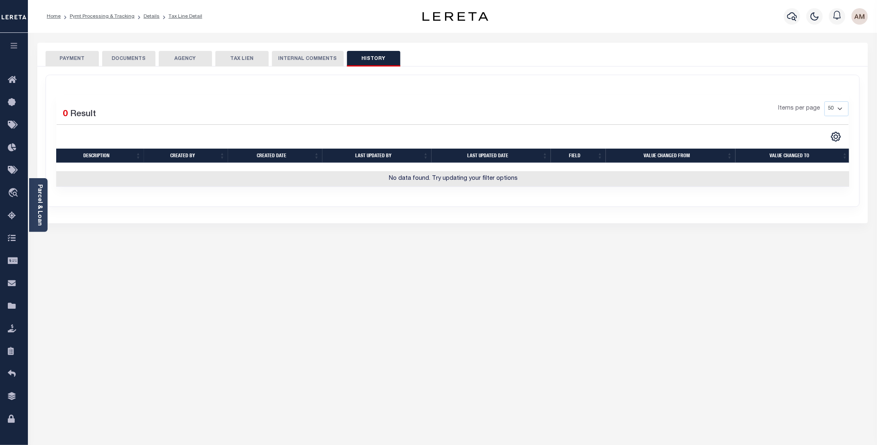
click at [89, 62] on button "PAYMENT" at bounding box center [72, 59] width 53 height 16
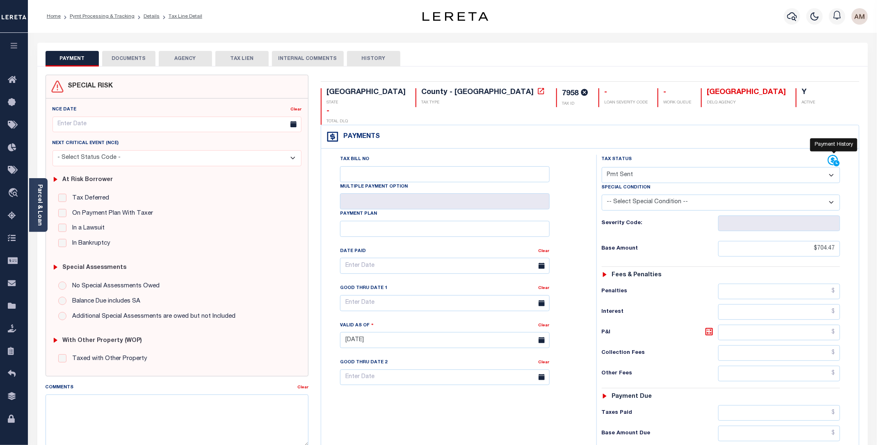
click at [834, 155] on icon at bounding box center [834, 161] width 12 height 12
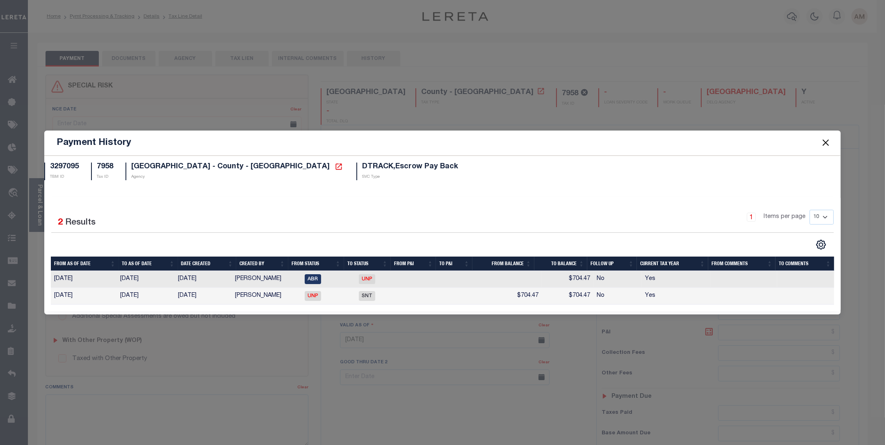
click at [824, 144] on button "Close" at bounding box center [825, 142] width 11 height 11
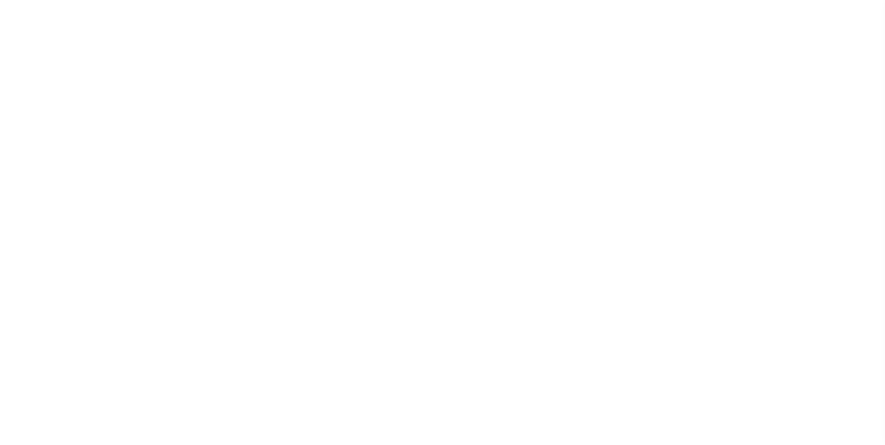
select select "CAC"
select select "CHK"
select select "[PERSON_NAME]"
select select "FDX"
select select
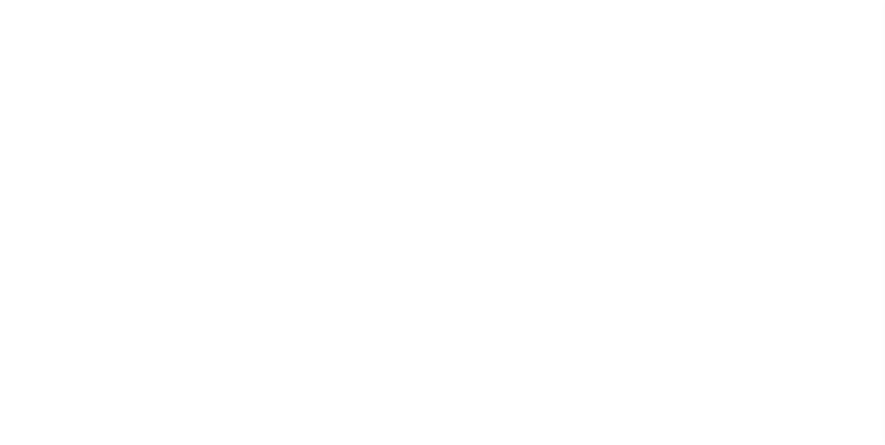
select select "37"
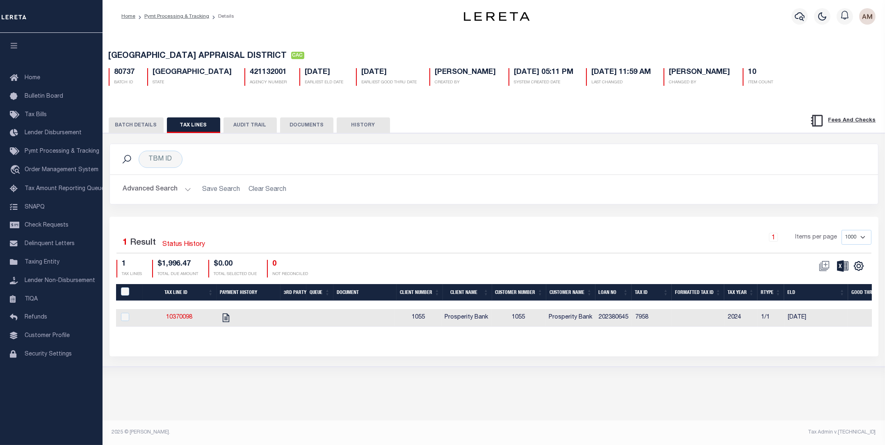
click at [136, 126] on button "BATCH DETAILS" at bounding box center [136, 125] width 55 height 16
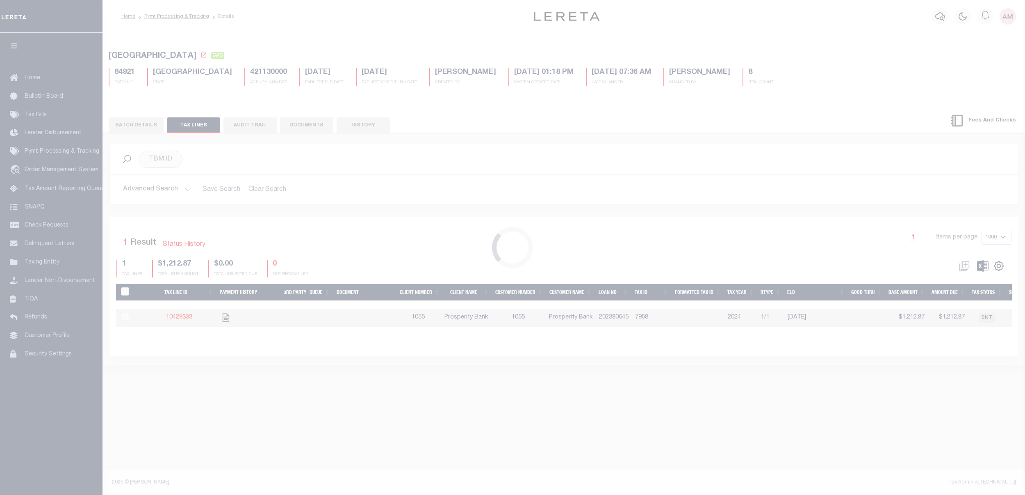
select select "CAC"
select select "CHK"
select select "[PERSON_NAME]"
select select "FDX"
select select
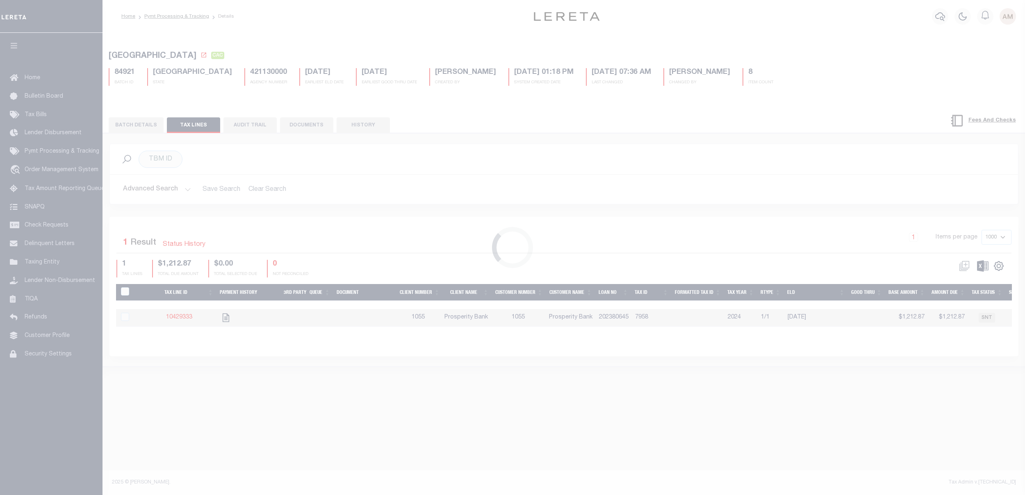
select select "37"
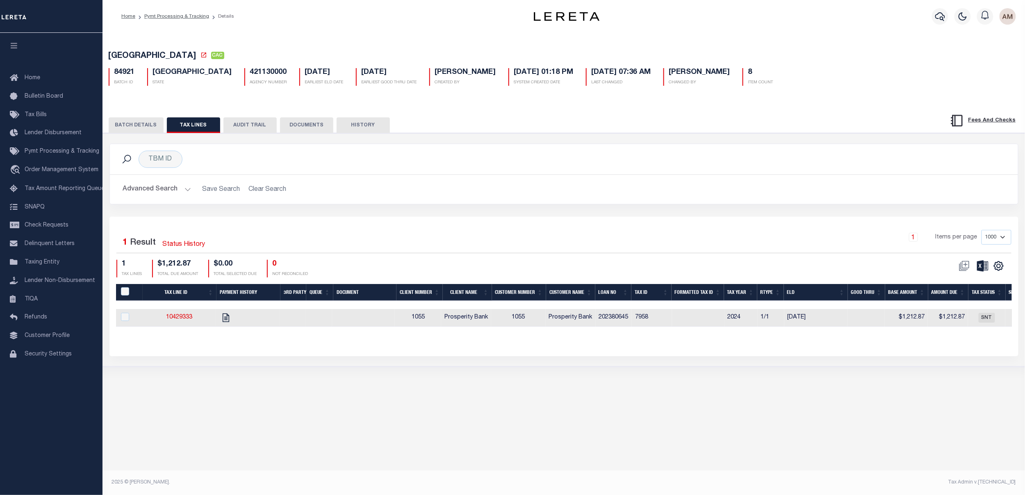
click at [142, 126] on button "BATCH DETAILS" at bounding box center [136, 125] width 55 height 16
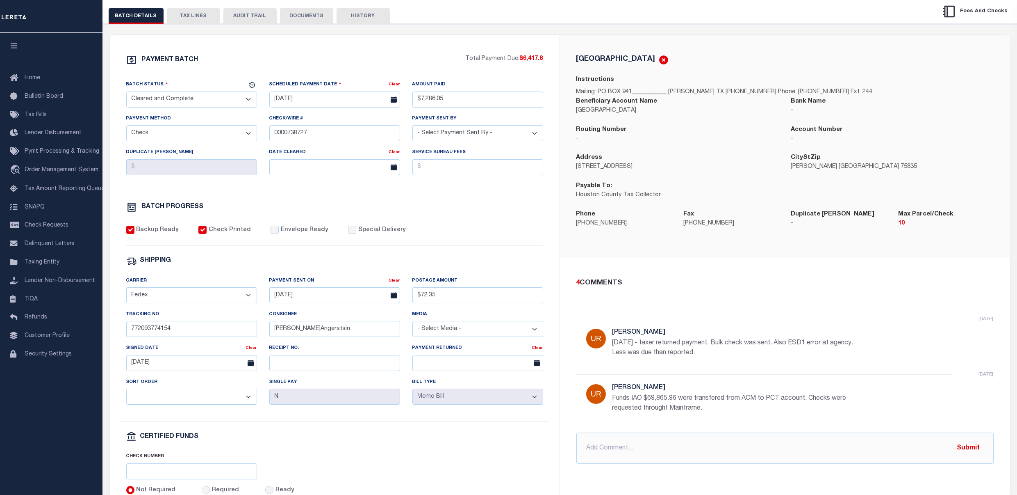
scroll to position [91, 0]
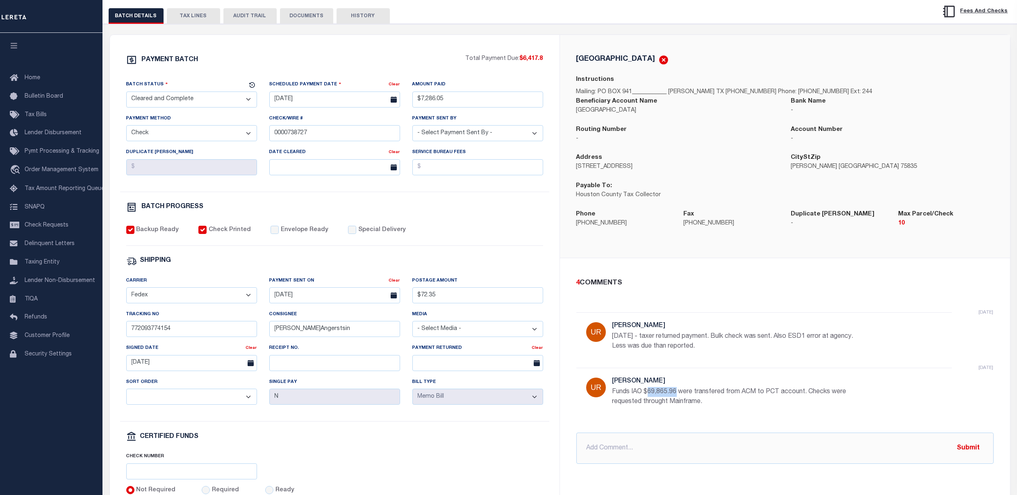
drag, startPoint x: 648, startPoint y: 395, endPoint x: 678, endPoint y: 396, distance: 29.5
click at [678, 396] on p "Funds IAO $69,865.96 were transfered from ACM to PCT account. Checks were reque…" at bounding box center [736, 397] width 246 height 20
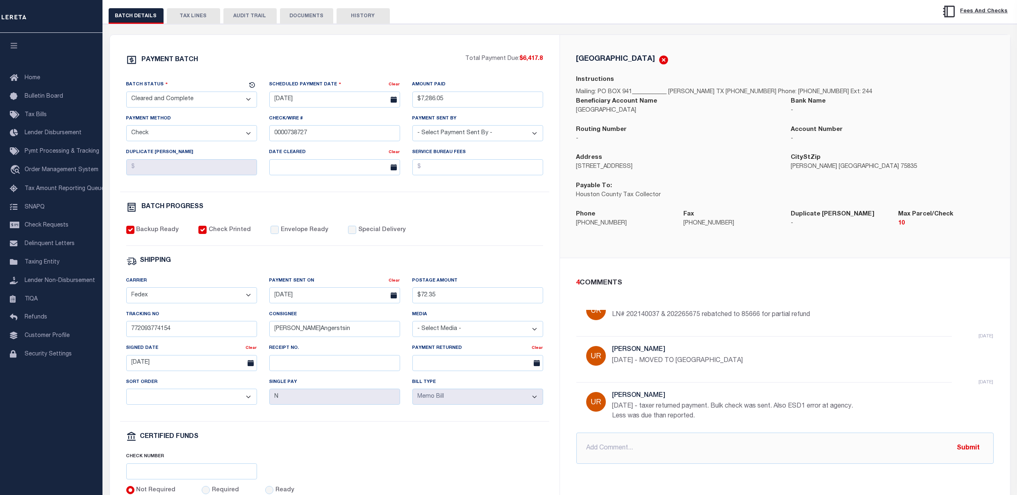
scroll to position [0, 0]
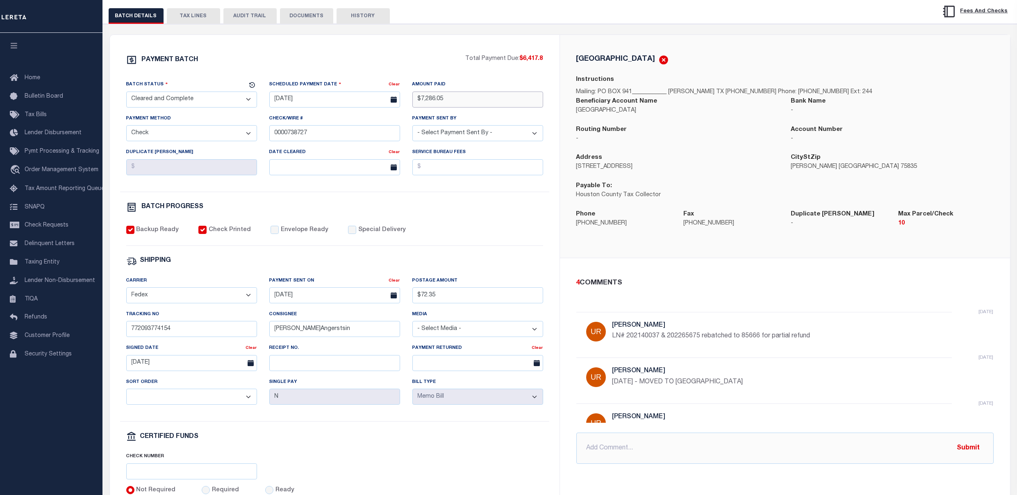
drag, startPoint x: 452, startPoint y: 100, endPoint x: 415, endPoint y: 100, distance: 37.3
click at [415, 100] on input "$7,286.05" at bounding box center [478, 99] width 131 height 16
click at [331, 125] on div "Check/Wire # 0000738727" at bounding box center [334, 127] width 131 height 27
click at [332, 133] on input "0000738727" at bounding box center [334, 133] width 131 height 16
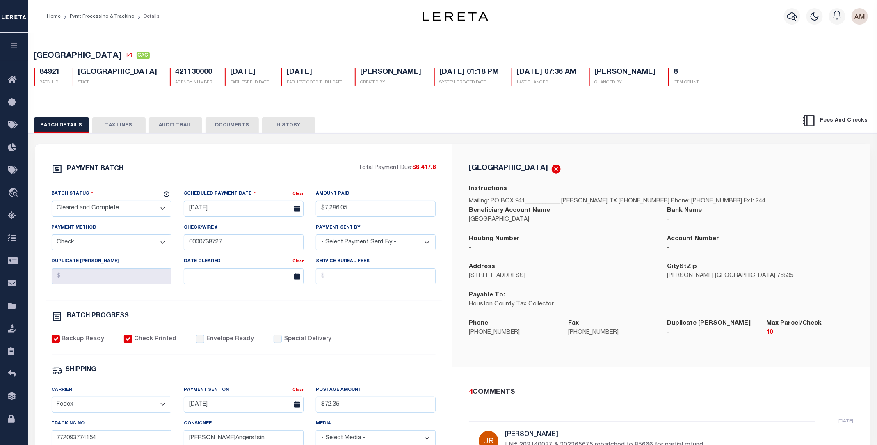
click at [132, 126] on button "TAX LINES" at bounding box center [118, 125] width 53 height 16
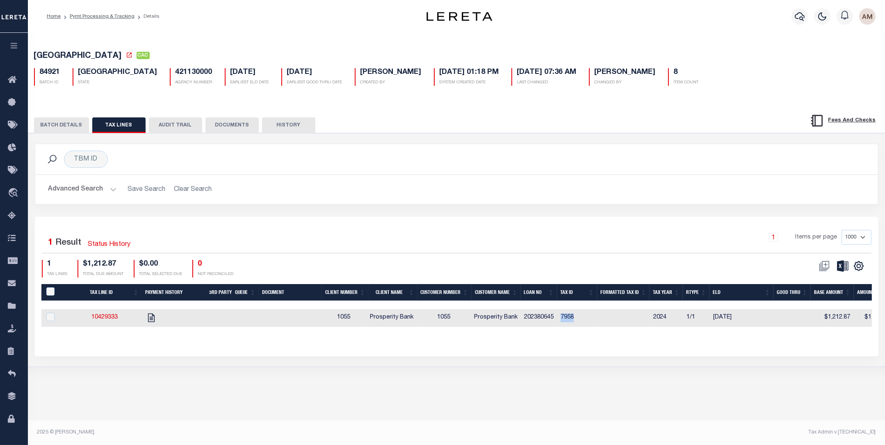
drag, startPoint x: 579, startPoint y: 321, endPoint x: 556, endPoint y: 323, distance: 23.1
click at [556, 323] on tr "10429333 1055 Prosperity Bank 1055 Prosperity Bank 202380645 7958 2024 1/1 01/3…" at bounding box center [716, 318] width 1350 height 18
click at [156, 322] on icon "" at bounding box center [151, 317] width 11 height 11
checkbox input "true"
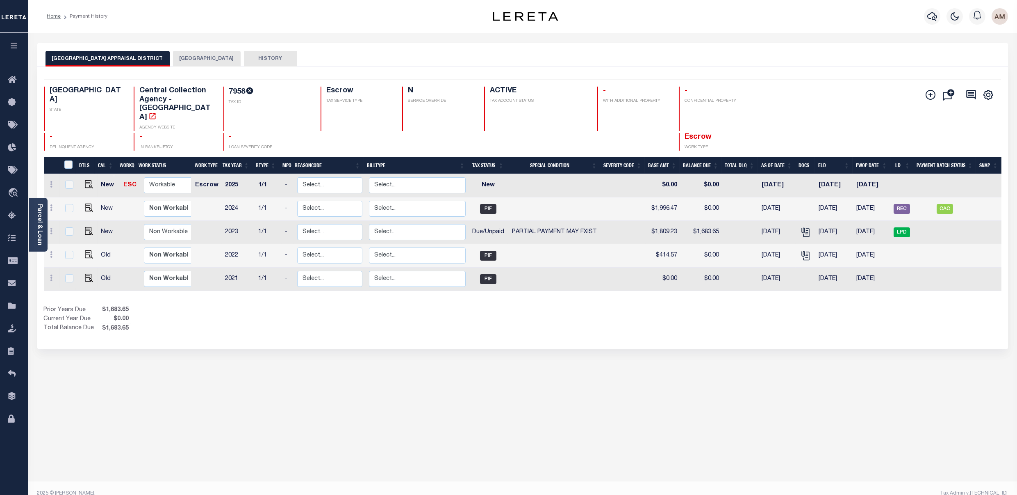
click at [196, 53] on button "[GEOGRAPHIC_DATA]" at bounding box center [207, 59] width 68 height 16
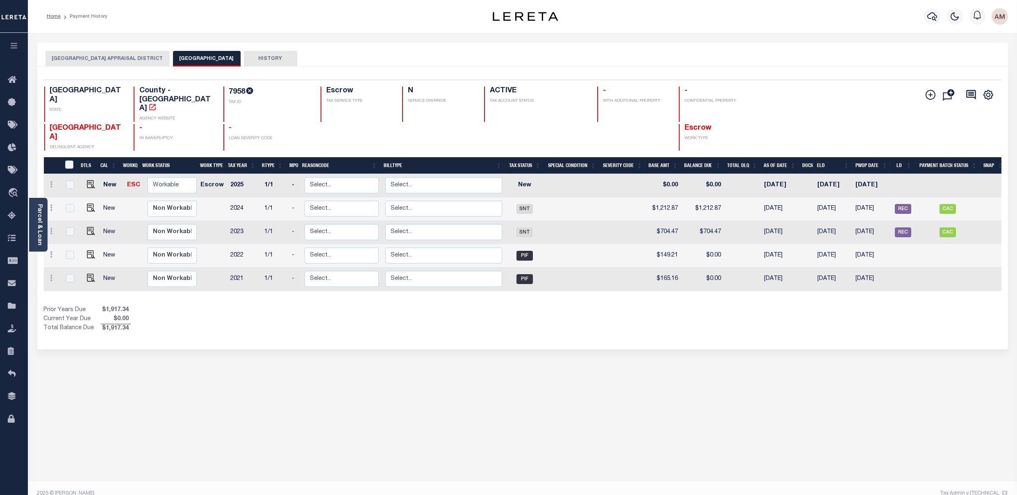
drag, startPoint x: 643, startPoint y: 202, endPoint x: 624, endPoint y: 201, distance: 19.7
click at [644, 201] on td at bounding box center [623, 208] width 46 height 23
checkbox input "true"
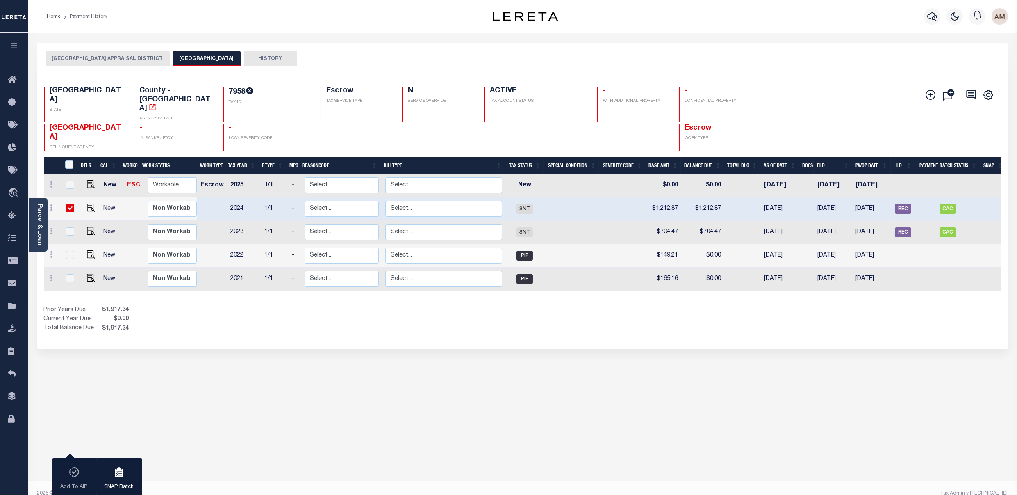
click at [100, 61] on button "HOUSTON COUNTY APPRAISAL DISTRICT" at bounding box center [108, 59] width 124 height 16
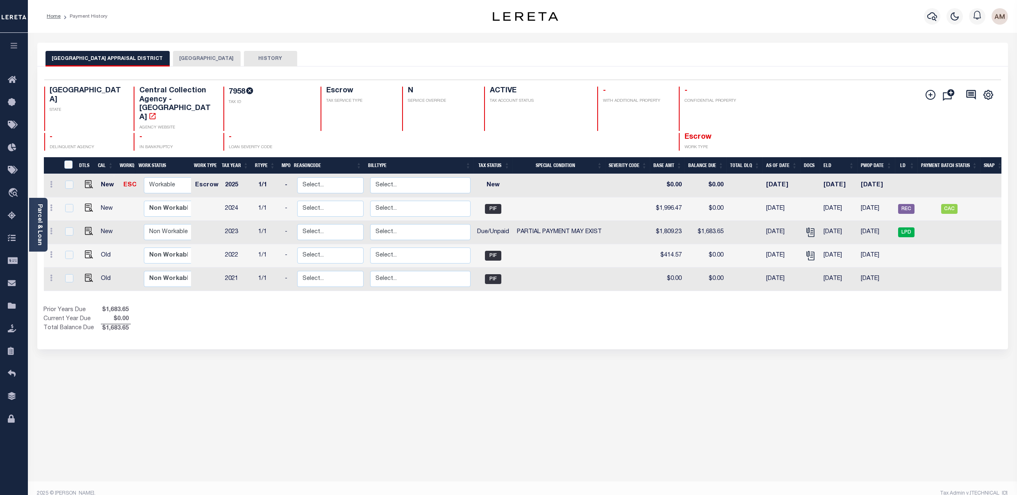
click at [197, 55] on button "[GEOGRAPHIC_DATA]" at bounding box center [207, 59] width 68 height 16
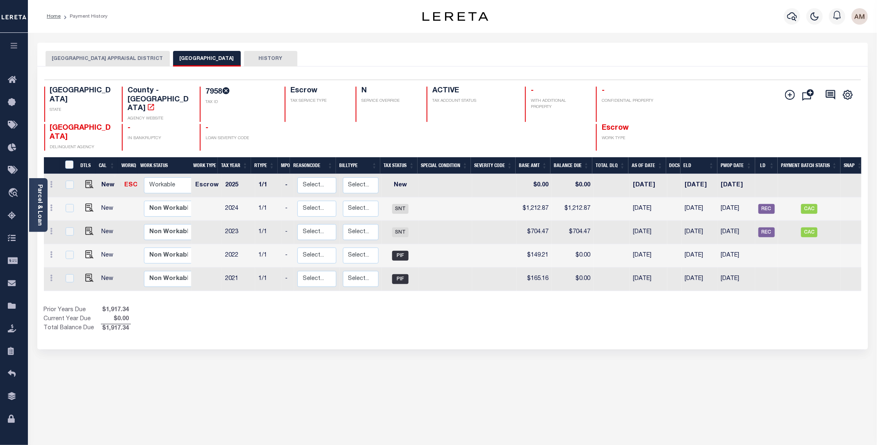
click at [93, 64] on button "[GEOGRAPHIC_DATA] APPRAISAL DISTRICT" at bounding box center [108, 59] width 124 height 16
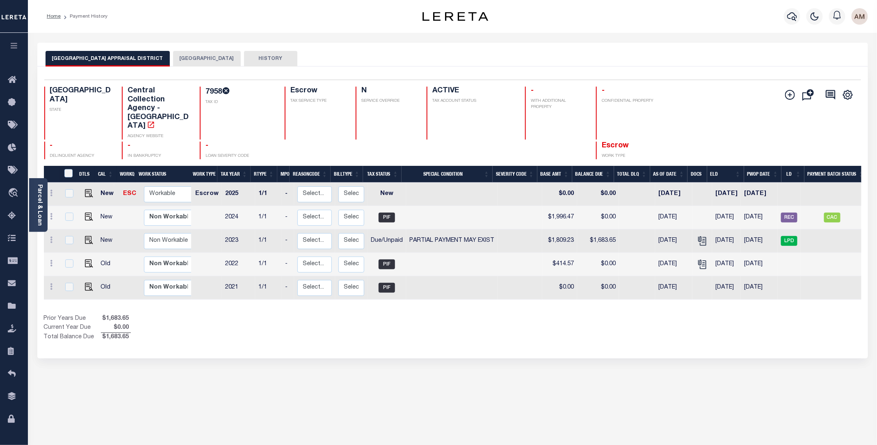
click at [337, 116] on div "Escrow TAX SERVICE TYPE" at bounding box center [315, 113] width 61 height 53
click at [840, 212] on span "CAC" at bounding box center [832, 217] width 16 height 10
checkbox input "true"
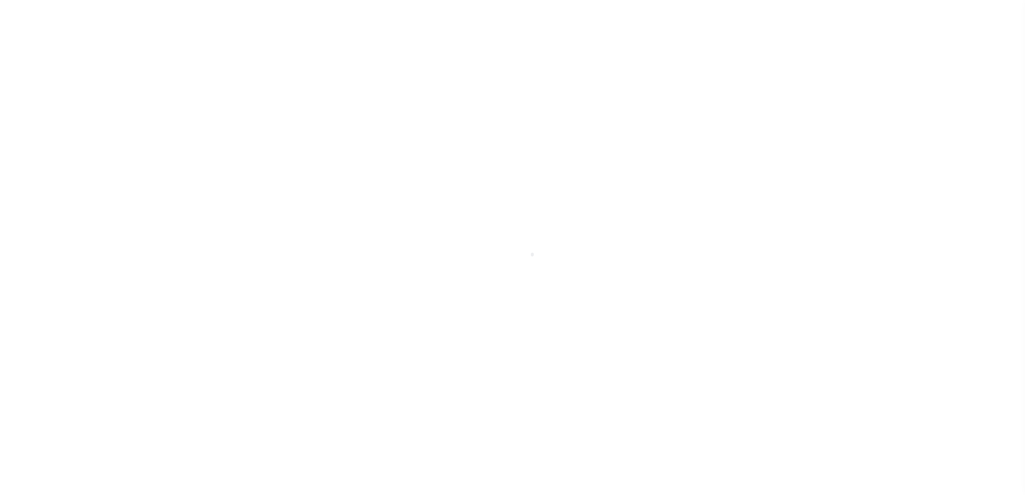
select select "CAC"
select select "CHK"
select select "[PERSON_NAME]"
select select "FDX"
select select
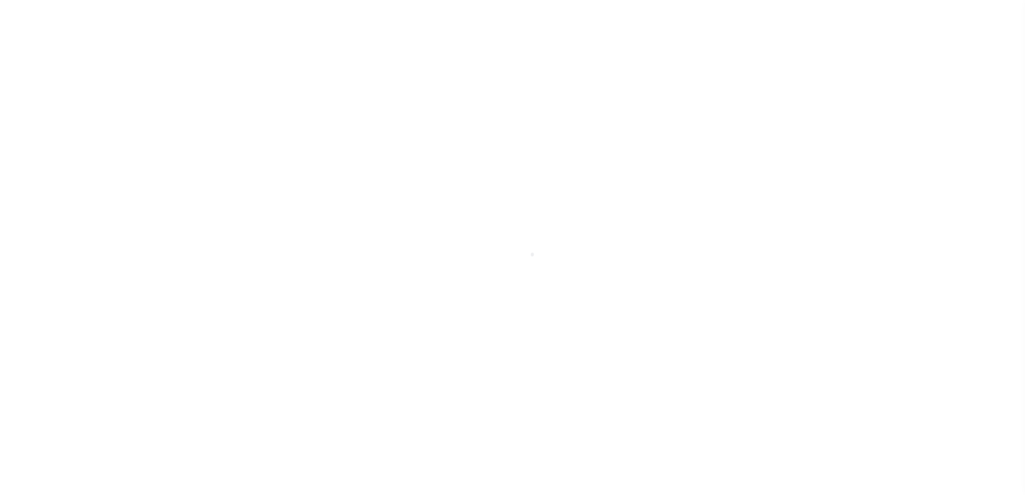
select select "37"
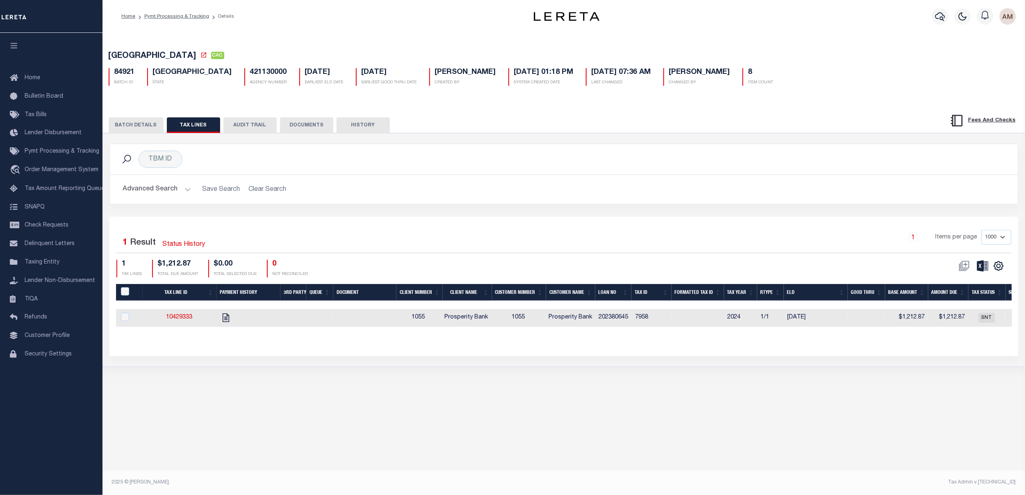
click at [125, 122] on button "BATCH DETAILS" at bounding box center [136, 125] width 55 height 16
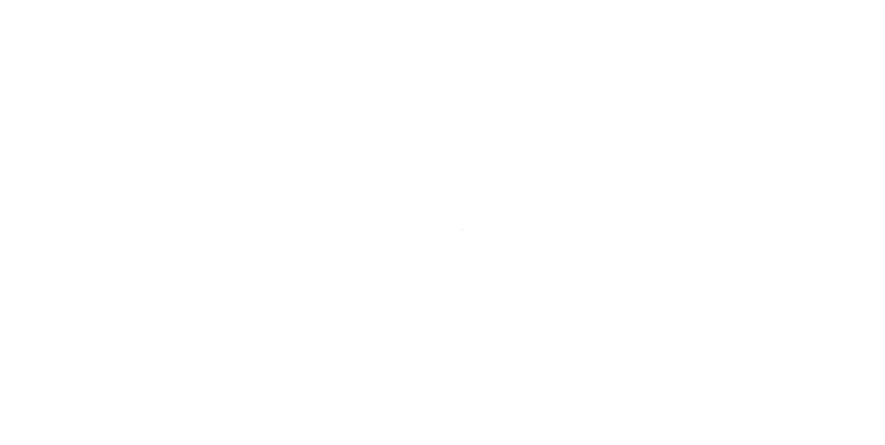
select select "CAC"
select select "CHK"
select select "[PERSON_NAME]"
select select "FDX"
select select
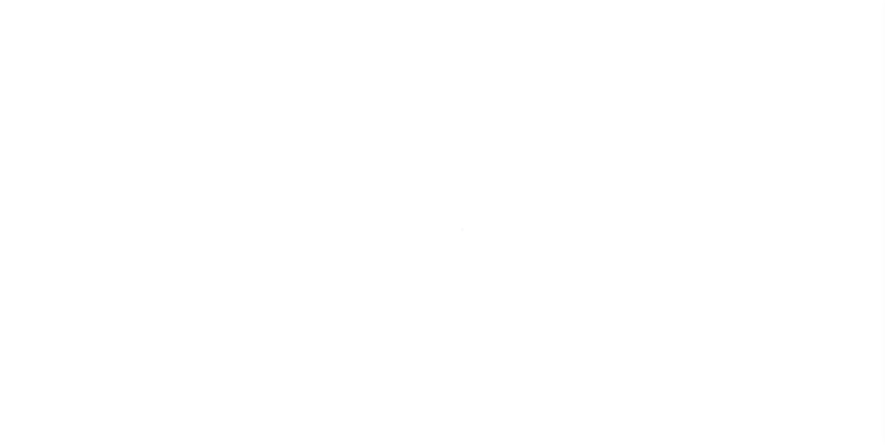
select select "37"
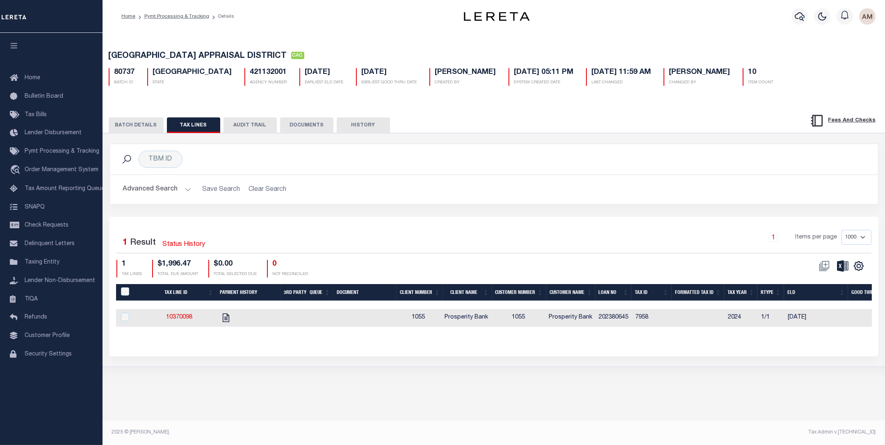
click at [128, 130] on button "BATCH DETAILS" at bounding box center [136, 125] width 55 height 16
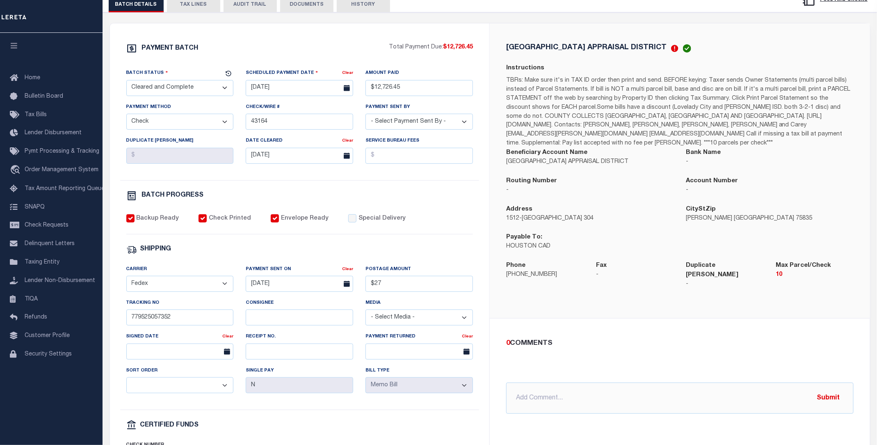
scroll to position [55, 0]
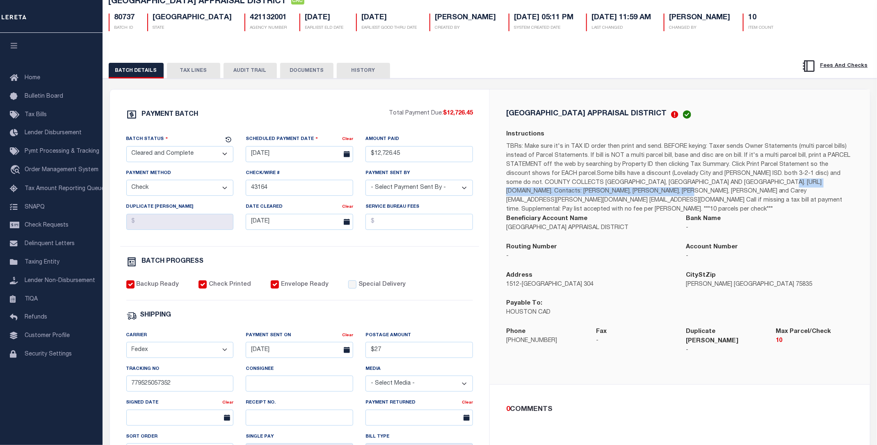
drag, startPoint x: 508, startPoint y: 194, endPoint x: 700, endPoint y: 192, distance: 191.9
click at [705, 193] on p "TBRs: Make sure it's in TAX ID order then print and send. BEFORE keying: Taxer …" at bounding box center [679, 178] width 347 height 72
copy p "[URL][DOMAIN_NAME]."
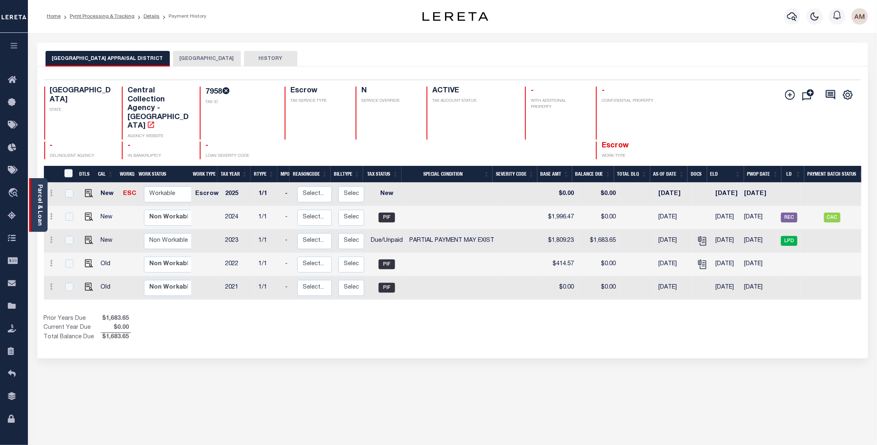
click at [45, 207] on div "Parcel & Loan" at bounding box center [38, 205] width 18 height 54
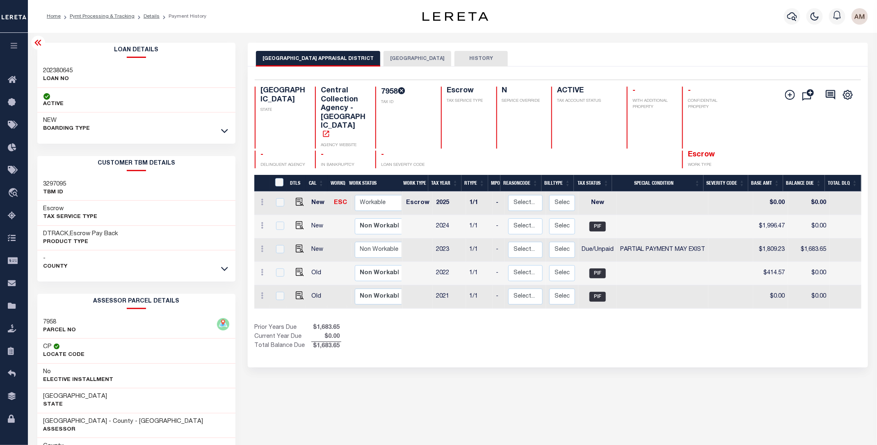
click at [231, 271] on div "- County" at bounding box center [136, 262] width 198 height 25
click at [226, 269] on icon at bounding box center [224, 269] width 7 height 4
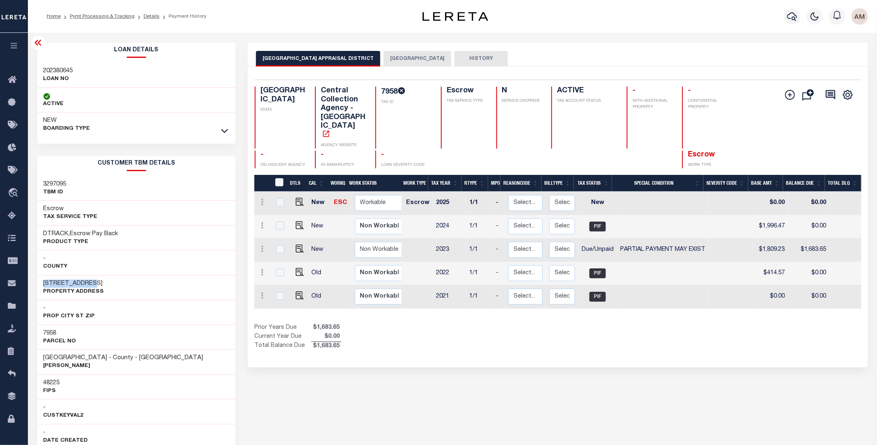
drag, startPoint x: 121, startPoint y: 284, endPoint x: 32, endPoint y: 287, distance: 89.0
click at [32, 287] on div "Loan Details 202380645 LOAN NO NEW" at bounding box center [136, 411] width 211 height 736
copy h3 "[STREET_ADDRESS]"
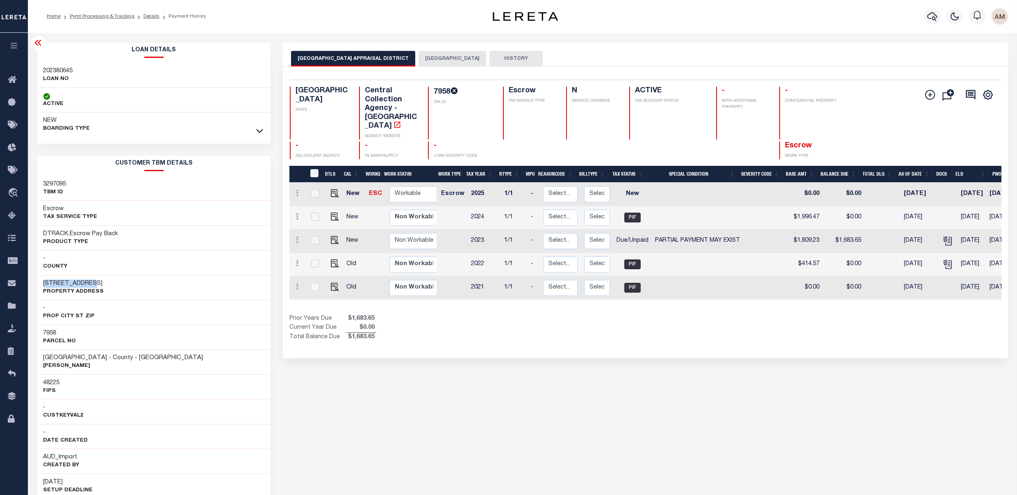
click at [42, 46] on icon at bounding box center [38, 43] width 10 height 10
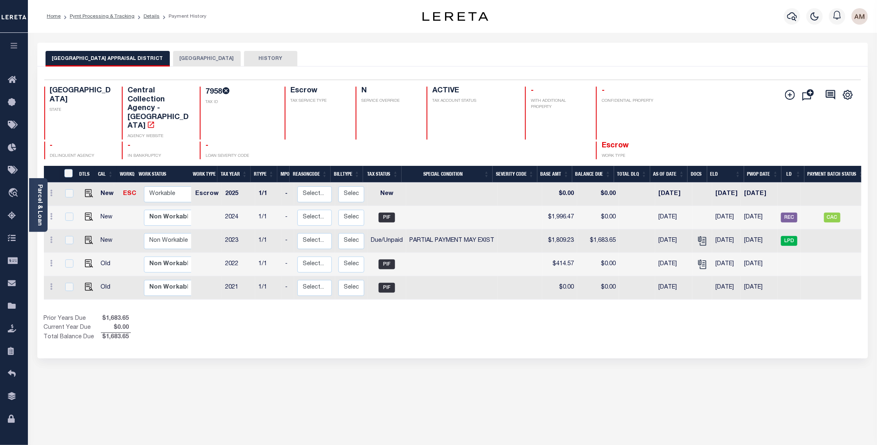
click at [590, 56] on div "[GEOGRAPHIC_DATA] APPRAISAL DISTRICT HOUSTON COUNTY HISTORY" at bounding box center [453, 58] width 814 height 15
drag, startPoint x: 590, startPoint y: 56, endPoint x: 607, endPoint y: 64, distance: 18.5
click at [593, 57] on div "[GEOGRAPHIC_DATA] APPRAISAL DISTRICT HOUSTON COUNTY HISTORY" at bounding box center [453, 58] width 814 height 15
click at [609, 363] on div "[GEOGRAPHIC_DATA] APPRAISAL DISTRICT HOUSTON COUNTY HISTORY Selected 5" at bounding box center [452, 411] width 843 height 736
click at [194, 62] on button "[GEOGRAPHIC_DATA]" at bounding box center [207, 59] width 68 height 16
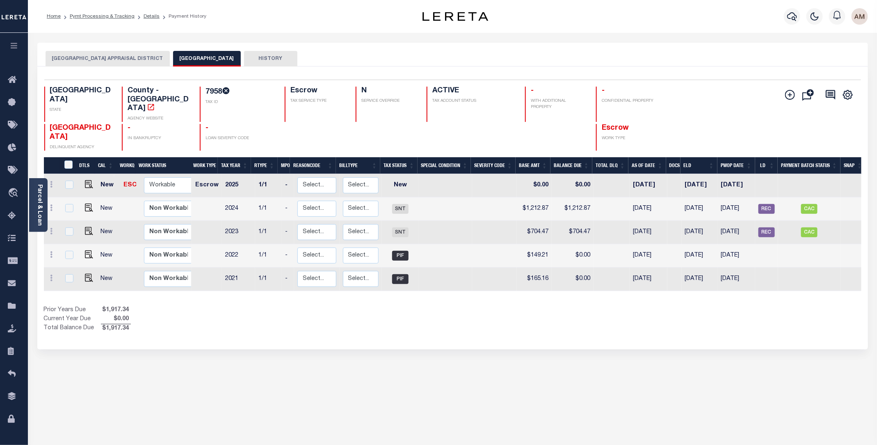
click at [105, 66] on button "[GEOGRAPHIC_DATA] APPRAISAL DISTRICT" at bounding box center [108, 59] width 124 height 16
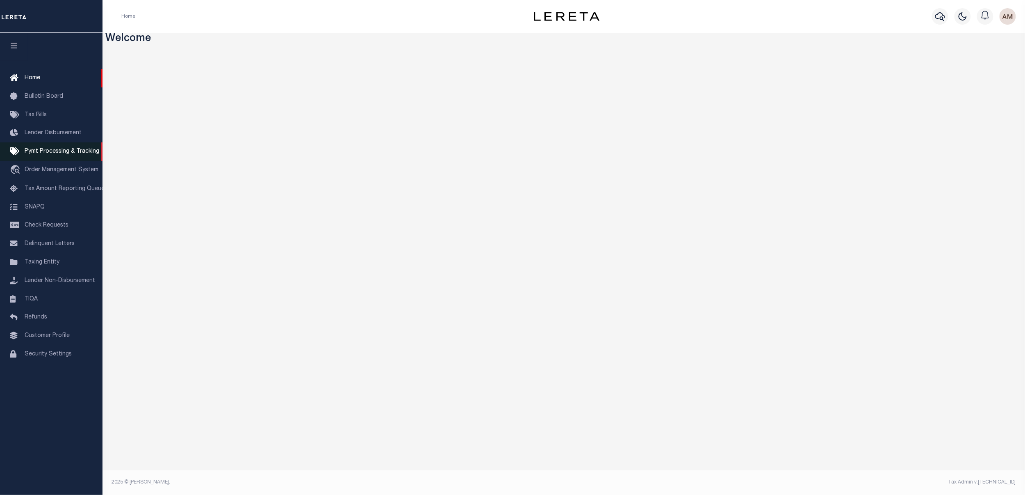
click at [74, 154] on span "Pymt Processing & Tracking" at bounding box center [62, 151] width 75 height 6
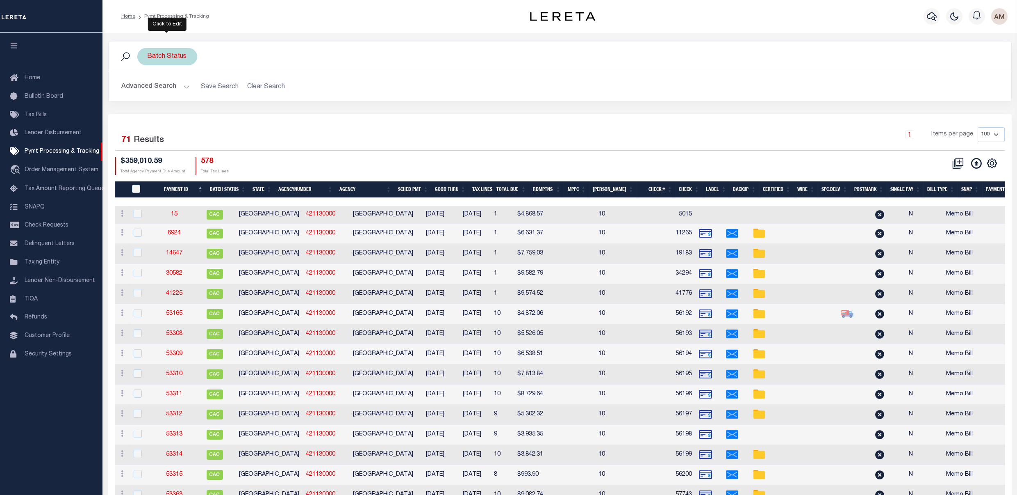
click at [172, 51] on div "Batch Status" at bounding box center [167, 56] width 60 height 17
click at [184, 101] on select "Awaiting Funds (AWF) Cleared and Complete (CAC) New Check Needed (NCN) Payment …" at bounding box center [208, 97] width 121 height 16
select select "RCD"
click at [148, 89] on select "Awaiting Funds (AWF) Cleared and Complete (CAC) New Check Needed (NCN) Payment …" at bounding box center [208, 97] width 121 height 16
click at [259, 126] on div "Is Contains Awaiting Funds (AWF) Cleared and Complete (CAC) New Check Needed (N…" at bounding box center [208, 94] width 130 height 64
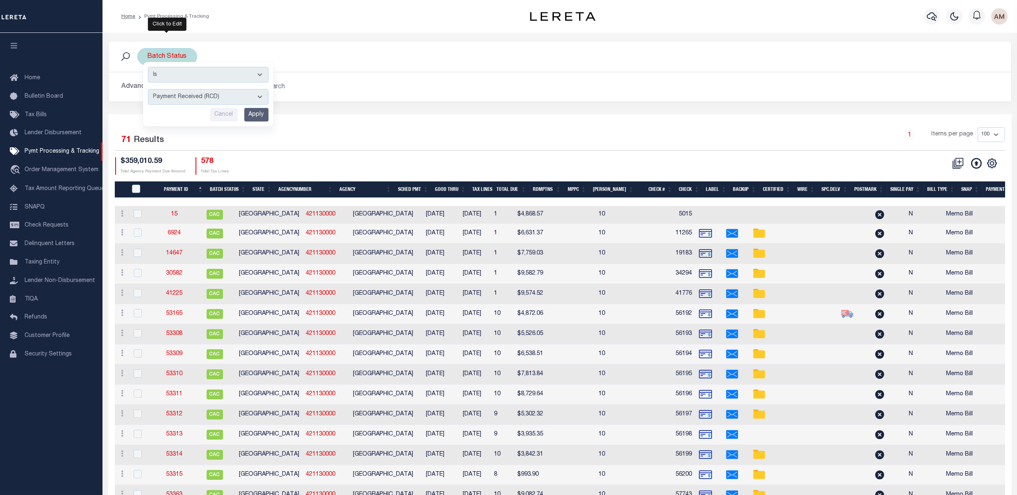
click at [262, 114] on input "Apply" at bounding box center [256, 115] width 24 height 14
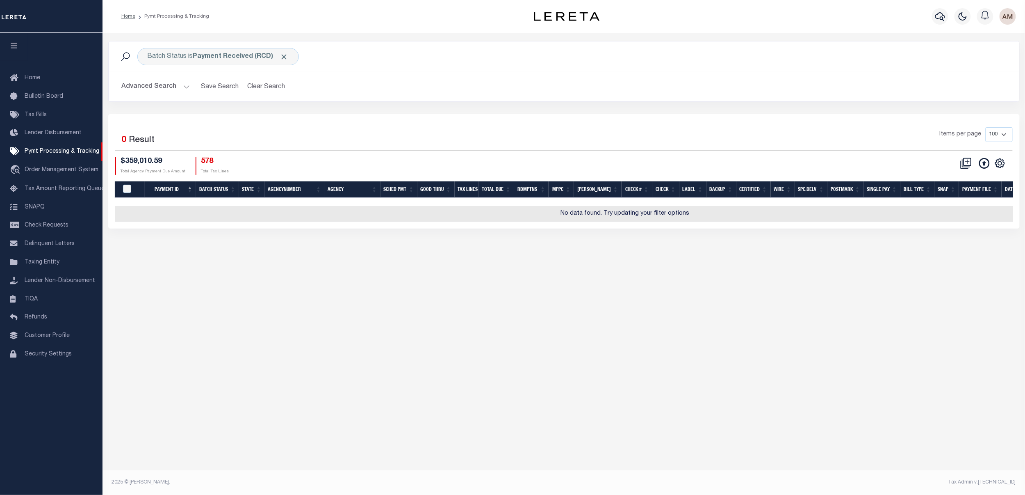
click at [176, 89] on button "Advanced Search" at bounding box center [156, 87] width 68 height 16
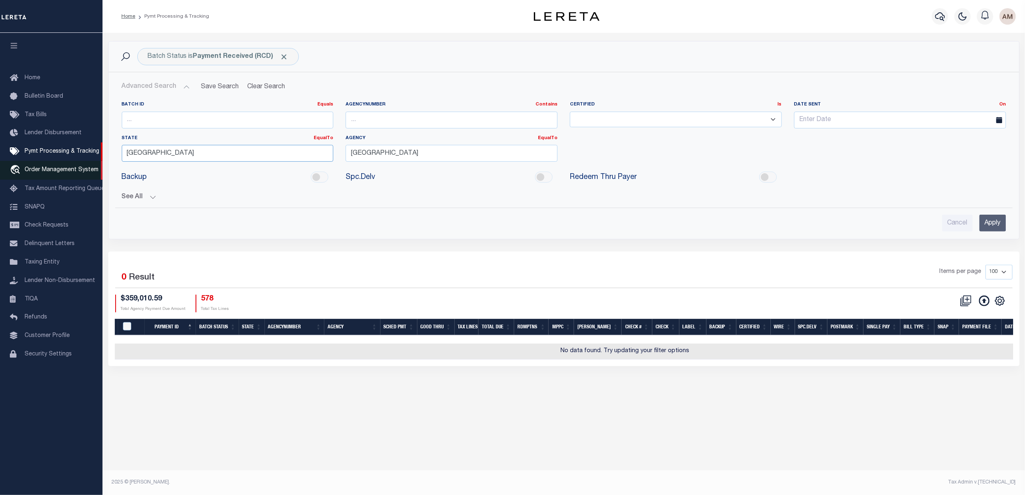
drag, startPoint x: 148, startPoint y: 157, endPoint x: 97, endPoint y: 164, distance: 50.9
click at [97, 163] on div "Home Pymt Processing & Tracking" at bounding box center [512, 239] width 1025 height 478
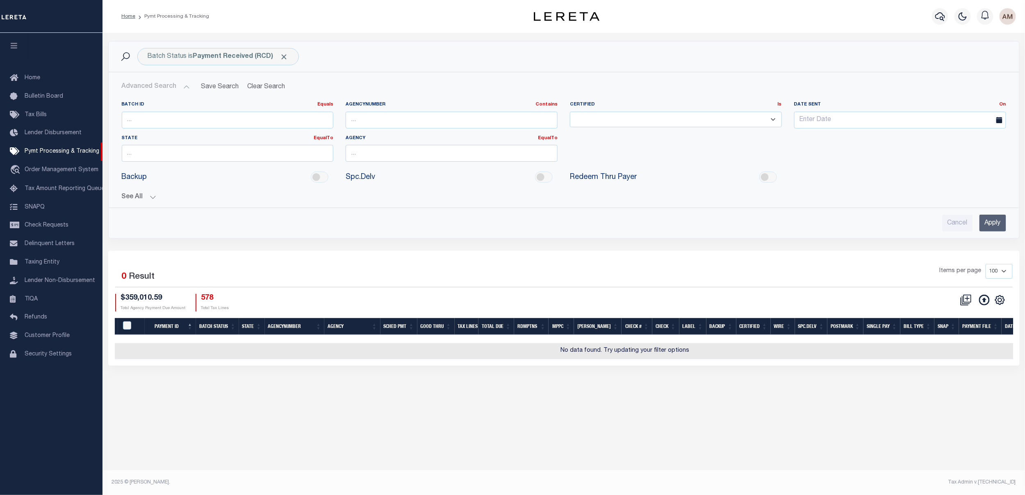
drag, startPoint x: 290, startPoint y: 178, endPoint x: 257, endPoint y: 187, distance: 34.3
click at [256, 187] on div "Batch ID Equals Equals Is Not Equal To Is Greater Than Is Less Than AgencyNumbe…" at bounding box center [564, 151] width 897 height 100
click at [135, 195] on button "See All" at bounding box center [564, 197] width 885 height 8
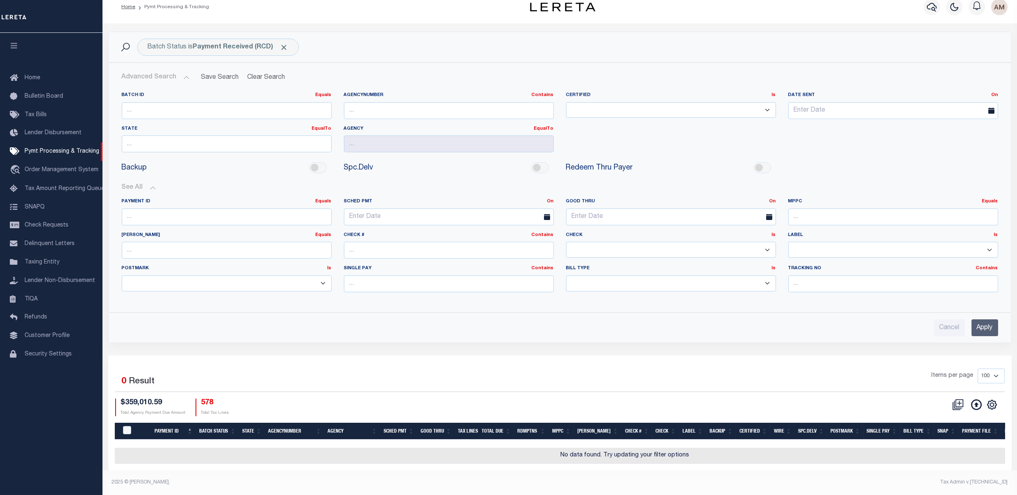
scroll to position [12, 0]
click at [999, 327] on div "Cancel Apply" at bounding box center [560, 324] width 890 height 23
click at [994, 327] on input "Apply" at bounding box center [985, 327] width 27 height 17
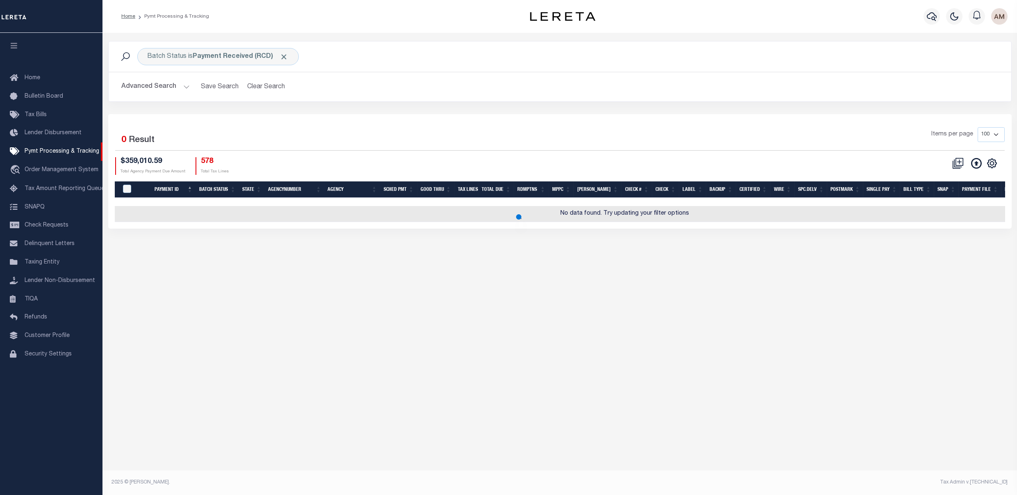
scroll to position [0, 0]
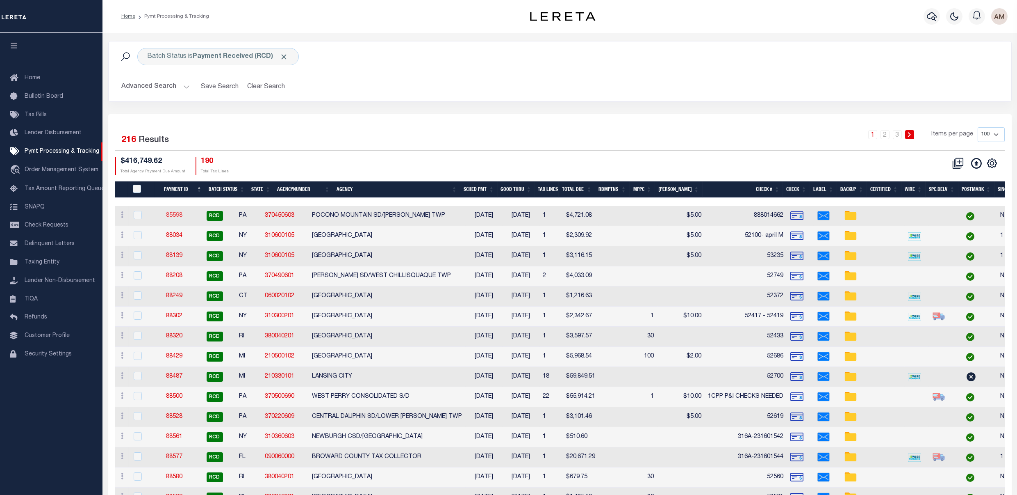
click at [179, 215] on link "85598" at bounding box center [174, 215] width 16 height 6
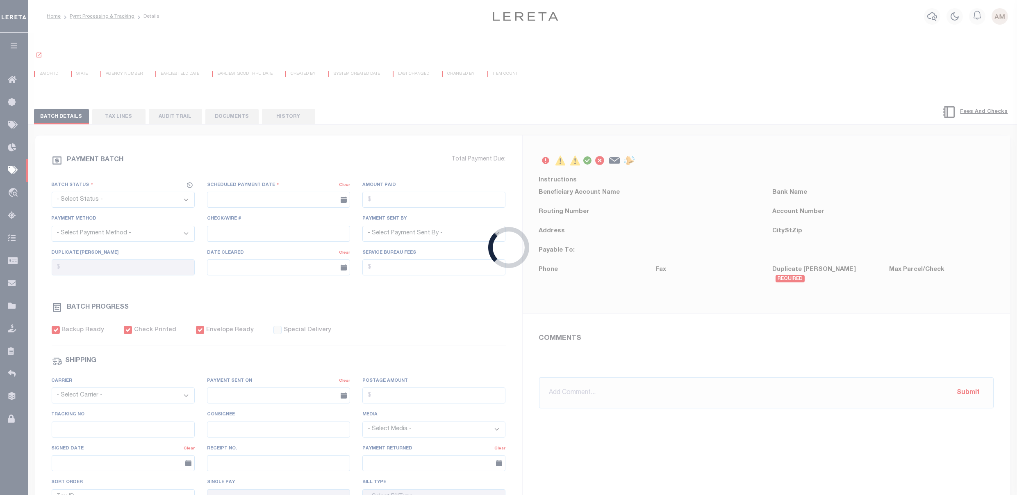
select select "RCD"
type input "[DATE]"
type input "$4,721.08"
select select "CCK"
type input "888014662"
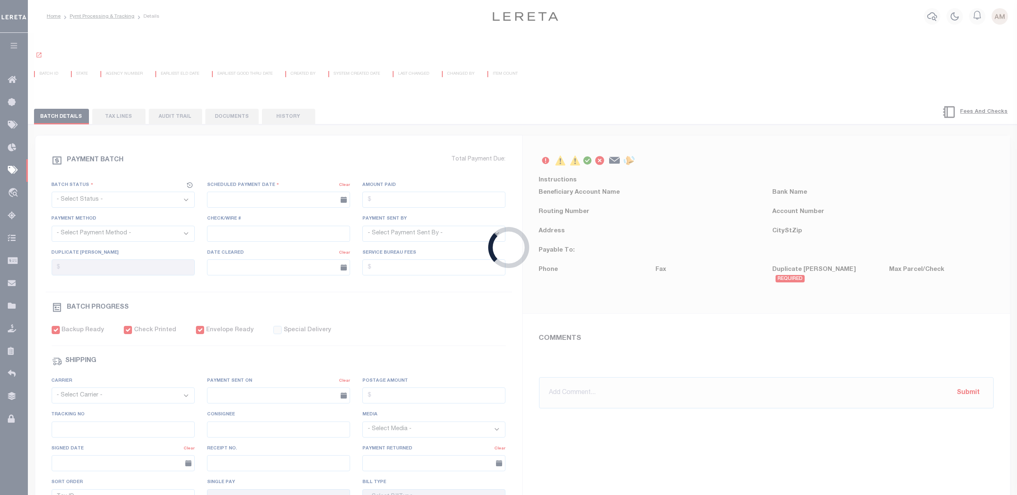
select select "[PERSON_NAME]"
checkbox input "true"
select select "USS"
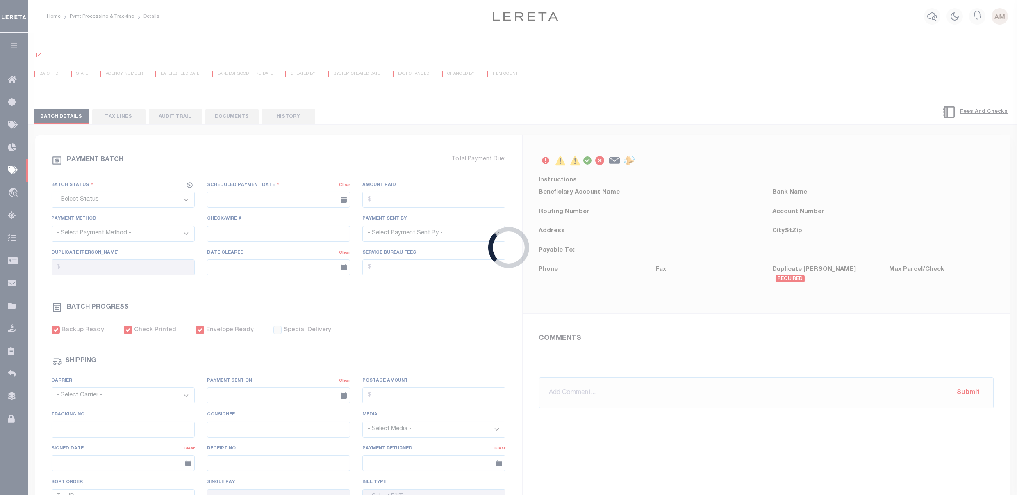
type input "[DATE]"
type input "9470130109355007079842"
type input "Delivered, In/At Mailbox"
type input "[DATE]"
type input "N"
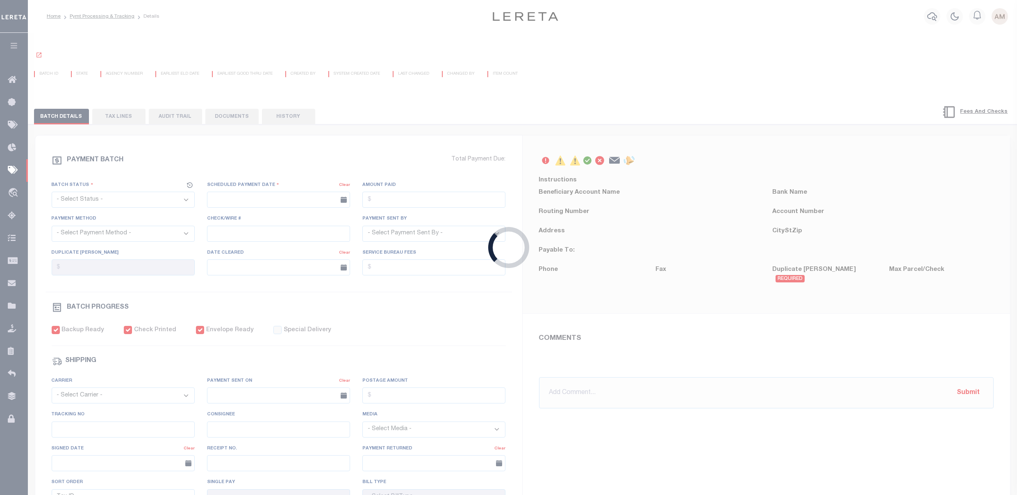
radio input "true"
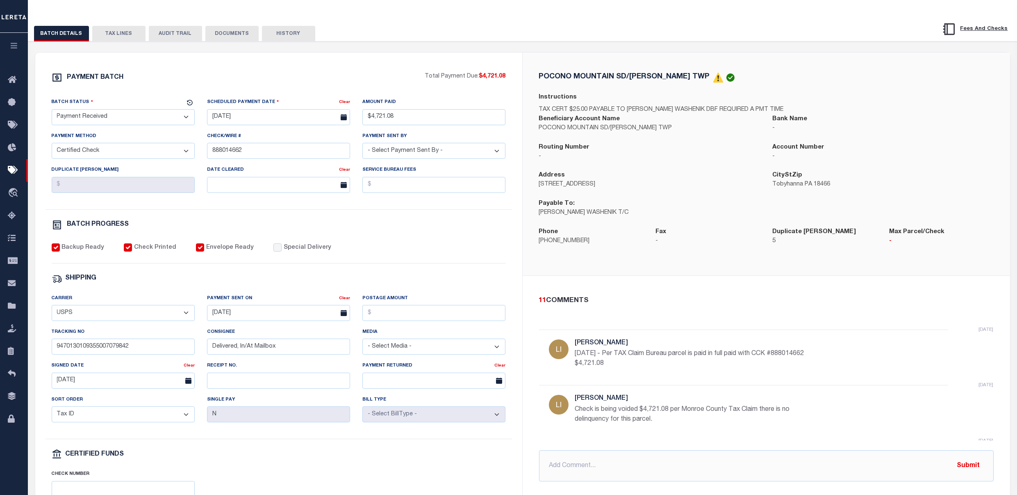
scroll to position [109, 0]
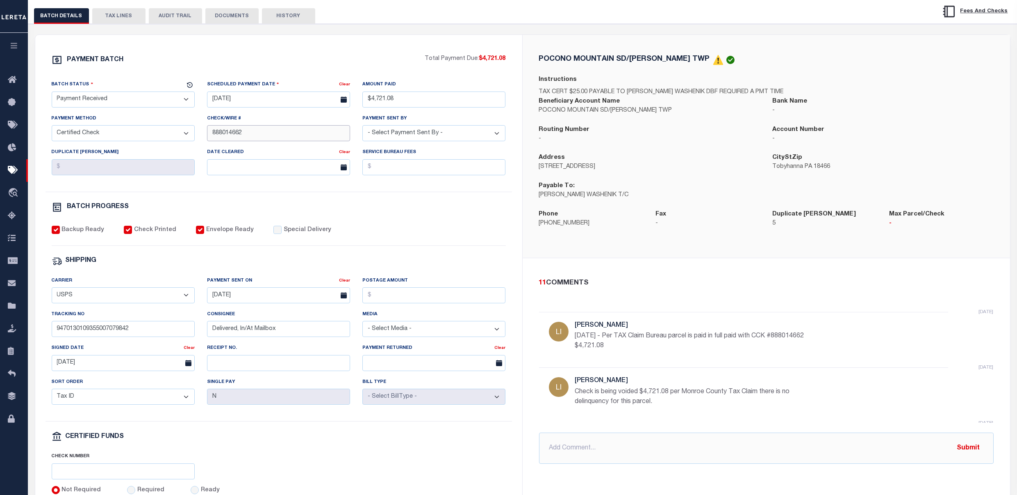
click at [264, 141] on input "888014662" at bounding box center [278, 133] width 143 height 16
click at [264, 140] on input "888014662" at bounding box center [278, 133] width 143 height 16
drag, startPoint x: 414, startPoint y: 102, endPoint x: 372, endPoint y: 103, distance: 41.8
click at [372, 103] on input "$4,721.08" at bounding box center [434, 99] width 143 height 16
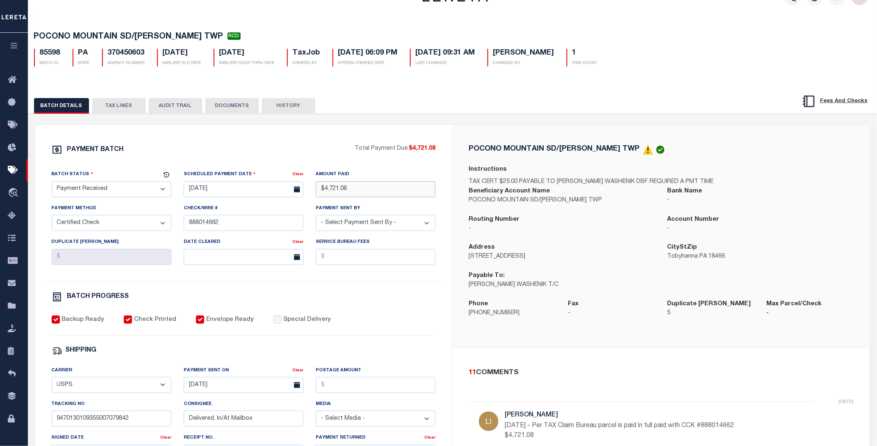
scroll to position [0, 0]
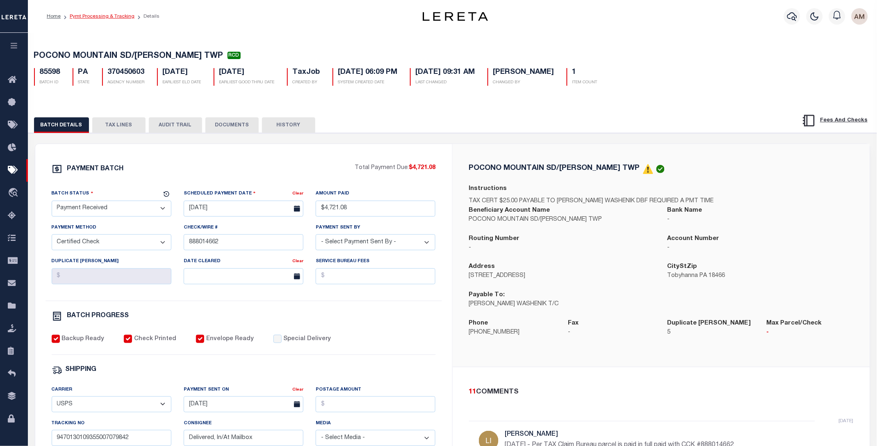
click at [83, 16] on link "Pymt Processing & Tracking" at bounding box center [102, 16] width 65 height 5
